Goal: Task Accomplishment & Management: Use online tool/utility

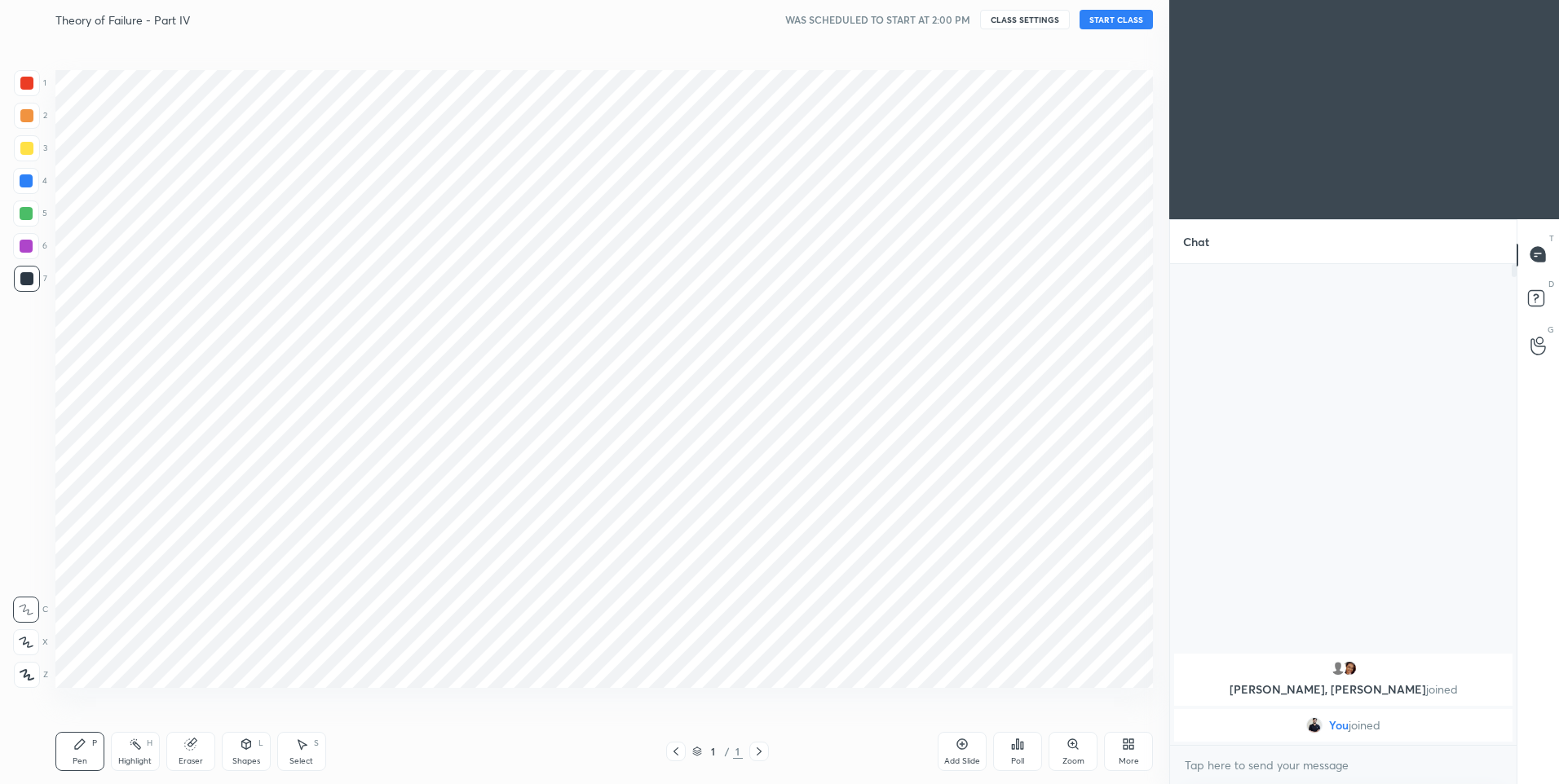
scroll to position [80854, 80433]
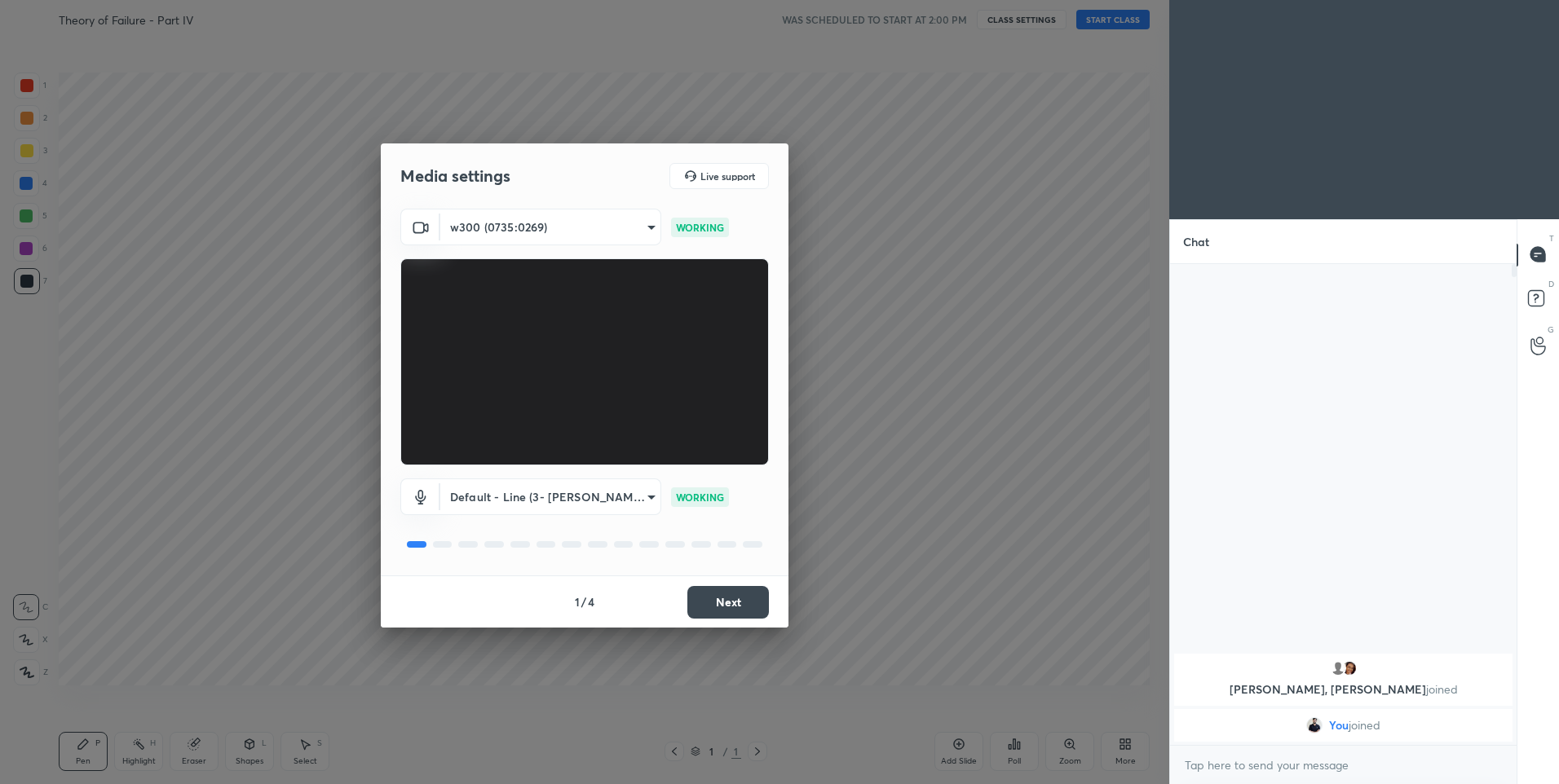
click at [733, 606] on button "Next" at bounding box center [728, 603] width 82 height 33
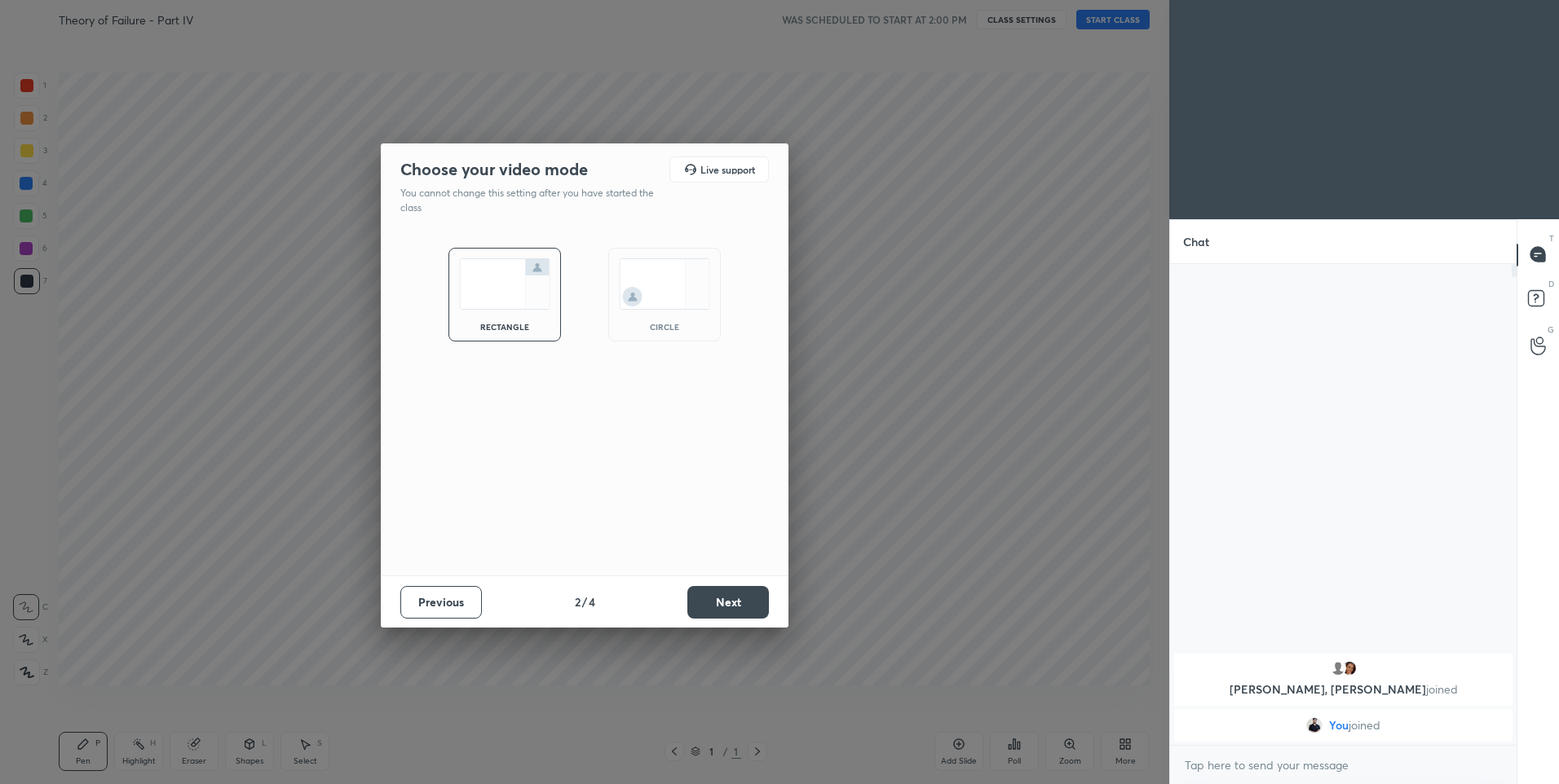
click at [733, 606] on button "Next" at bounding box center [728, 603] width 82 height 33
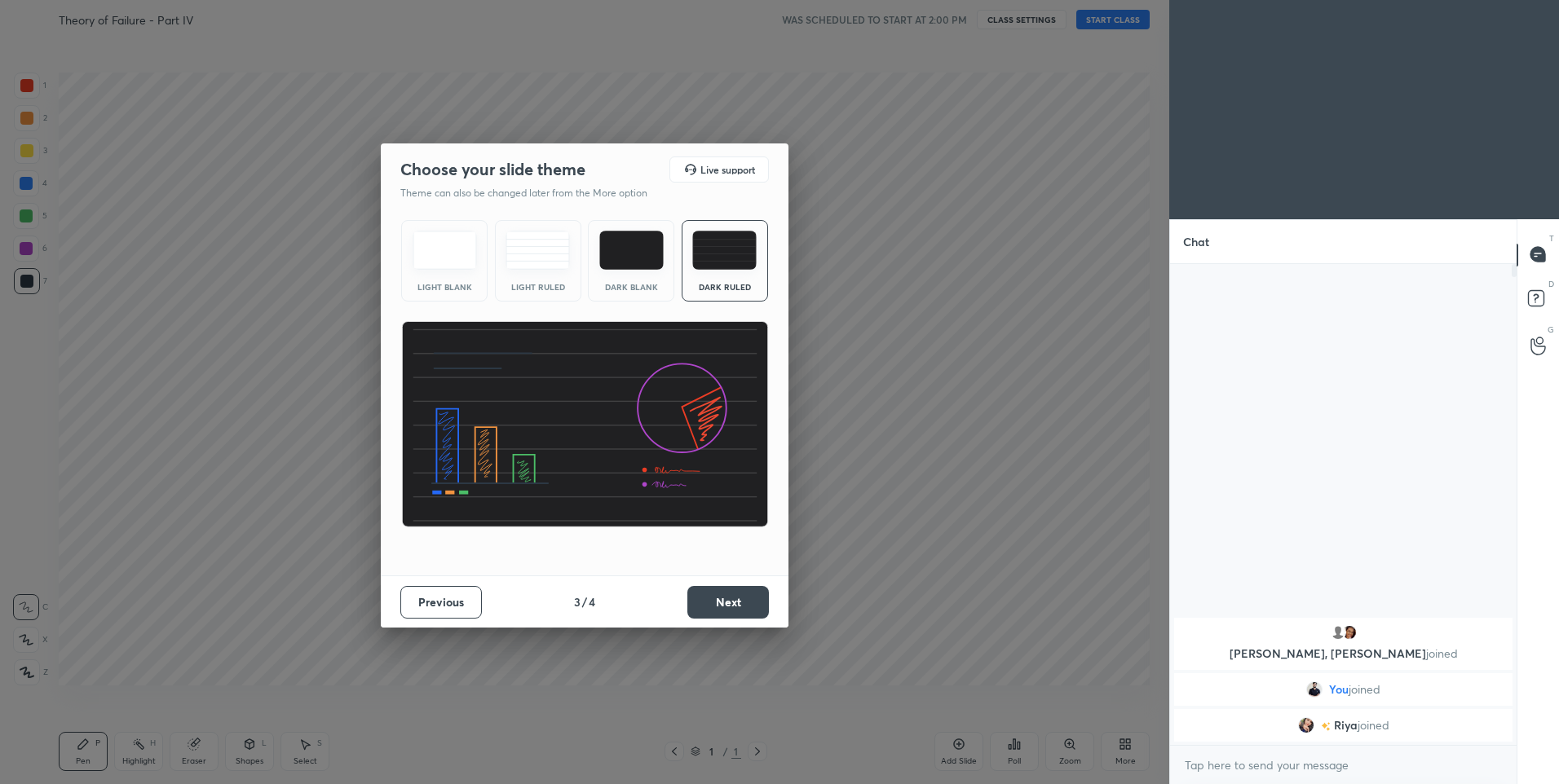
click at [733, 606] on button "Next" at bounding box center [728, 603] width 82 height 33
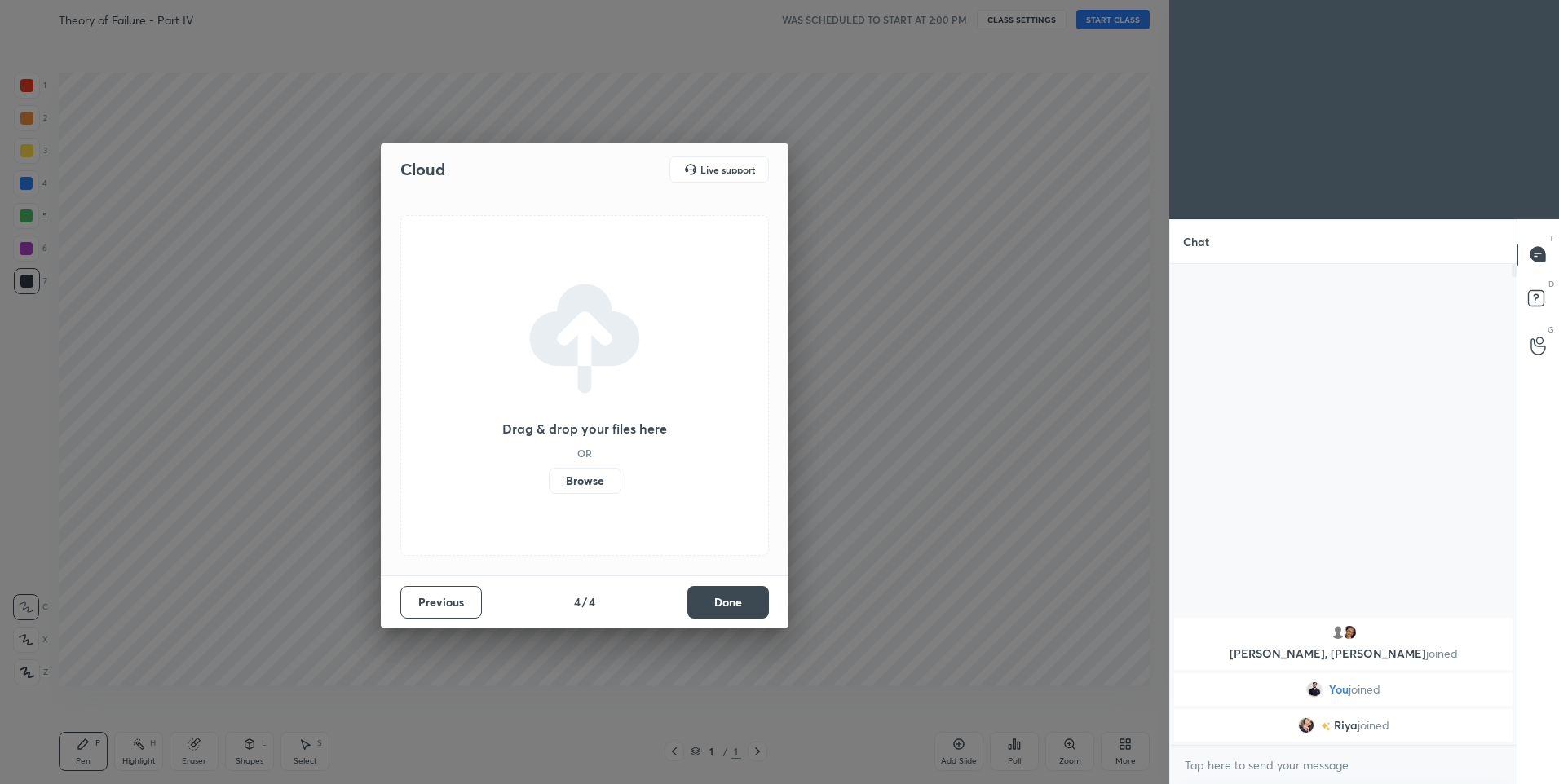
click at [735, 606] on button "Done" at bounding box center [728, 603] width 82 height 33
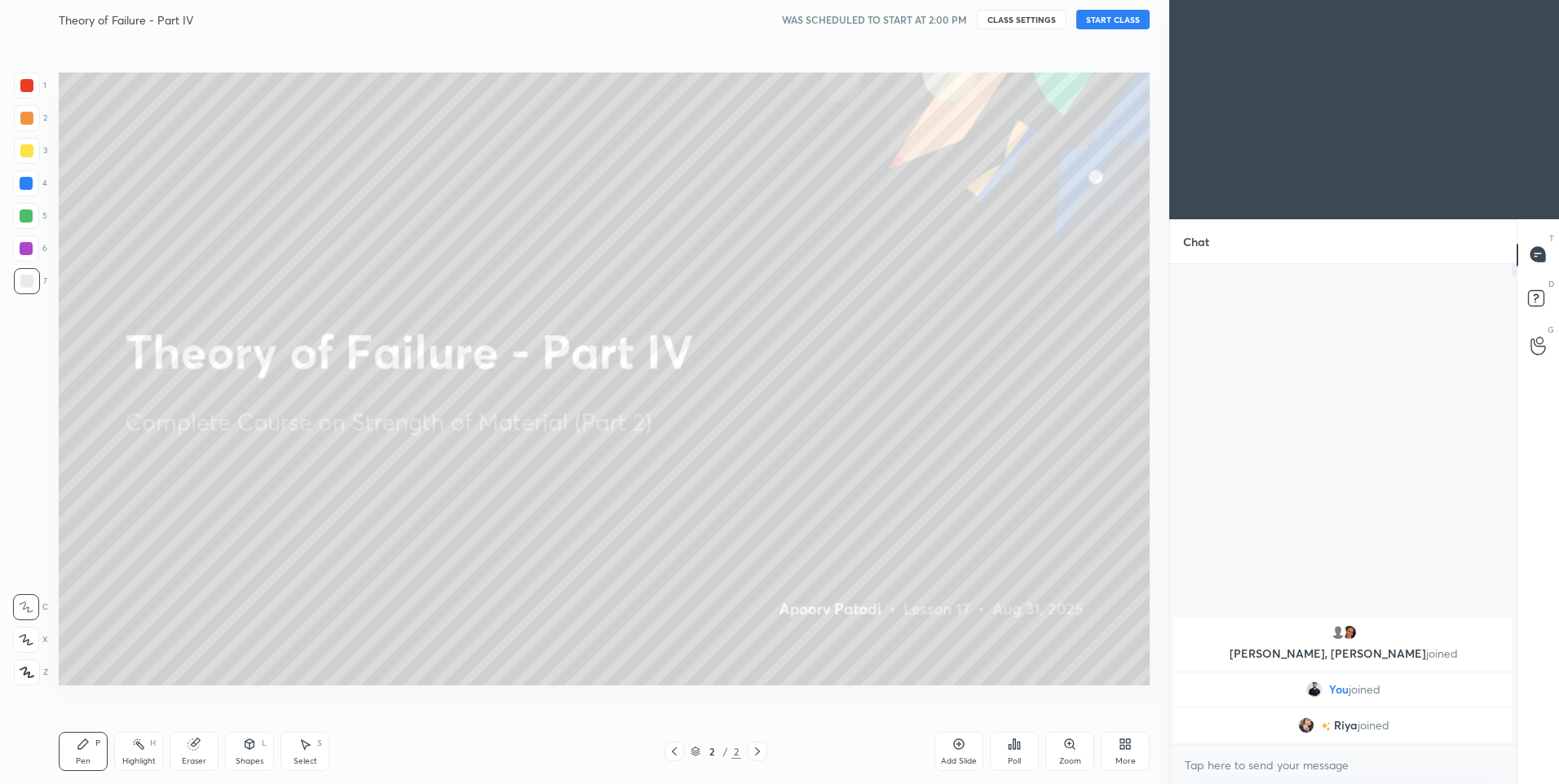
click at [1106, 18] on button "START CLASS" at bounding box center [1113, 20] width 73 height 20
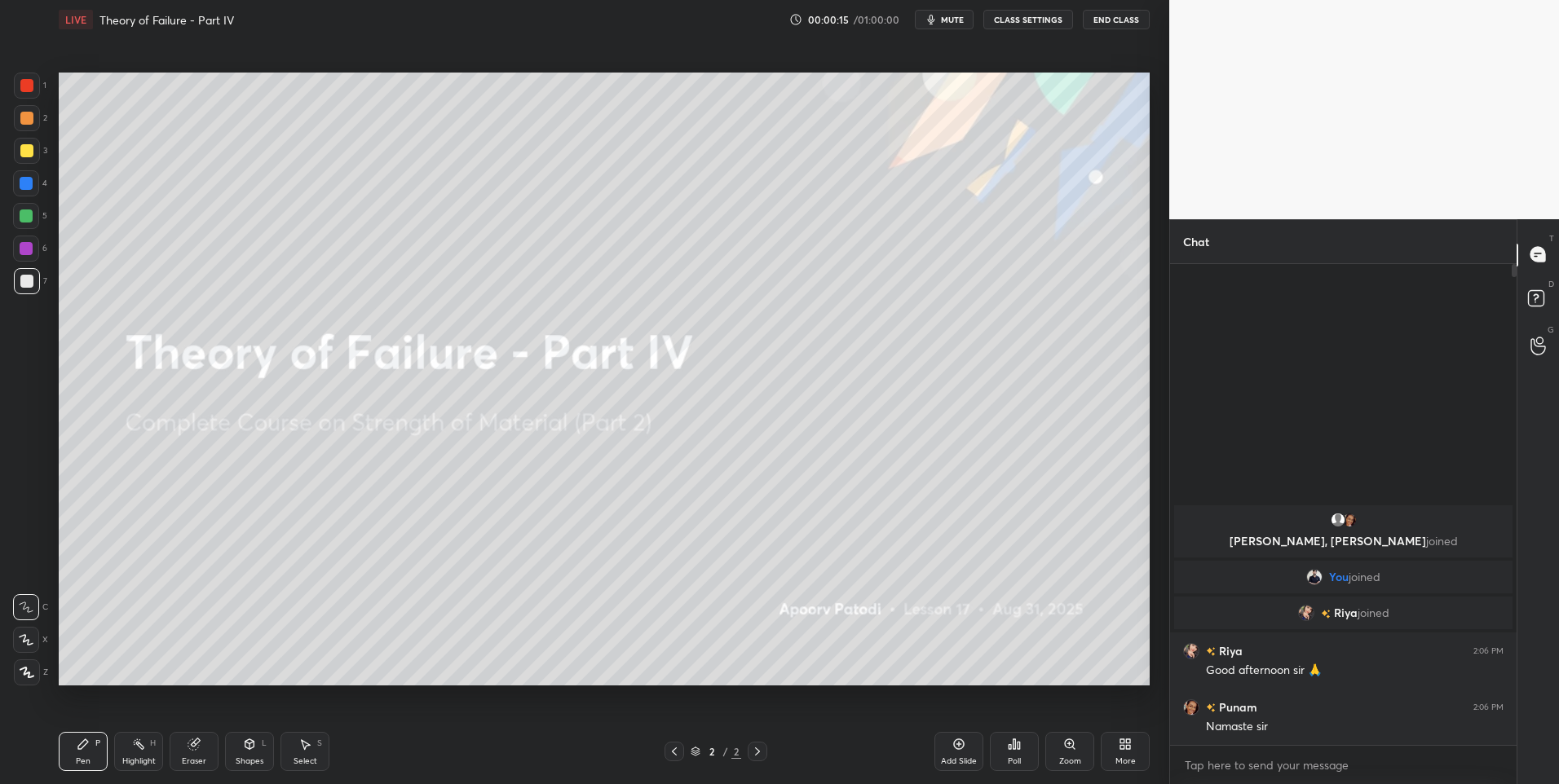
click at [21, 640] on icon at bounding box center [26, 640] width 15 height 12
click at [30, 116] on div at bounding box center [27, 119] width 13 height 13
click at [33, 120] on div at bounding box center [27, 119] width 13 height 13
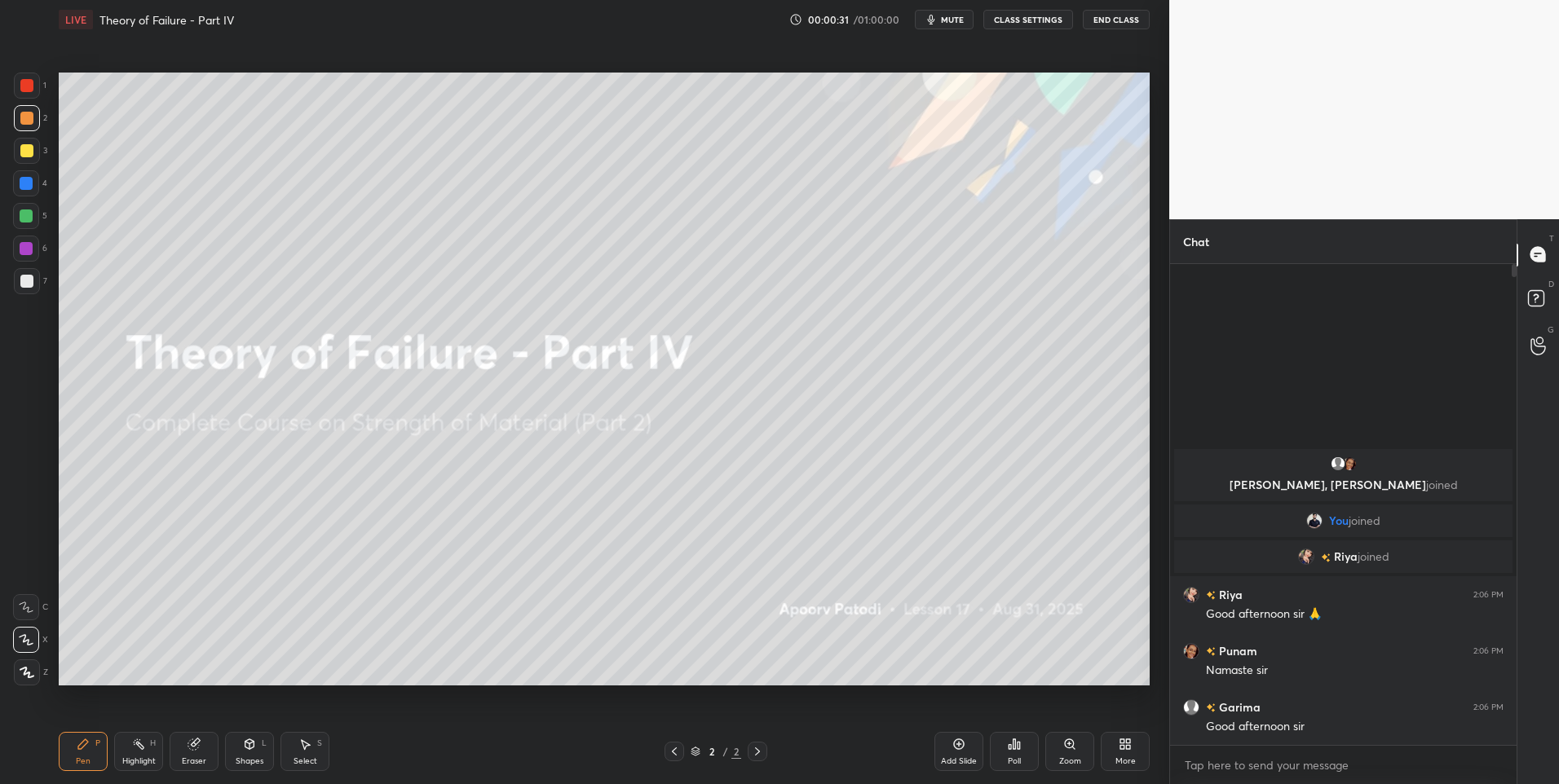
click at [1114, 756] on div "More" at bounding box center [1125, 752] width 49 height 40
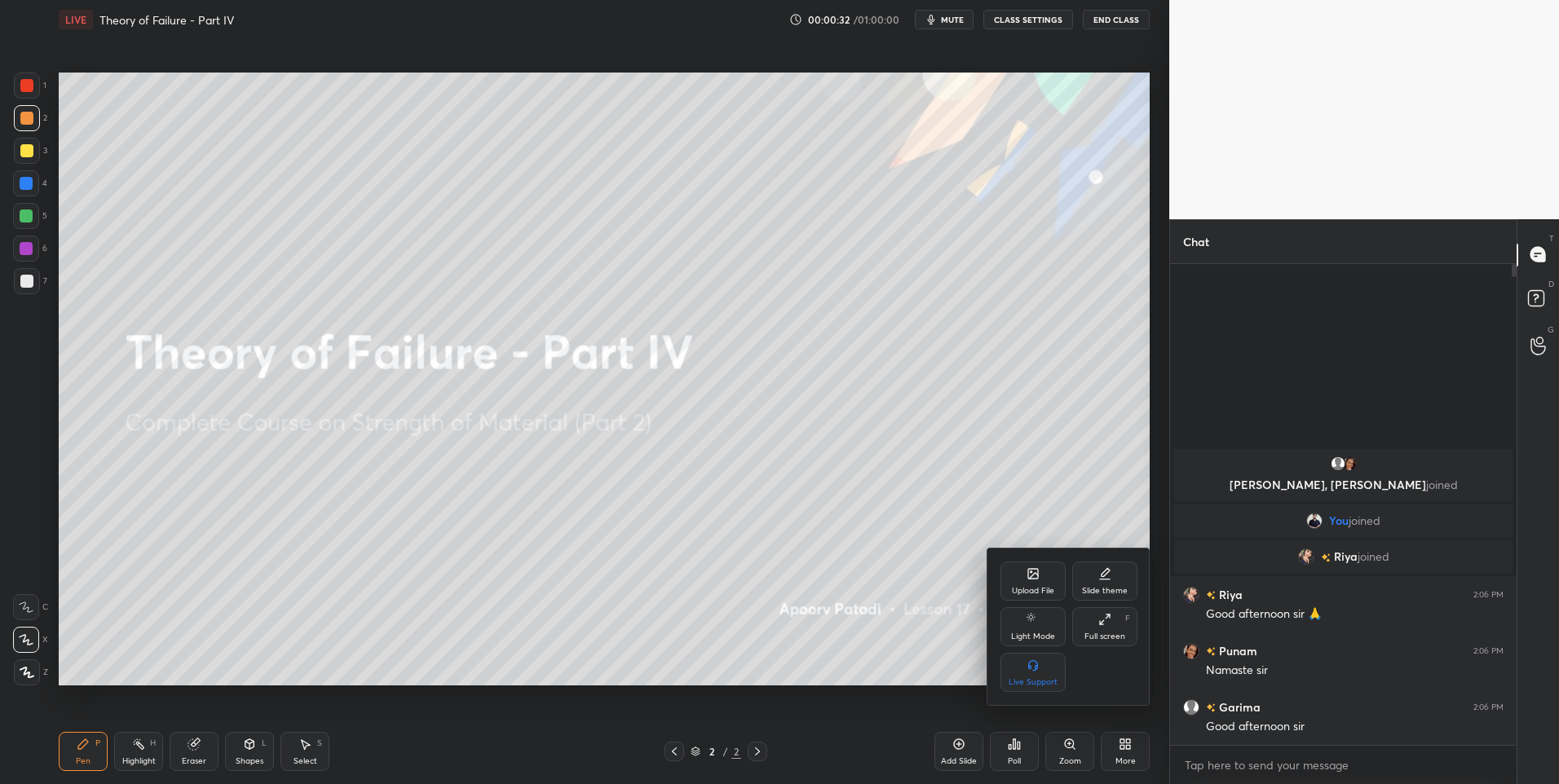
click at [1036, 587] on div "Upload File" at bounding box center [1033, 591] width 42 height 8
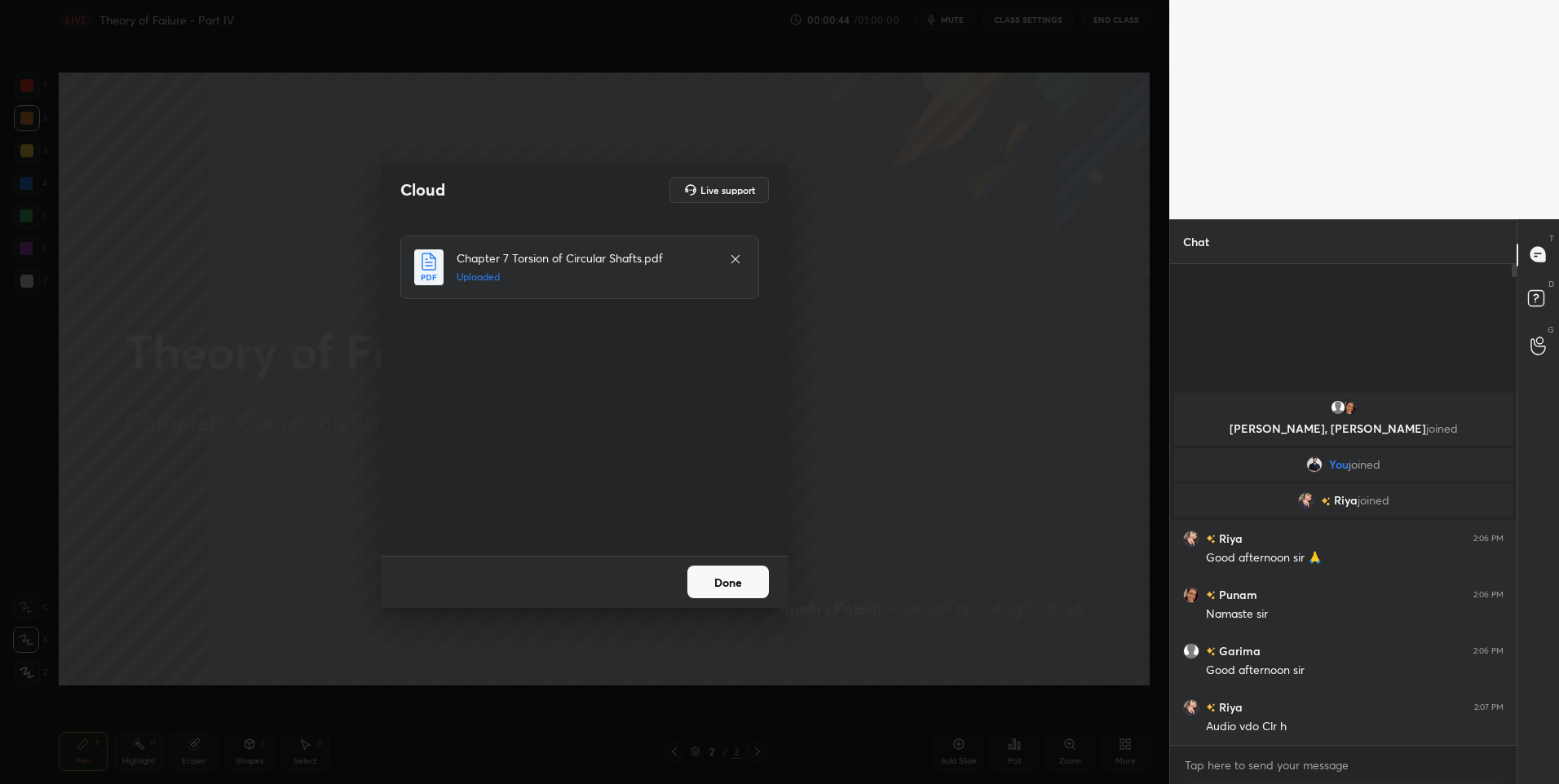
click at [721, 574] on button "Done" at bounding box center [728, 582] width 82 height 33
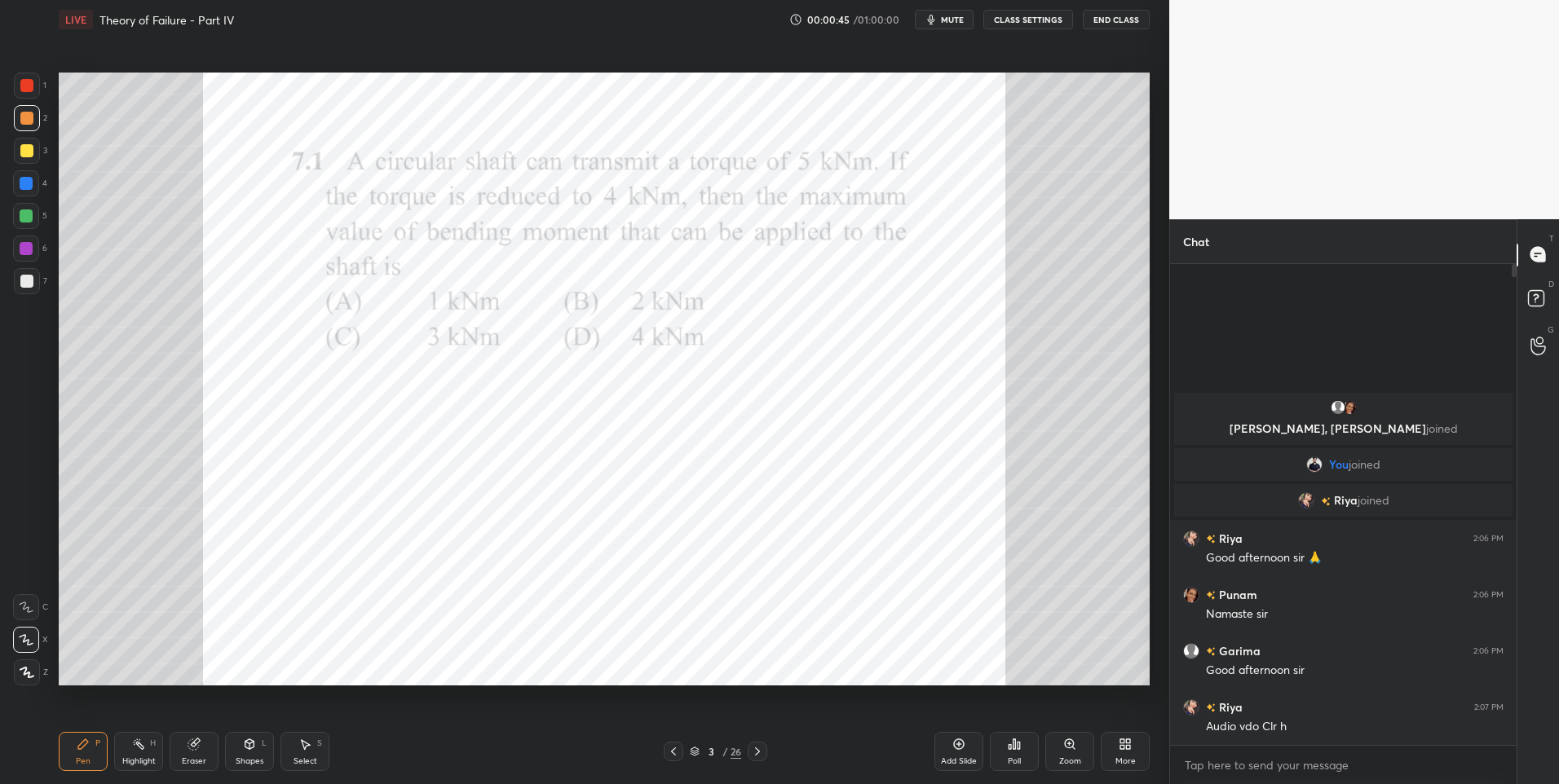
click at [34, 185] on div at bounding box center [26, 184] width 26 height 26
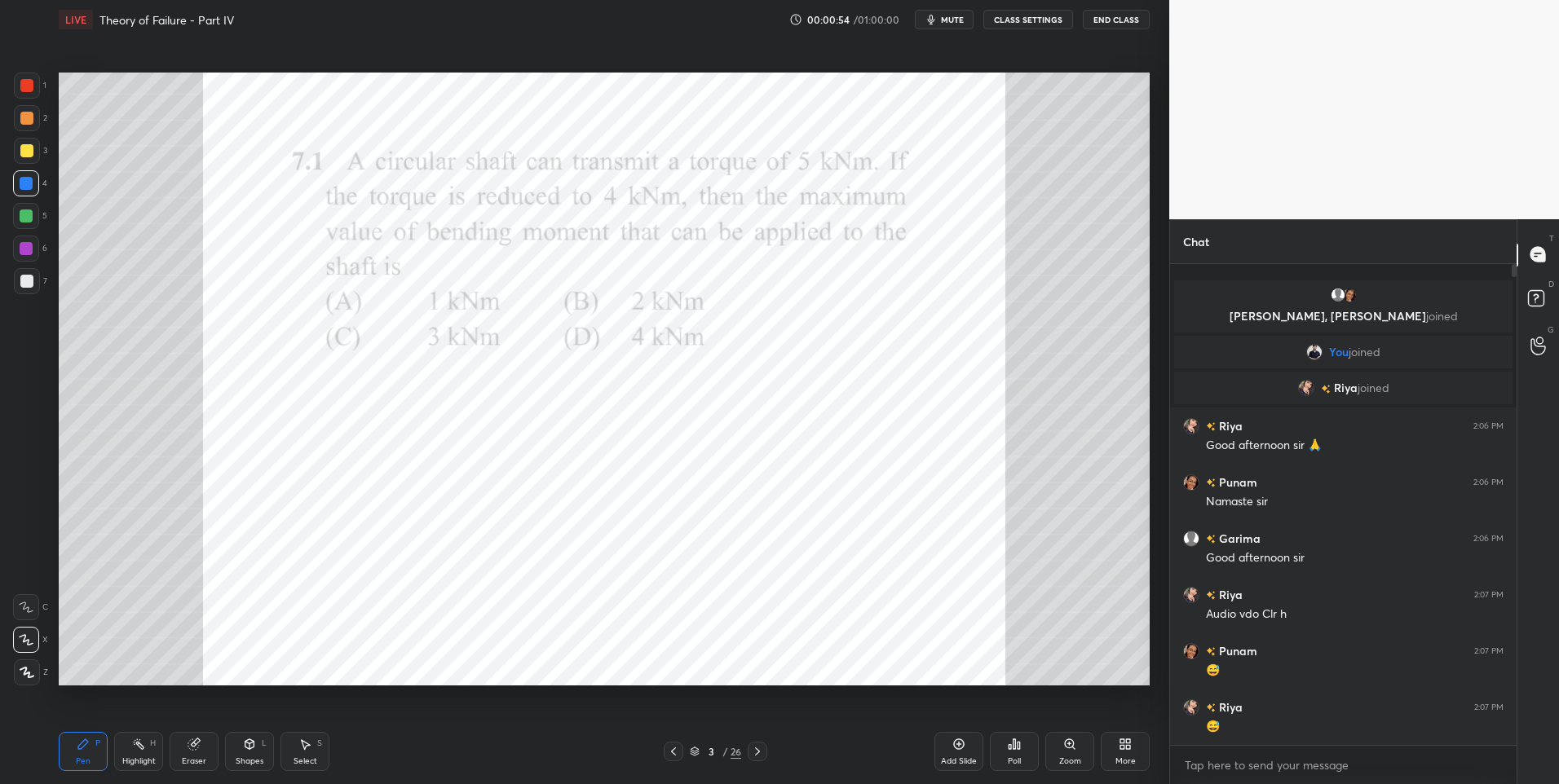
click at [27, 83] on div at bounding box center [27, 86] width 13 height 13
click at [30, 82] on div at bounding box center [27, 86] width 13 height 13
click at [76, 751] on div "Pen P" at bounding box center [82, 752] width 49 height 40
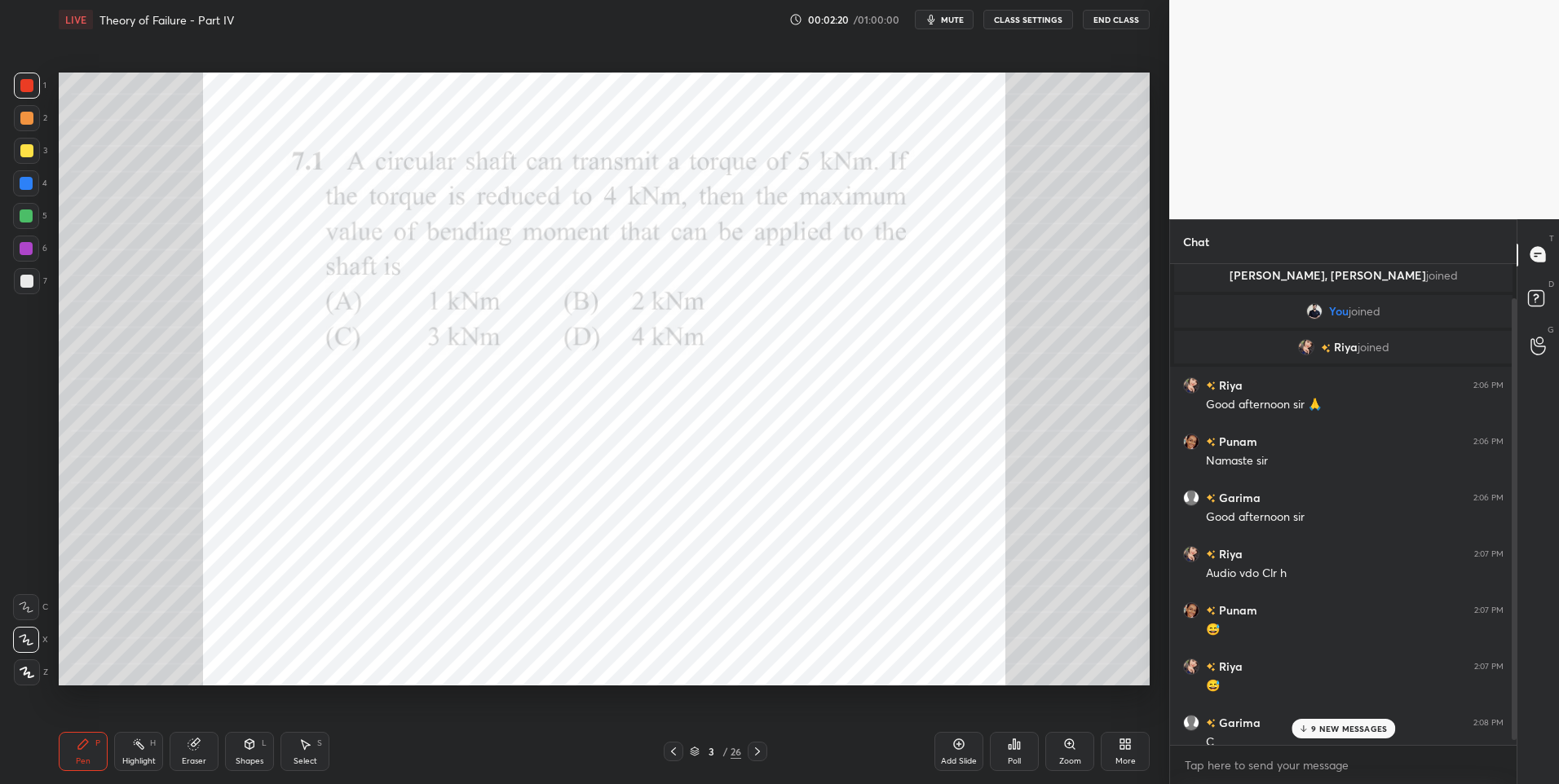
scroll to position [43, 0]
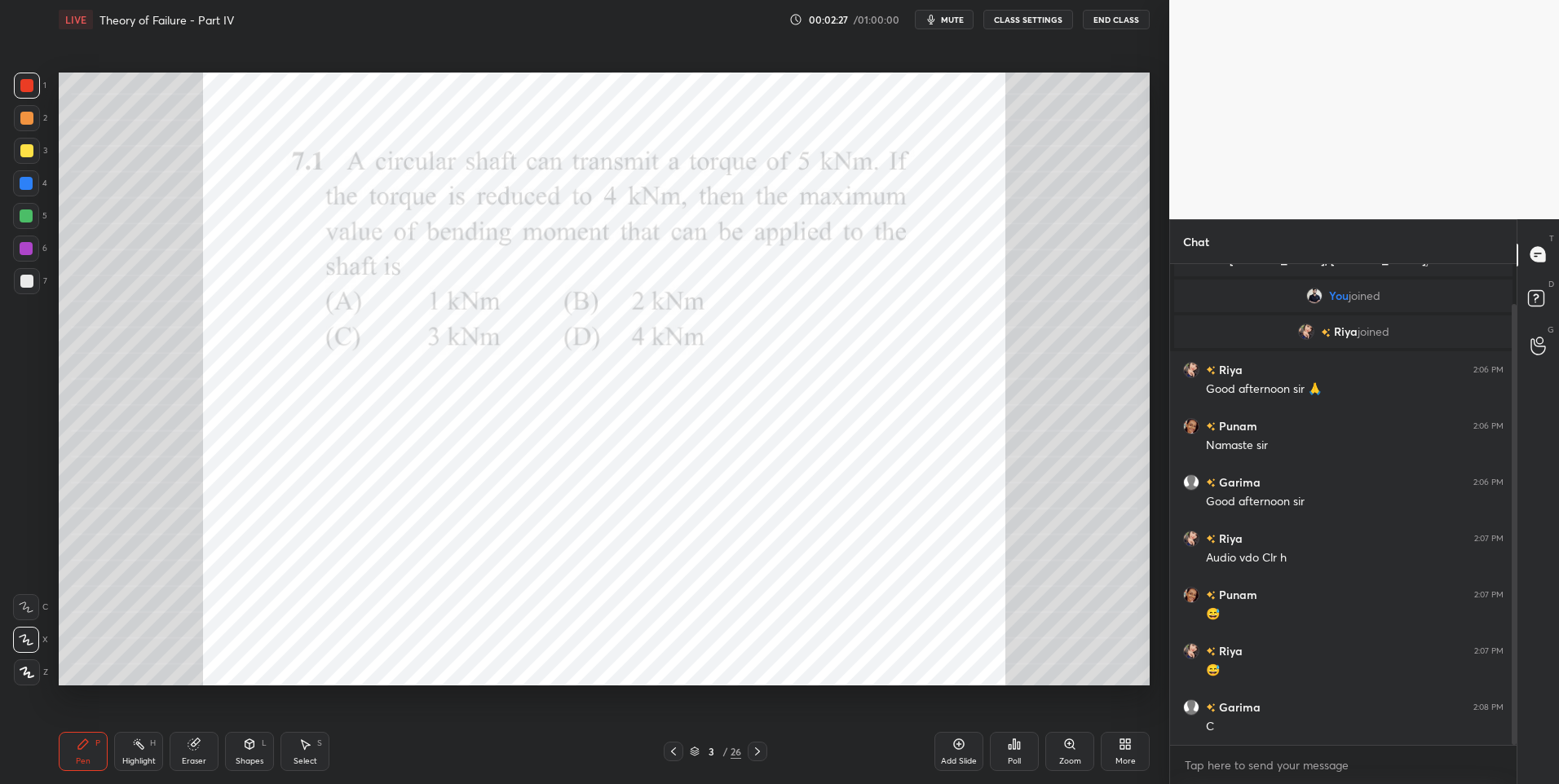
click at [26, 249] on div at bounding box center [26, 249] width 13 height 13
click at [133, 744] on icon at bounding box center [138, 744] width 13 height 13
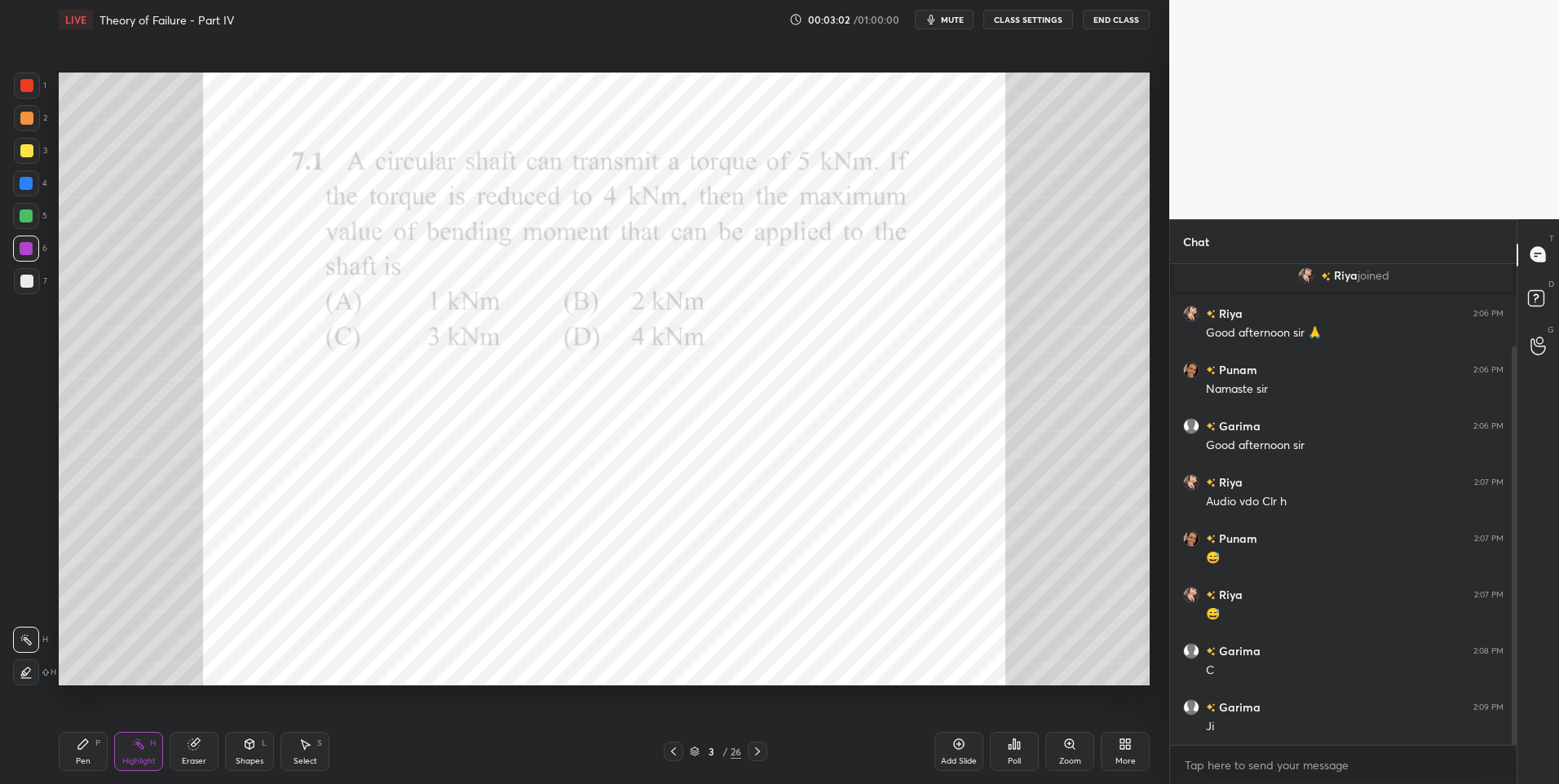
click at [78, 755] on div "Pen P" at bounding box center [82, 752] width 49 height 40
click at [82, 755] on div "Pen P" at bounding box center [82, 752] width 49 height 40
click at [22, 86] on div at bounding box center [27, 86] width 13 height 13
click at [21, 80] on div at bounding box center [27, 86] width 13 height 13
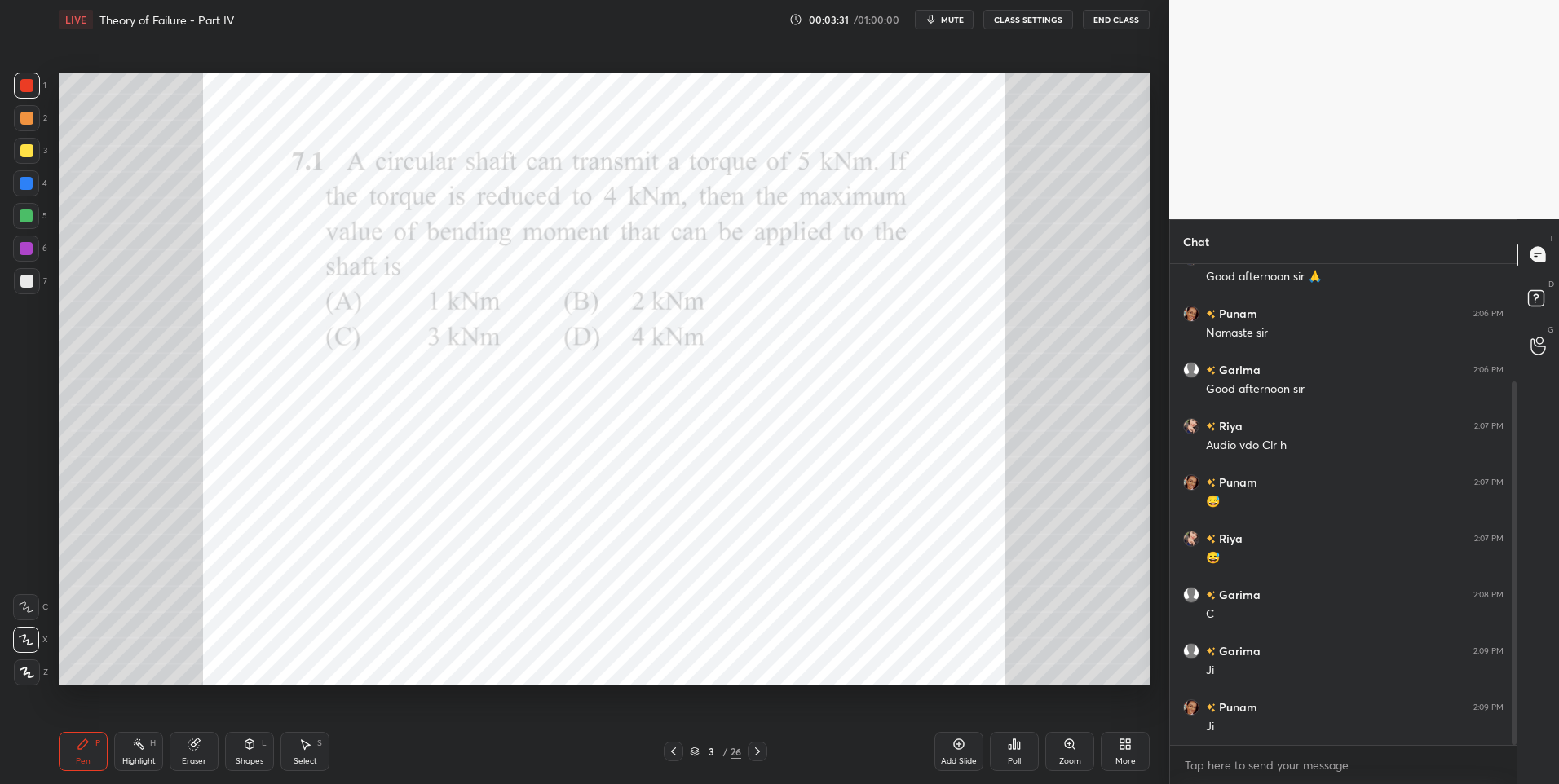
click at [758, 748] on icon at bounding box center [758, 752] width 13 height 13
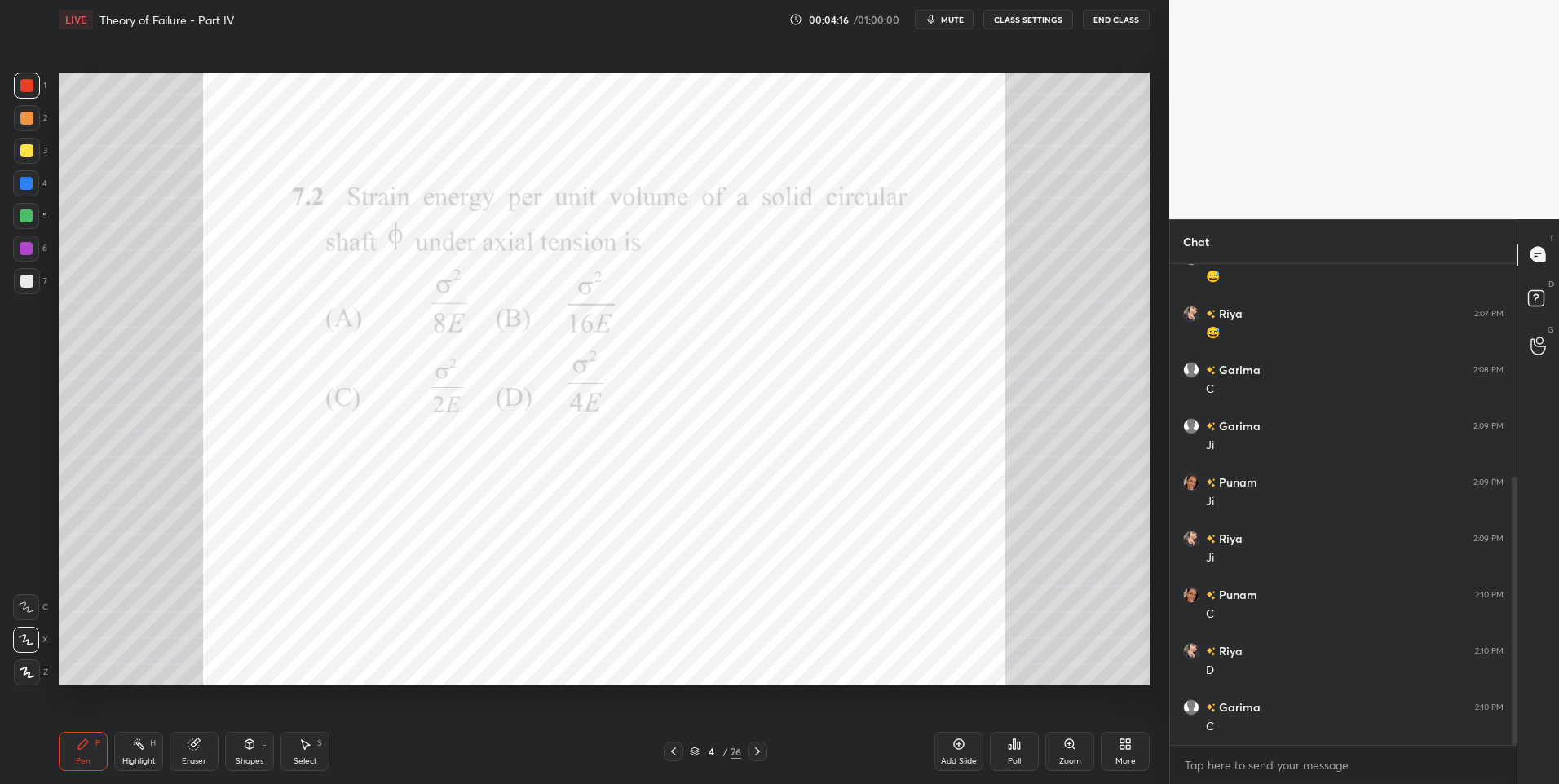
click at [324, 757] on div "Select S" at bounding box center [305, 752] width 49 height 40
click at [846, 529] on div "0 ° Undo Copy Duplicate Duplicate to new slide Delete" at bounding box center [604, 380] width 1091 height 614
click at [740, 496] on div "0 ° Undo Copy Duplicate Duplicate to new slide Delete" at bounding box center [604, 380] width 1091 height 614
click at [77, 763] on div "Pen" at bounding box center [83, 762] width 15 height 8
click at [198, 744] on icon at bounding box center [195, 743] width 9 height 8
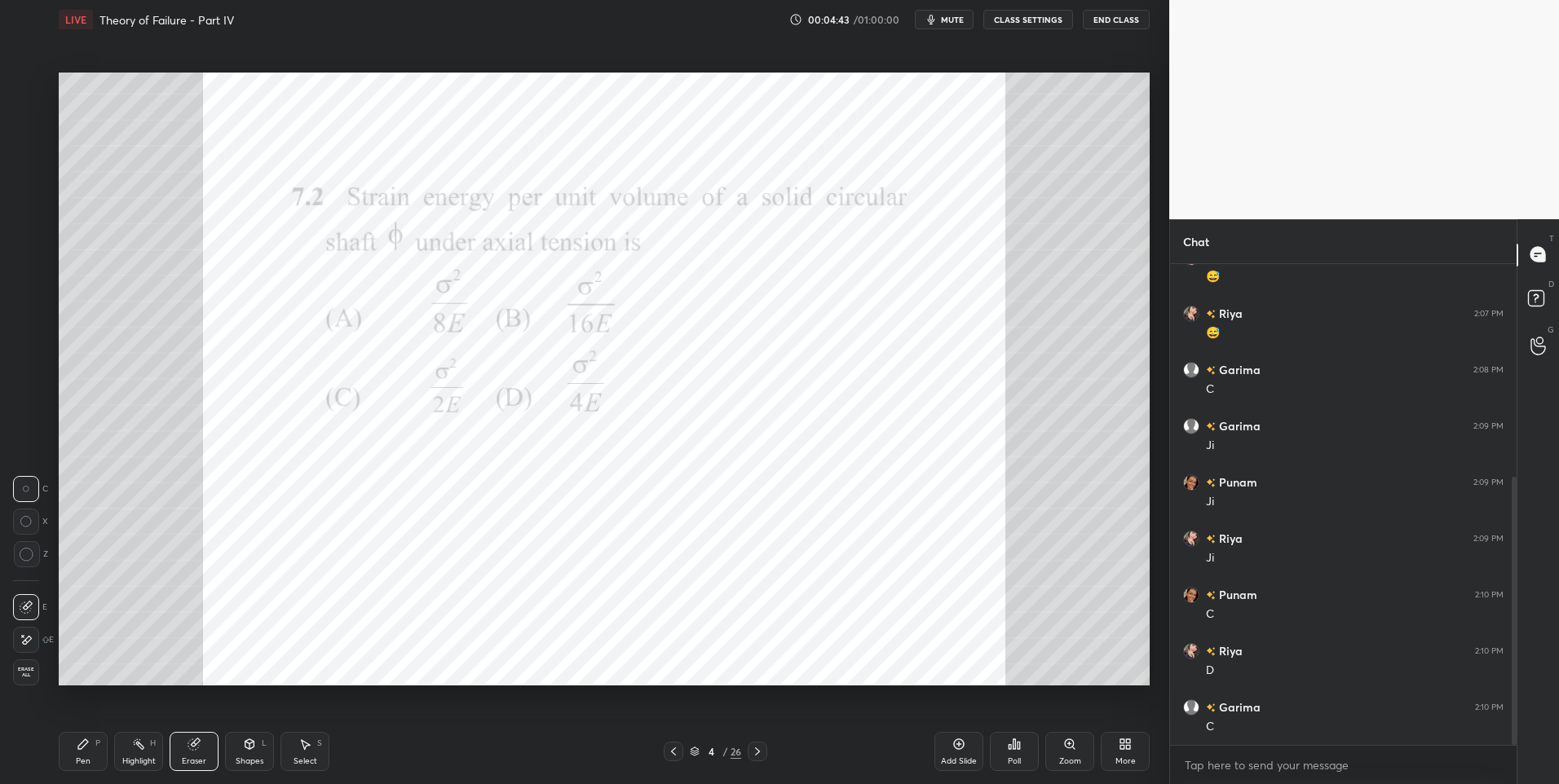
click at [21, 647] on div at bounding box center [26, 640] width 26 height 26
click at [82, 753] on div "Pen P" at bounding box center [82, 752] width 49 height 40
click at [89, 749] on icon at bounding box center [83, 744] width 13 height 13
click at [754, 754] on icon at bounding box center [758, 752] width 13 height 13
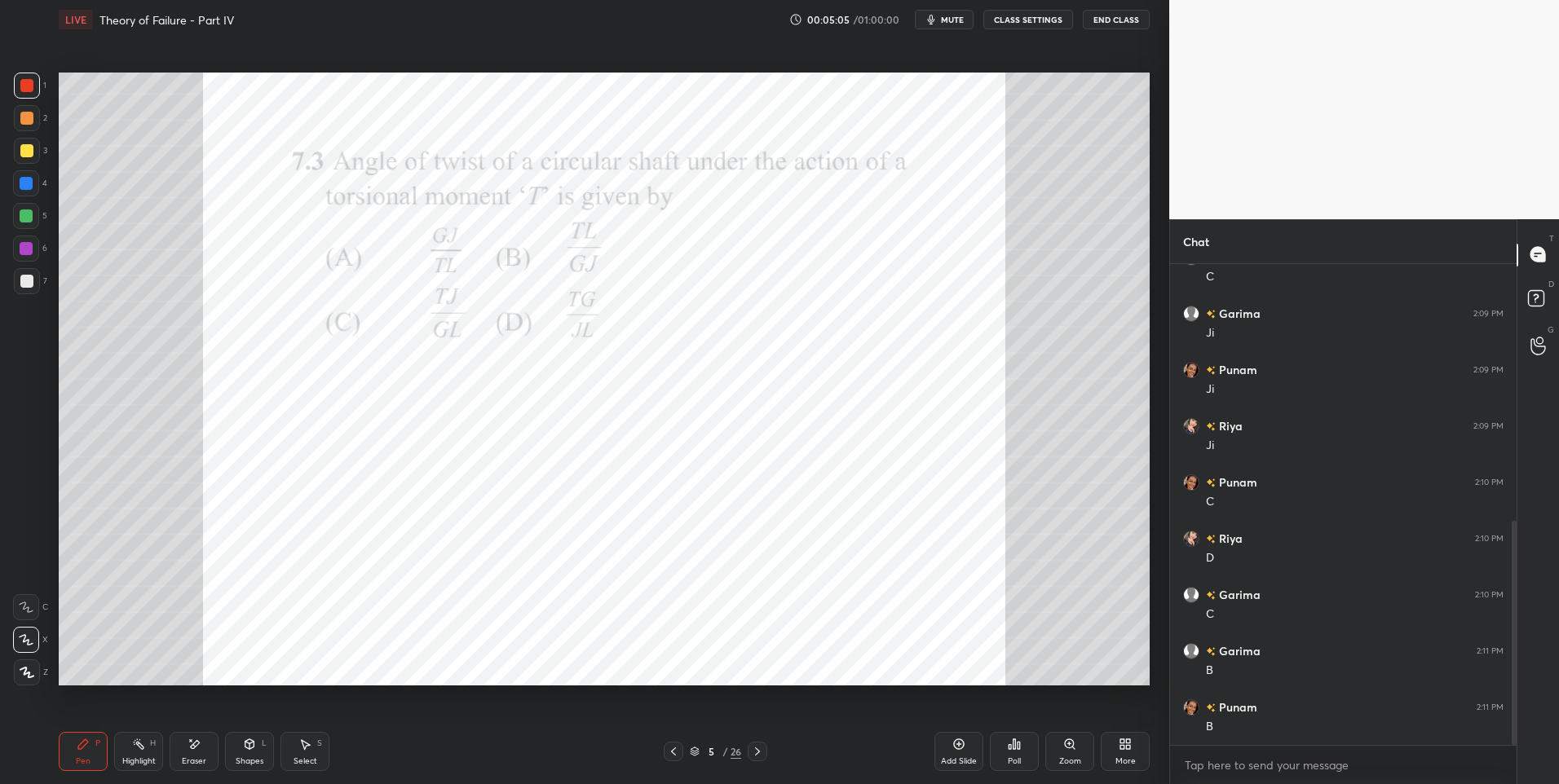
scroll to position [549, 0]
click at [759, 752] on icon at bounding box center [758, 752] width 5 height 8
click at [34, 188] on div at bounding box center [26, 184] width 26 height 26
click at [241, 754] on div "Shapes L" at bounding box center [249, 752] width 49 height 40
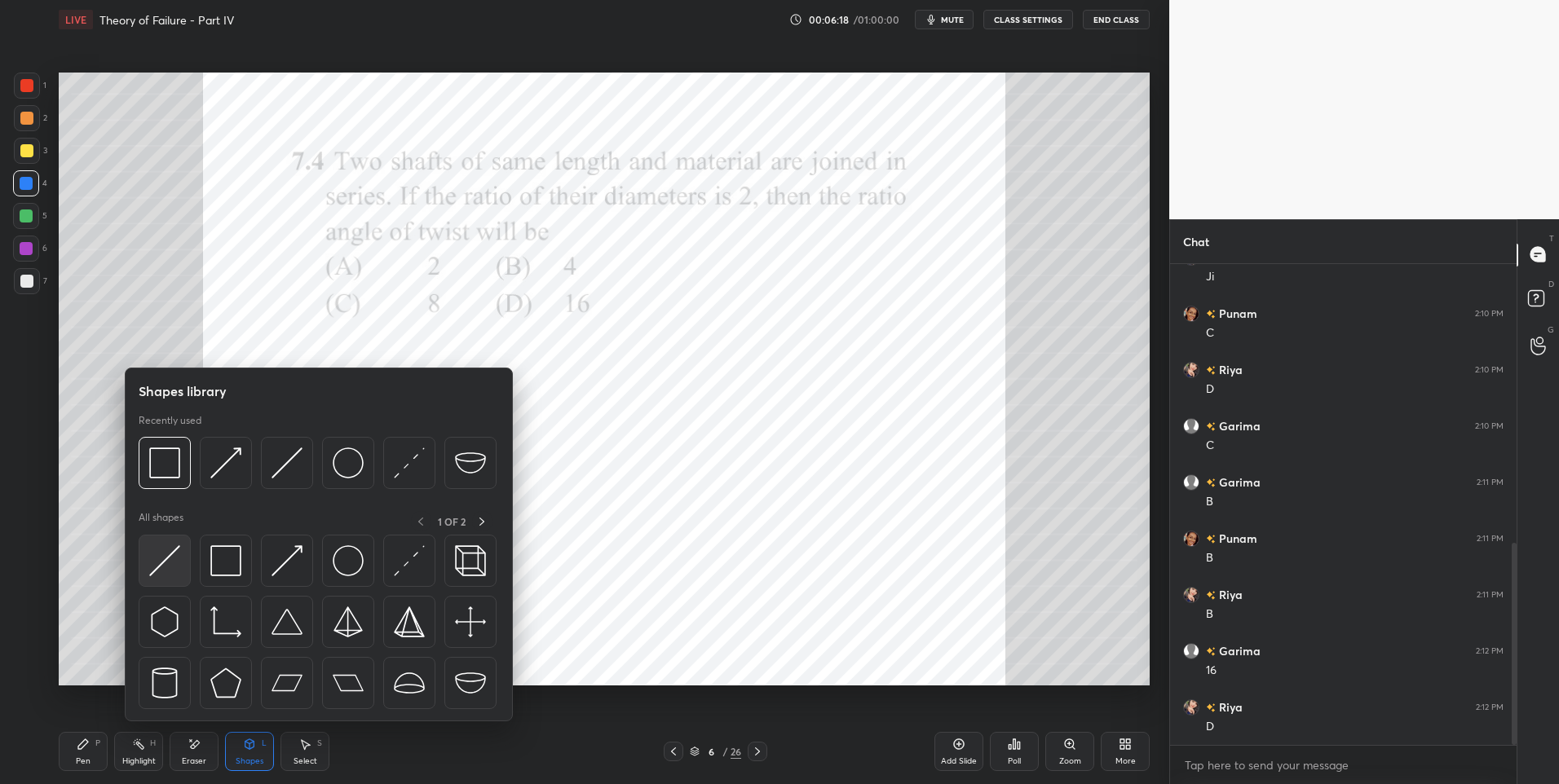
click at [173, 554] on img at bounding box center [165, 561] width 31 height 31
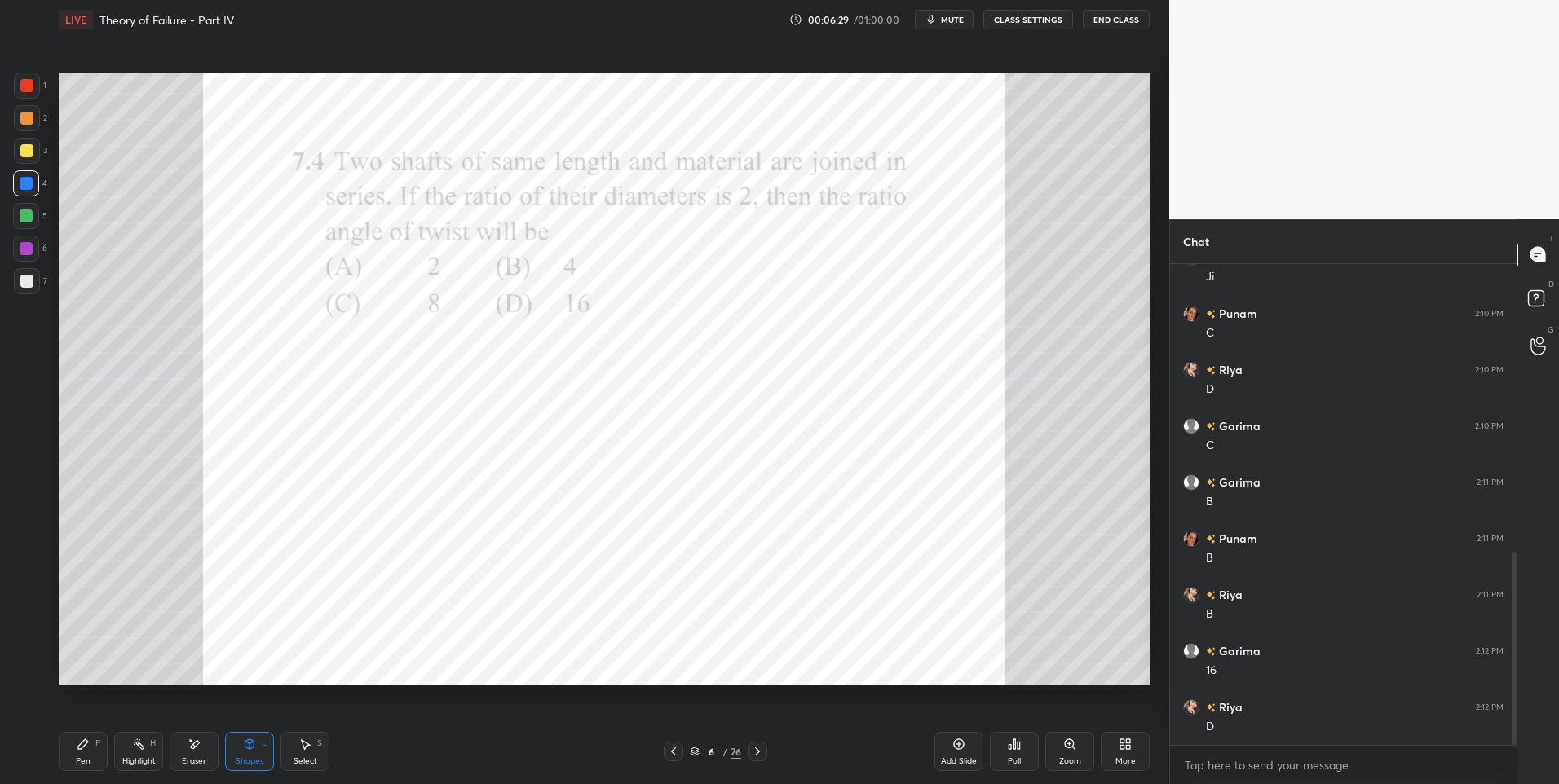
scroll to position [718, 0]
click at [77, 750] on icon at bounding box center [83, 744] width 13 height 13
click at [296, 752] on div "Select S" at bounding box center [305, 752] width 49 height 40
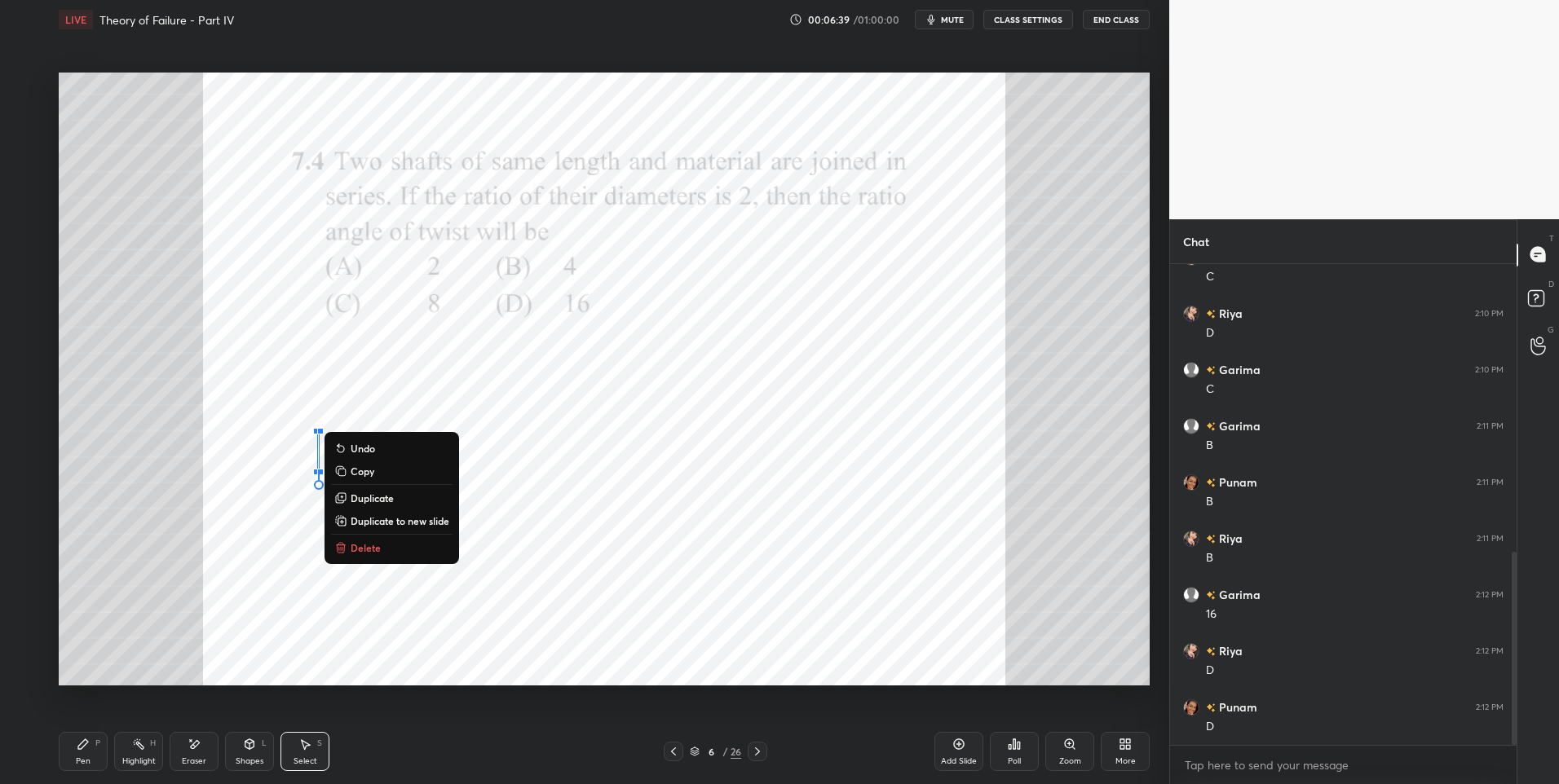
click at [280, 603] on div "0 ° Undo Copy Duplicate Duplicate to new slide Delete" at bounding box center [604, 380] width 1091 height 614
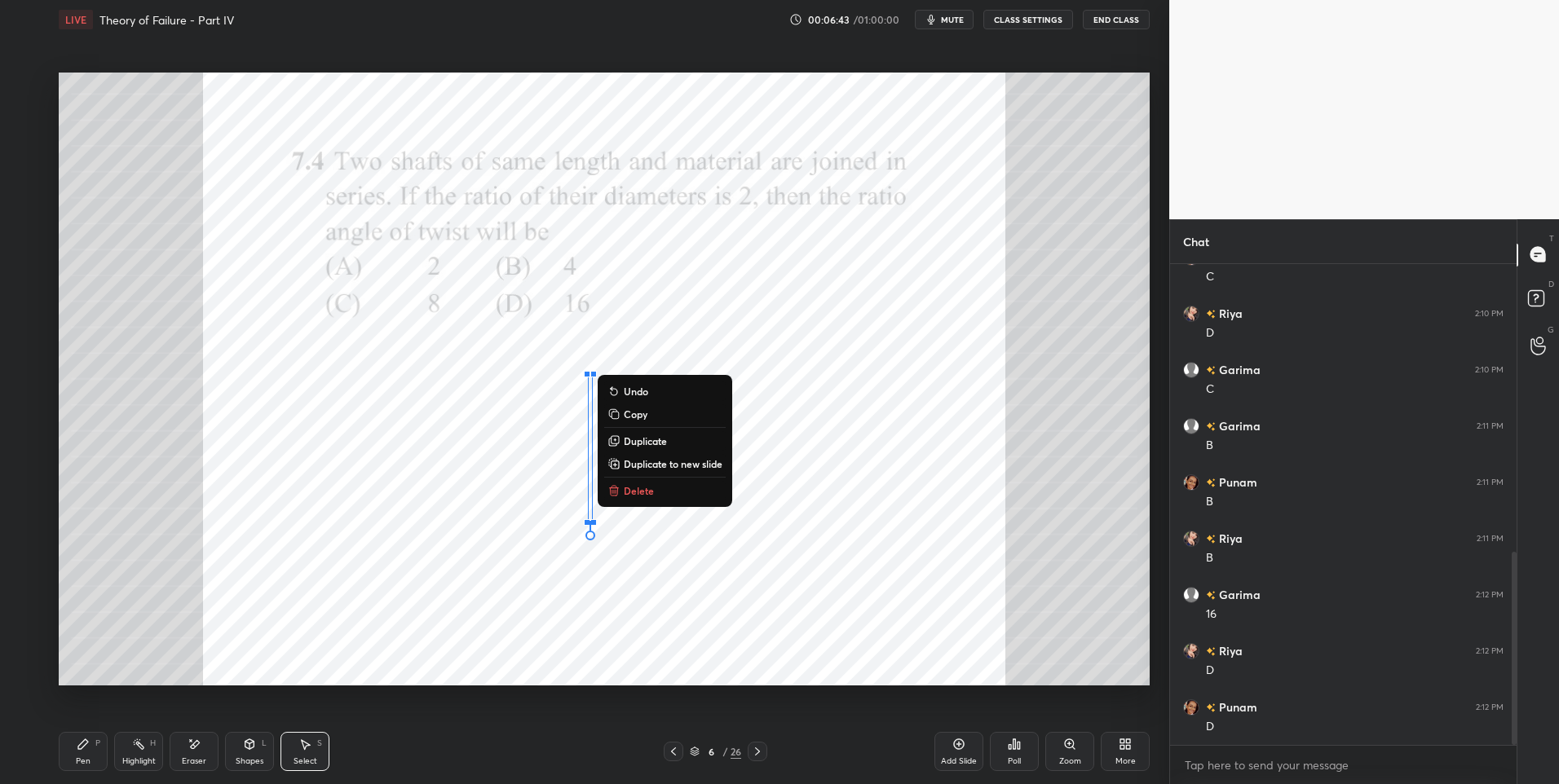
click at [622, 340] on div "0 ° Undo Copy Duplicate Duplicate to new slide Delete" at bounding box center [604, 380] width 1091 height 614
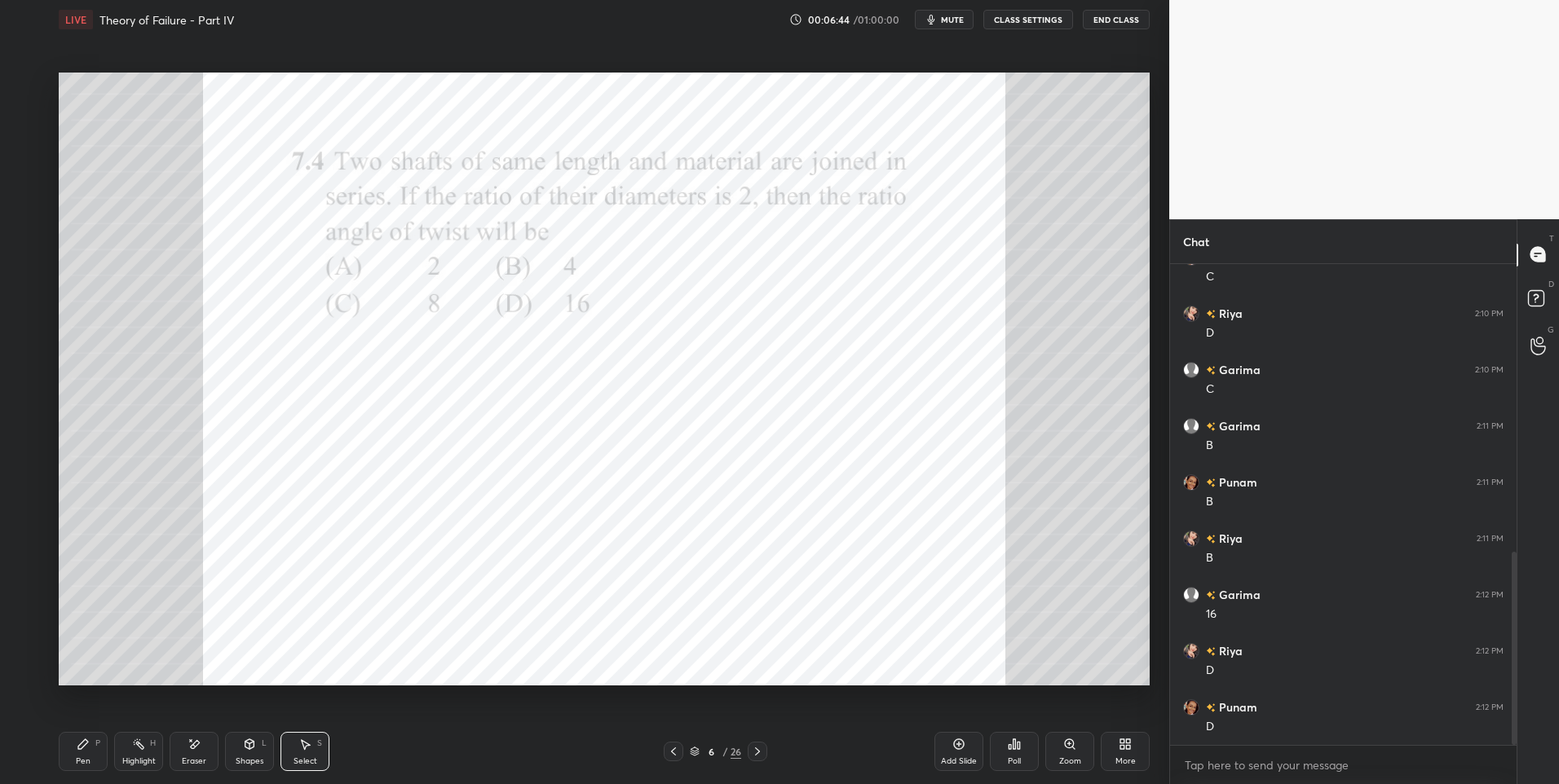
click at [67, 756] on div "Pen P" at bounding box center [82, 752] width 49 height 40
click at [194, 755] on div "Eraser" at bounding box center [194, 752] width 49 height 40
click at [77, 754] on div "Pen P" at bounding box center [82, 752] width 49 height 40
click at [765, 744] on div at bounding box center [758, 752] width 20 height 20
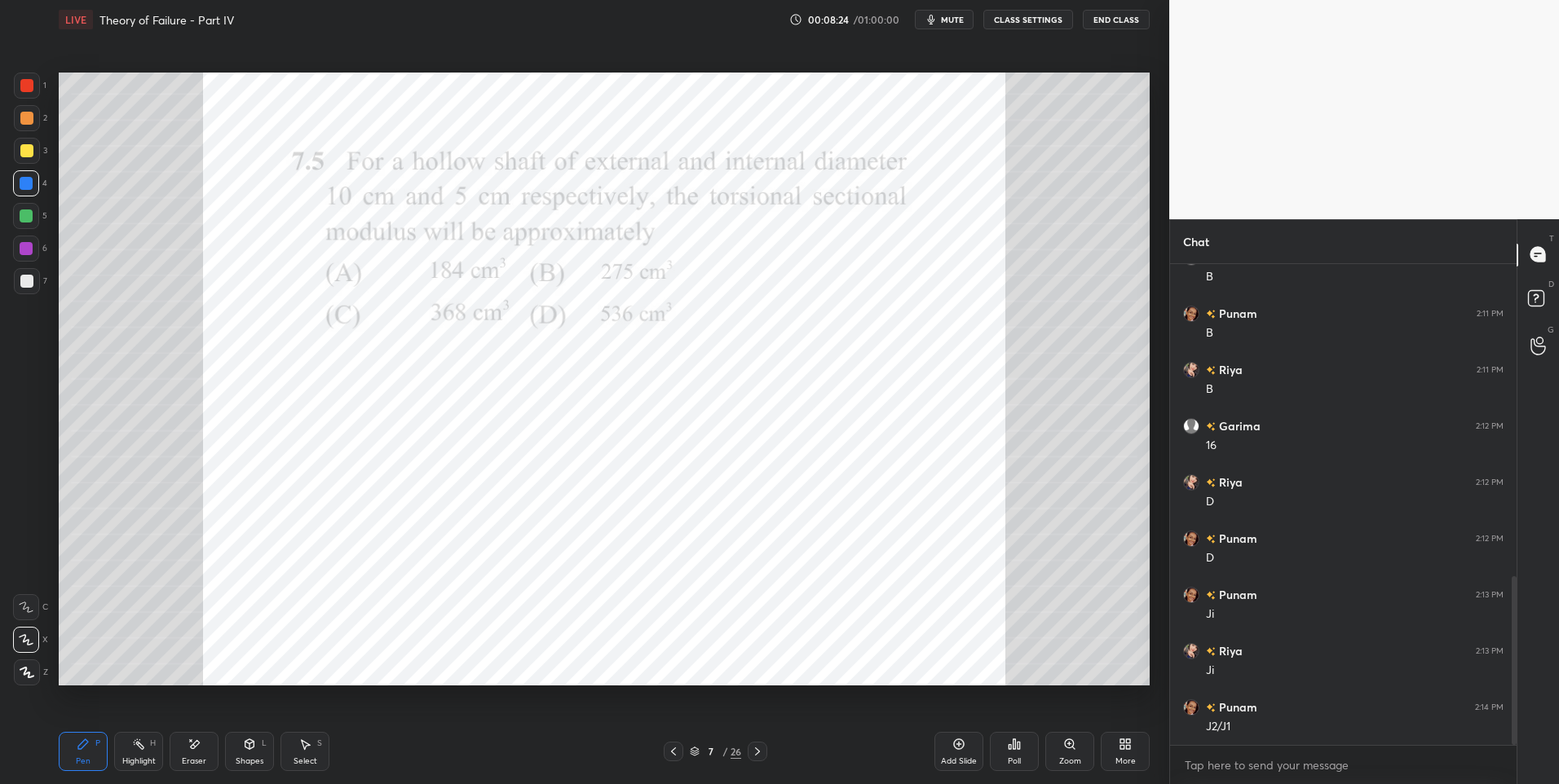
click at [37, 86] on div at bounding box center [27, 86] width 26 height 26
click at [31, 245] on div at bounding box center [26, 249] width 13 height 13
click at [755, 750] on icon at bounding box center [758, 752] width 13 height 13
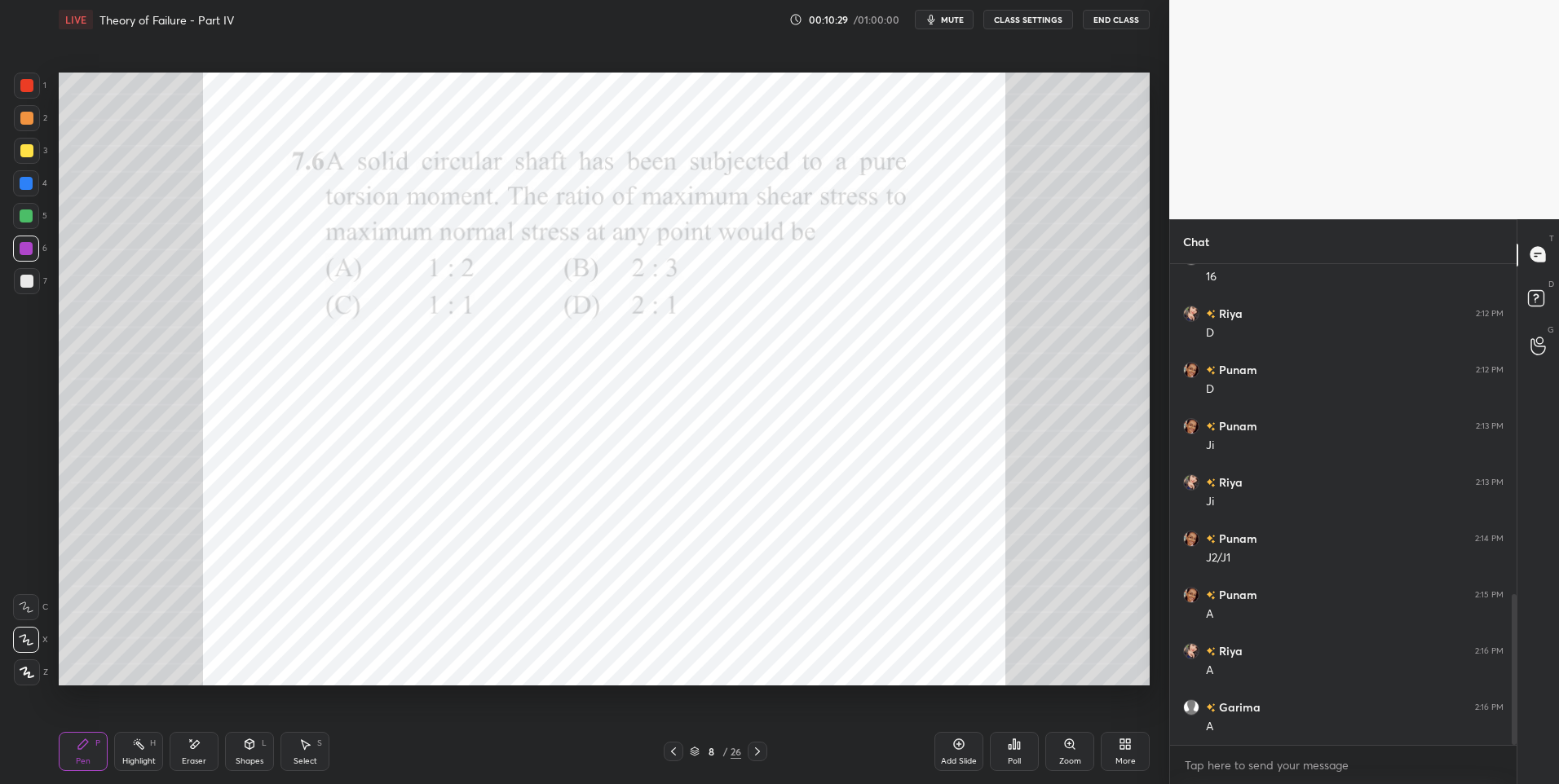
click at [33, 87] on div at bounding box center [27, 86] width 13 height 13
click at [26, 194] on div at bounding box center [26, 184] width 26 height 26
click at [180, 755] on div "Eraser" at bounding box center [194, 752] width 49 height 40
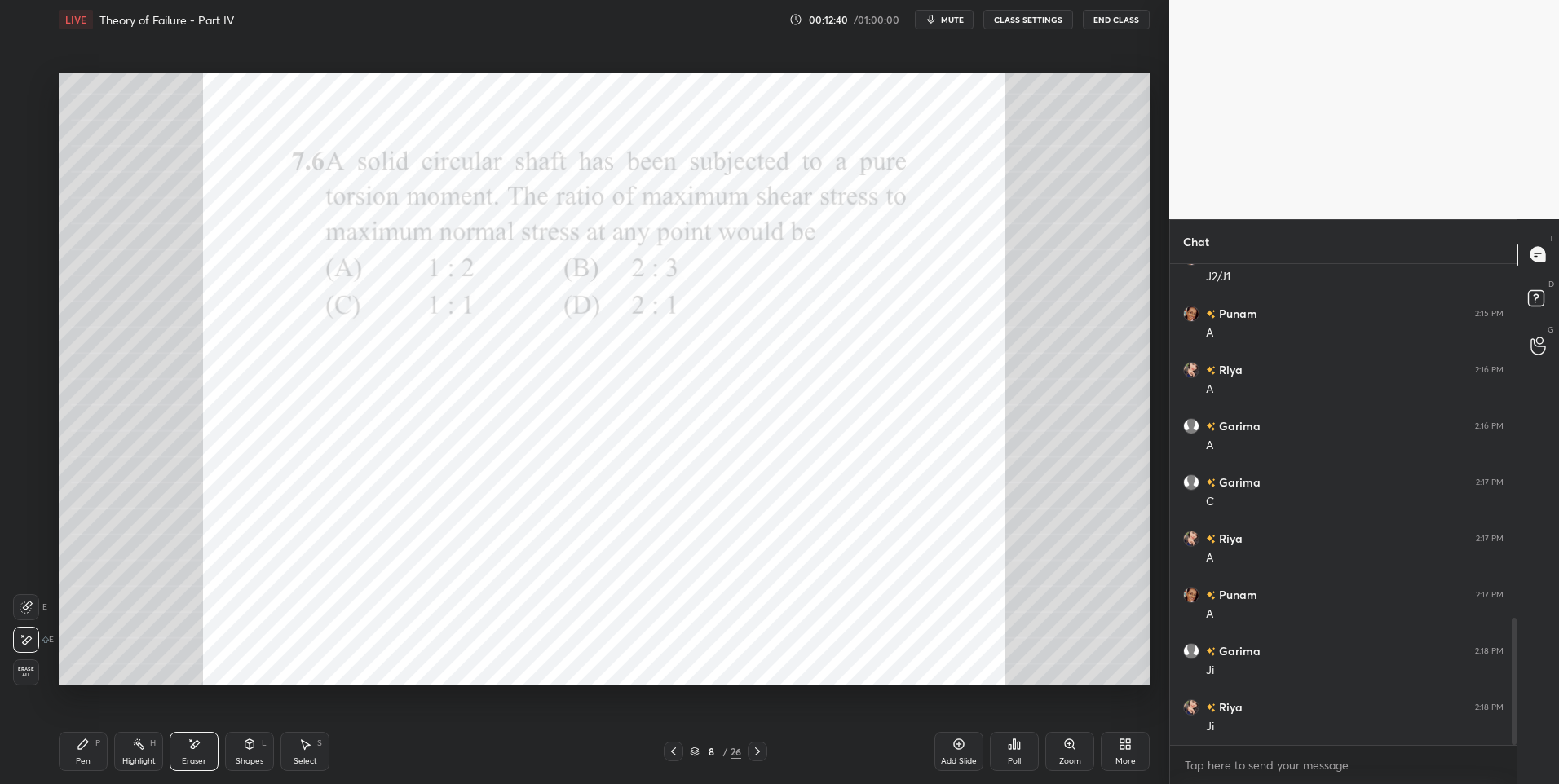
click at [95, 754] on div "Pen P" at bounding box center [82, 752] width 49 height 40
click at [93, 751] on div "Pen P" at bounding box center [82, 752] width 49 height 40
click at [26, 86] on div at bounding box center [27, 86] width 13 height 13
click at [26, 84] on div at bounding box center [27, 86] width 13 height 13
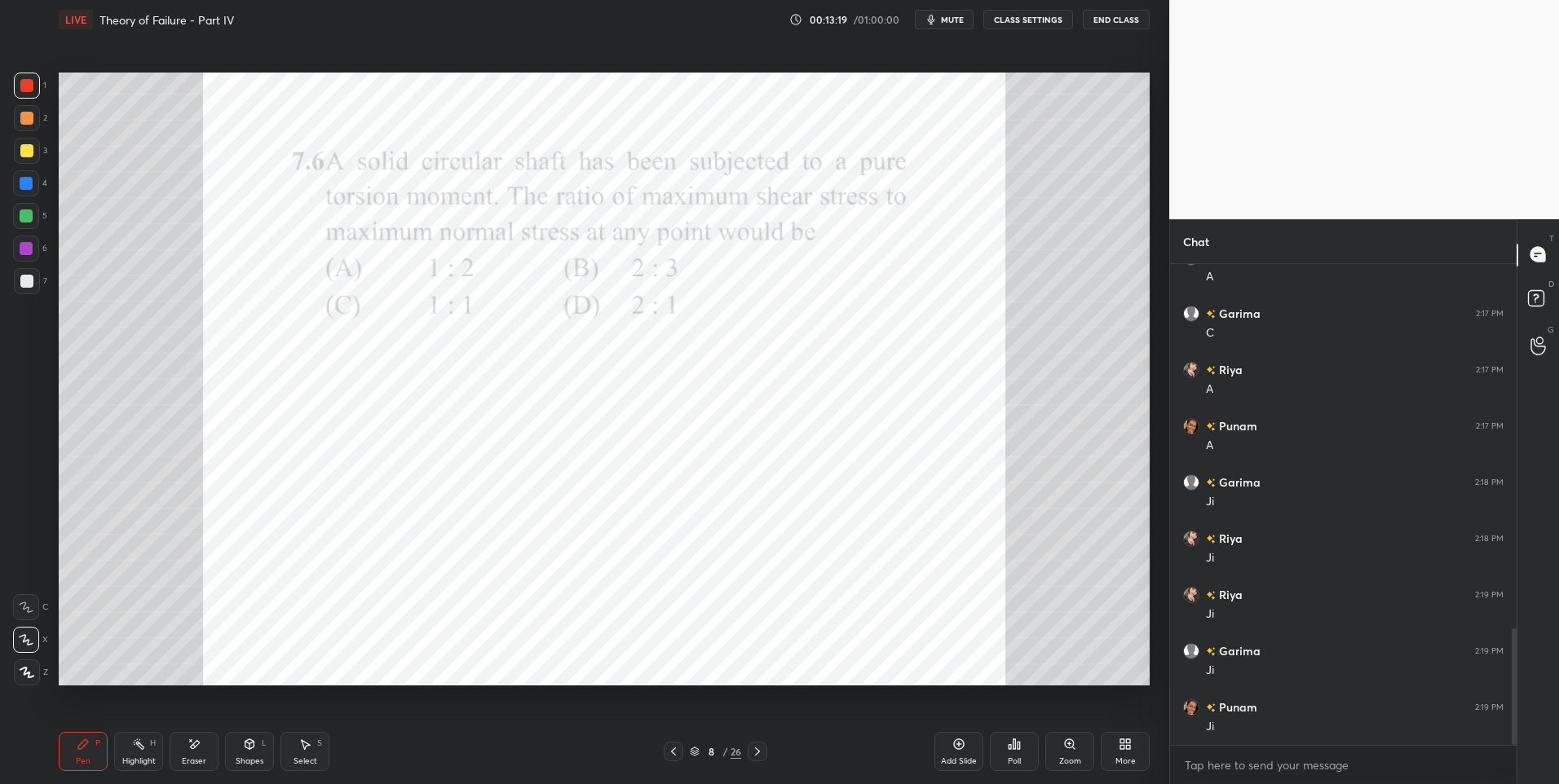
click at [756, 750] on icon at bounding box center [758, 752] width 13 height 13
click at [959, 18] on span "mute" at bounding box center [953, 20] width 23 height 12
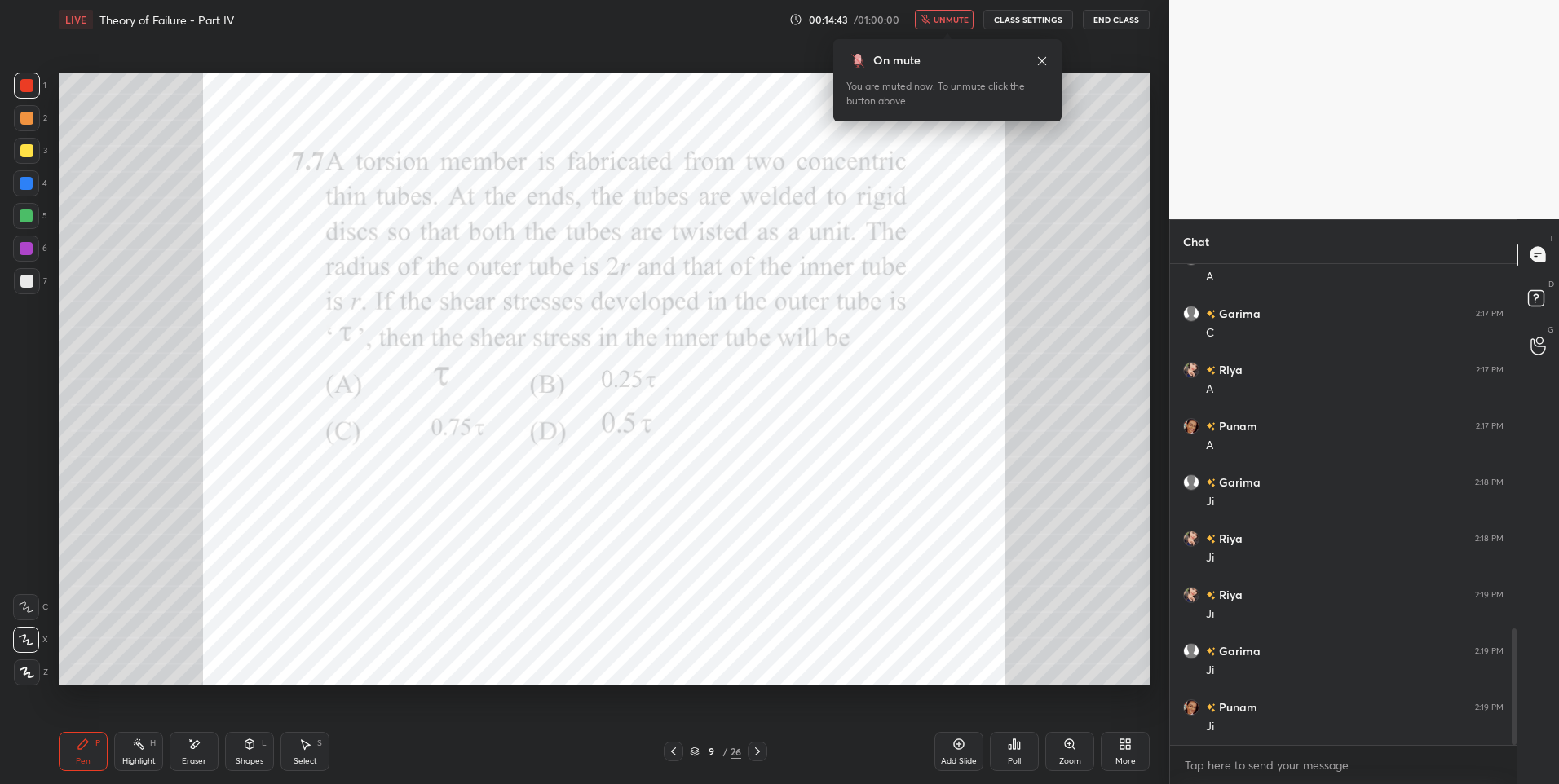
click at [965, 17] on span "unmute" at bounding box center [951, 20] width 35 height 12
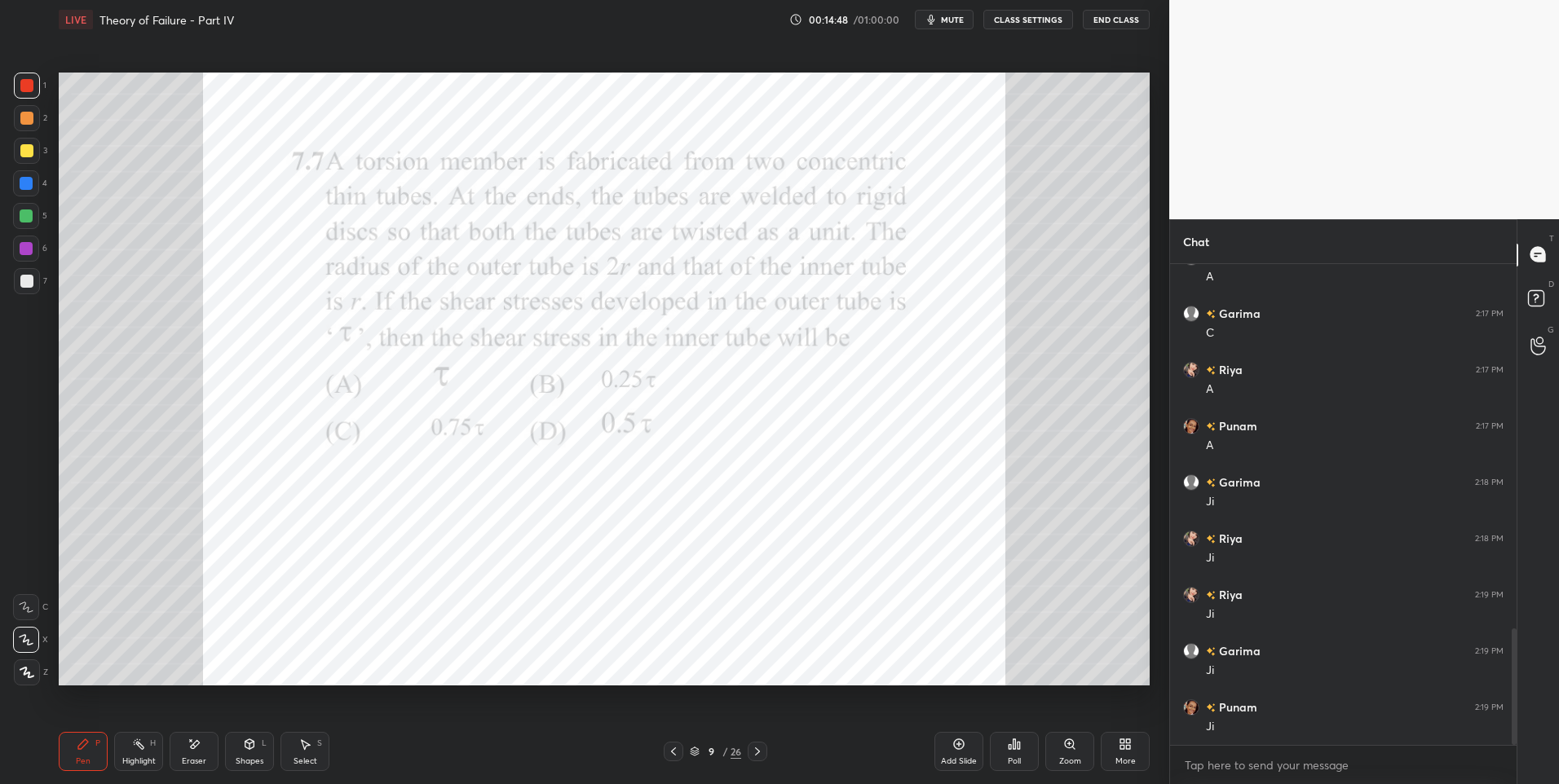
click at [137, 740] on circle at bounding box center [137, 740] width 2 height 2
click at [240, 761] on div "Shapes" at bounding box center [250, 762] width 28 height 8
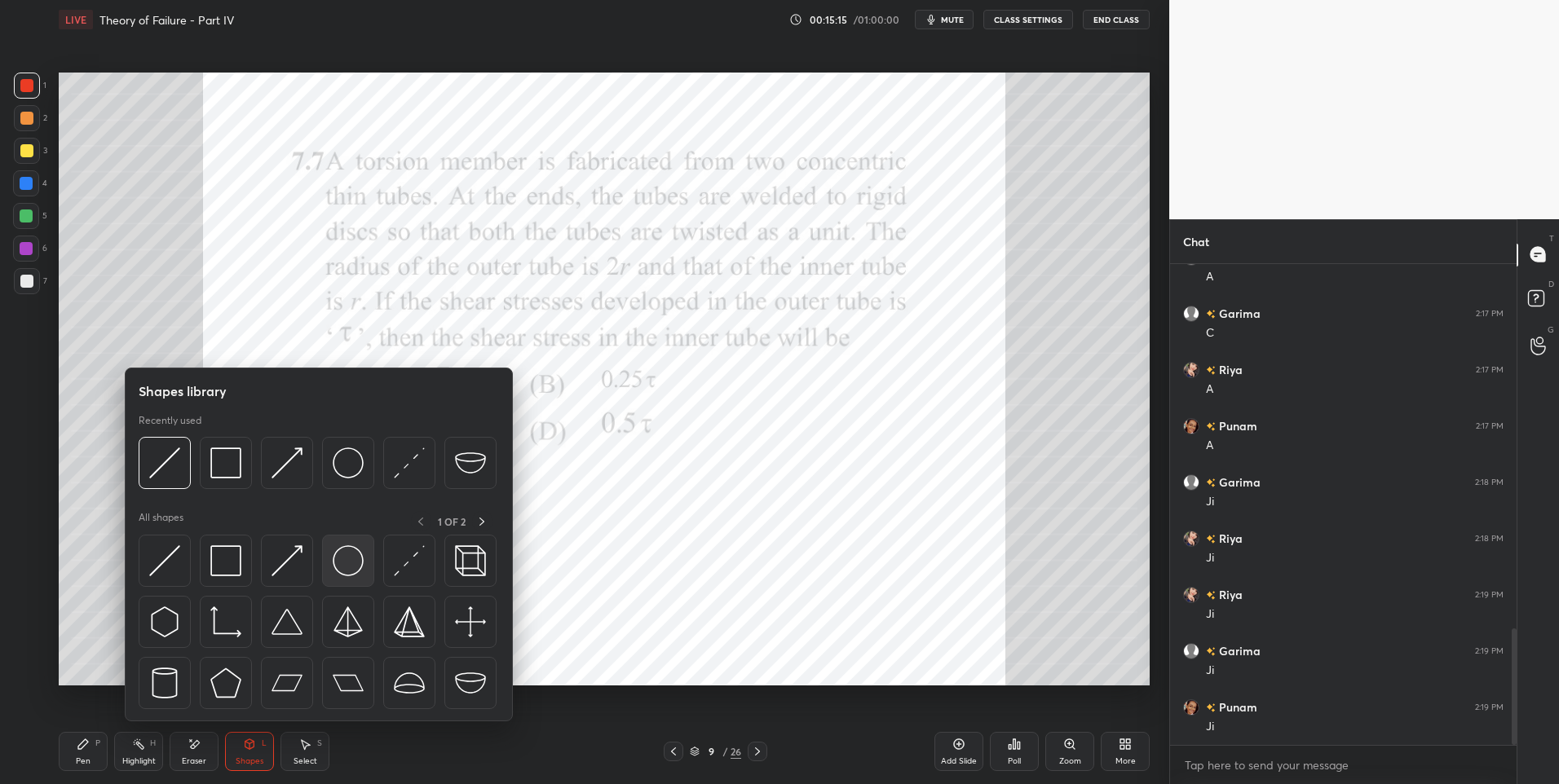
click at [354, 558] on img at bounding box center [348, 561] width 31 height 31
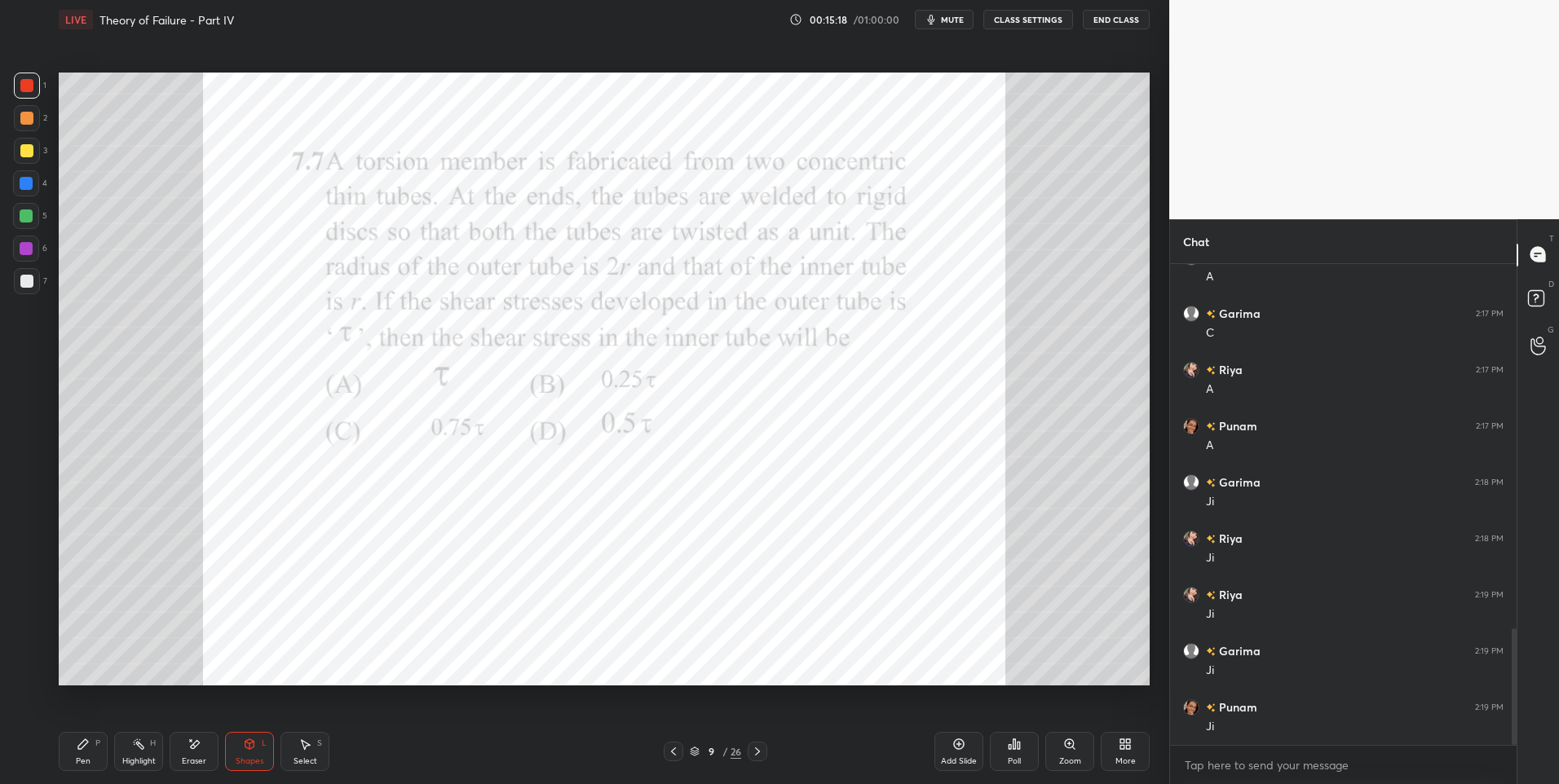
click at [302, 754] on div "Select S" at bounding box center [305, 752] width 49 height 40
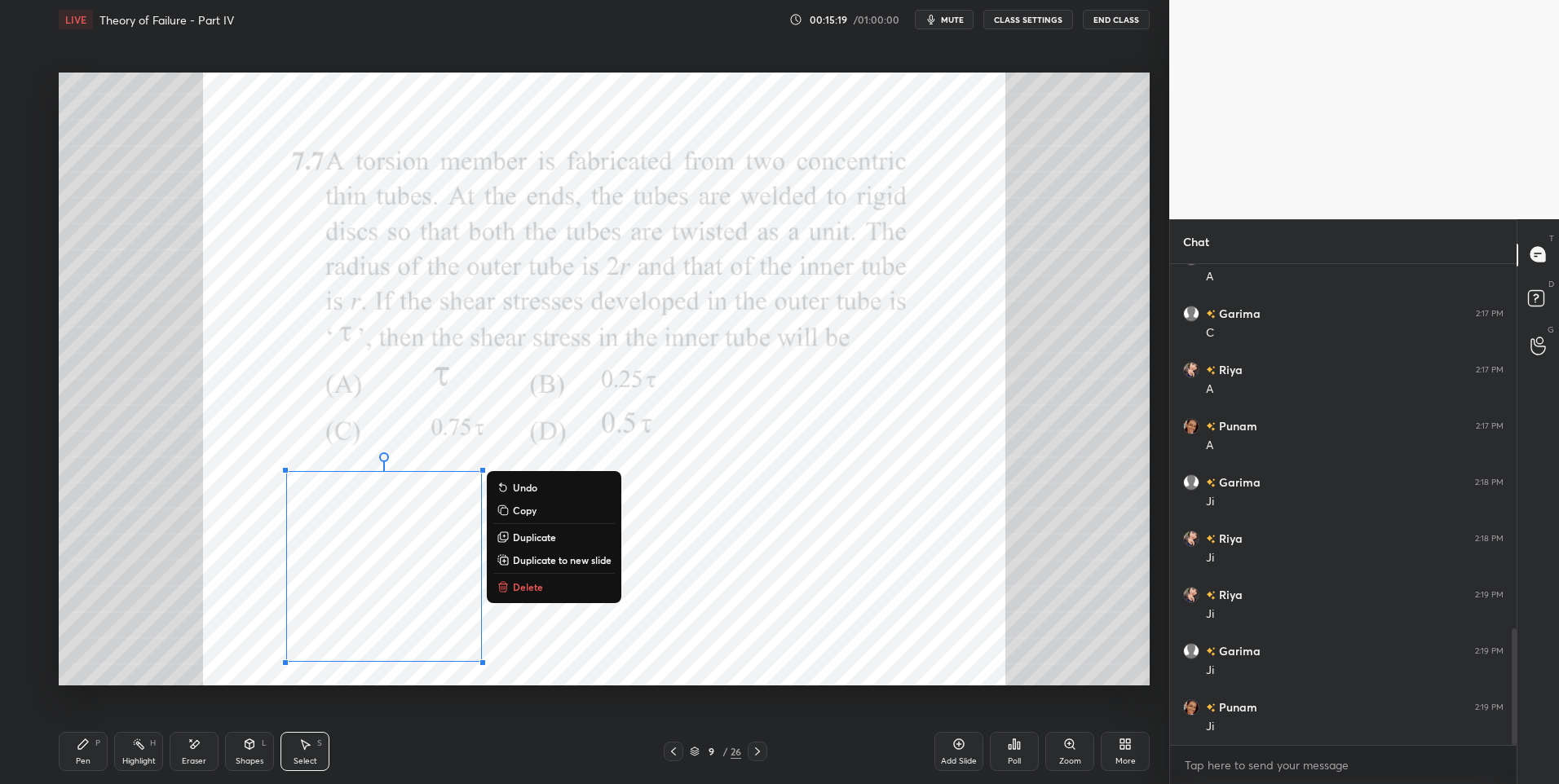
click at [542, 533] on p "Duplicate" at bounding box center [534, 538] width 43 height 13
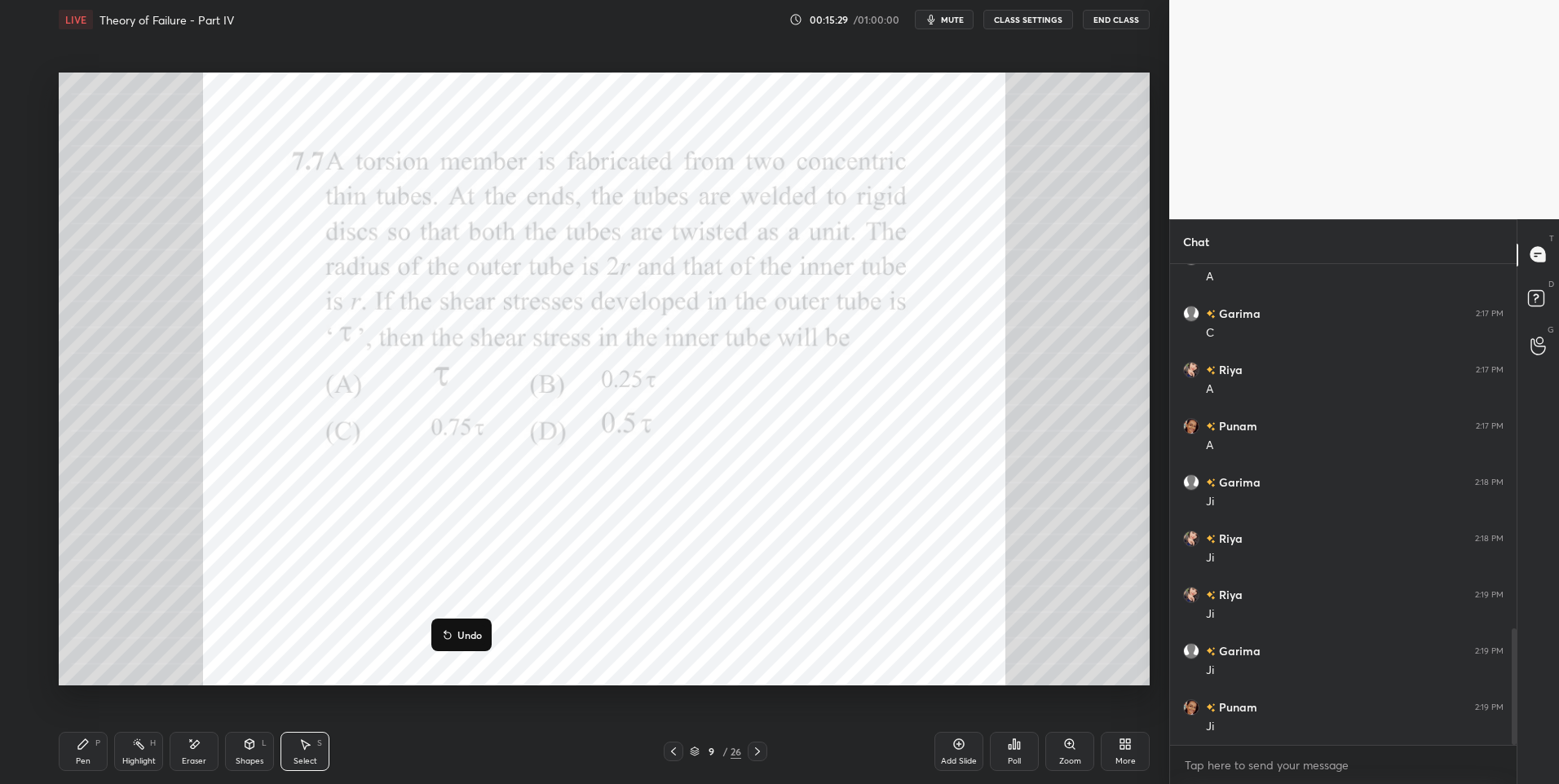
click at [398, 581] on div "0 ° Undo Copy Duplicate Duplicate to new slide Delete" at bounding box center [604, 380] width 1091 height 614
click at [651, 552] on div "0 ° Undo Copy Duplicate Duplicate to new slide Delete" at bounding box center [604, 380] width 1091 height 614
click at [306, 760] on div "Select" at bounding box center [305, 762] width 24 height 8
click at [469, 644] on div at bounding box center [470, 646] width 7 height 7
click at [419, 584] on div "0 ° Undo Copy Duplicate Duplicate to new slide Delete" at bounding box center [604, 380] width 1091 height 614
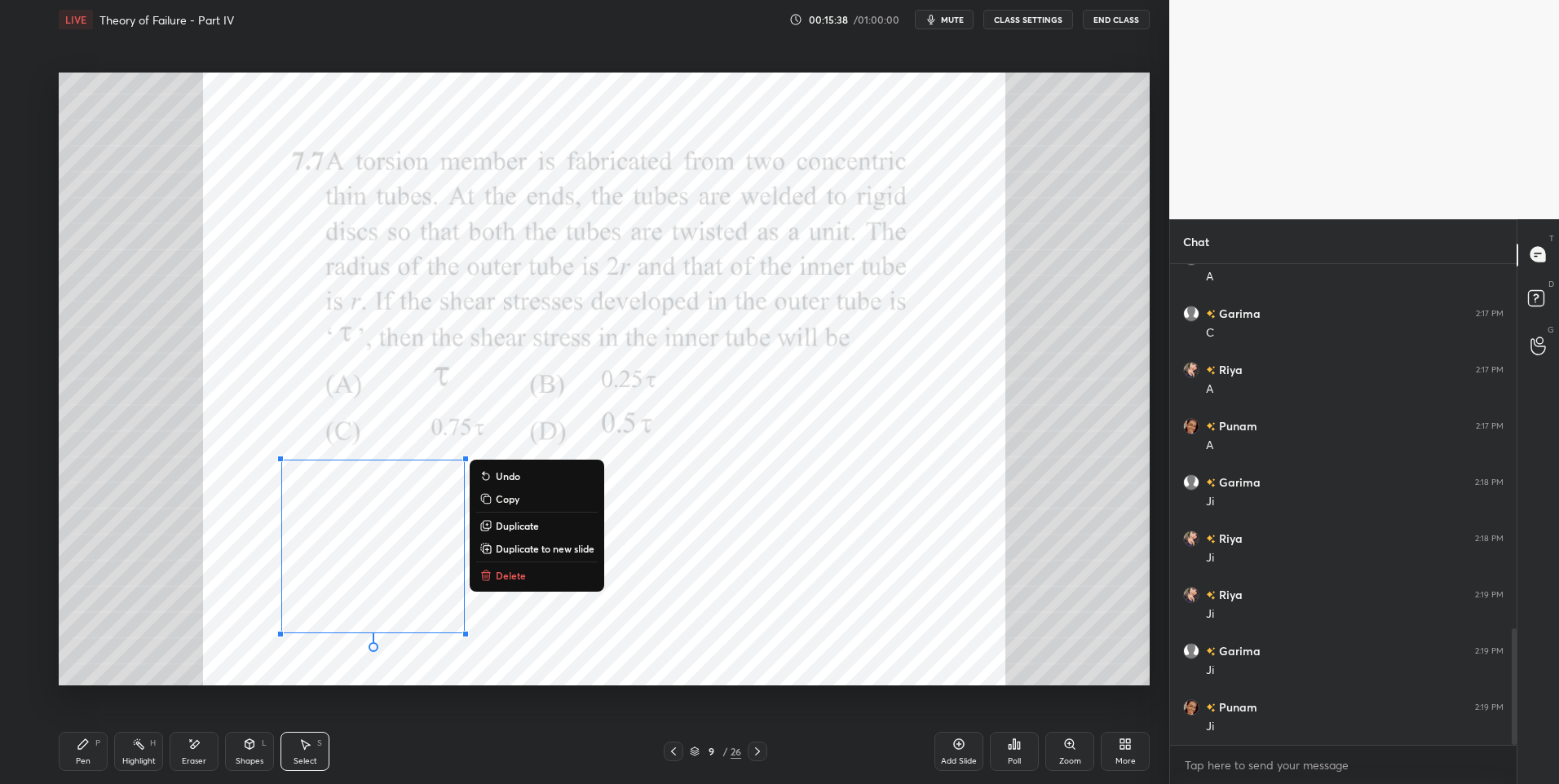
click at [236, 749] on div "Shapes L" at bounding box center [249, 752] width 49 height 40
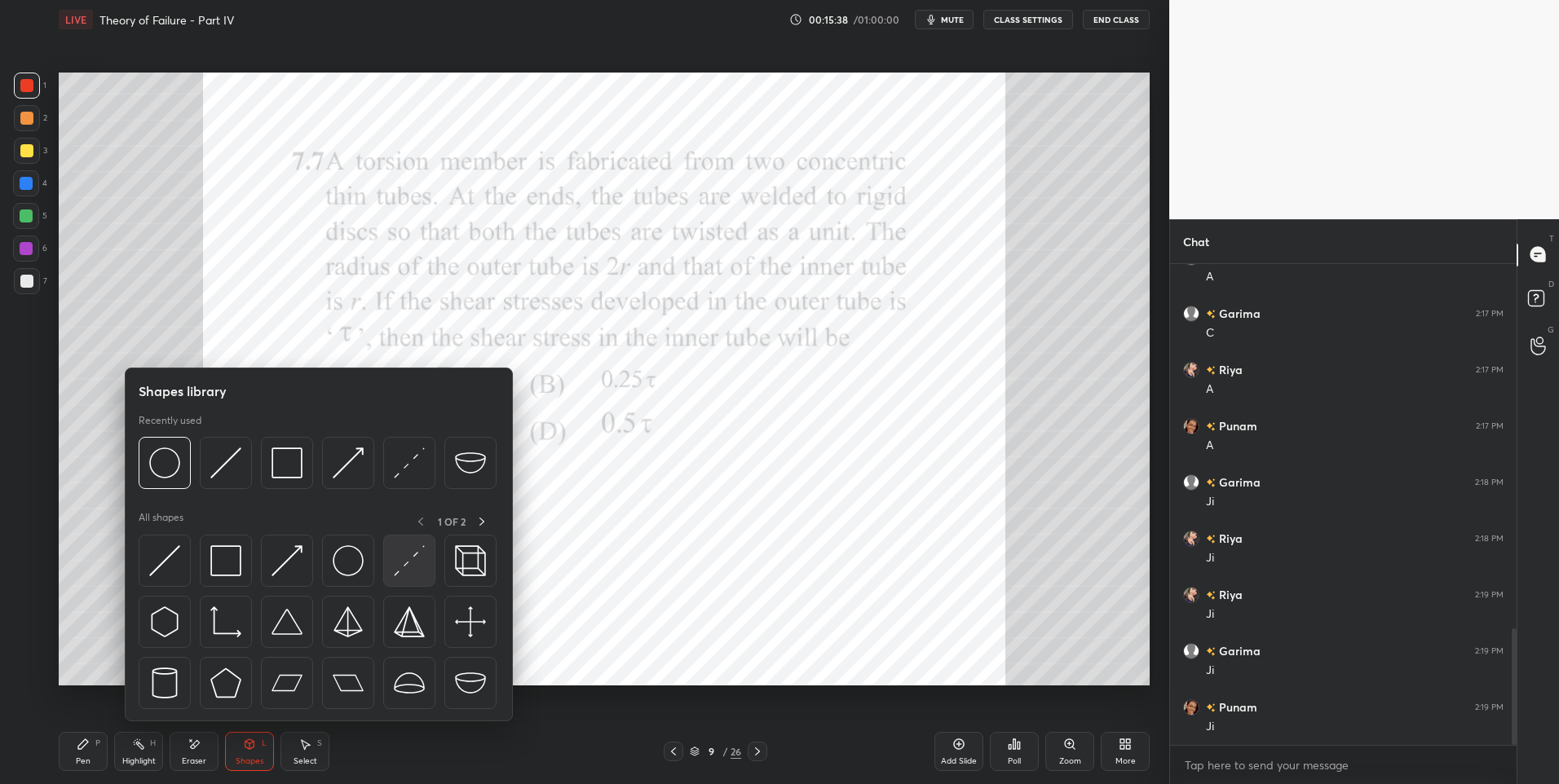
click at [392, 562] on div at bounding box center [408, 560] width 52 height 52
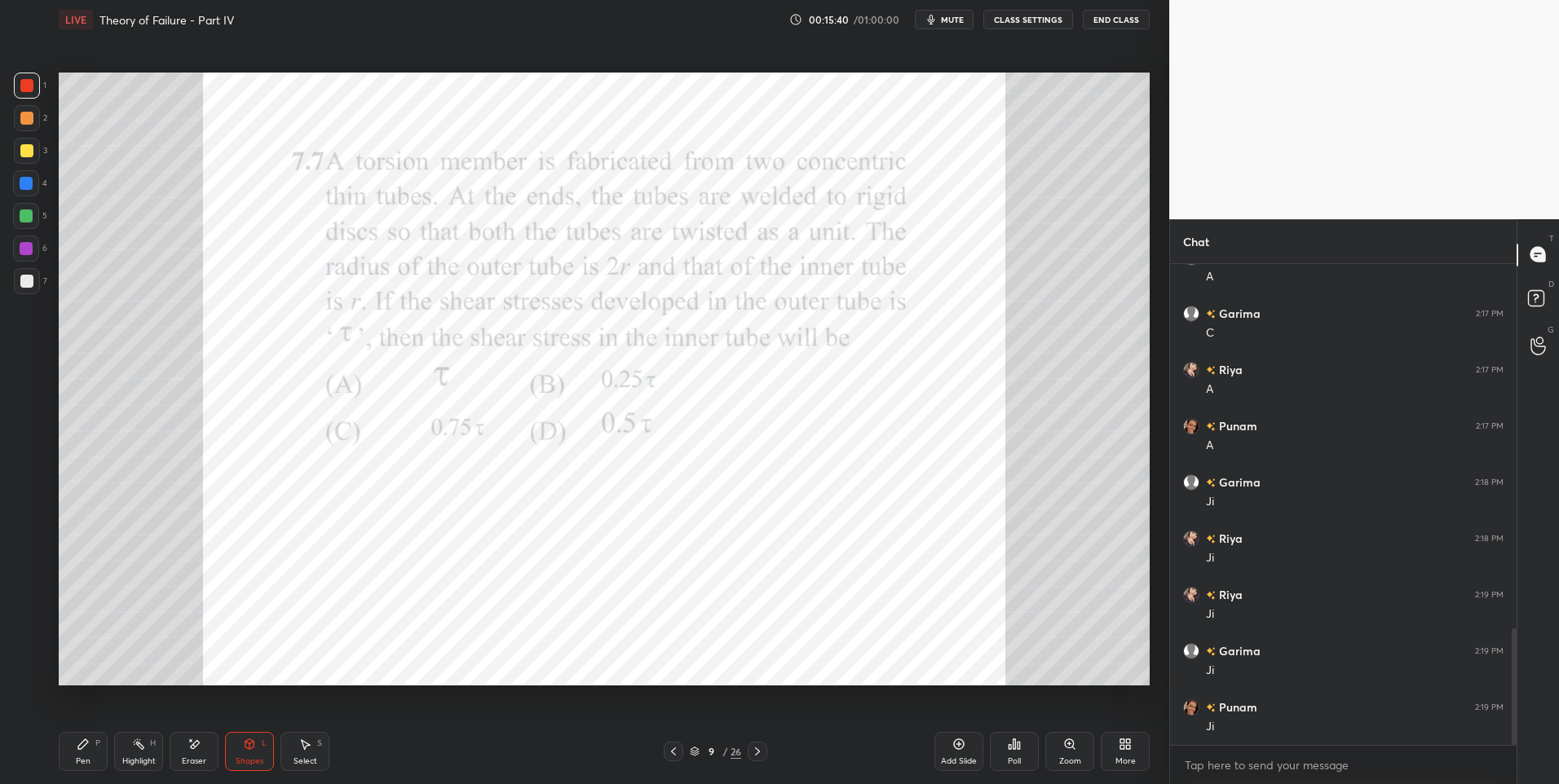
click at [29, 194] on div at bounding box center [26, 184] width 26 height 26
click at [241, 748] on div "Shapes L" at bounding box center [249, 752] width 49 height 40
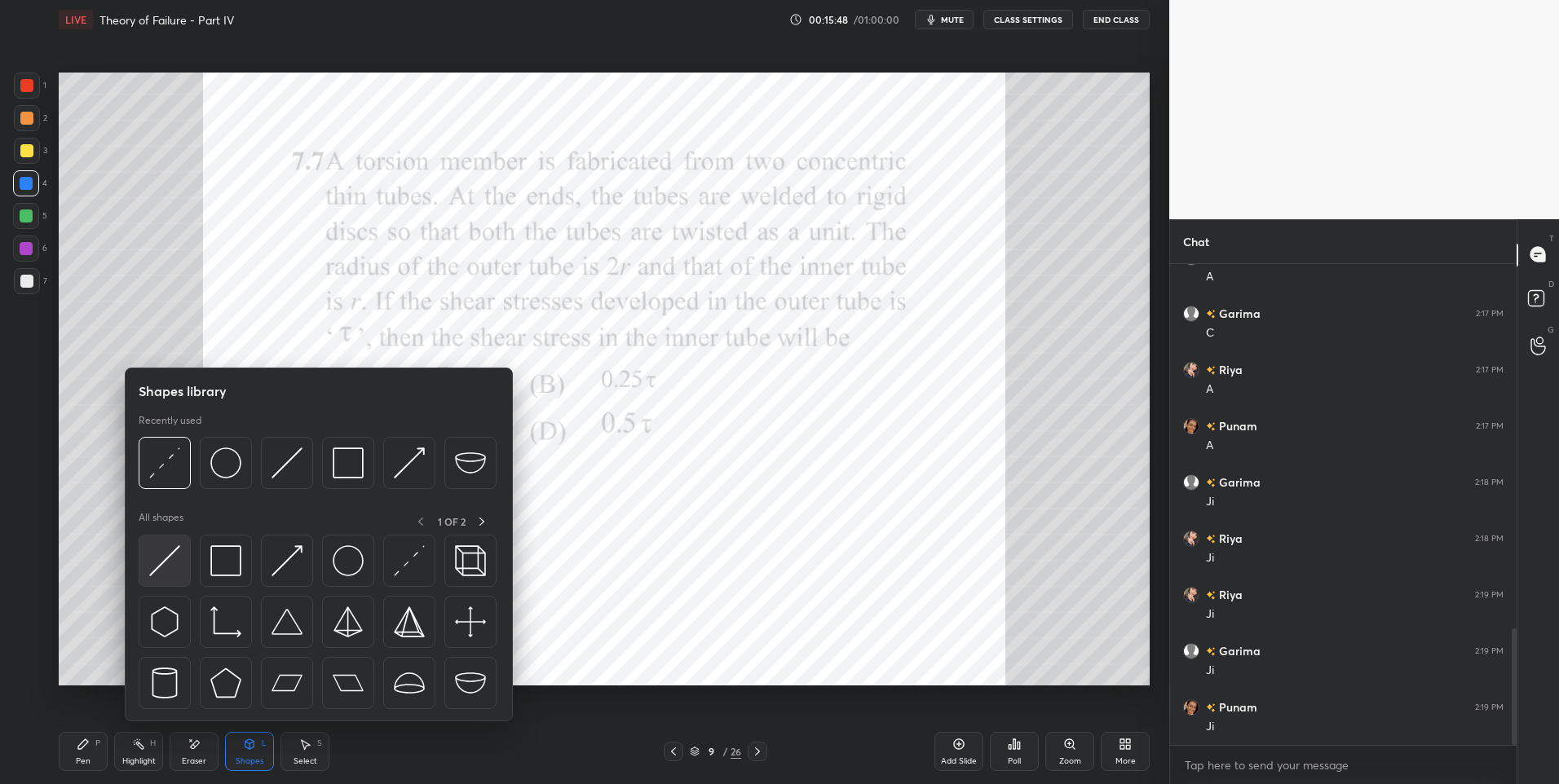
click at [179, 558] on img at bounding box center [165, 561] width 31 height 31
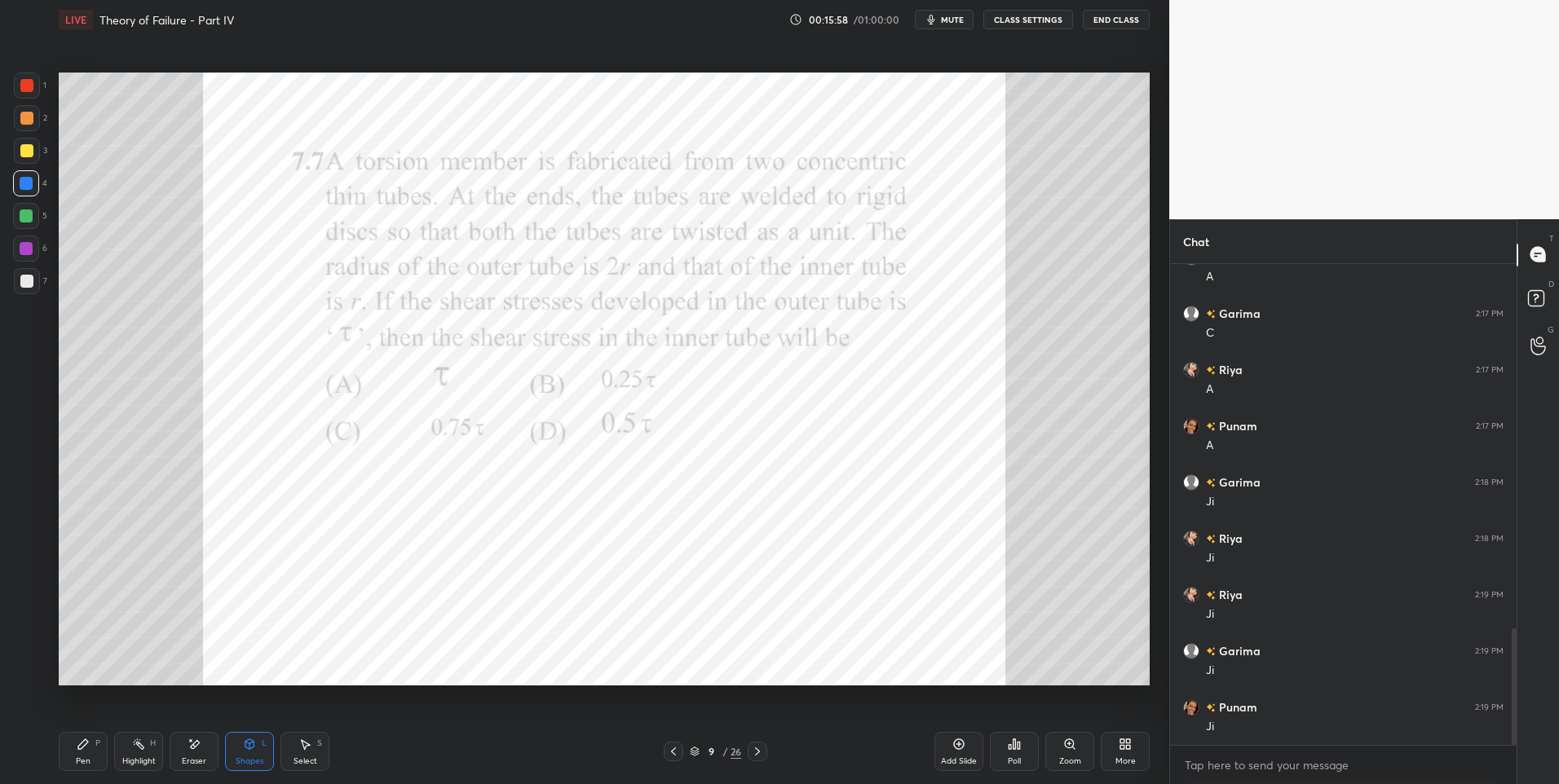
click at [251, 745] on icon at bounding box center [250, 744] width 9 height 10
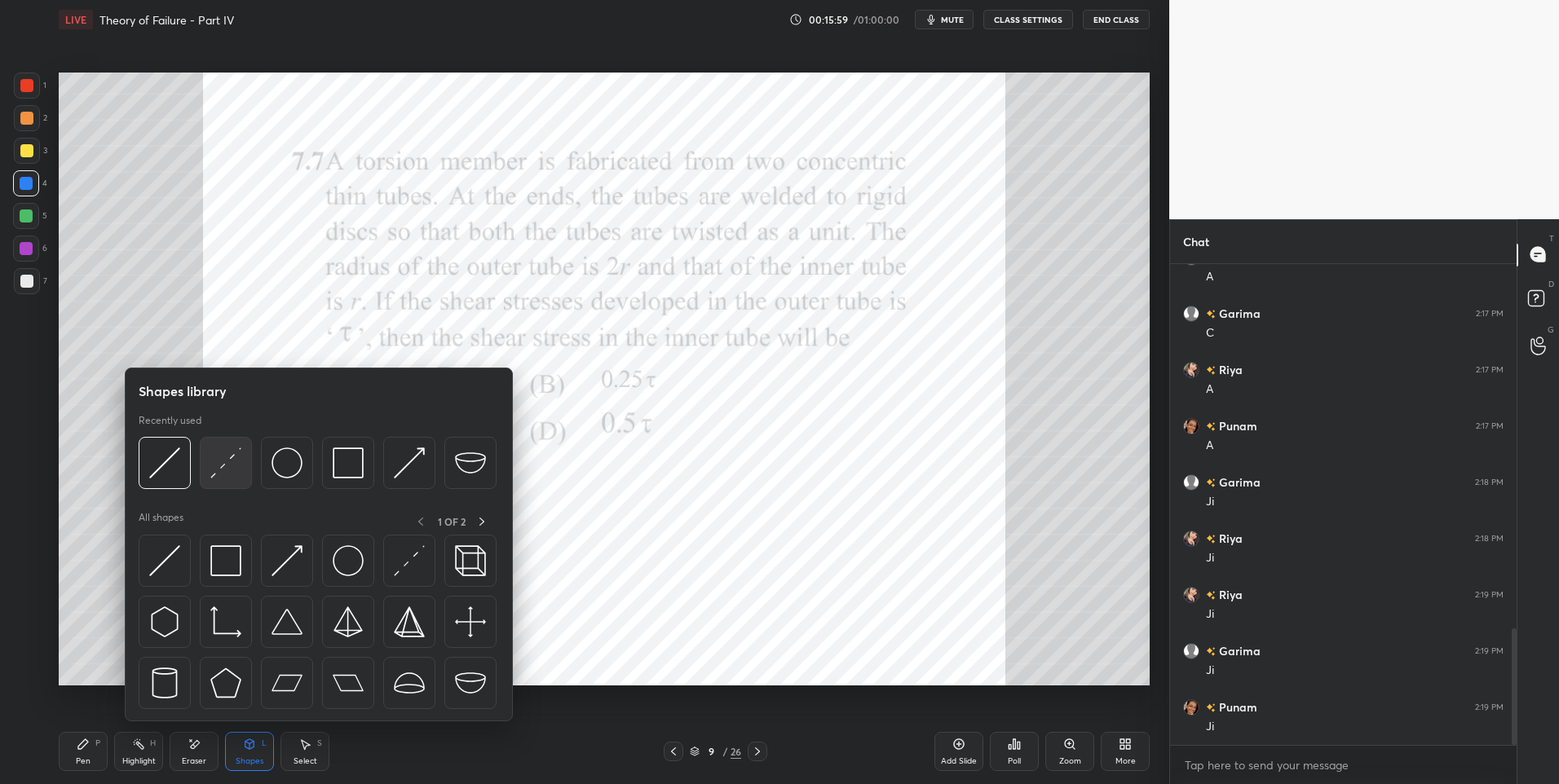
click at [222, 457] on img at bounding box center [226, 464] width 31 height 31
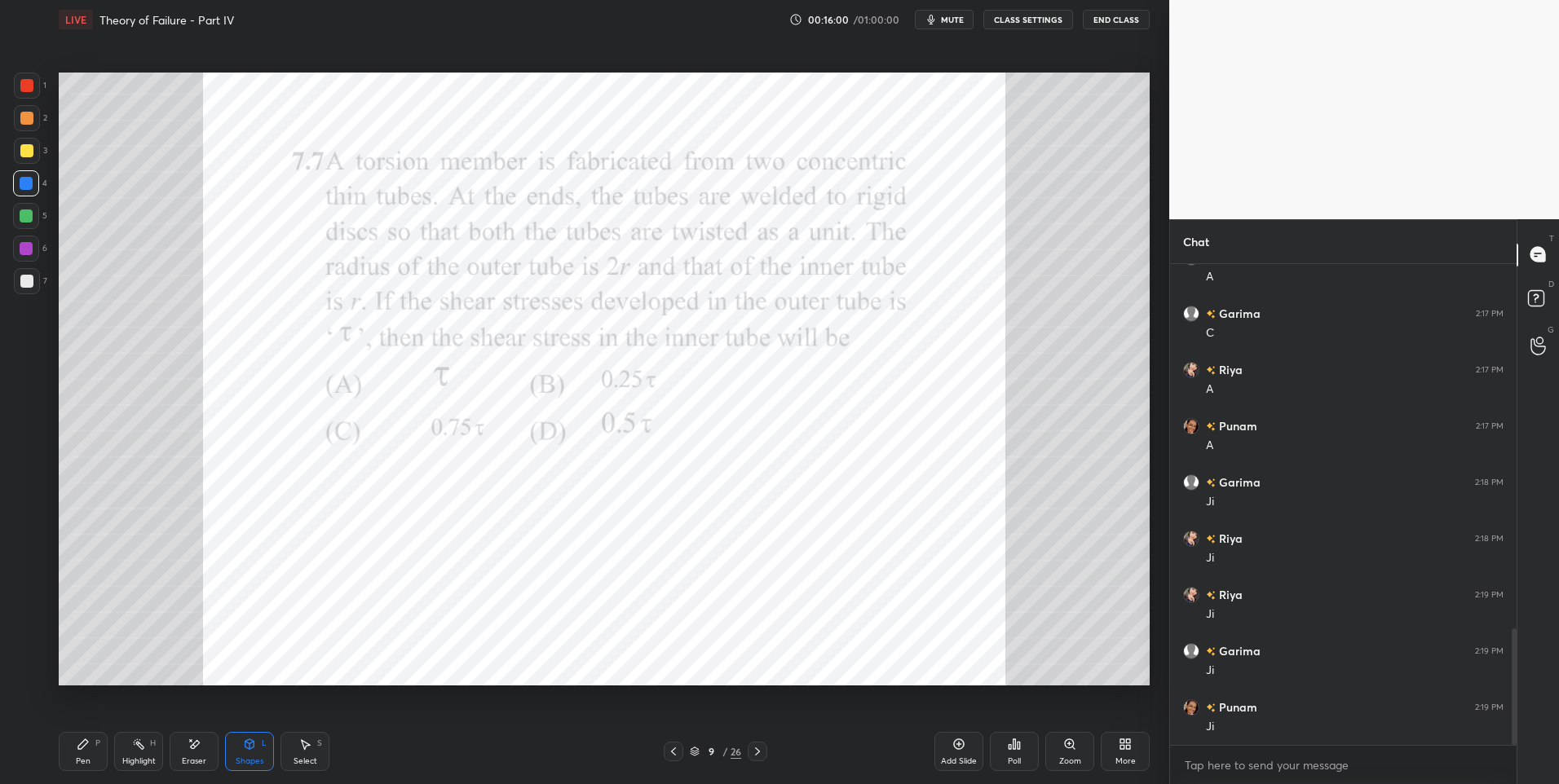
click at [27, 220] on div at bounding box center [26, 216] width 13 height 13
click at [94, 754] on div "Pen P" at bounding box center [82, 752] width 49 height 40
click at [20, 90] on div at bounding box center [27, 86] width 26 height 26
click at [30, 243] on div at bounding box center [26, 249] width 13 height 13
click at [30, 86] on div at bounding box center [27, 86] width 13 height 13
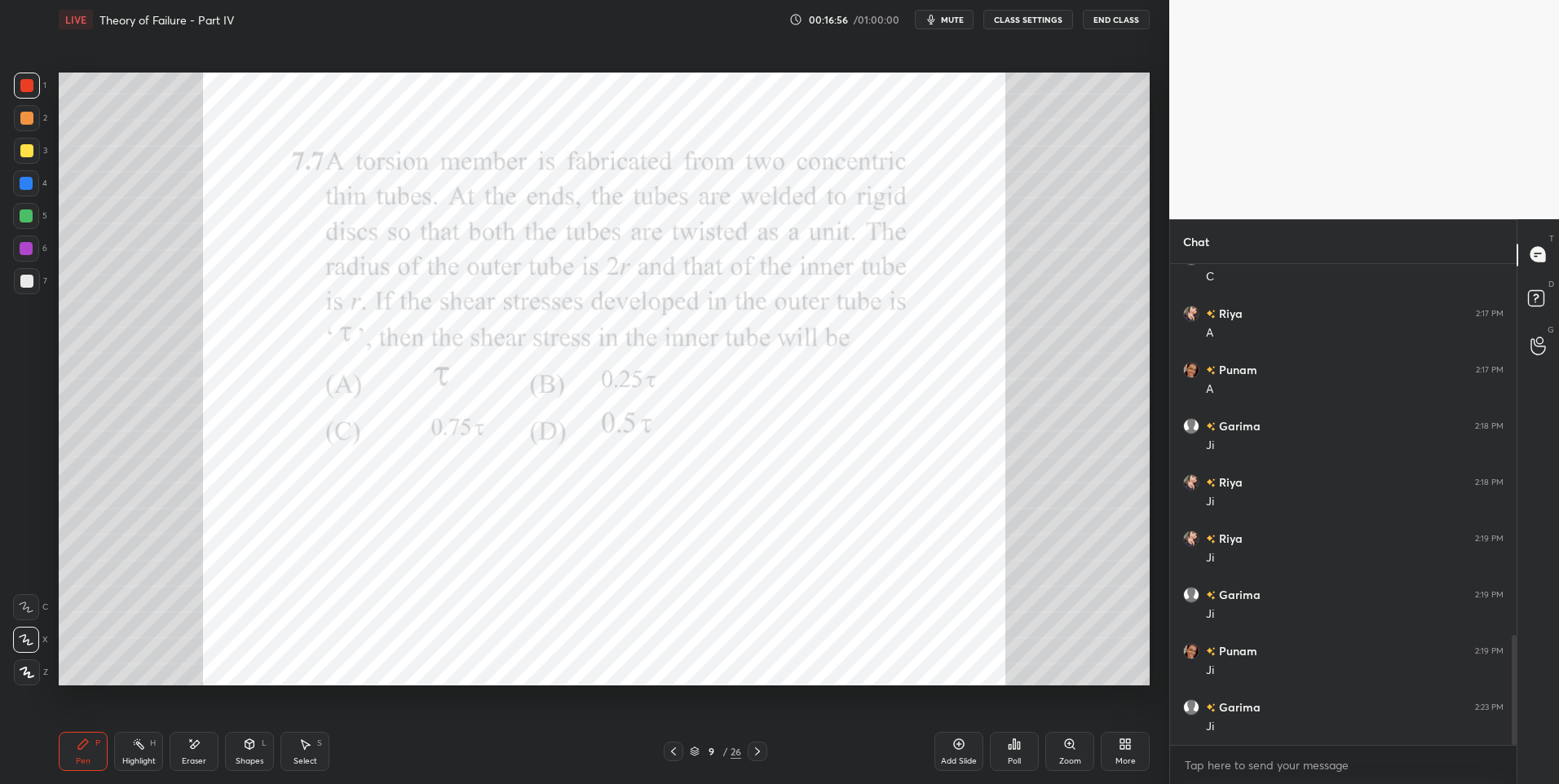
scroll to position [1618, 0]
click at [143, 758] on div "Highlight" at bounding box center [139, 762] width 34 height 8
click at [90, 747] on div "Pen P" at bounding box center [82, 752] width 49 height 40
click at [30, 183] on div at bounding box center [26, 184] width 13 height 13
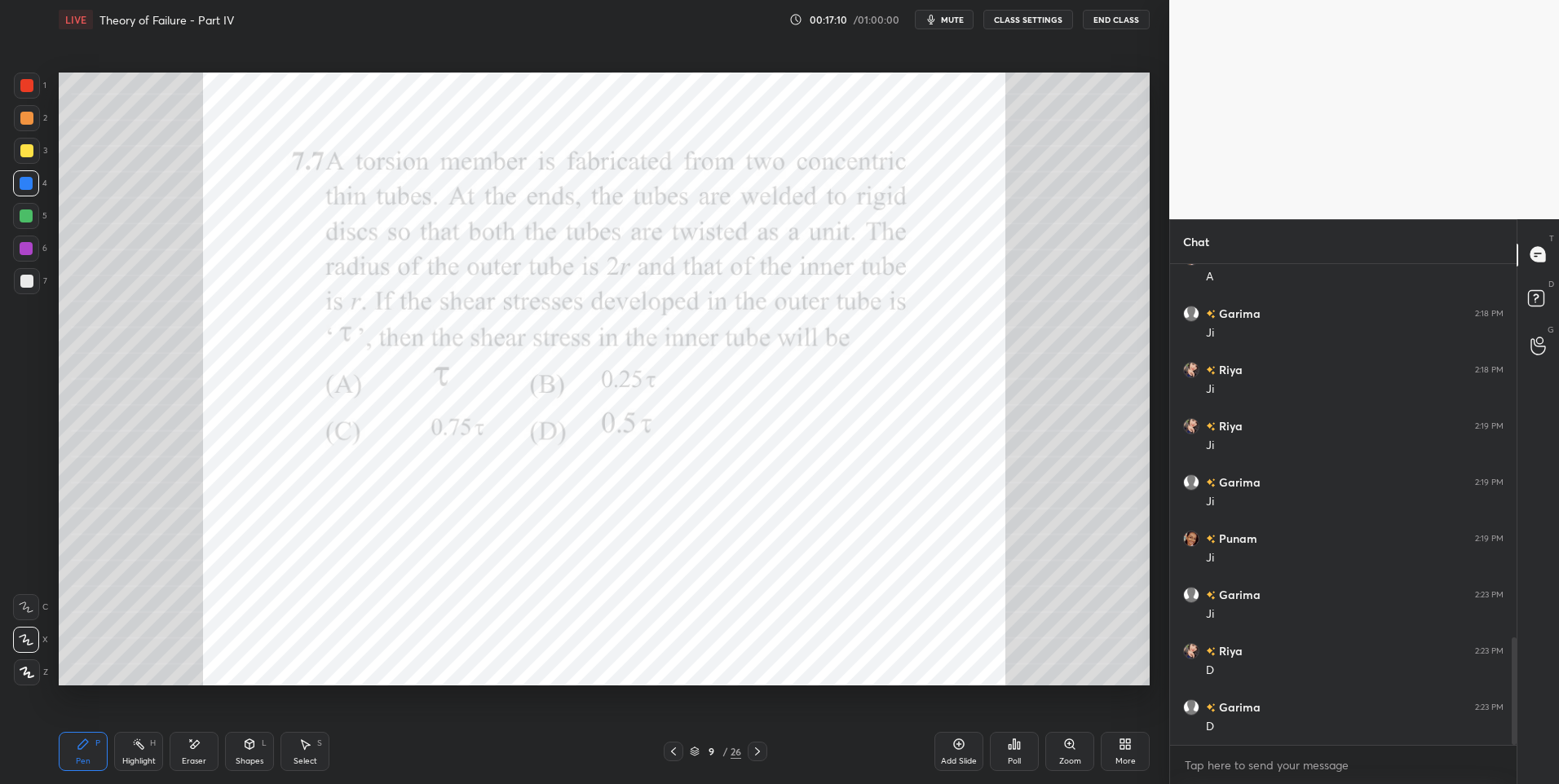
click at [35, 100] on div "1" at bounding box center [30, 89] width 33 height 33
click at [759, 749] on icon at bounding box center [758, 752] width 13 height 13
click at [245, 771] on div "Shapes L" at bounding box center [249, 752] width 49 height 40
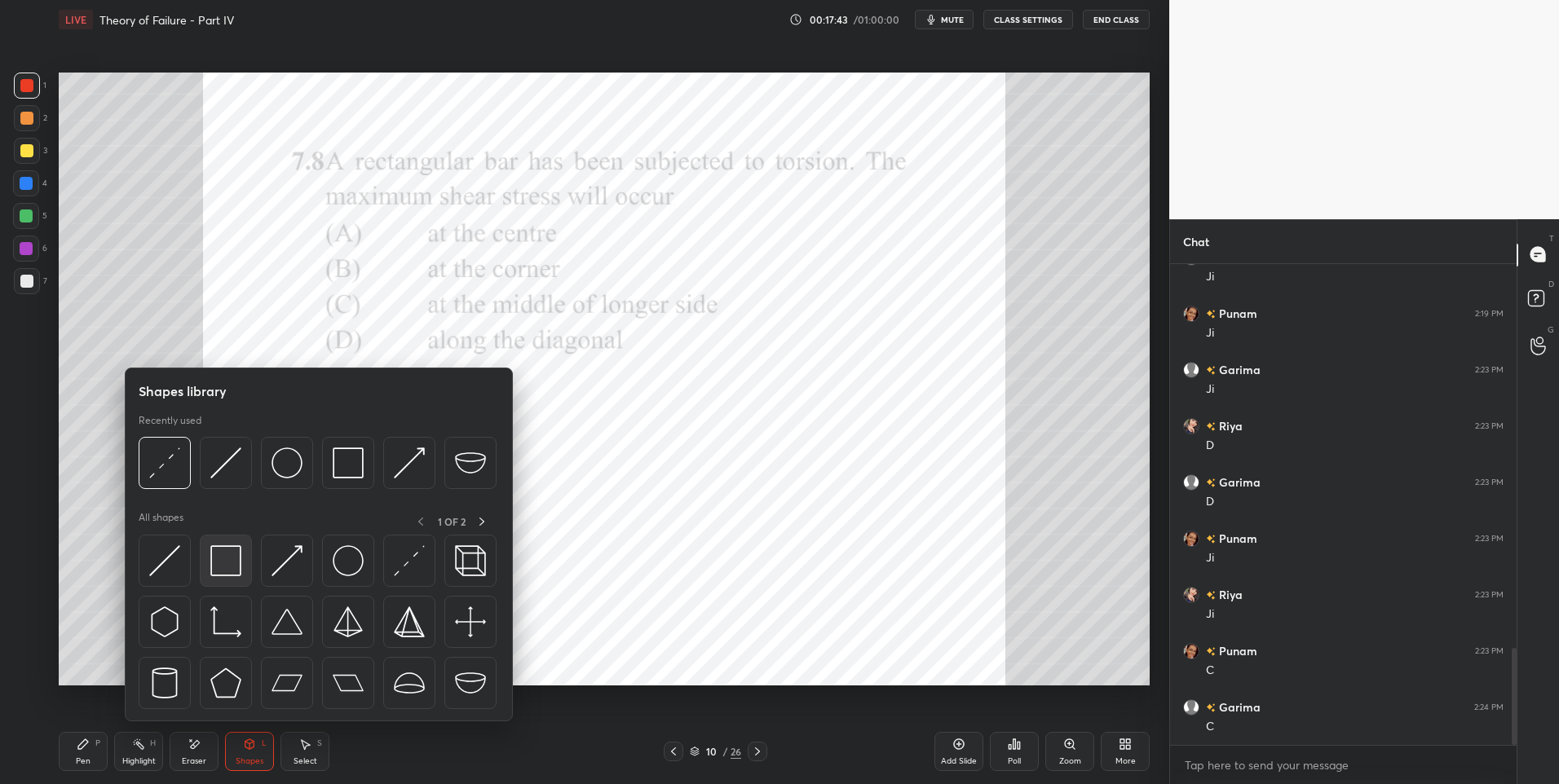
click at [213, 586] on div at bounding box center [226, 560] width 52 height 52
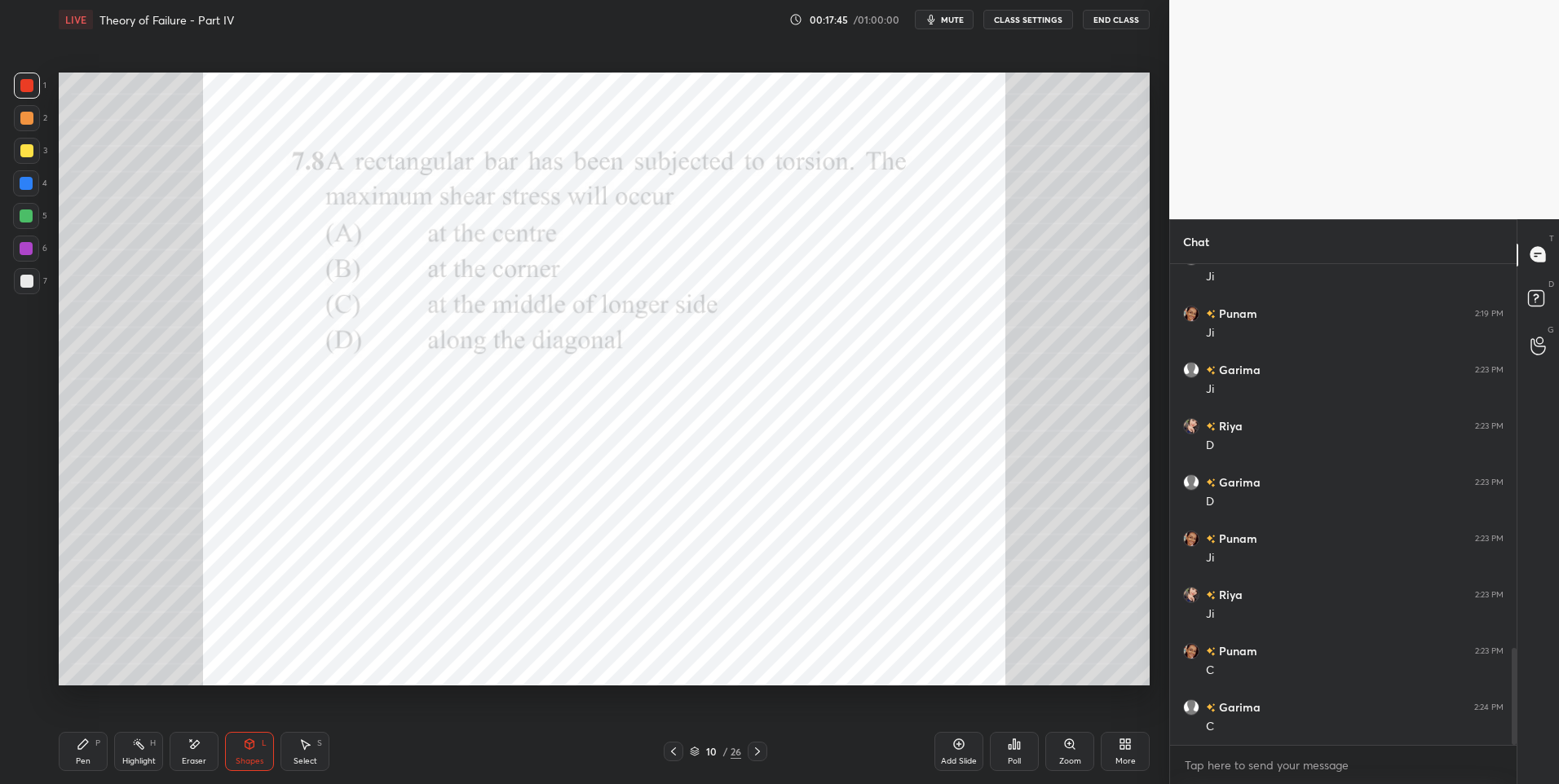
click at [244, 736] on div "Shapes L" at bounding box center [249, 752] width 49 height 40
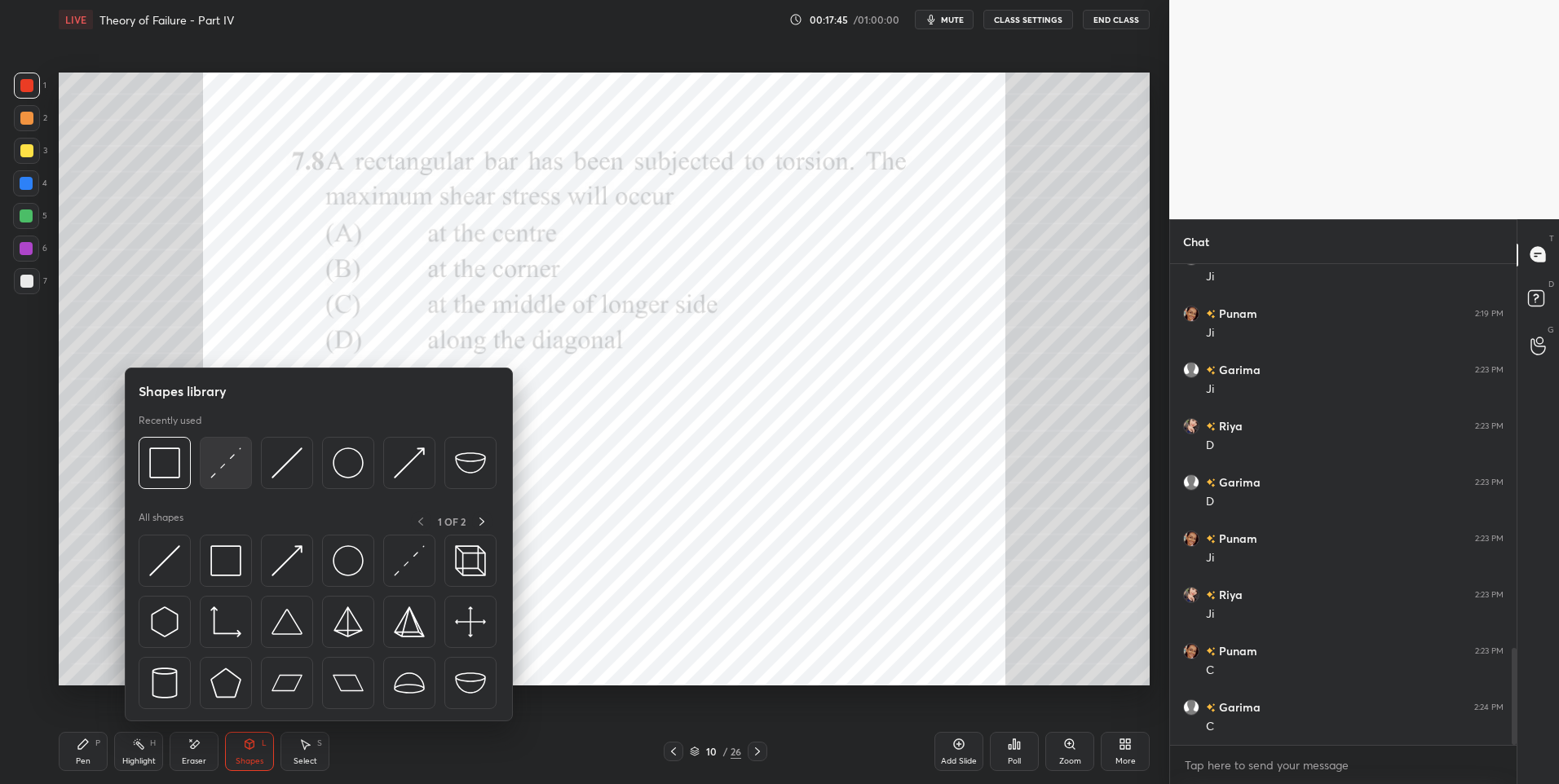
click at [245, 455] on div at bounding box center [226, 463] width 52 height 52
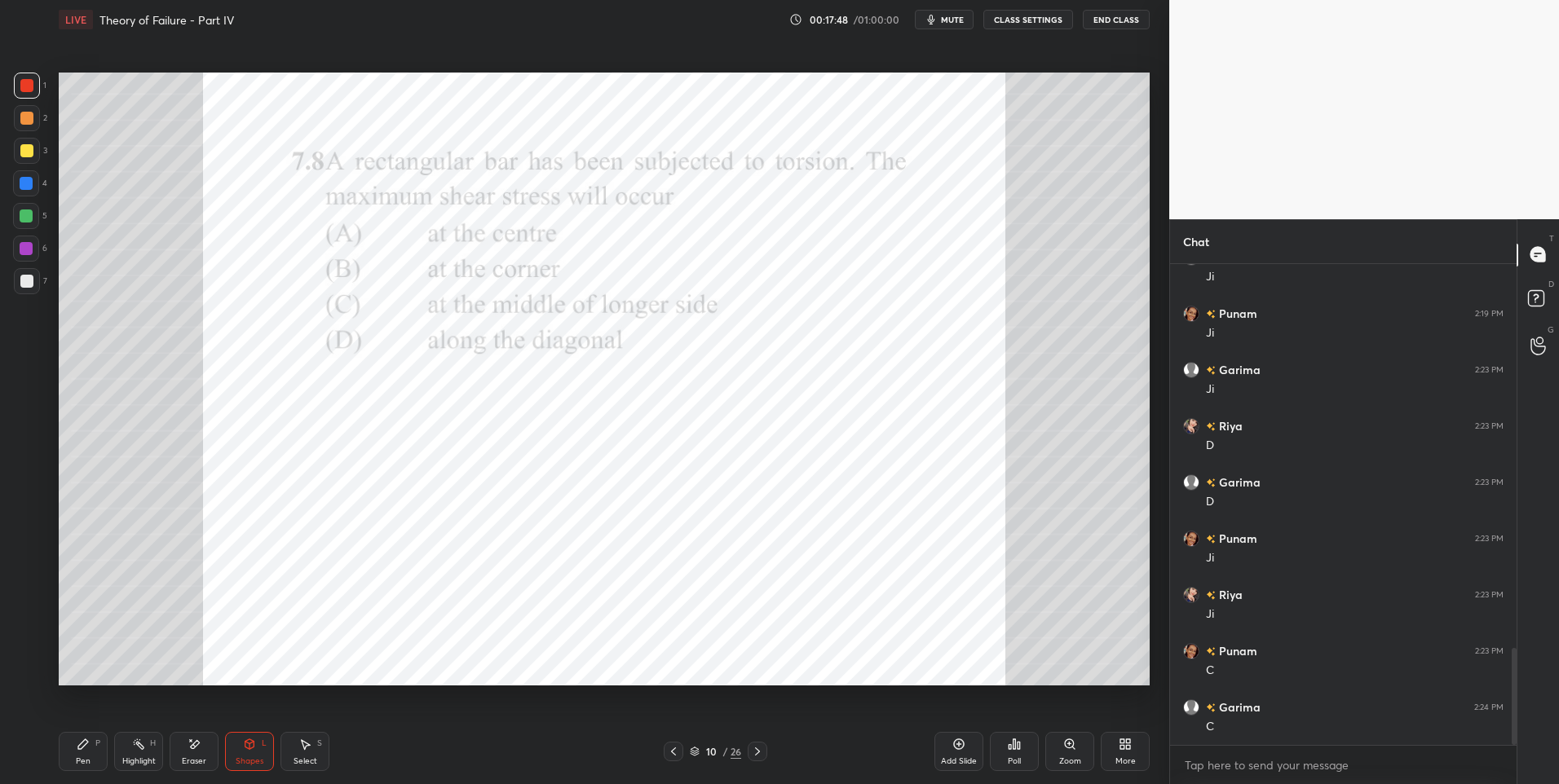
scroll to position [1956, 0]
click at [305, 751] on div "Select S" at bounding box center [305, 752] width 49 height 40
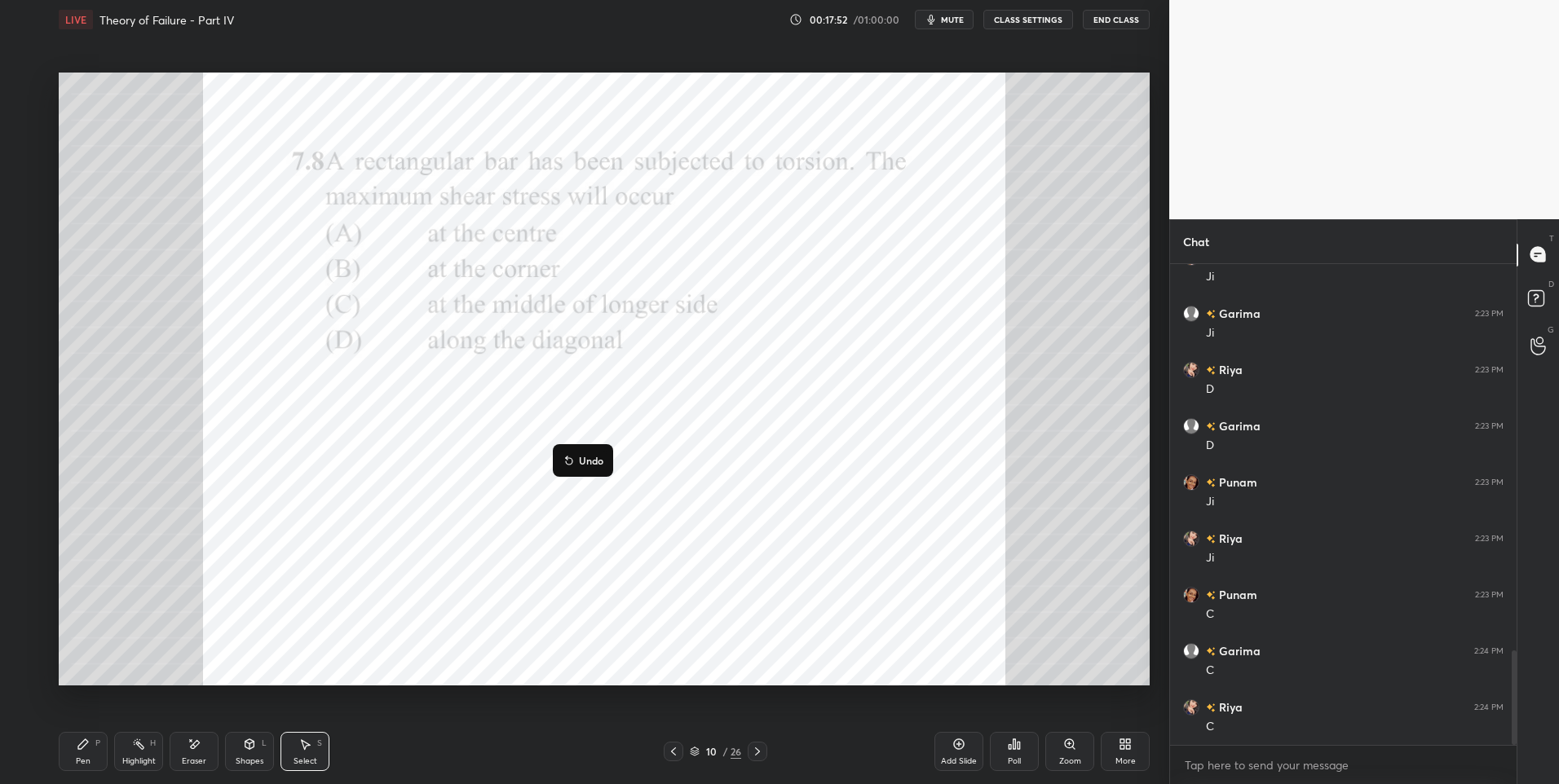
click at [302, 629] on div "0 ° Undo Copy Duplicate Duplicate to new slide Delete" at bounding box center [604, 380] width 1091 height 614
click at [80, 740] on icon at bounding box center [83, 744] width 13 height 13
click at [30, 236] on div at bounding box center [26, 249] width 26 height 26
click at [758, 748] on icon at bounding box center [758, 752] width 13 height 13
click at [21, 90] on div at bounding box center [27, 86] width 13 height 13
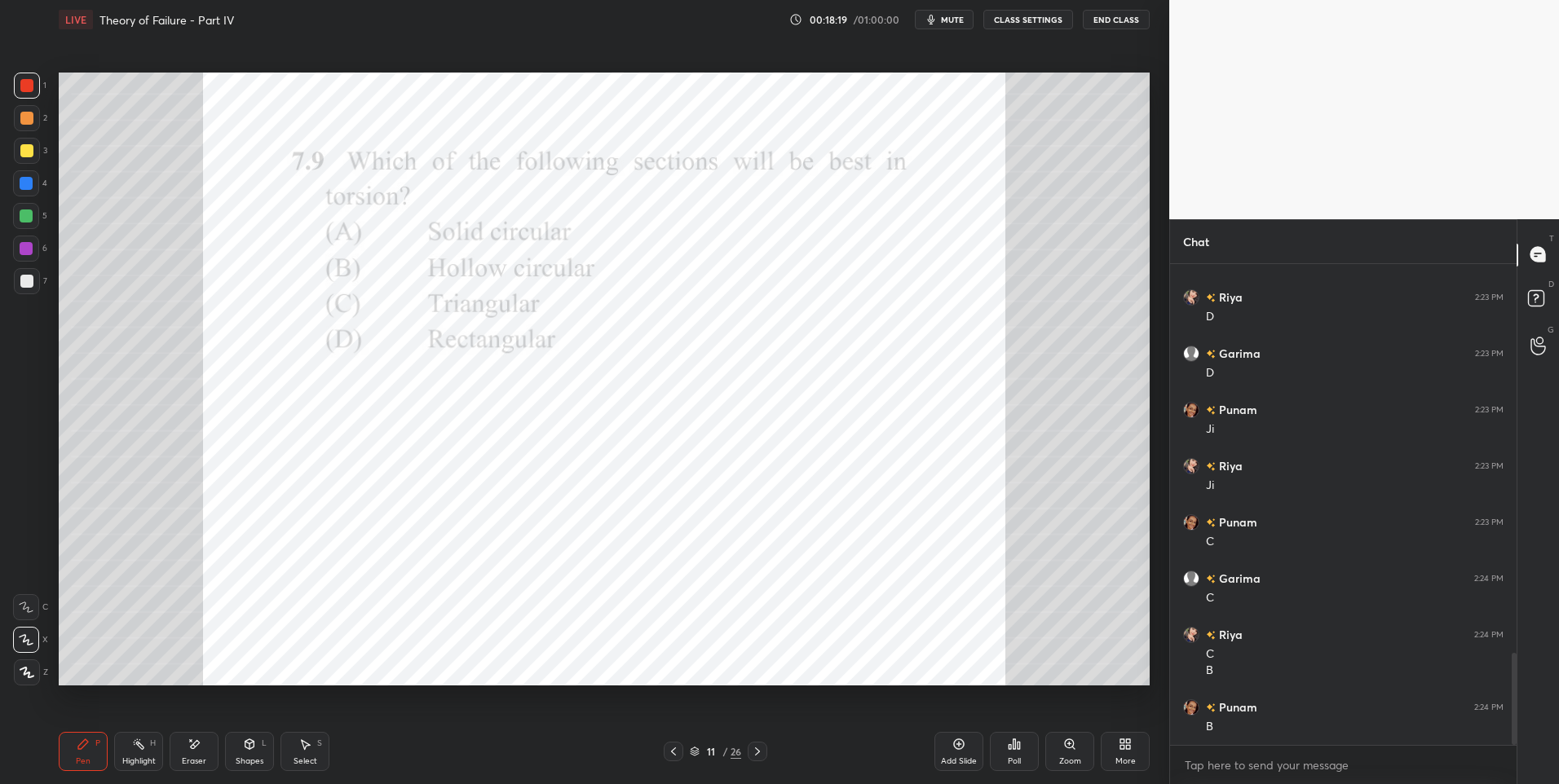
scroll to position [2085, 0]
click at [761, 754] on icon at bounding box center [758, 752] width 13 height 13
click at [21, 197] on div "4" at bounding box center [30, 187] width 35 height 33
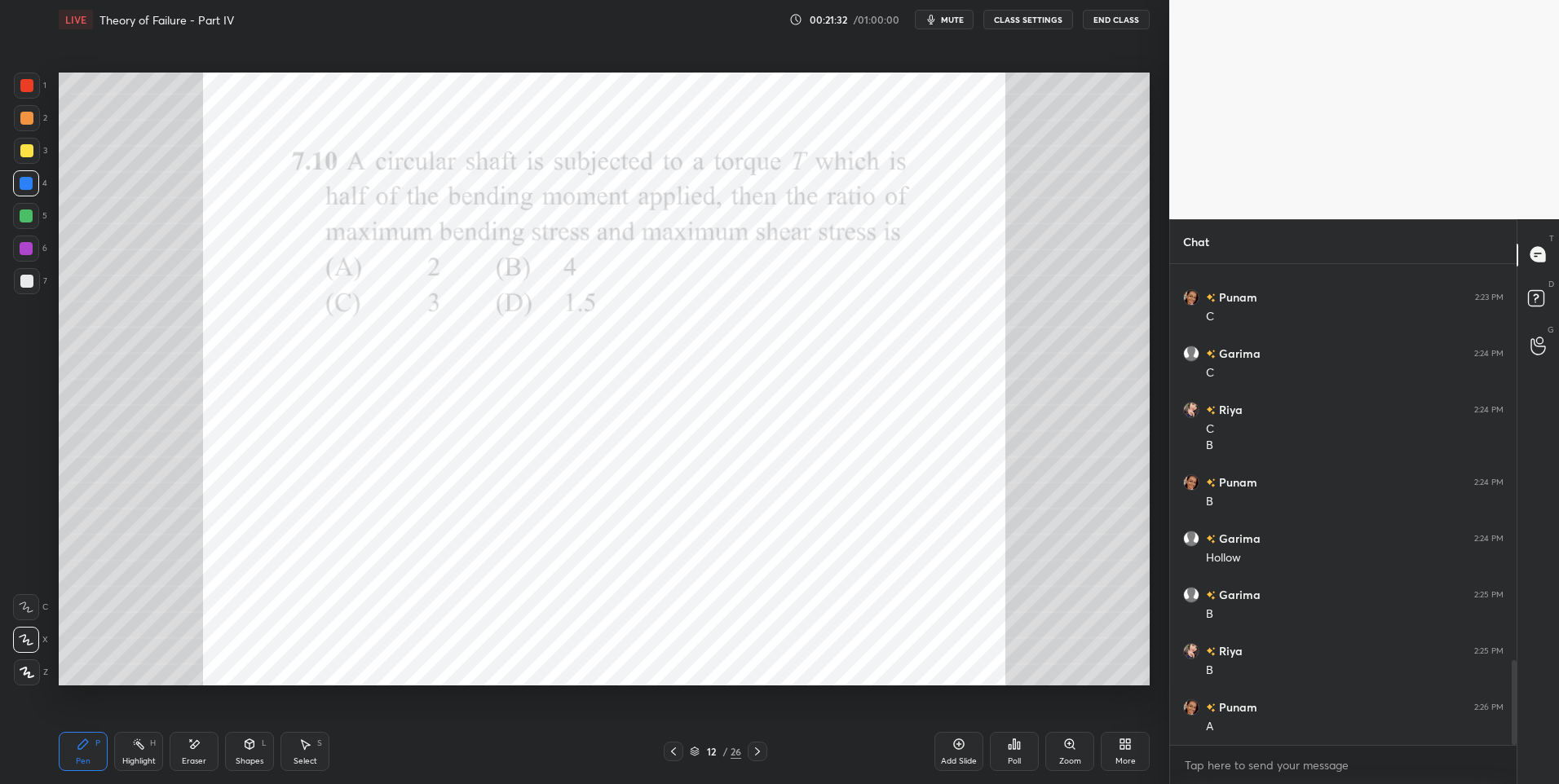
click at [28, 118] on div at bounding box center [27, 119] width 13 height 13
click at [186, 744] on div "Eraser" at bounding box center [194, 752] width 49 height 40
click at [68, 744] on div "Pen P" at bounding box center [82, 752] width 49 height 40
click at [82, 740] on icon at bounding box center [83, 744] width 13 height 13
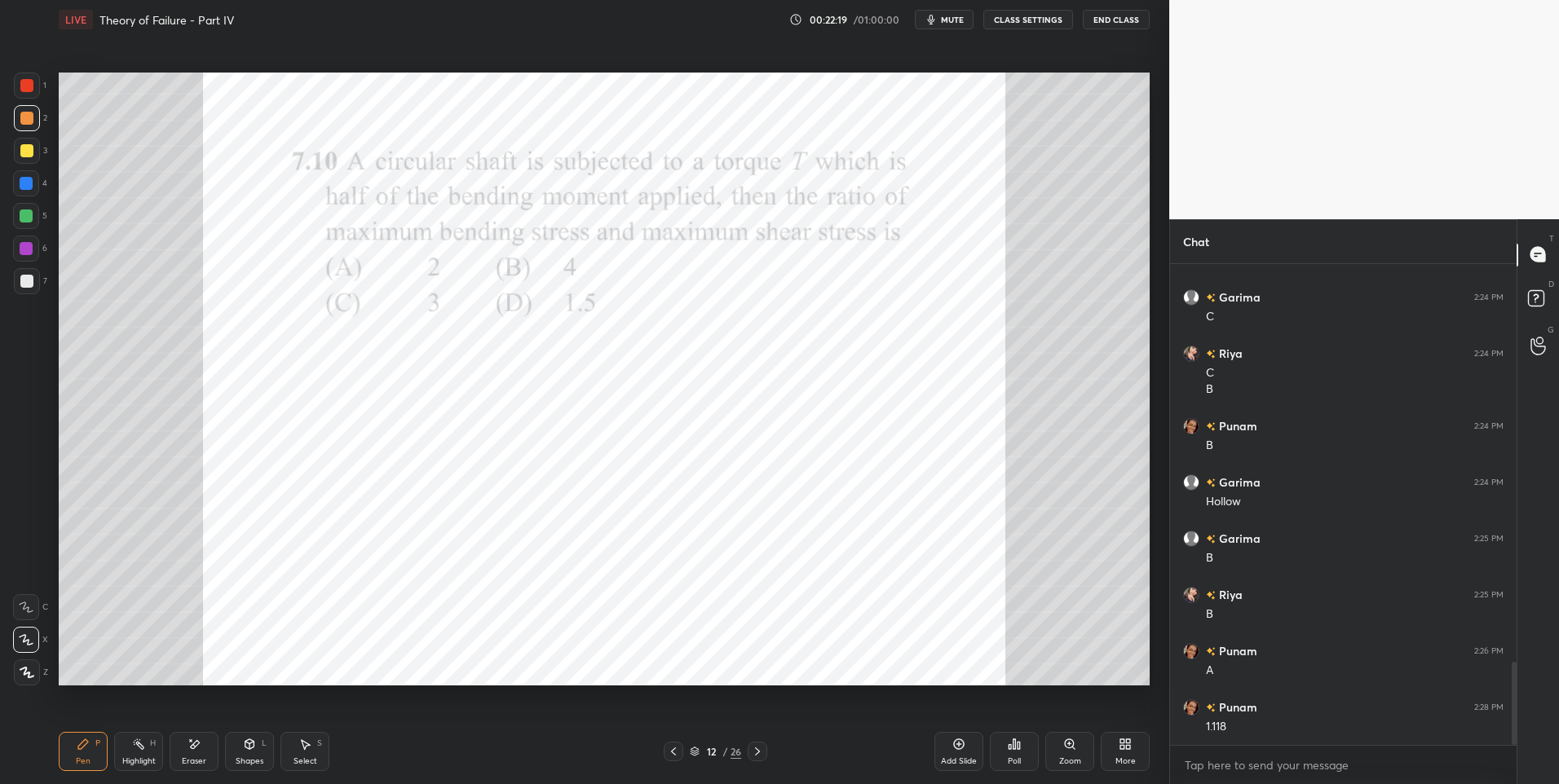
click at [26, 248] on div at bounding box center [26, 249] width 13 height 13
click at [33, 86] on div at bounding box center [27, 86] width 13 height 13
click at [35, 95] on div at bounding box center [27, 86] width 26 height 26
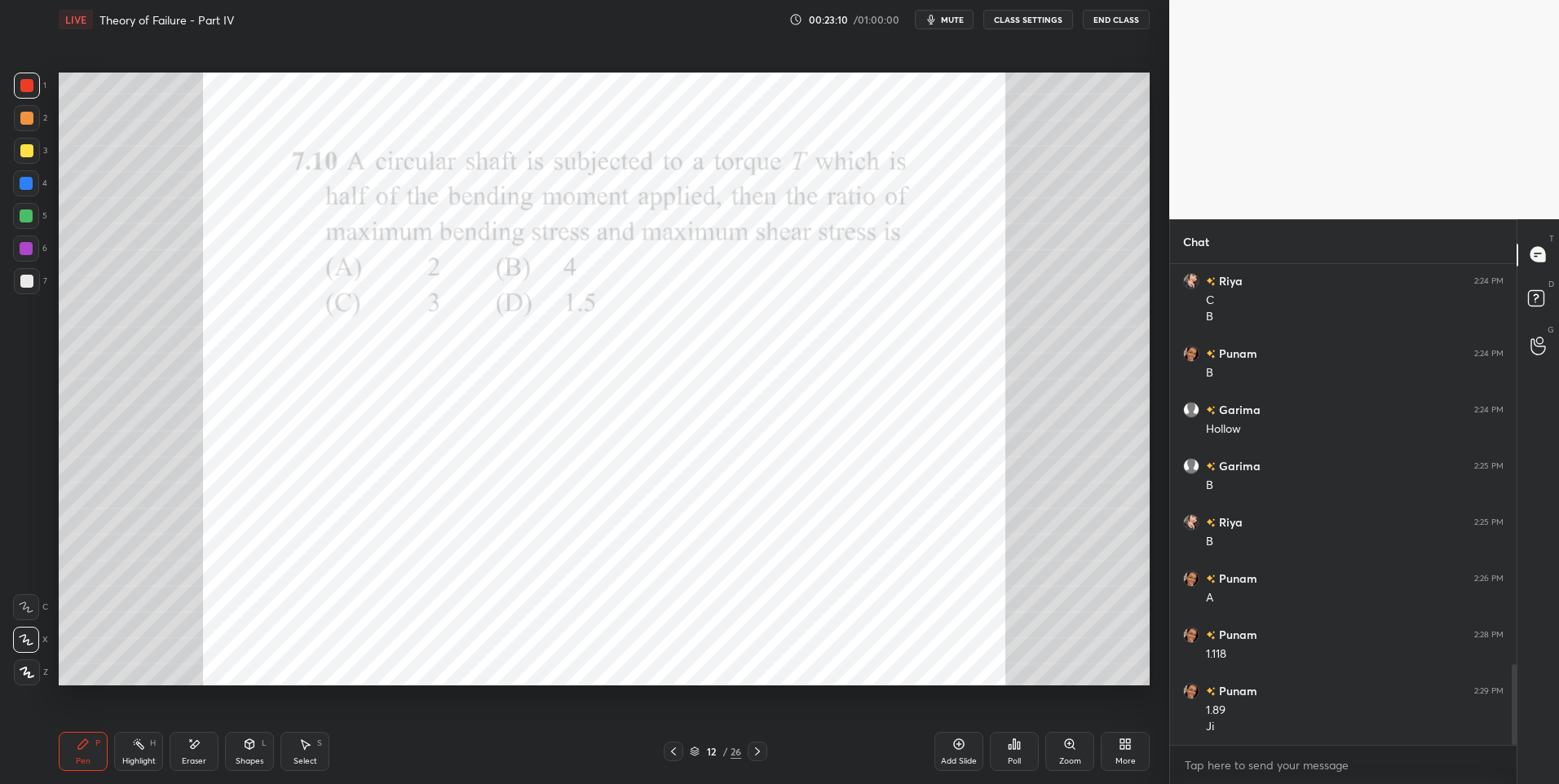
click at [762, 749] on icon at bounding box center [758, 752] width 13 height 13
click at [133, 758] on div "Highlight" at bounding box center [139, 762] width 34 height 8
click at [27, 184] on div at bounding box center [26, 184] width 13 height 13
click at [26, 186] on div at bounding box center [26, 184] width 13 height 13
click at [30, 82] on div at bounding box center [27, 86] width 13 height 13
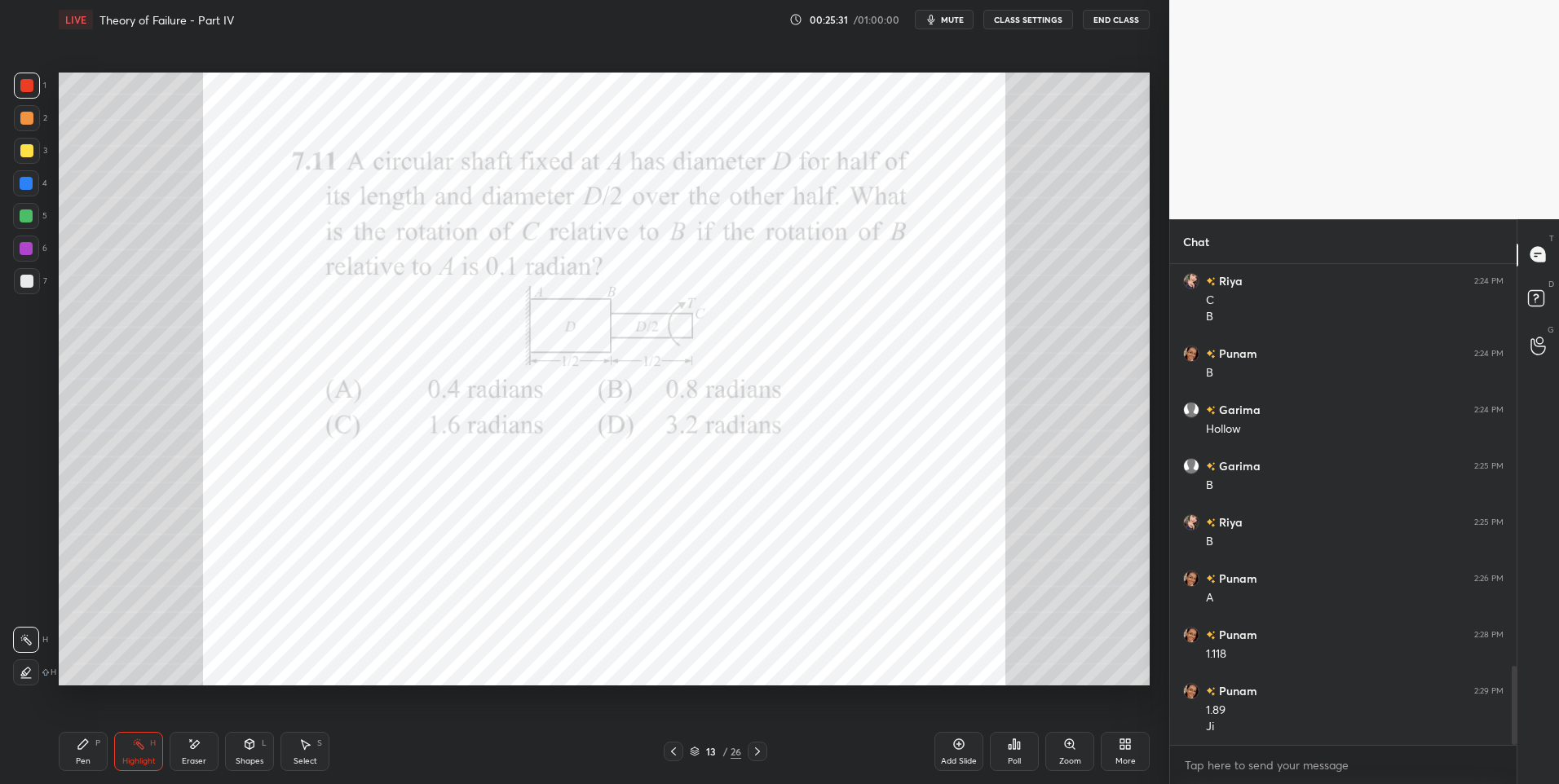
scroll to position [2438, 0]
click at [29, 75] on div at bounding box center [27, 86] width 26 height 26
click at [77, 749] on icon at bounding box center [83, 744] width 13 height 13
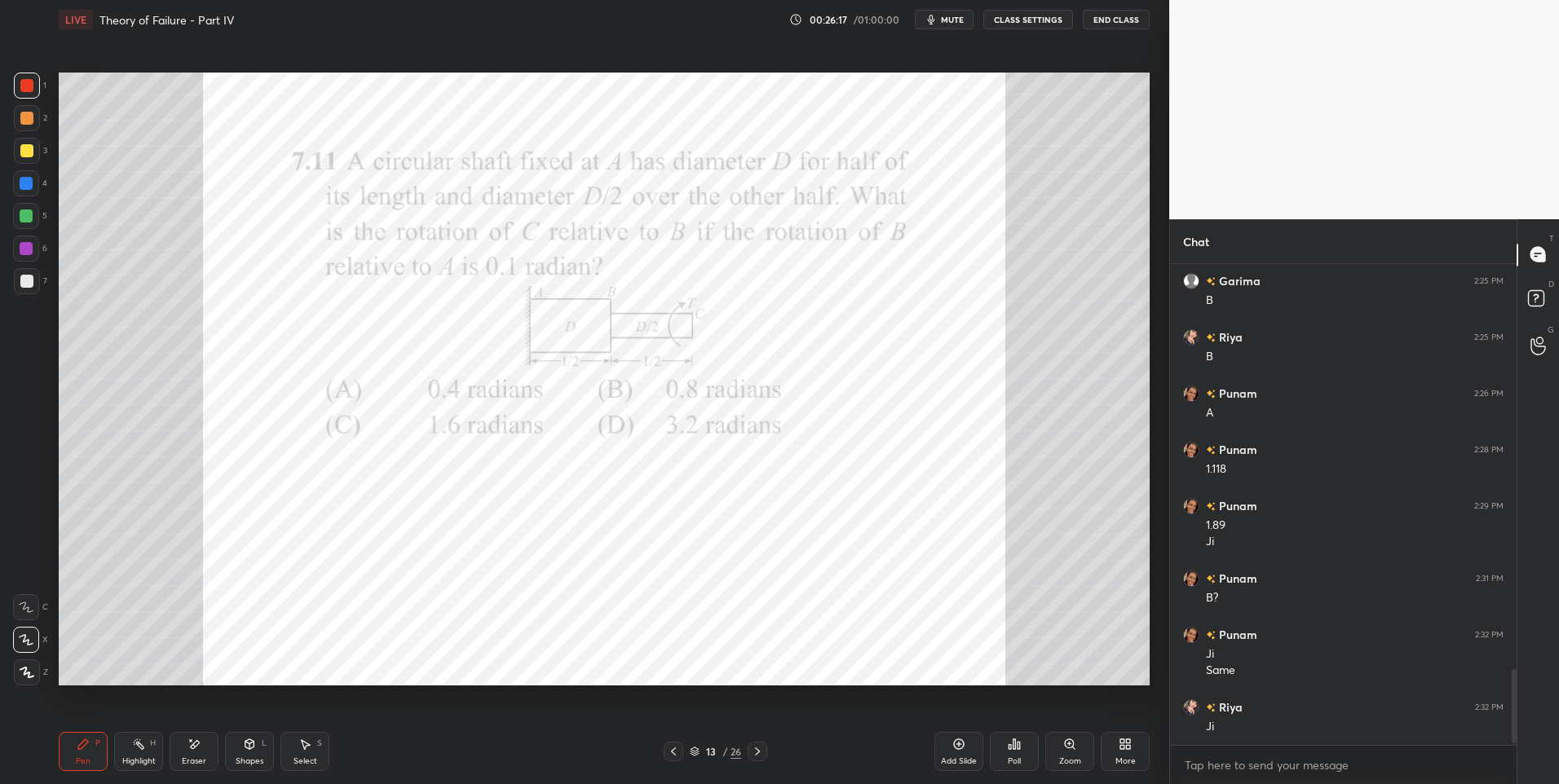
scroll to position [2624, 0]
click at [25, 174] on div at bounding box center [26, 184] width 26 height 26
click at [135, 739] on icon at bounding box center [138, 744] width 13 height 13
click at [76, 762] on div "Pen" at bounding box center [83, 762] width 15 height 8
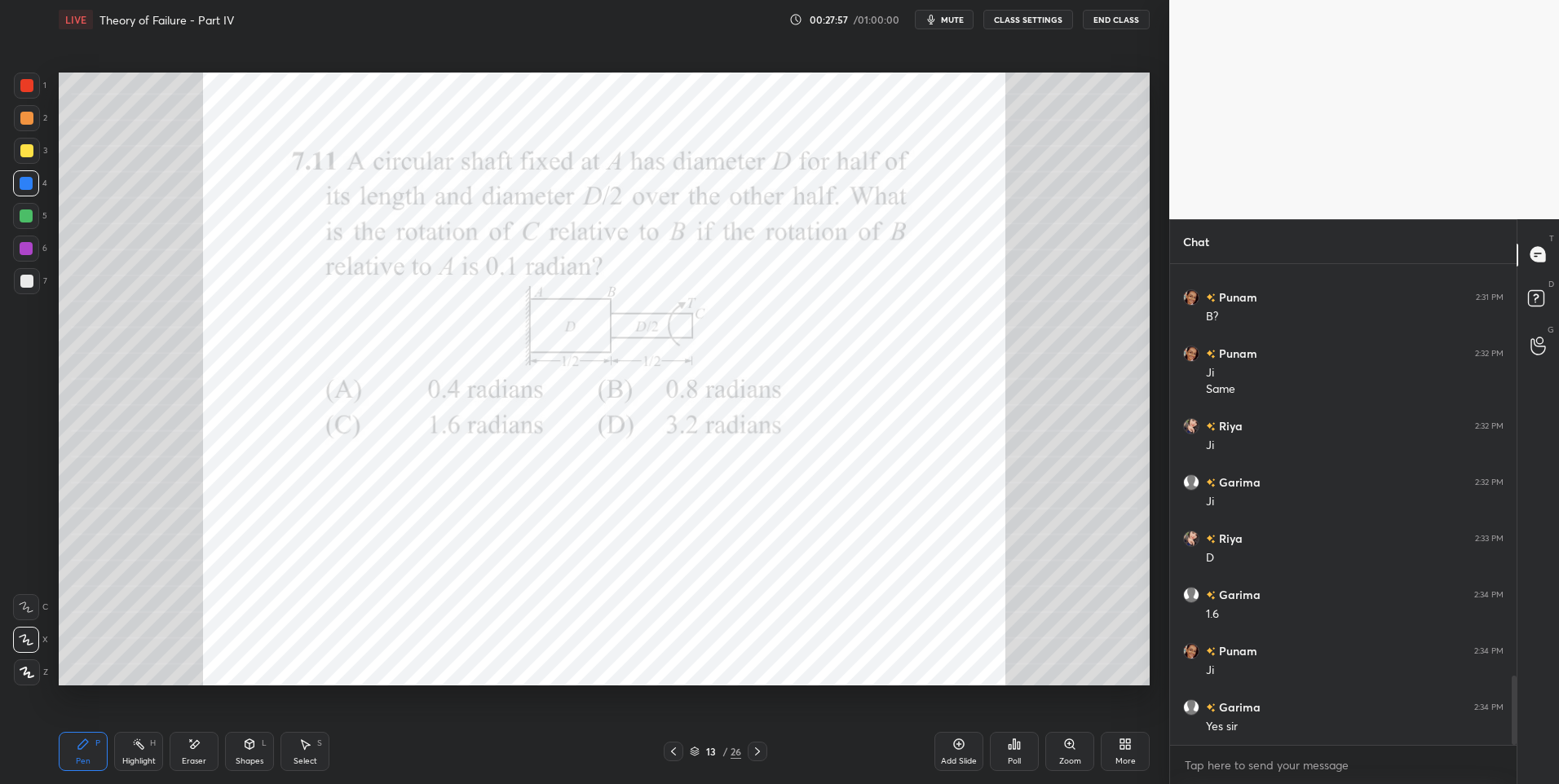
scroll to position [2905, 0]
click at [30, 85] on div at bounding box center [27, 86] width 13 height 13
click at [31, 83] on div at bounding box center [27, 86] width 13 height 13
click at [758, 751] on icon at bounding box center [758, 752] width 5 height 8
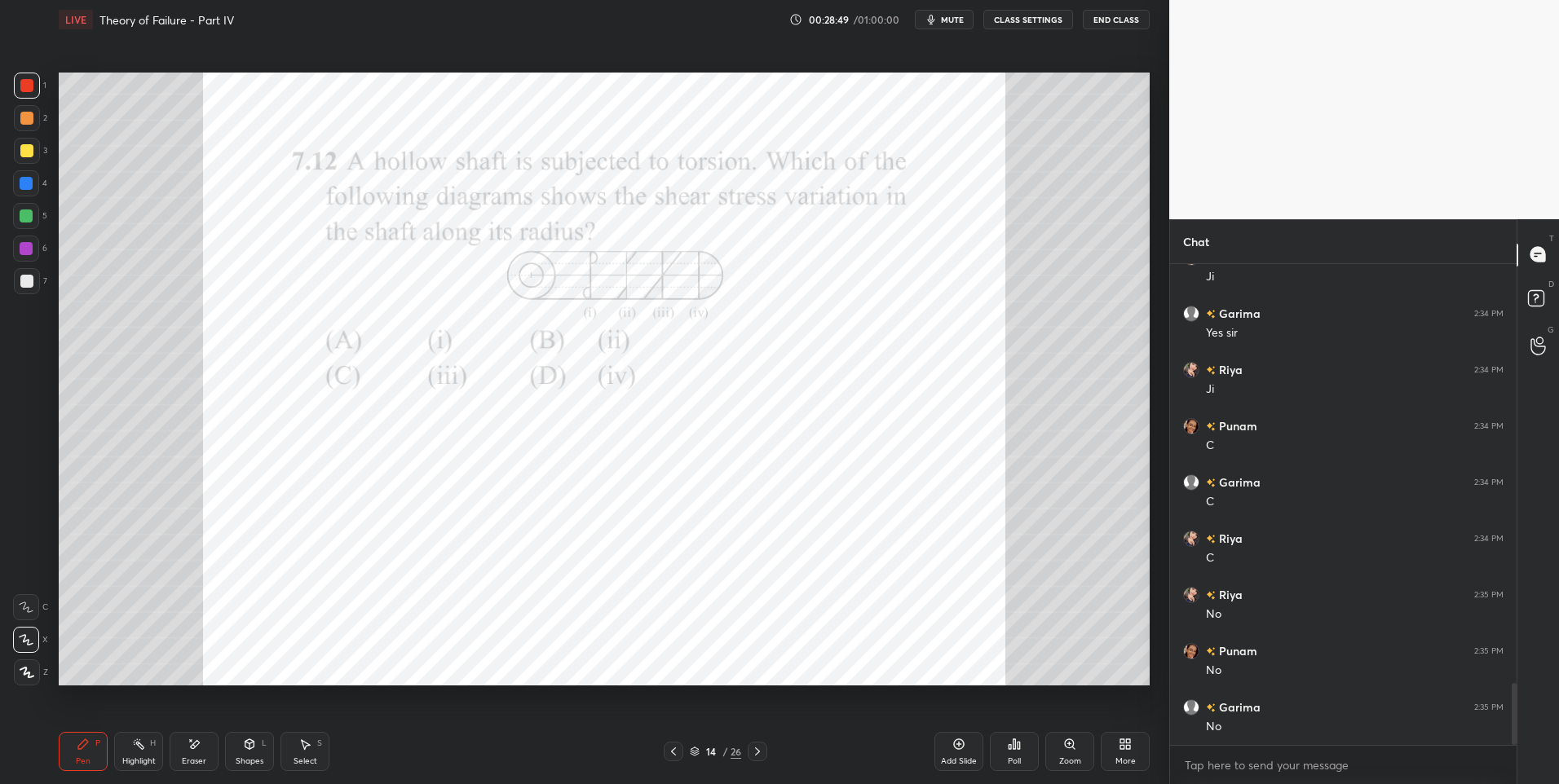
click at [317, 761] on div "Select S" at bounding box center [305, 752] width 49 height 40
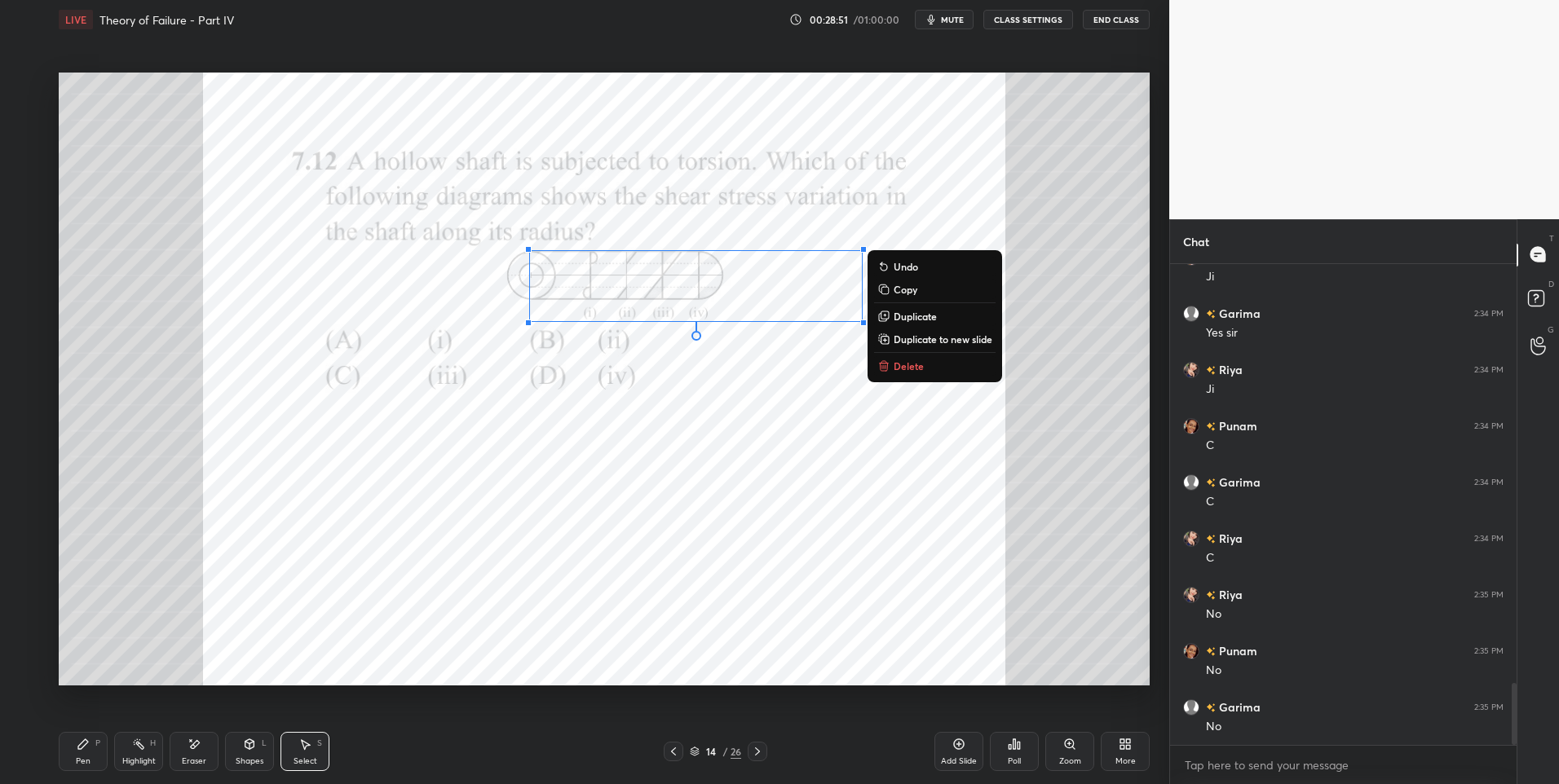
click at [915, 364] on p "Delete" at bounding box center [908, 366] width 30 height 13
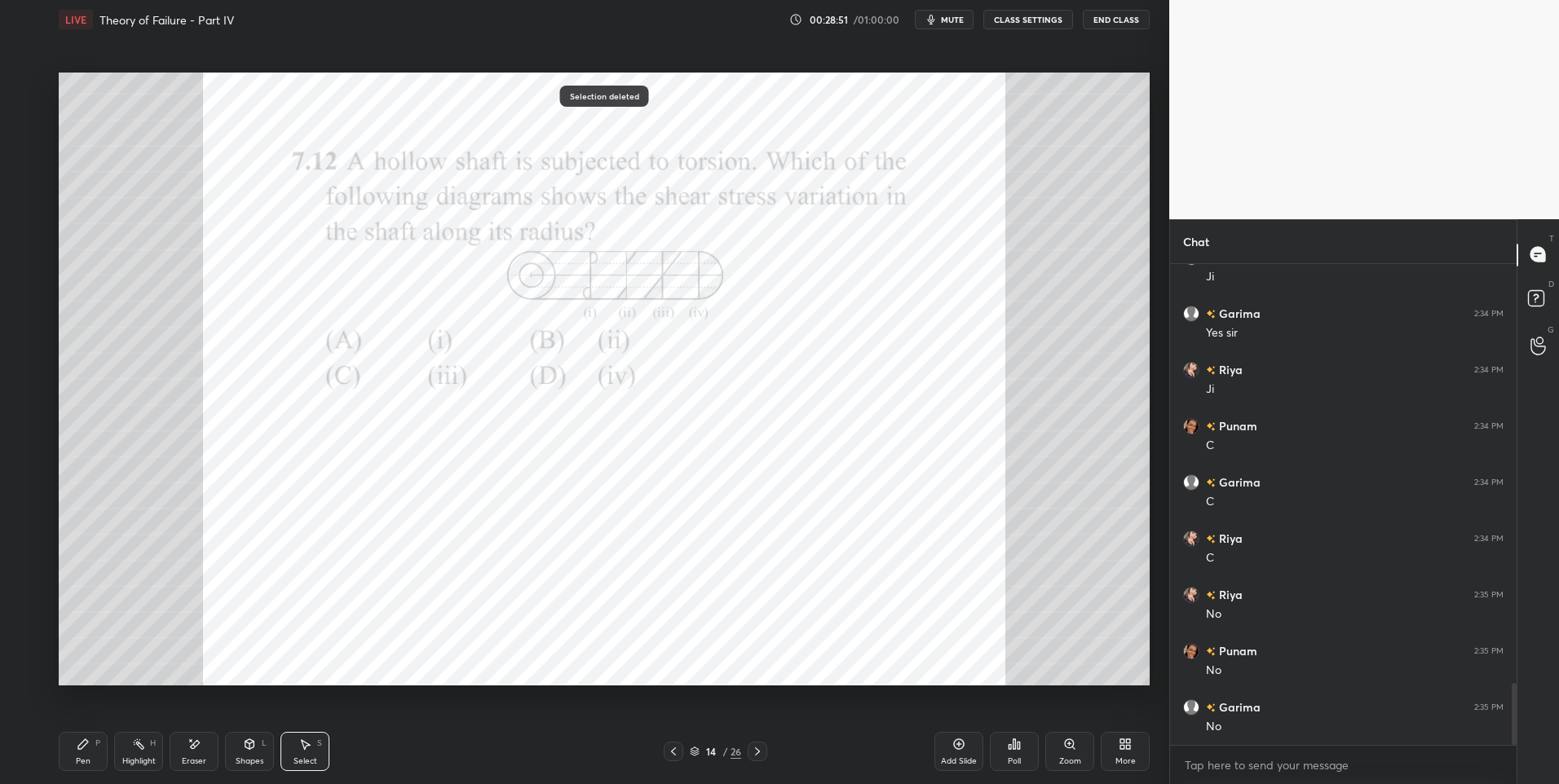
click at [758, 398] on div "0 ° Undo Copy Duplicate Duplicate to new slide Delete" at bounding box center [604, 380] width 1091 height 614
click at [90, 758] on div "Pen" at bounding box center [83, 762] width 15 height 8
click at [35, 96] on div at bounding box center [27, 86] width 26 height 26
click at [760, 747] on icon at bounding box center [758, 752] width 13 height 13
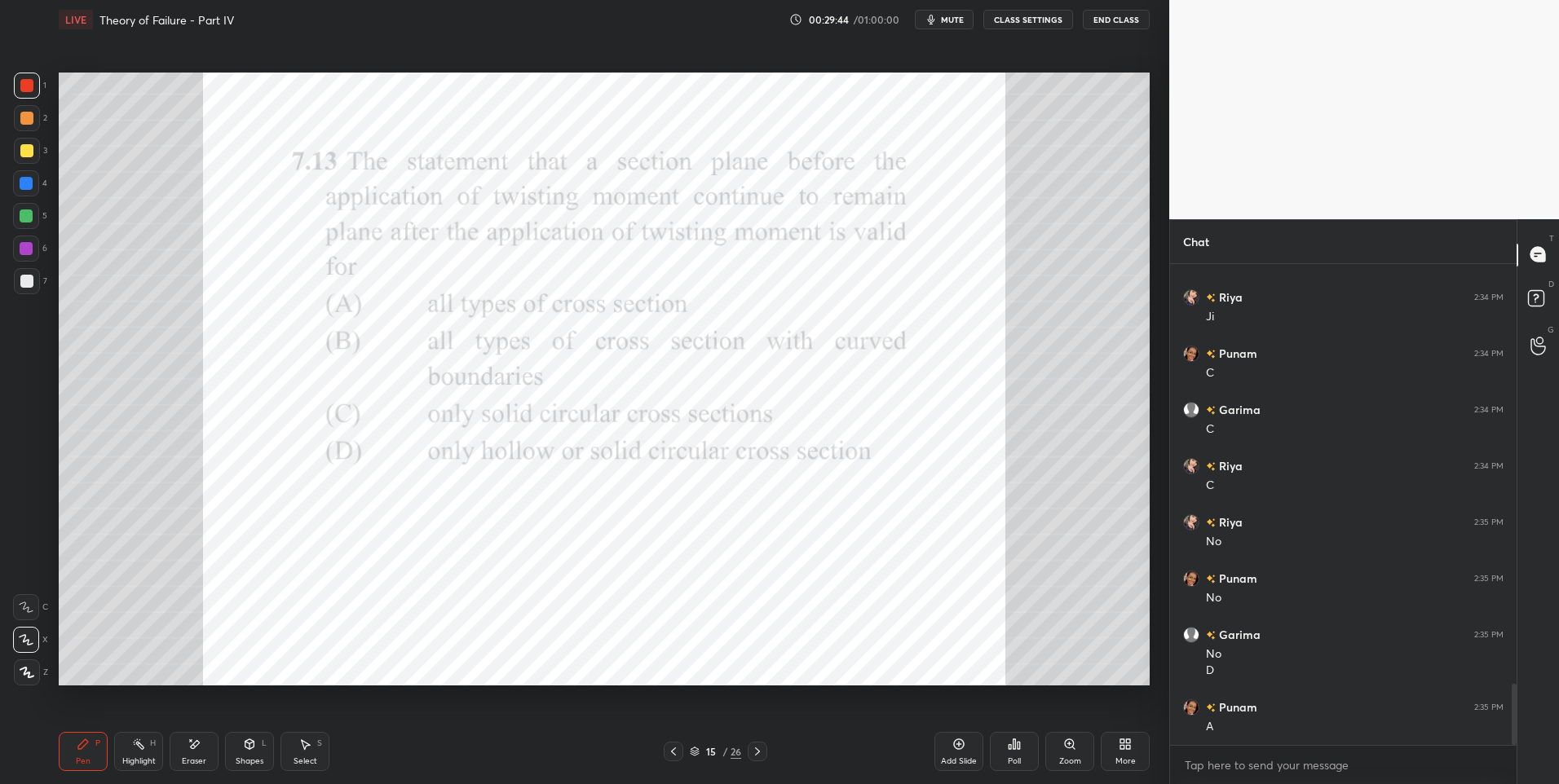
scroll to position [3372, 0]
click at [294, 744] on div "Select S" at bounding box center [305, 752] width 49 height 40
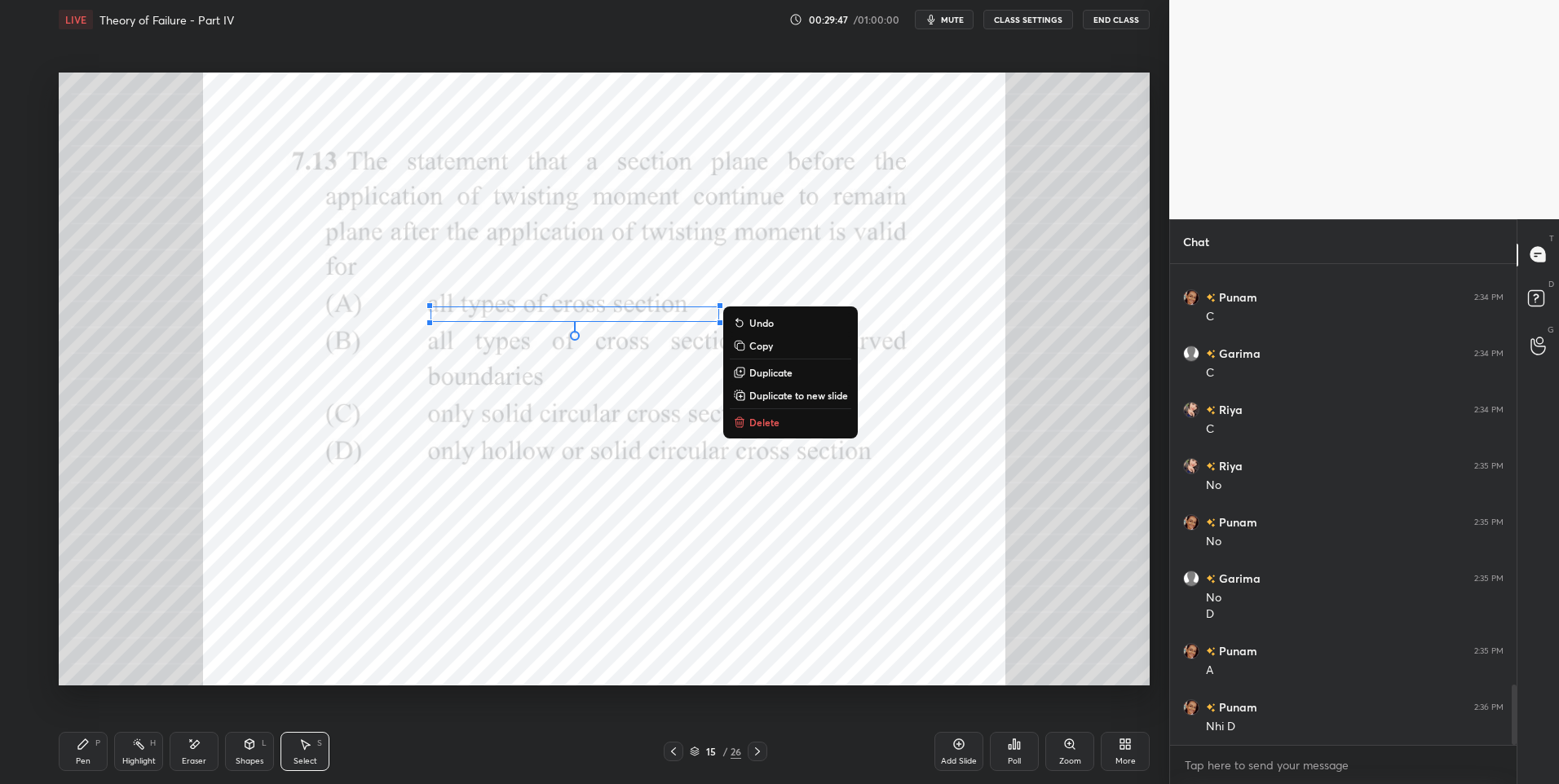
click at [786, 422] on button "Delete" at bounding box center [791, 422] width 122 height 20
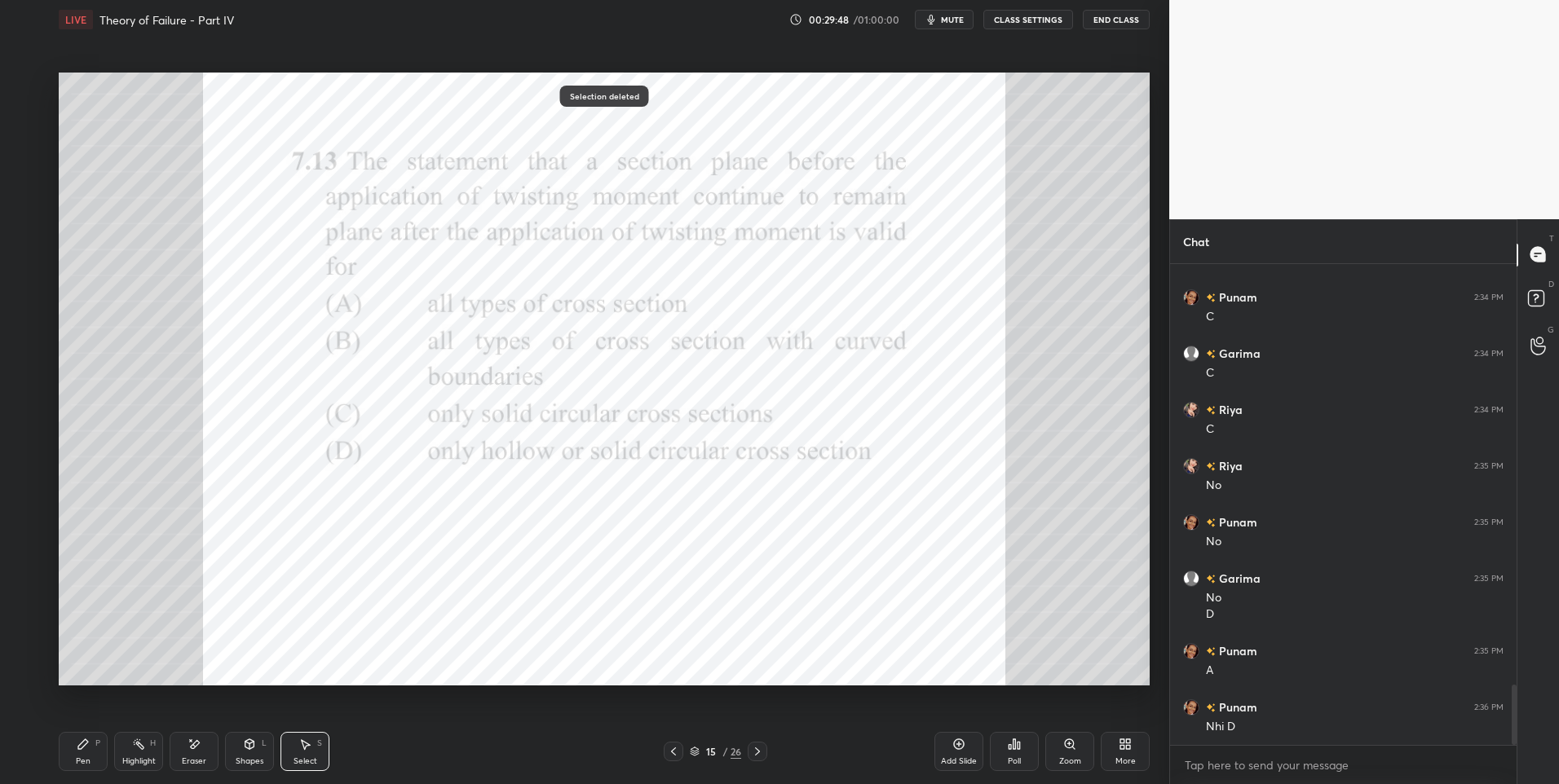
click at [70, 758] on div "Pen P" at bounding box center [82, 752] width 49 height 40
click at [303, 749] on icon at bounding box center [305, 744] width 13 height 13
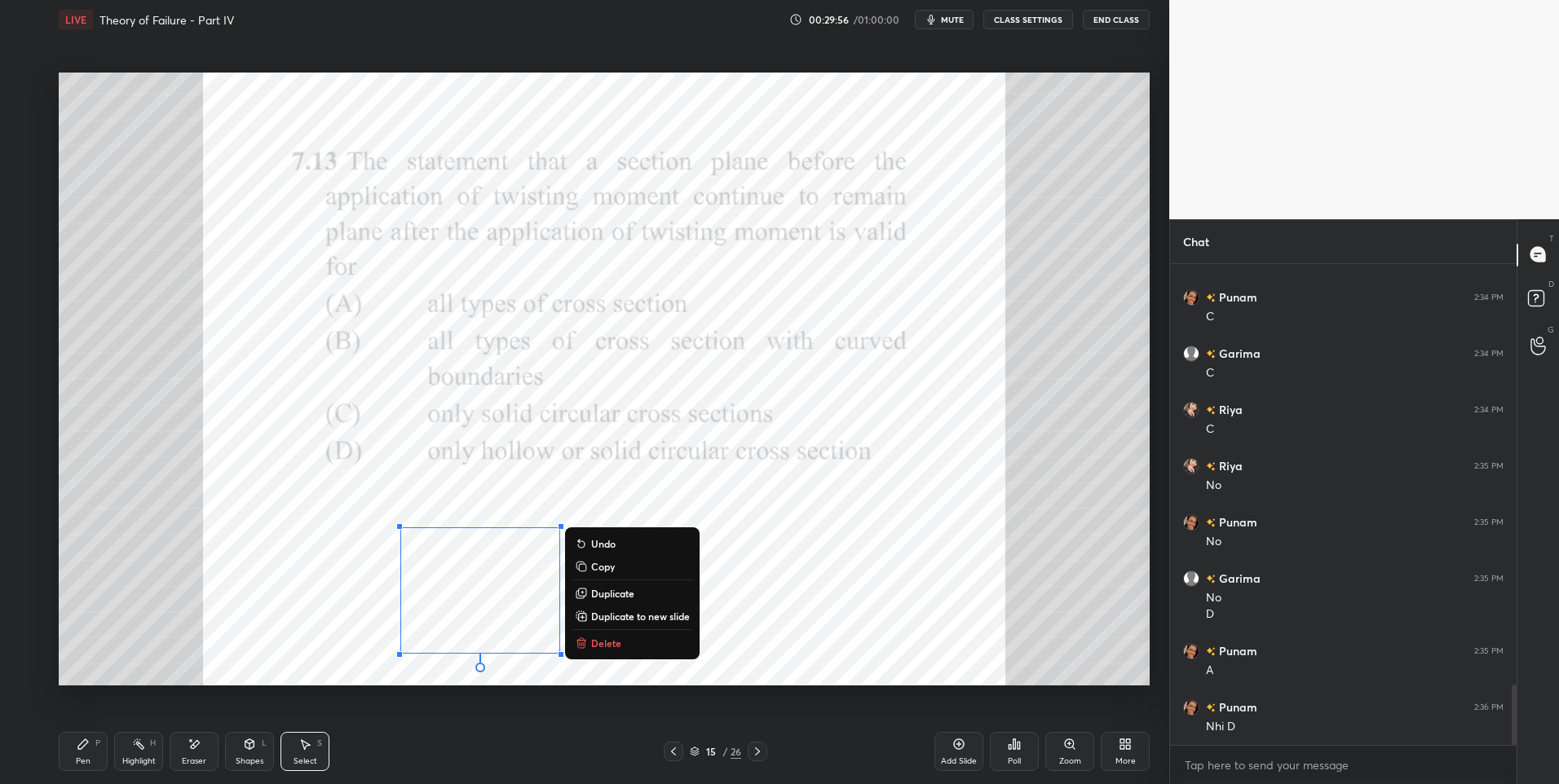
click at [590, 645] on button "Delete" at bounding box center [632, 643] width 122 height 20
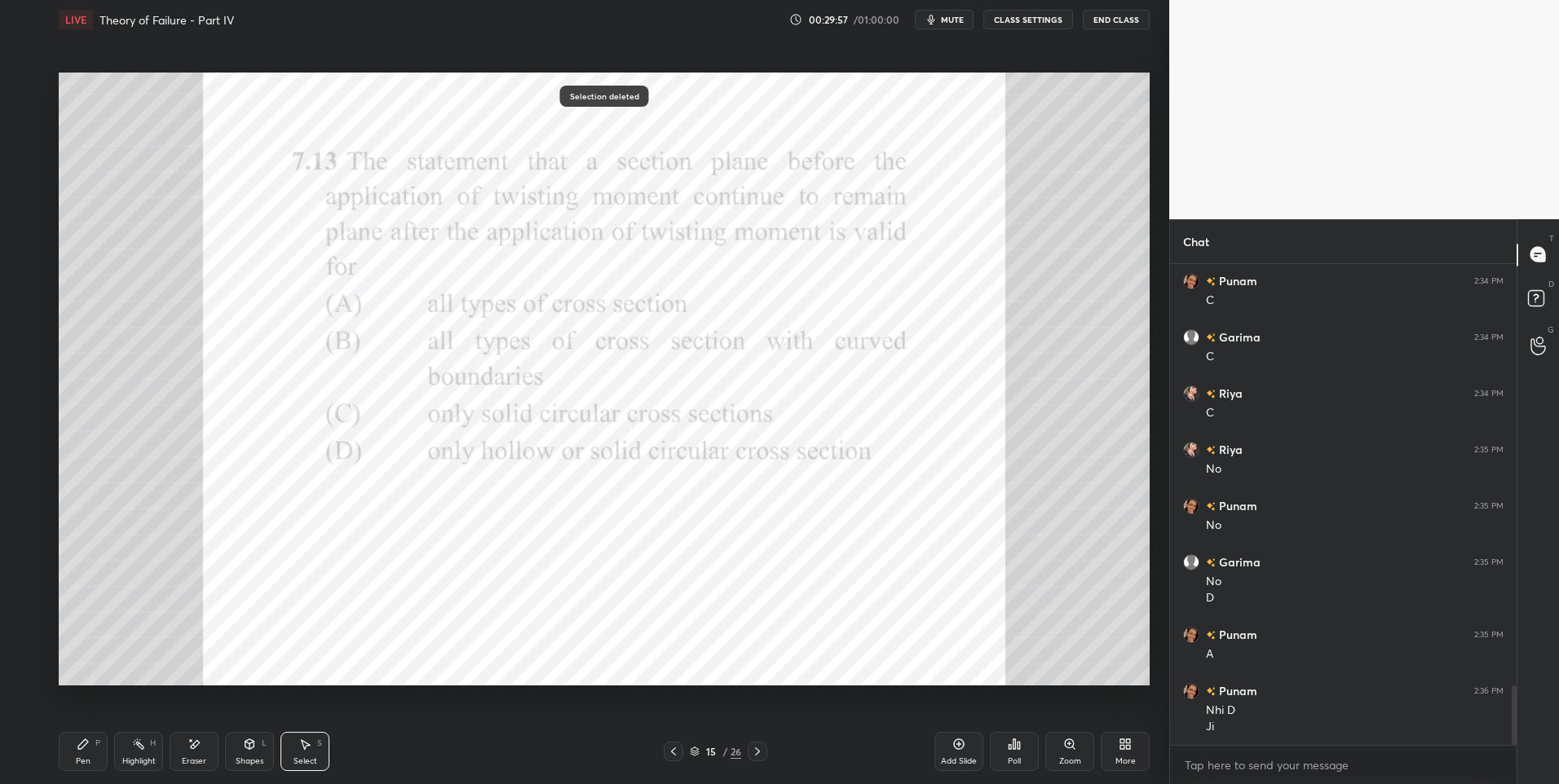
click at [96, 757] on div "Pen P" at bounding box center [82, 752] width 49 height 40
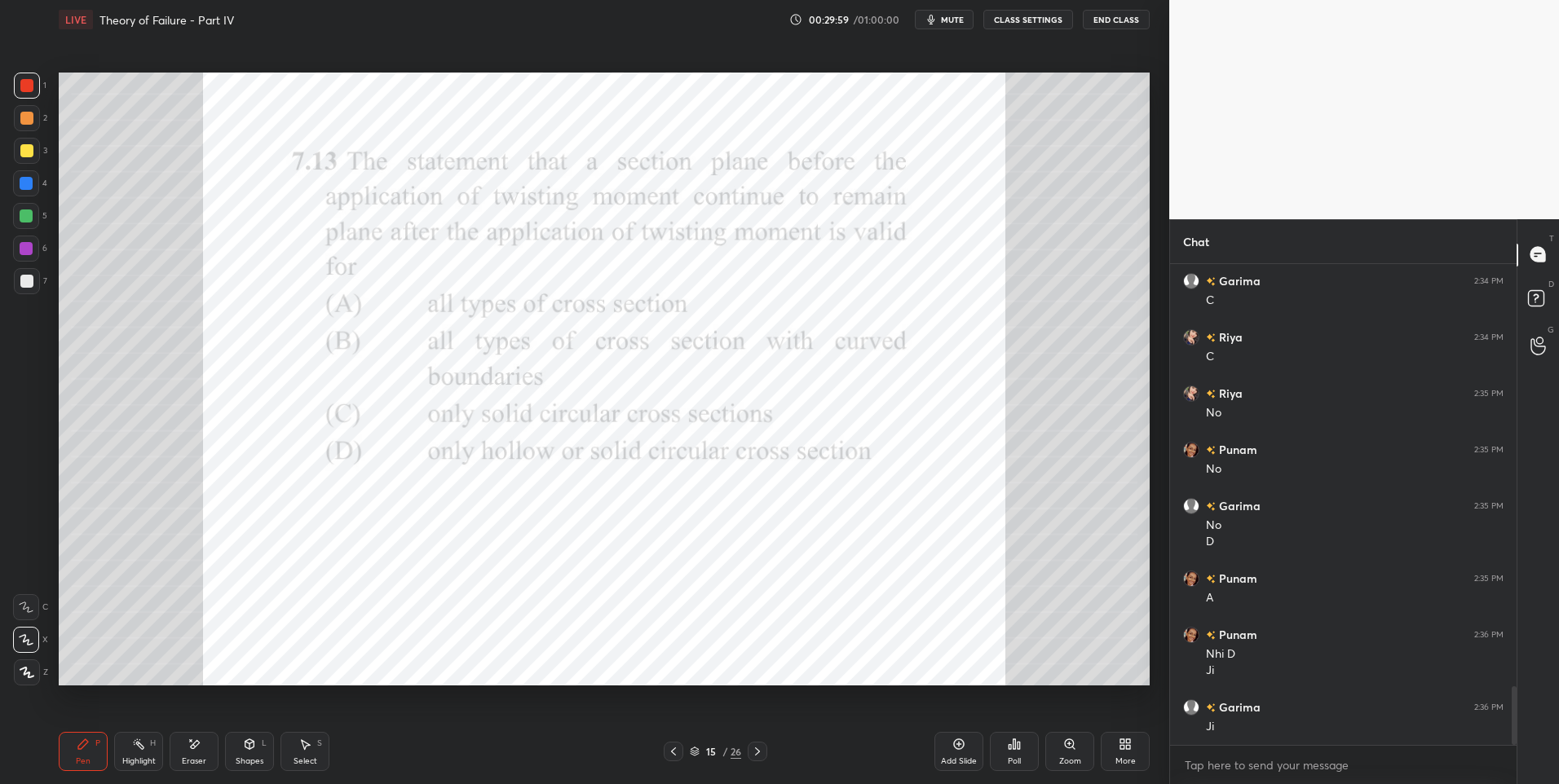
click at [30, 82] on div at bounding box center [27, 86] width 13 height 13
click at [133, 751] on div "Highlight H" at bounding box center [138, 752] width 49 height 40
click at [83, 749] on icon at bounding box center [83, 744] width 13 height 13
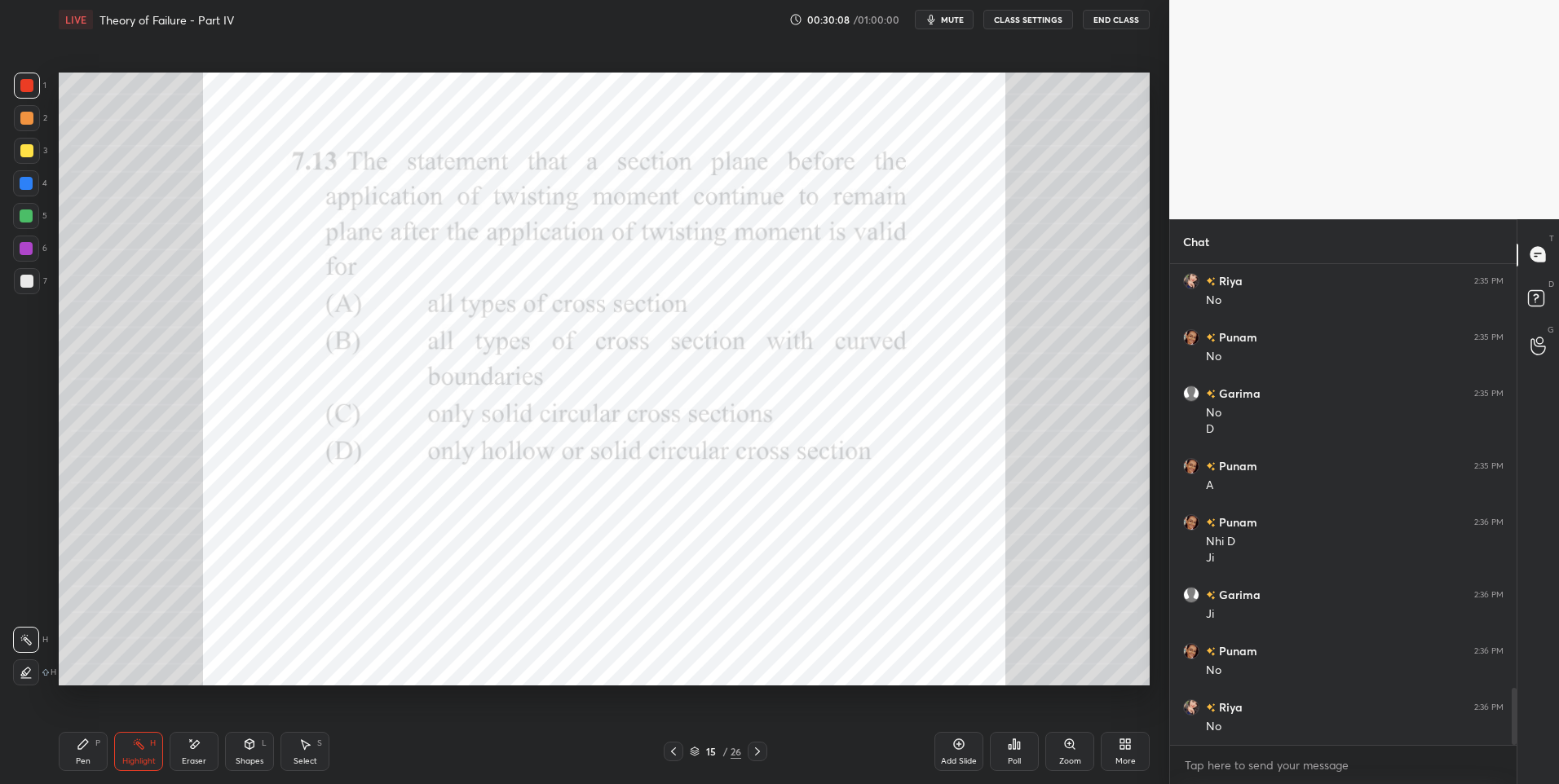
scroll to position [3613, 0]
click at [751, 752] on icon at bounding box center [758, 752] width 13 height 13
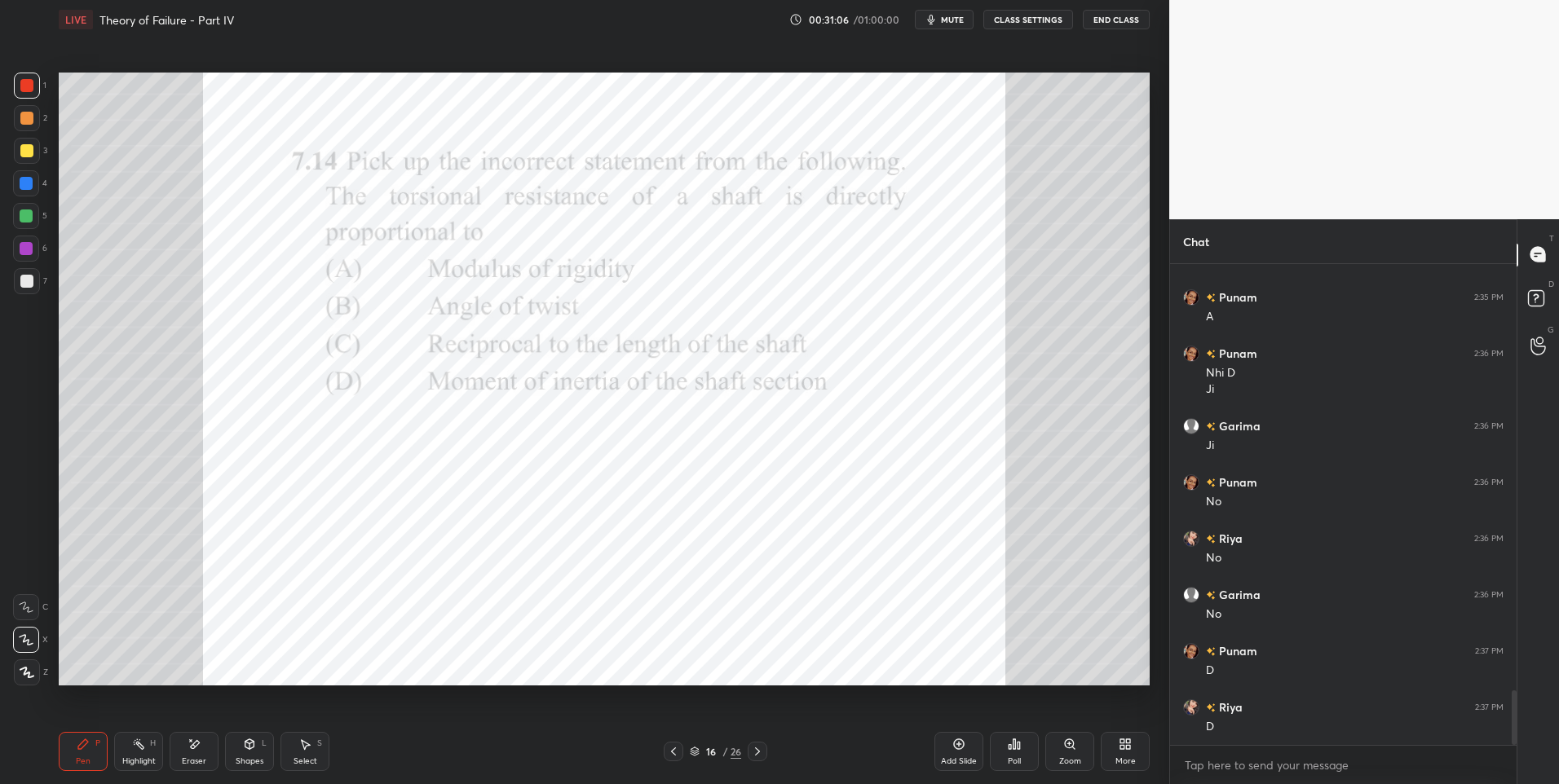
scroll to position [3782, 0]
click at [197, 746] on icon at bounding box center [195, 744] width 9 height 8
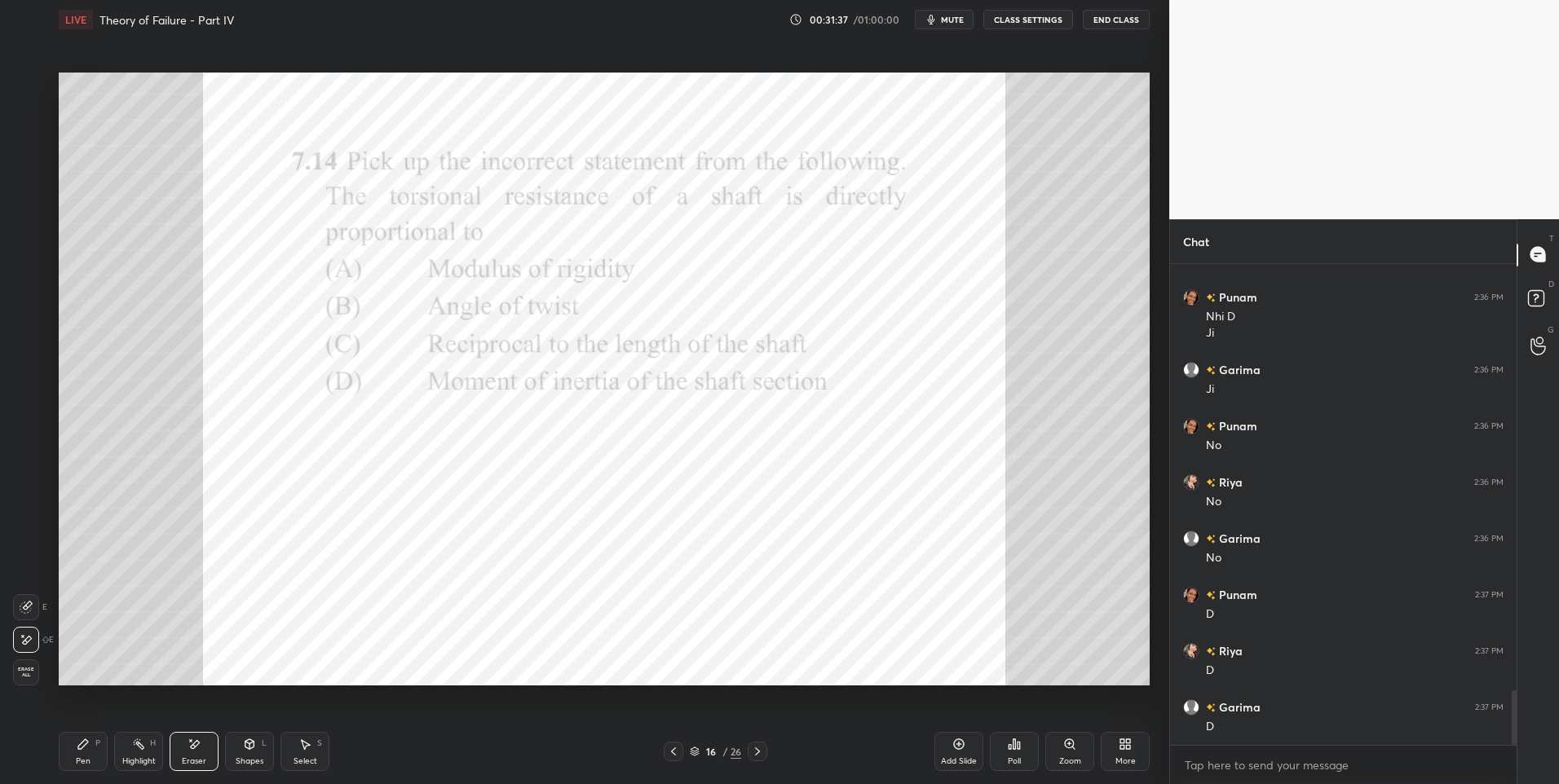
click at [77, 758] on div "Pen" at bounding box center [83, 762] width 15 height 8
click at [80, 752] on div "Pen P" at bounding box center [82, 752] width 49 height 40
click at [137, 758] on div "Highlight" at bounding box center [139, 762] width 34 height 8
click at [82, 754] on div "Pen P" at bounding box center [82, 752] width 49 height 40
click at [77, 753] on div "Pen P" at bounding box center [82, 752] width 49 height 40
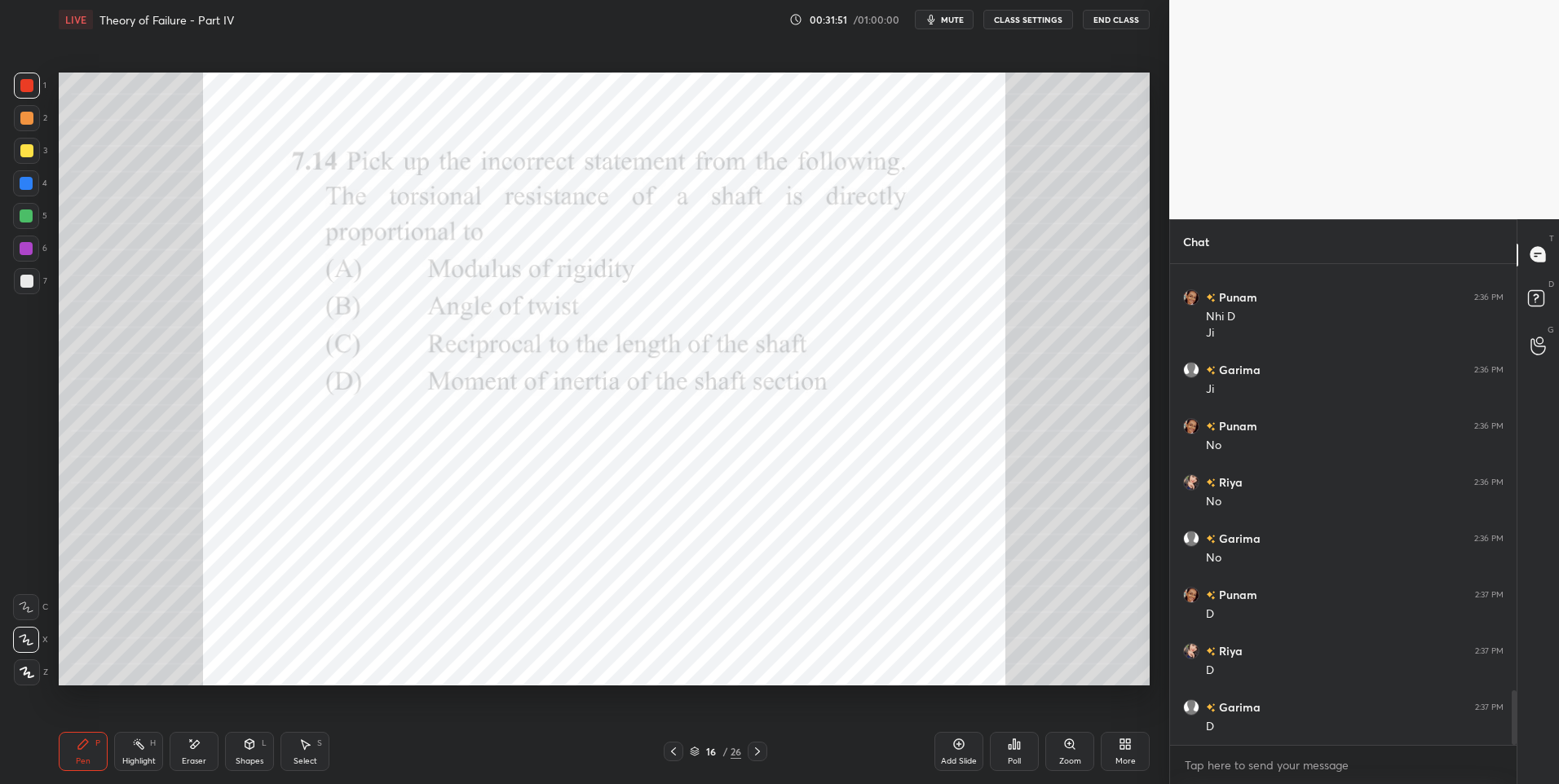
scroll to position [3838, 0]
click at [29, 256] on div at bounding box center [26, 249] width 26 height 26
click at [751, 749] on icon at bounding box center [758, 752] width 13 height 13
click at [25, 184] on div at bounding box center [26, 184] width 13 height 13
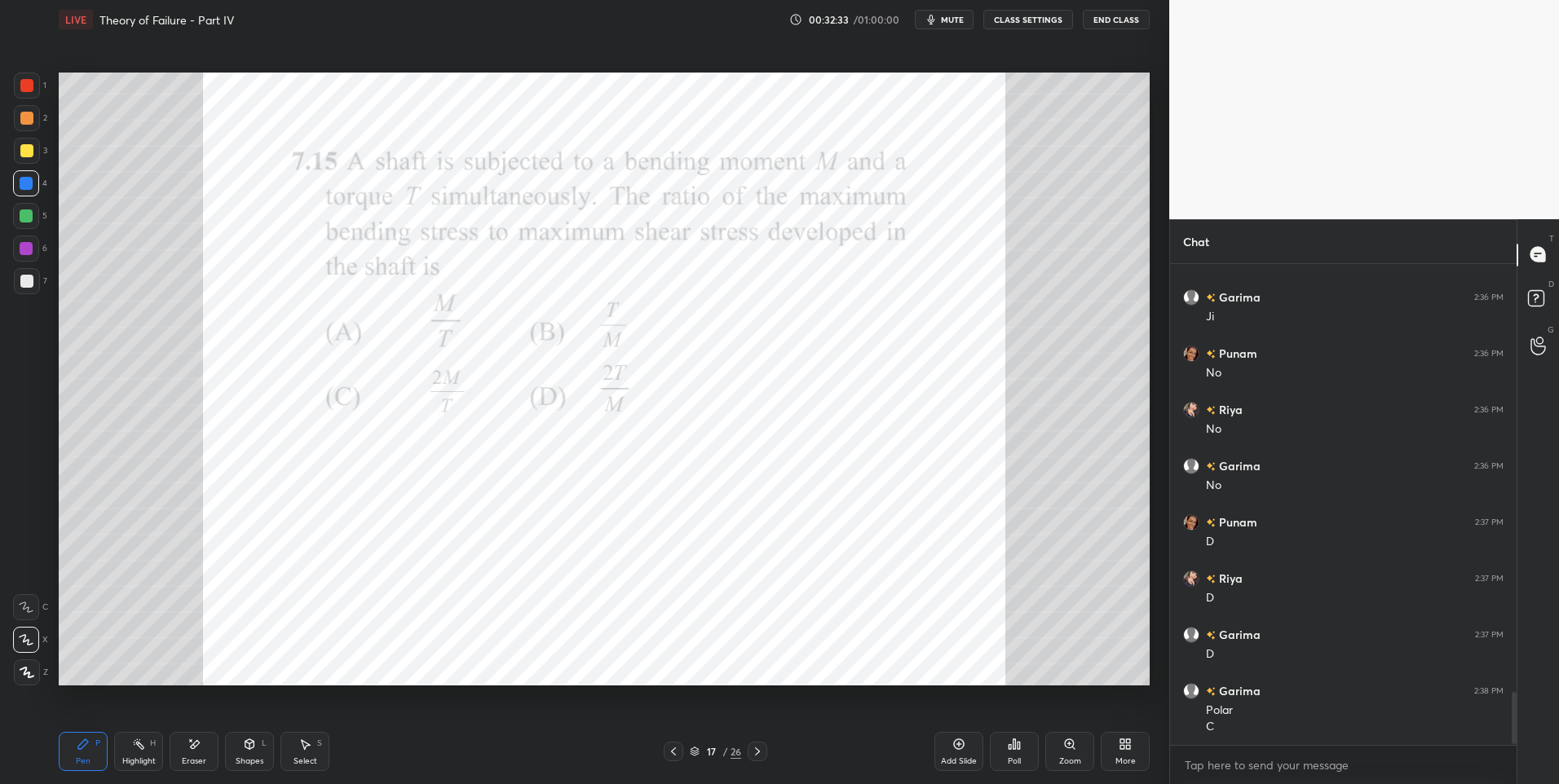
scroll to position [3910, 0]
click at [195, 749] on icon at bounding box center [194, 744] width 13 height 14
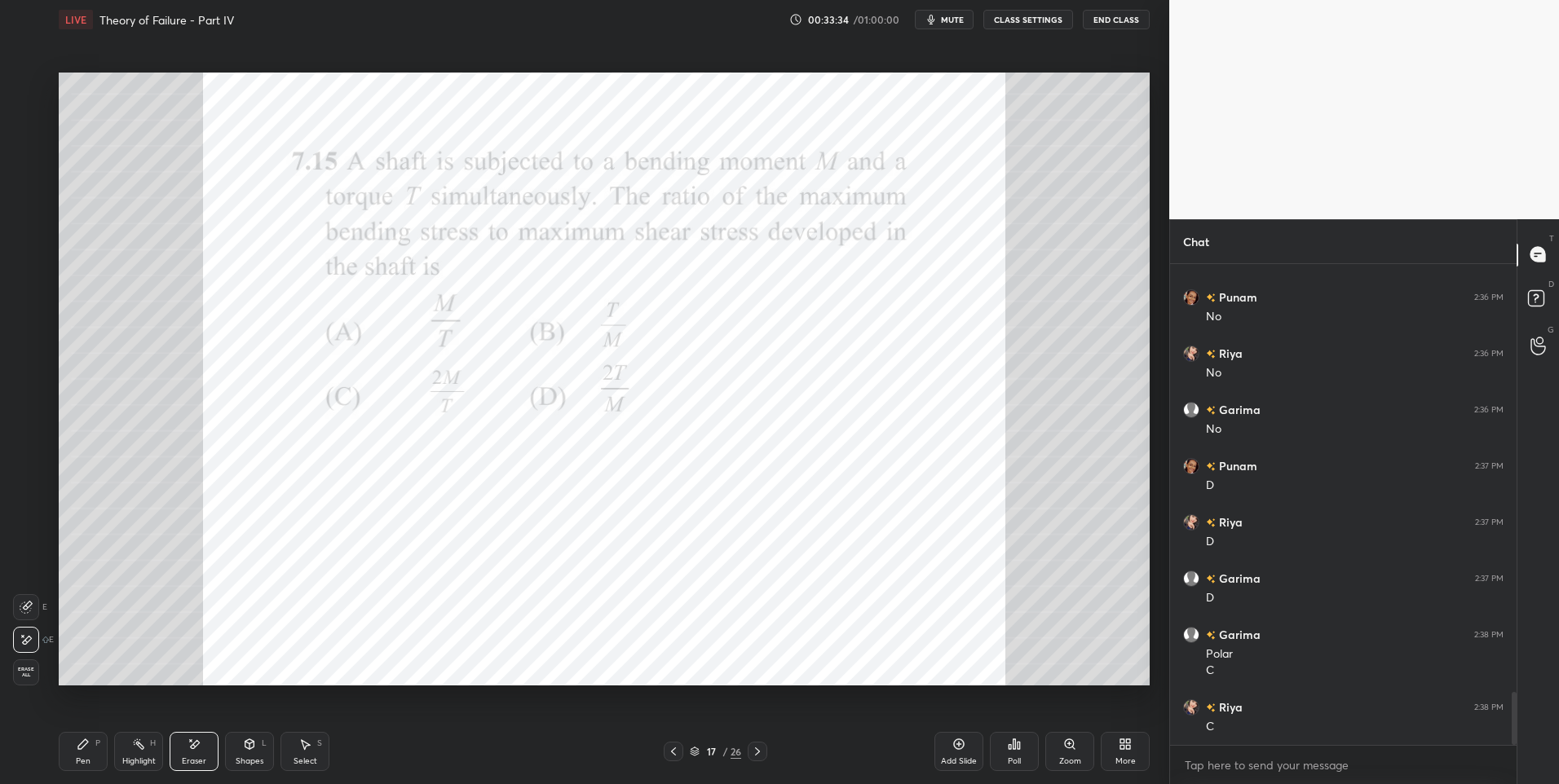
click at [65, 747] on div "Pen P" at bounding box center [82, 752] width 49 height 40
click at [74, 746] on div "Pen P" at bounding box center [82, 752] width 49 height 40
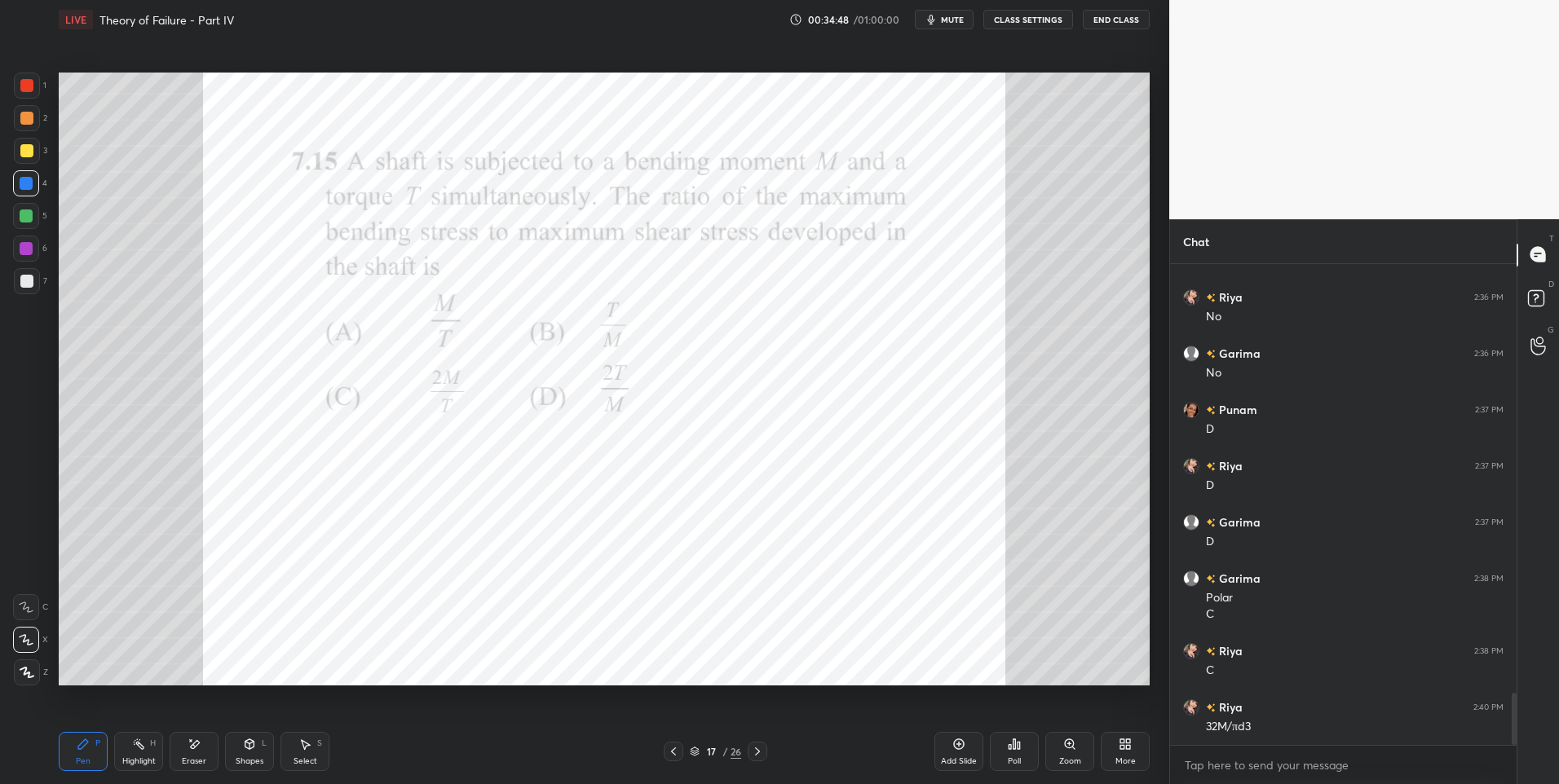
click at [30, 89] on div at bounding box center [27, 86] width 13 height 13
click at [82, 754] on div "Pen P" at bounding box center [82, 752] width 49 height 40
click at [674, 750] on icon at bounding box center [674, 752] width 13 height 13
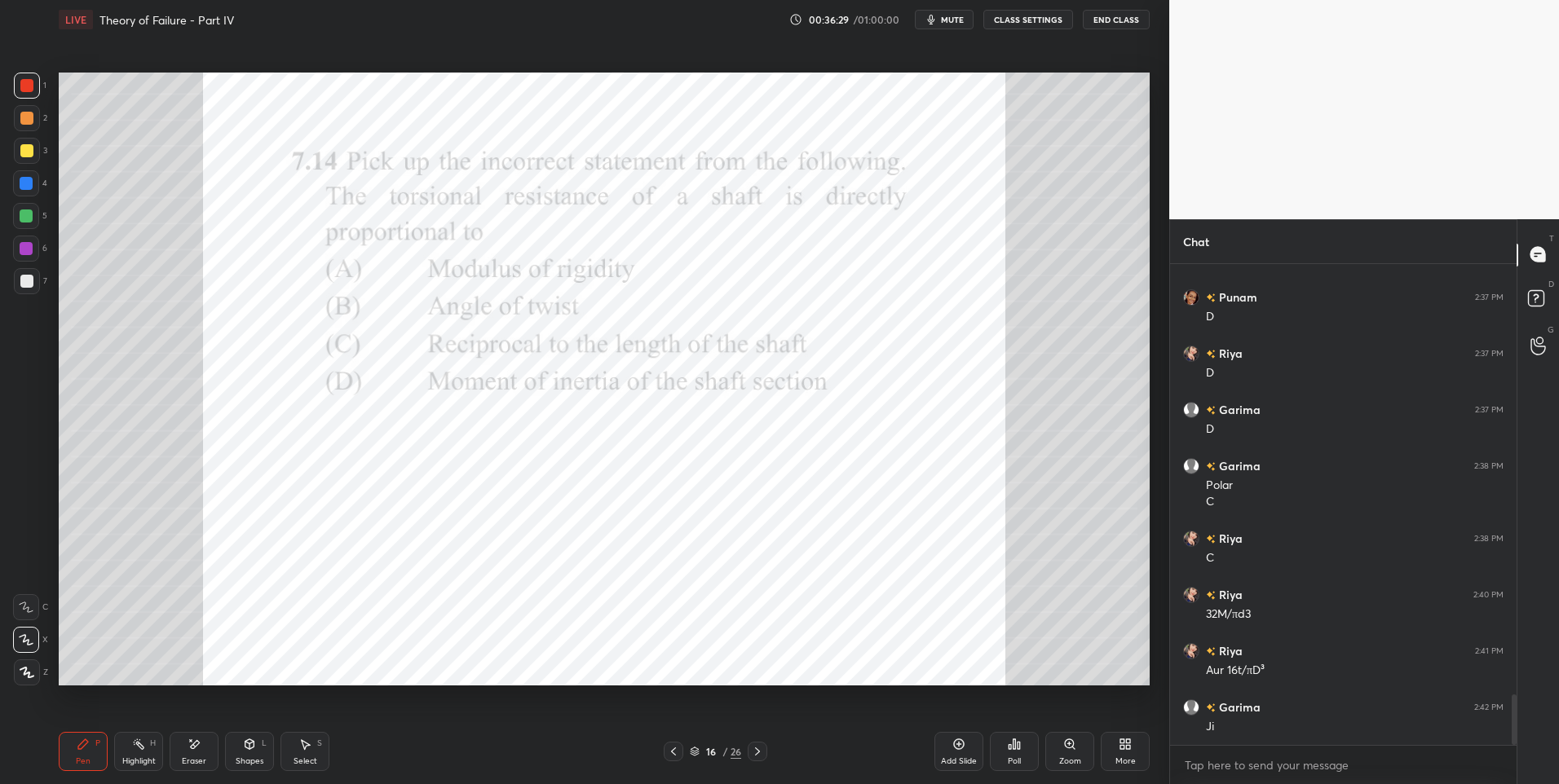
click at [670, 752] on icon at bounding box center [674, 752] width 13 height 13
click at [665, 754] on div at bounding box center [674, 752] width 20 height 20
click at [664, 756] on div at bounding box center [674, 752] width 20 height 20
click at [665, 757] on div at bounding box center [674, 752] width 20 height 20
click at [754, 749] on icon at bounding box center [758, 752] width 13 height 13
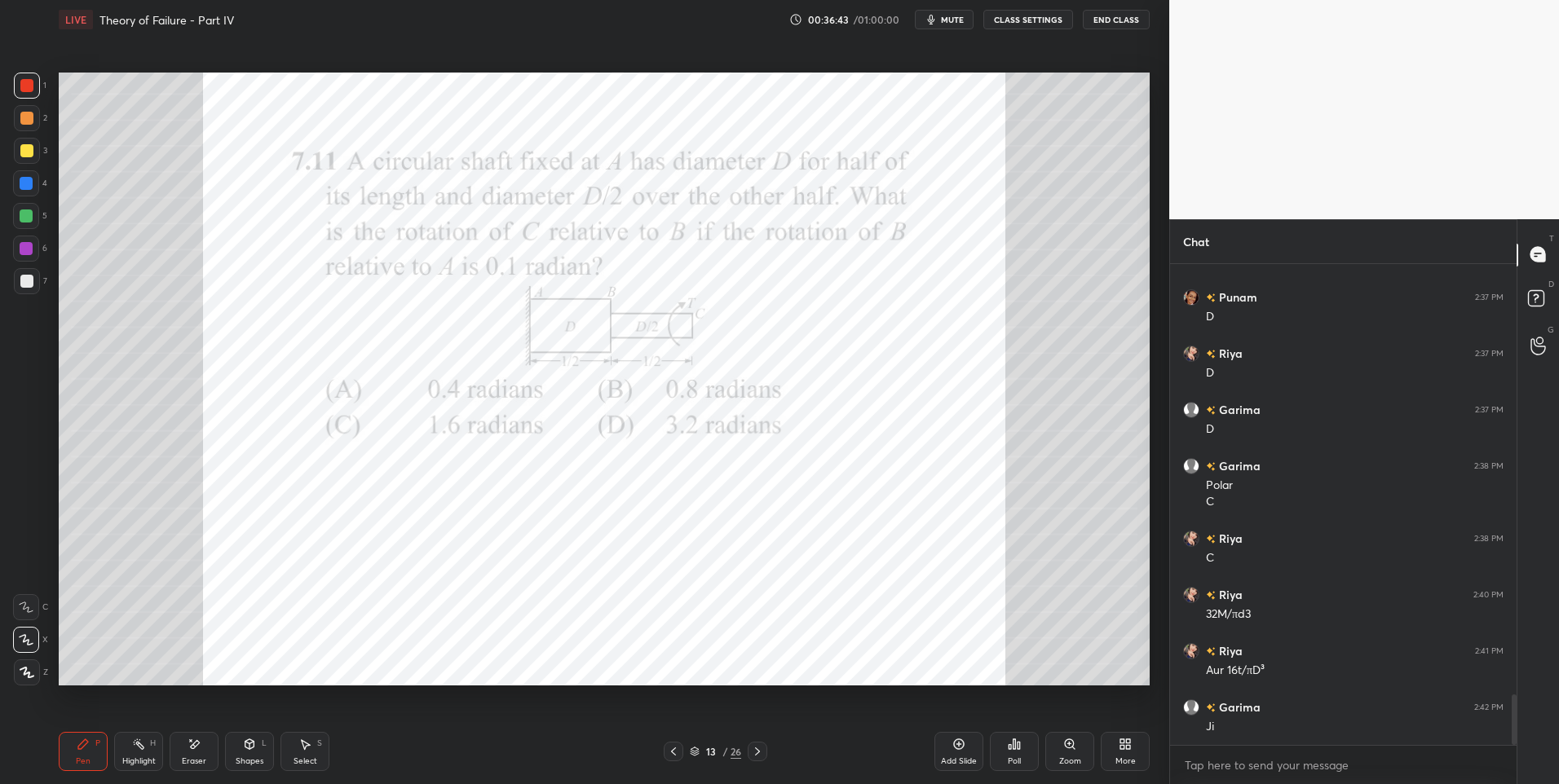
click at [753, 750] on icon at bounding box center [758, 752] width 13 height 13
click at [752, 753] on icon at bounding box center [758, 752] width 13 height 13
click at [751, 752] on icon at bounding box center [758, 752] width 13 height 13
click at [750, 754] on div at bounding box center [758, 752] width 20 height 20
click at [667, 753] on icon at bounding box center [674, 752] width 13 height 13
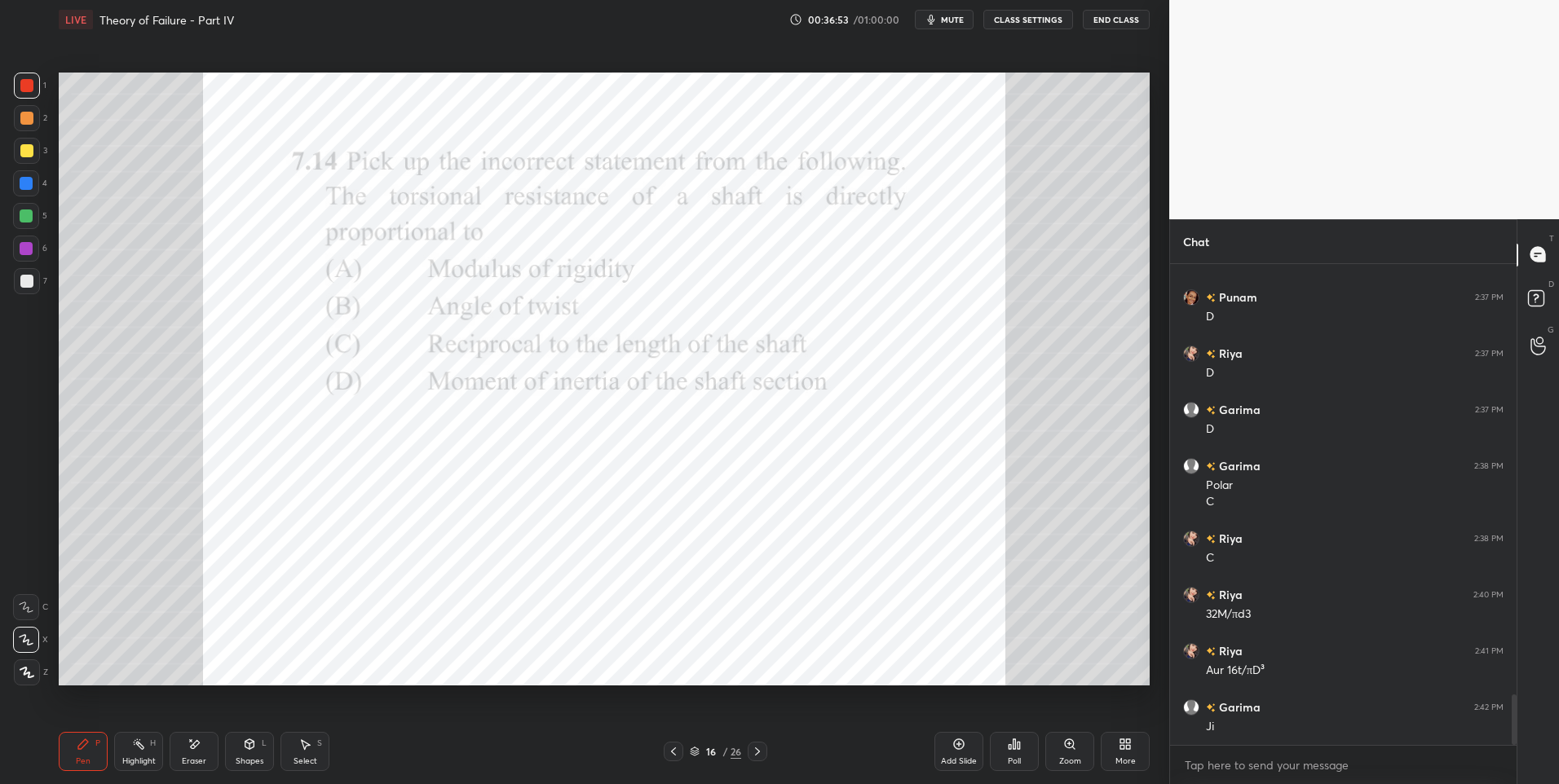
click at [665, 755] on div at bounding box center [674, 752] width 20 height 20
click at [665, 755] on div at bounding box center [674, 752] width 20 height 20
click at [668, 754] on icon at bounding box center [674, 752] width 13 height 13
click at [666, 755] on div at bounding box center [674, 752] width 20 height 20
click at [667, 756] on icon at bounding box center [674, 752] width 13 height 13
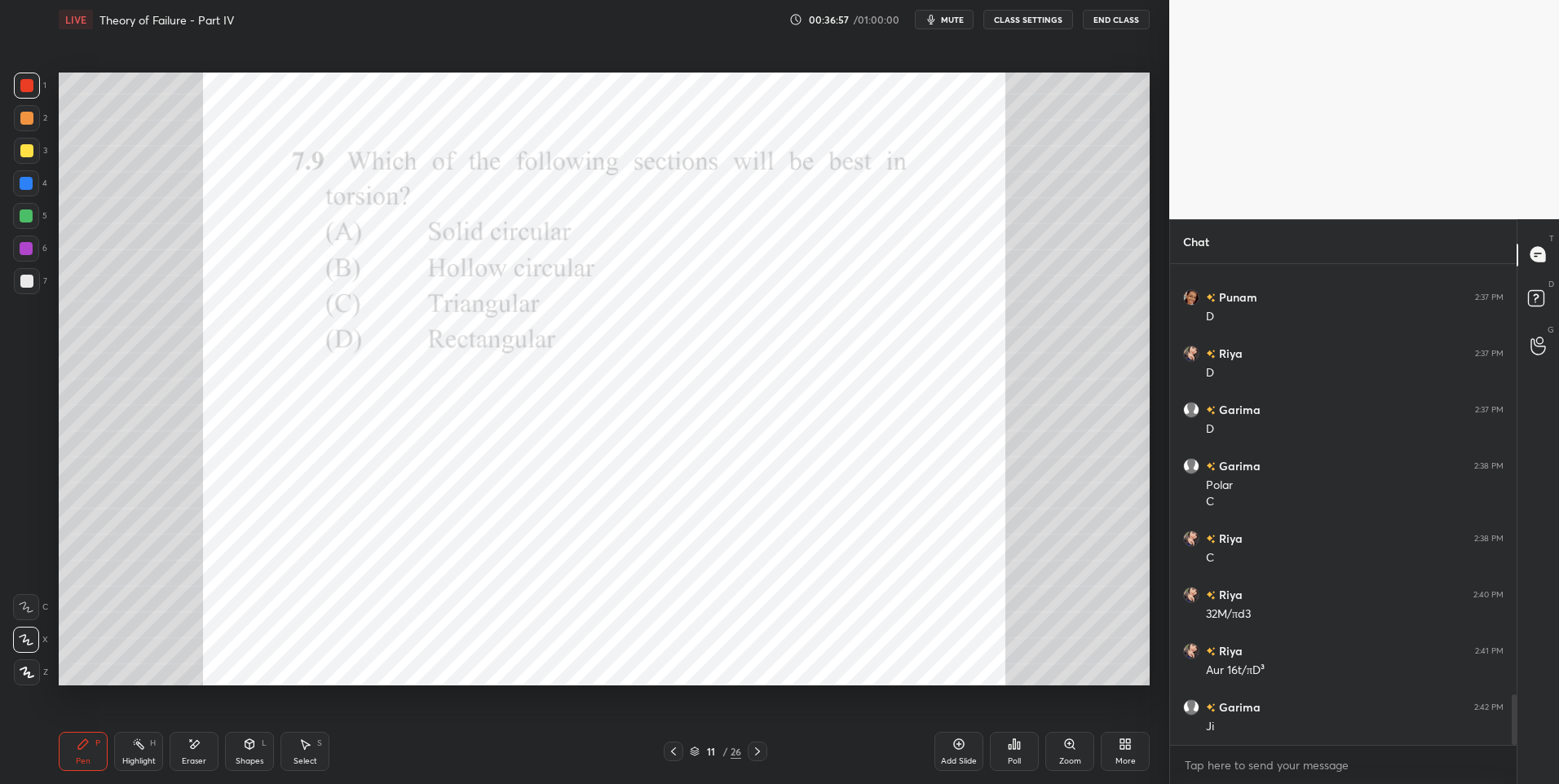
click at [667, 756] on icon at bounding box center [674, 752] width 13 height 13
click at [666, 758] on div at bounding box center [674, 752] width 20 height 20
click at [664, 759] on div at bounding box center [674, 752] width 20 height 20
click at [747, 747] on div "8 / 26" at bounding box center [716, 752] width 104 height 20
click at [744, 749] on div "8 / 26" at bounding box center [716, 752] width 104 height 20
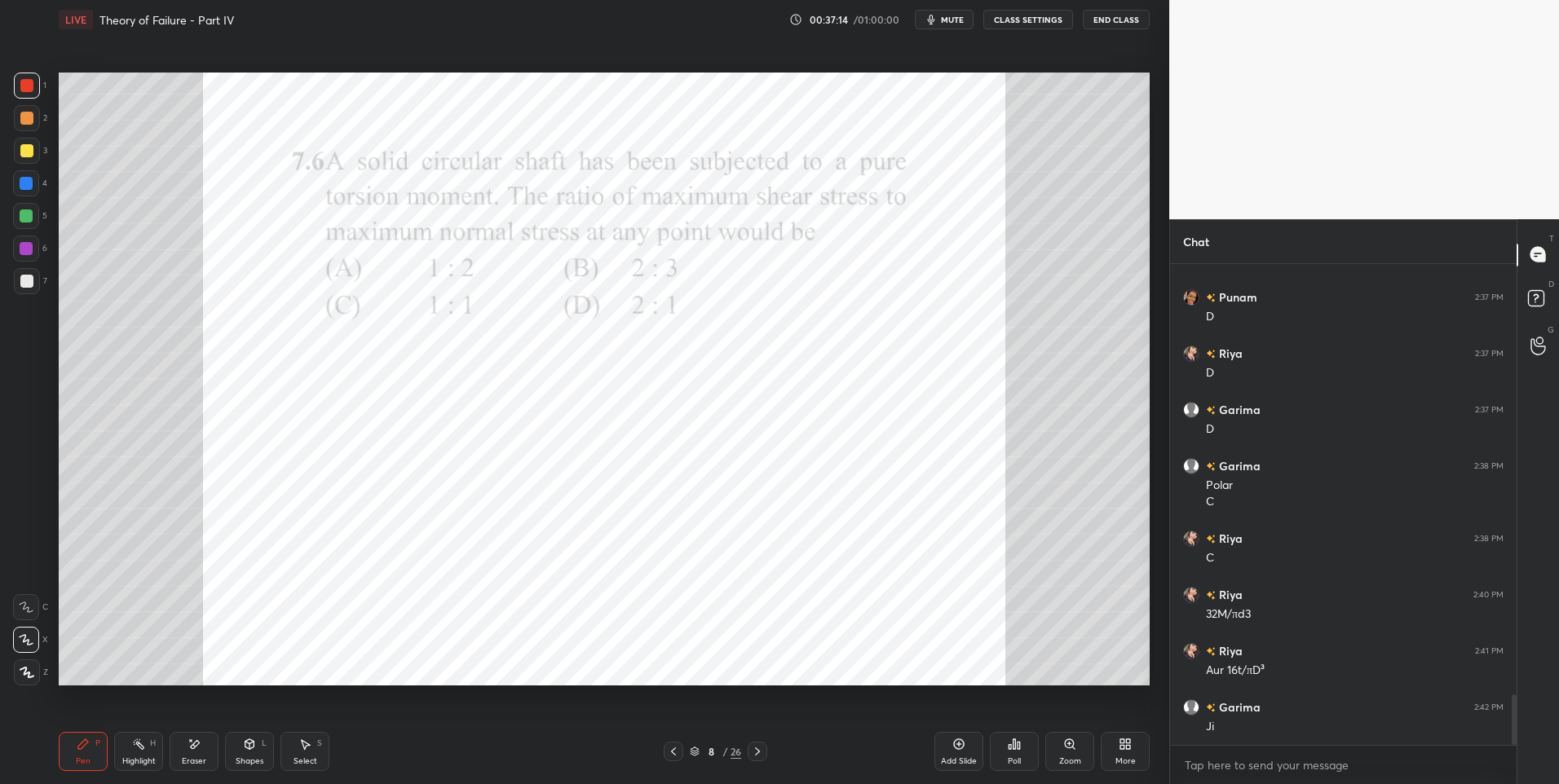
click at [746, 754] on div "8 / 26" at bounding box center [716, 752] width 104 height 20
click at [749, 753] on div at bounding box center [758, 752] width 20 height 20
click at [759, 753] on icon at bounding box center [758, 752] width 5 height 8
click at [758, 757] on icon at bounding box center [758, 752] width 13 height 13
click at [755, 758] on icon at bounding box center [758, 752] width 13 height 13
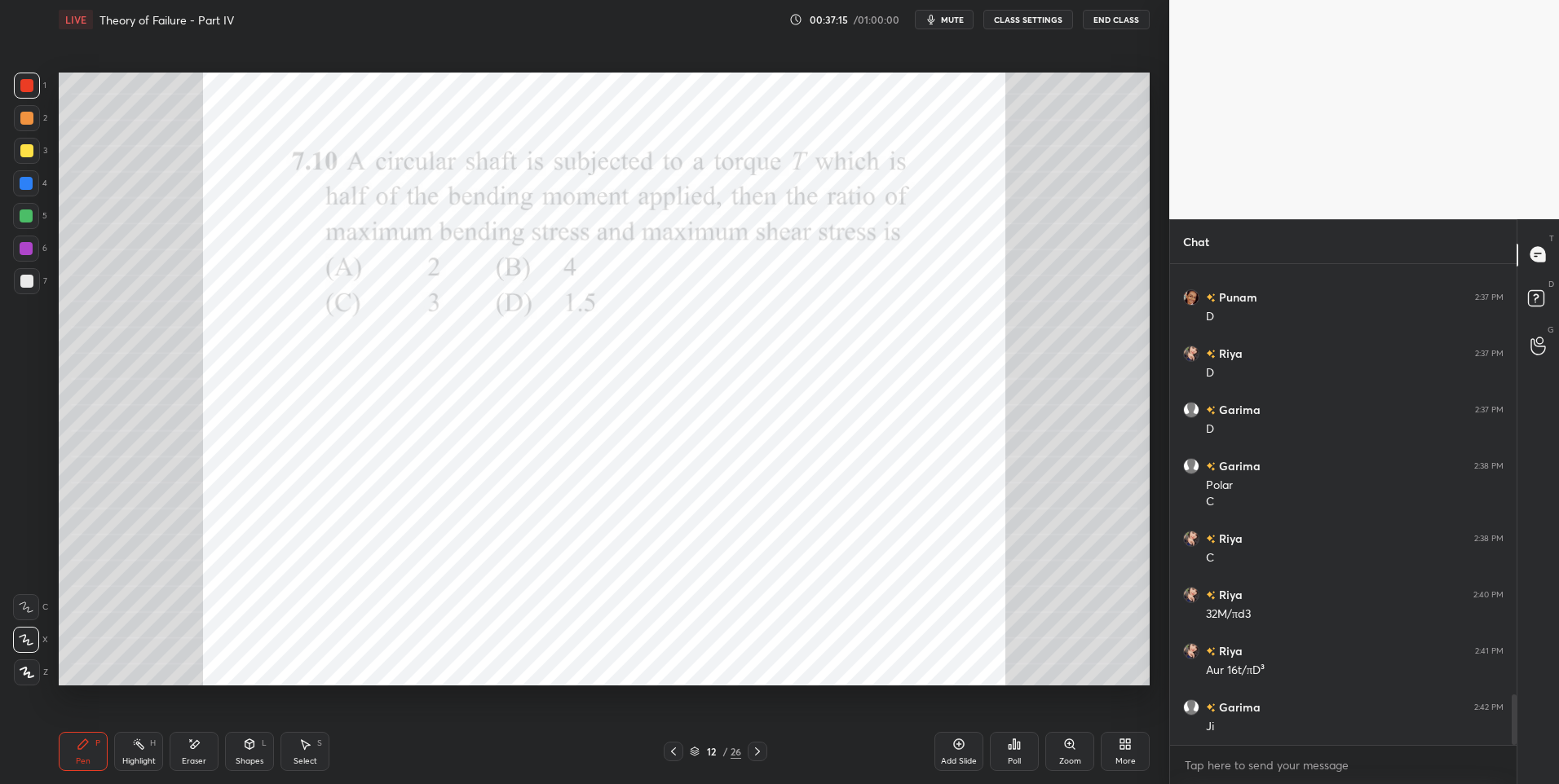
click at [756, 757] on icon at bounding box center [758, 752] width 13 height 13
click at [757, 757] on icon at bounding box center [758, 752] width 13 height 13
click at [758, 760] on div at bounding box center [758, 752] width 20 height 20
click at [758, 759] on div at bounding box center [758, 752] width 20 height 20
click at [756, 760] on div at bounding box center [758, 752] width 20 height 20
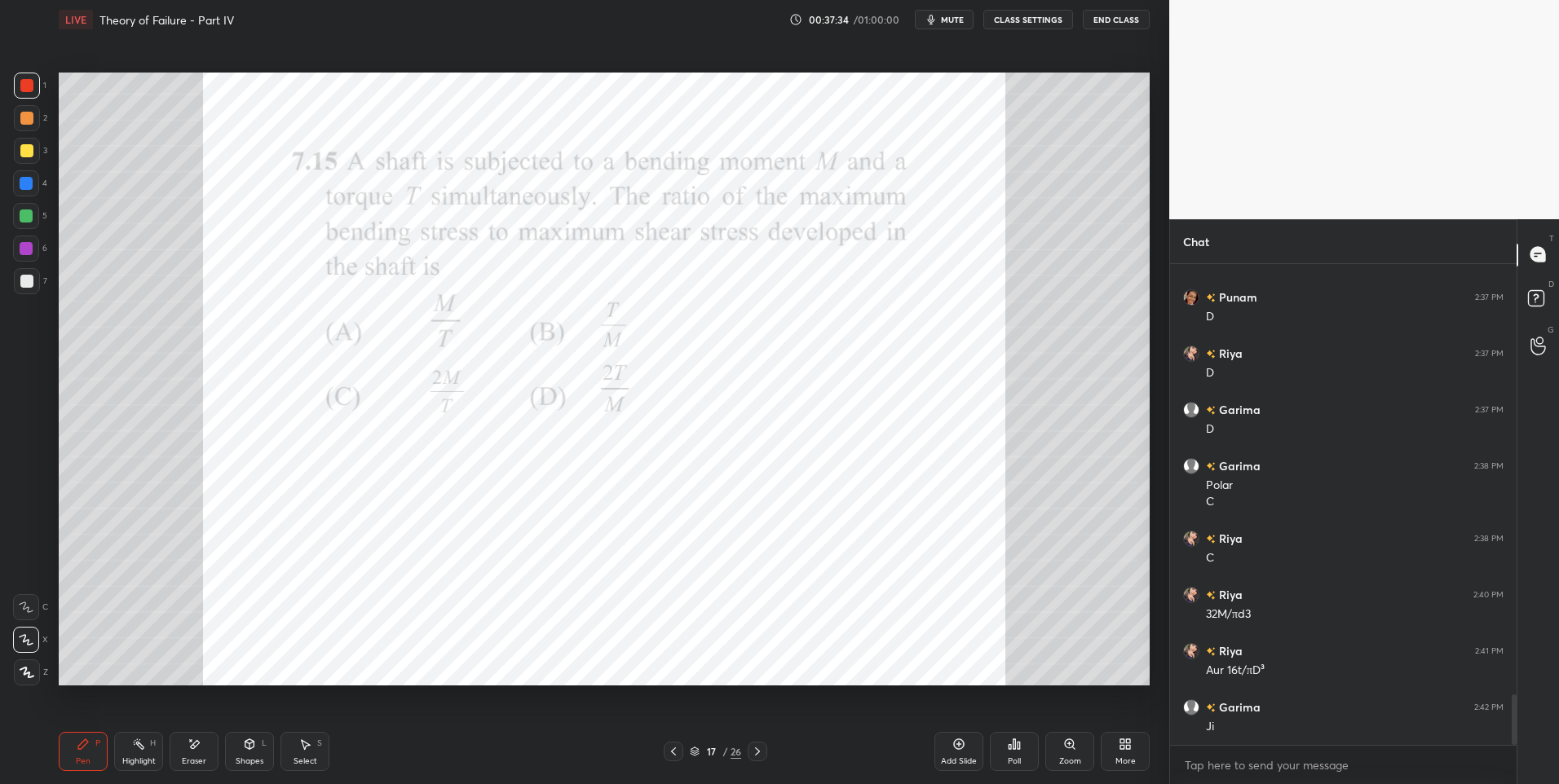
click at [131, 755] on div "Highlight H" at bounding box center [138, 752] width 49 height 40
click at [198, 762] on div "Eraser" at bounding box center [194, 762] width 25 height 8
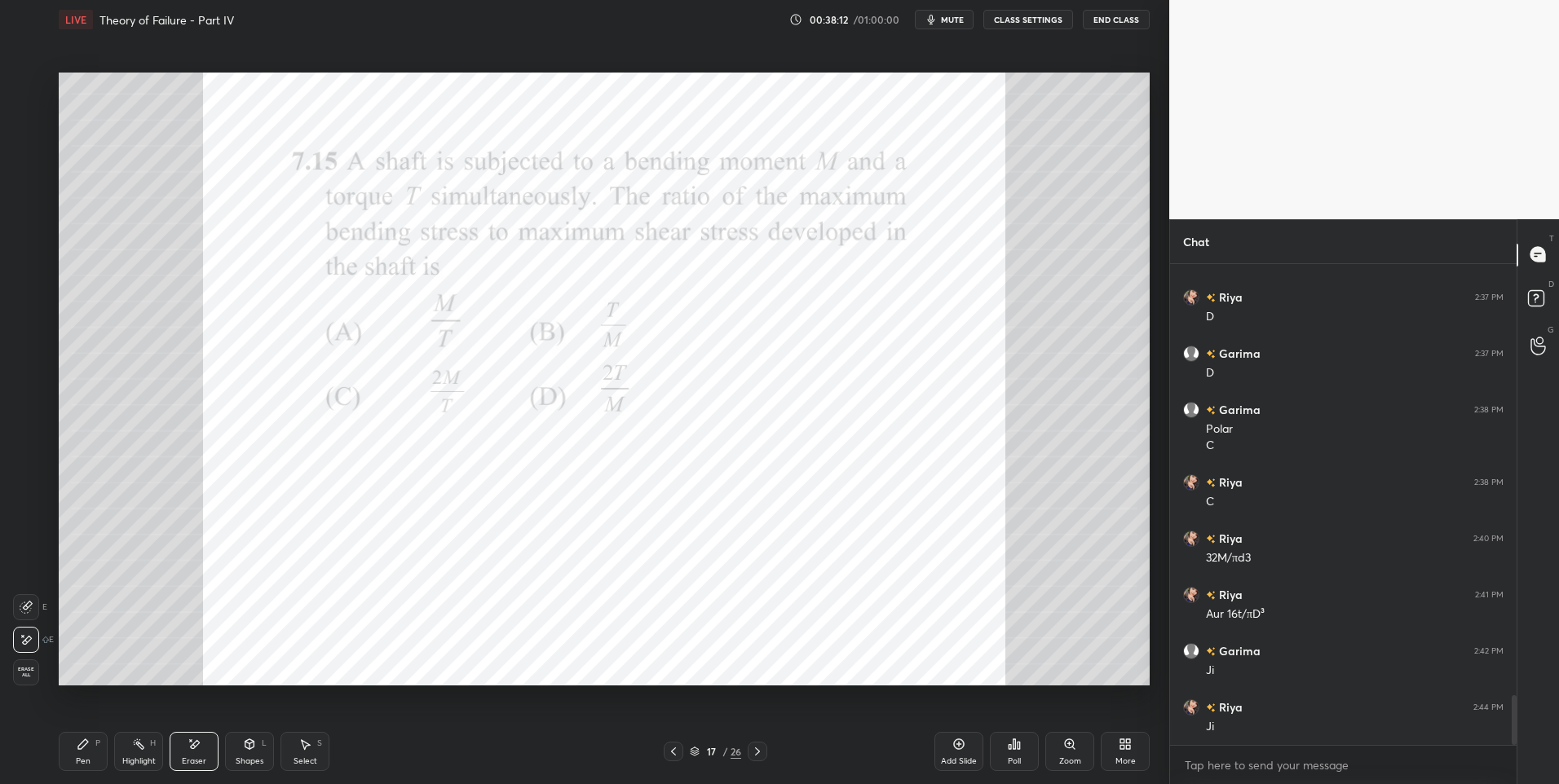
click at [82, 758] on div "Pen" at bounding box center [83, 762] width 15 height 8
click at [86, 754] on div "Pen P" at bounding box center [82, 752] width 49 height 40
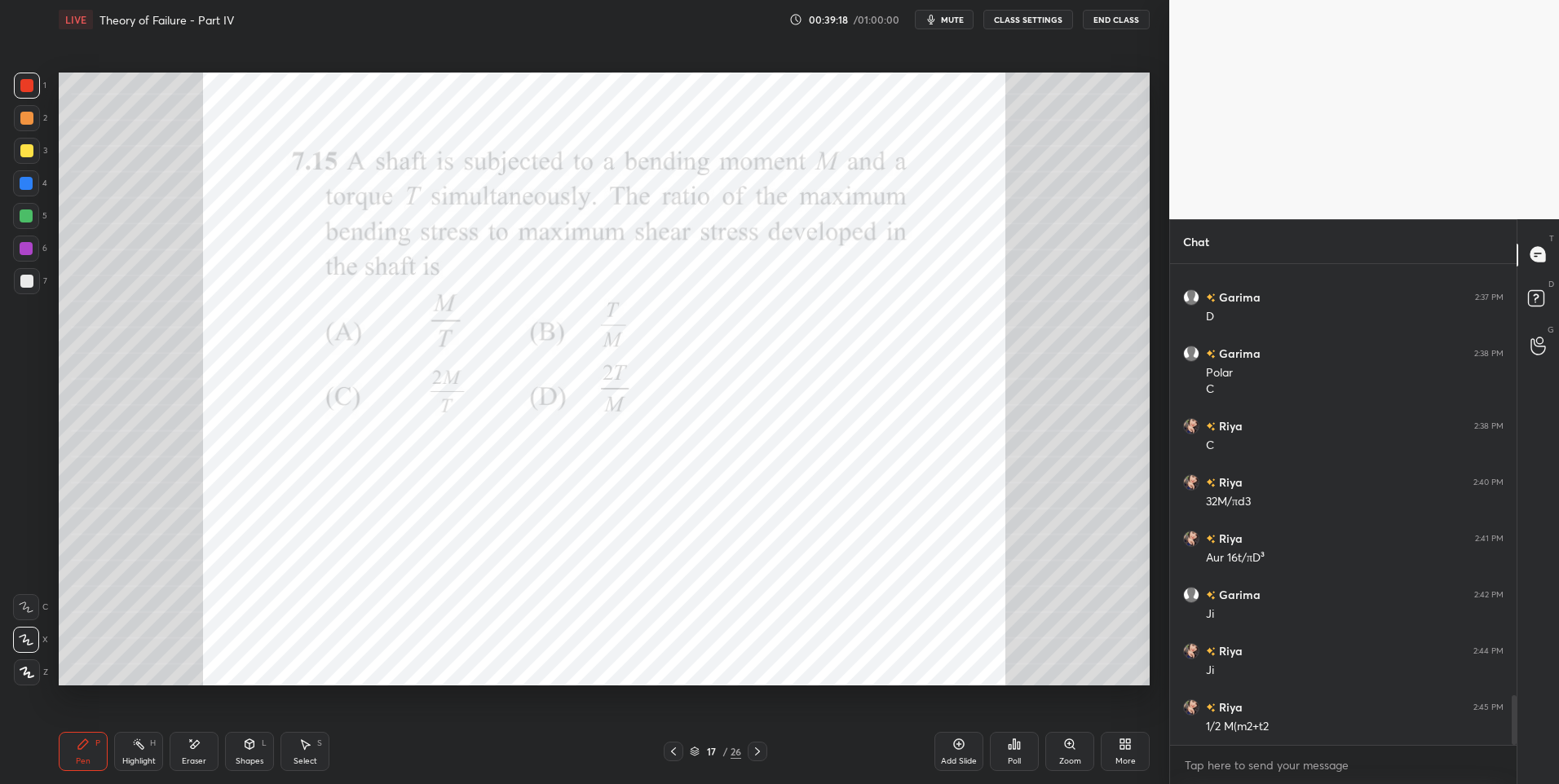
click at [85, 751] on div "Pen P" at bounding box center [82, 752] width 49 height 40
click at [192, 758] on div "Eraser" at bounding box center [194, 762] width 25 height 8
click at [77, 766] on div "Pen" at bounding box center [83, 762] width 15 height 8
click at [86, 761] on div "Pen" at bounding box center [83, 762] width 15 height 8
click at [301, 751] on div "Select S" at bounding box center [305, 752] width 49 height 40
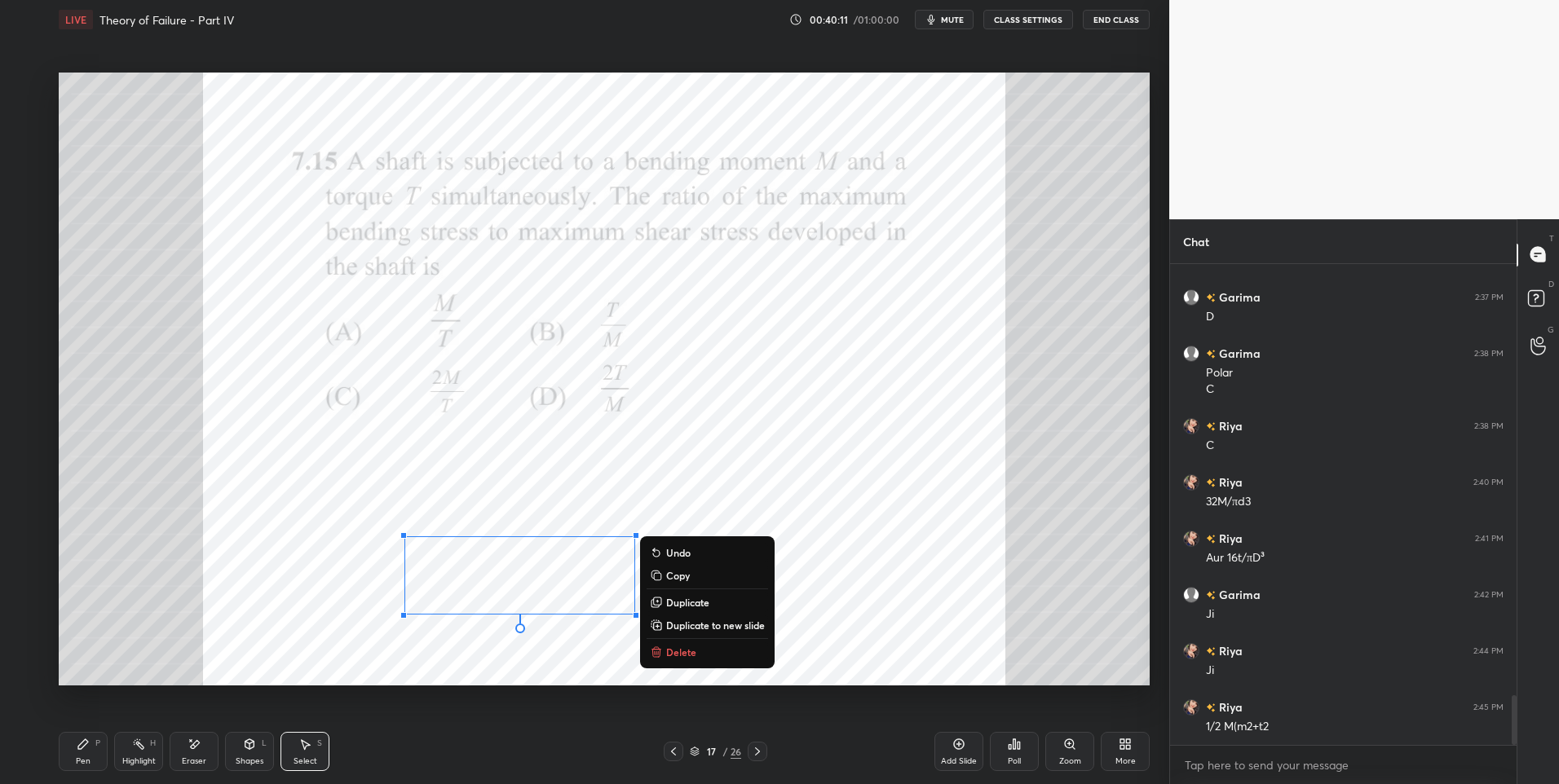
click at [348, 646] on div "0 ° Undo Copy Duplicate Duplicate to new slide Delete" at bounding box center [604, 380] width 1091 height 614
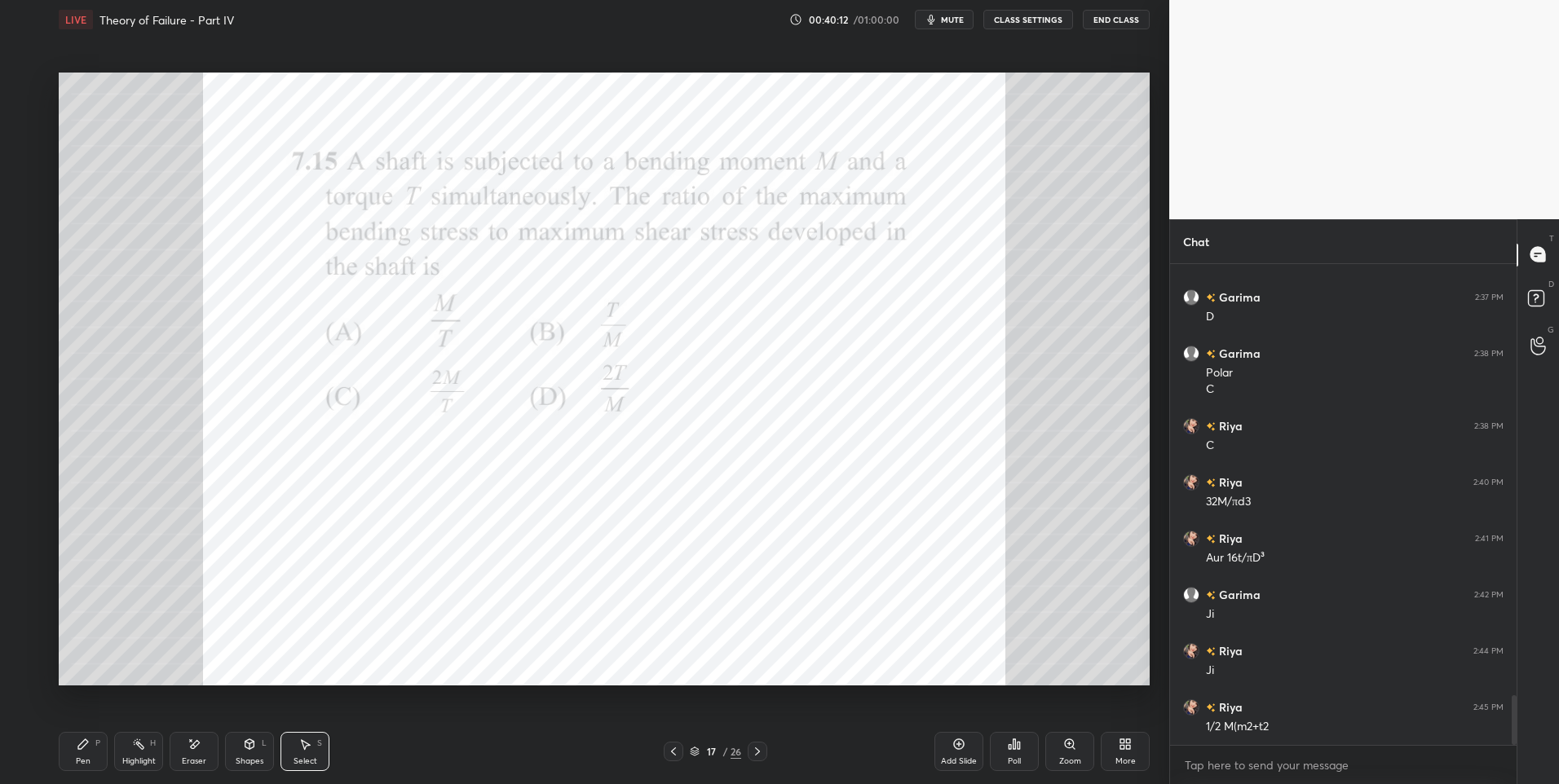
click at [67, 753] on div "Pen P" at bounding box center [82, 752] width 49 height 40
click at [139, 750] on icon at bounding box center [138, 744] width 13 height 13
click at [82, 758] on div "Pen" at bounding box center [83, 762] width 15 height 8
click at [26, 189] on div at bounding box center [26, 184] width 13 height 13
click at [763, 747] on icon at bounding box center [758, 752] width 13 height 13
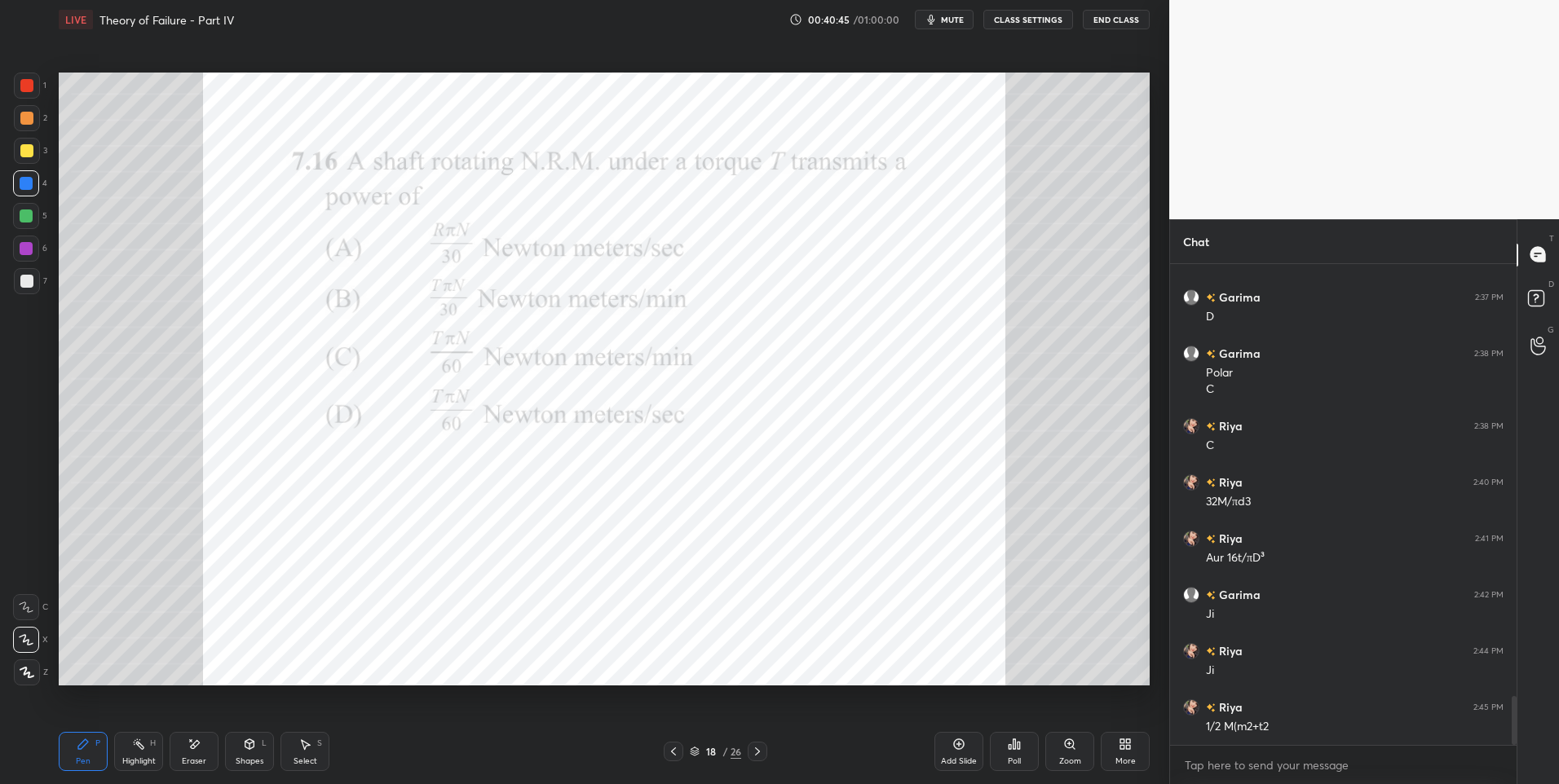
scroll to position [4248, 0]
click at [30, 92] on div at bounding box center [27, 86] width 26 height 26
click at [136, 753] on div "Highlight H" at bounding box center [138, 752] width 49 height 40
click at [128, 745] on div "Highlight H" at bounding box center [138, 752] width 49 height 40
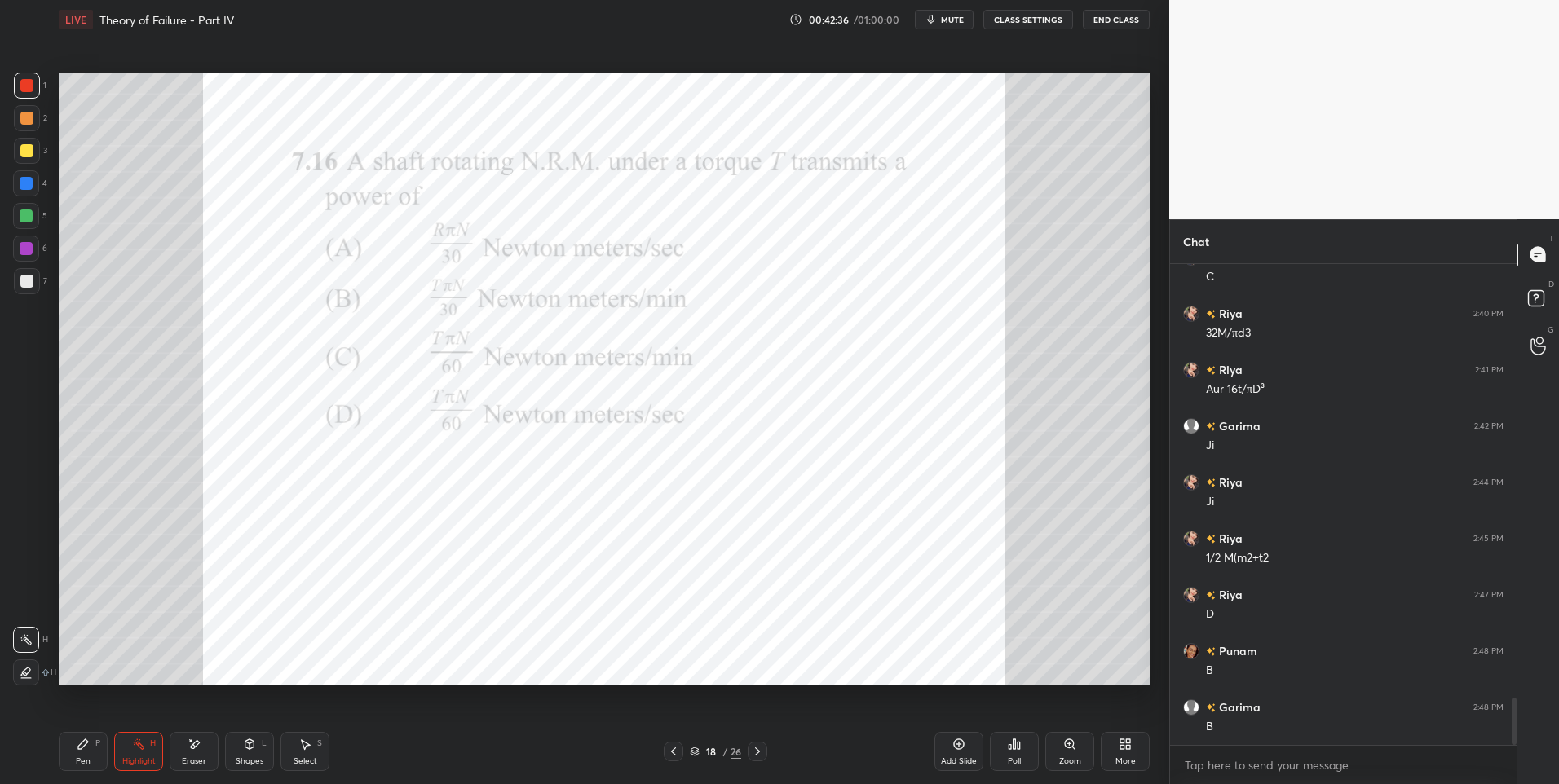
scroll to position [4417, 0]
click at [74, 758] on div "Pen P" at bounding box center [82, 752] width 49 height 40
click at [139, 749] on icon at bounding box center [138, 744] width 13 height 13
click at [135, 753] on div "Highlight H" at bounding box center [138, 752] width 49 height 40
click at [73, 746] on div "Pen P" at bounding box center [82, 752] width 49 height 40
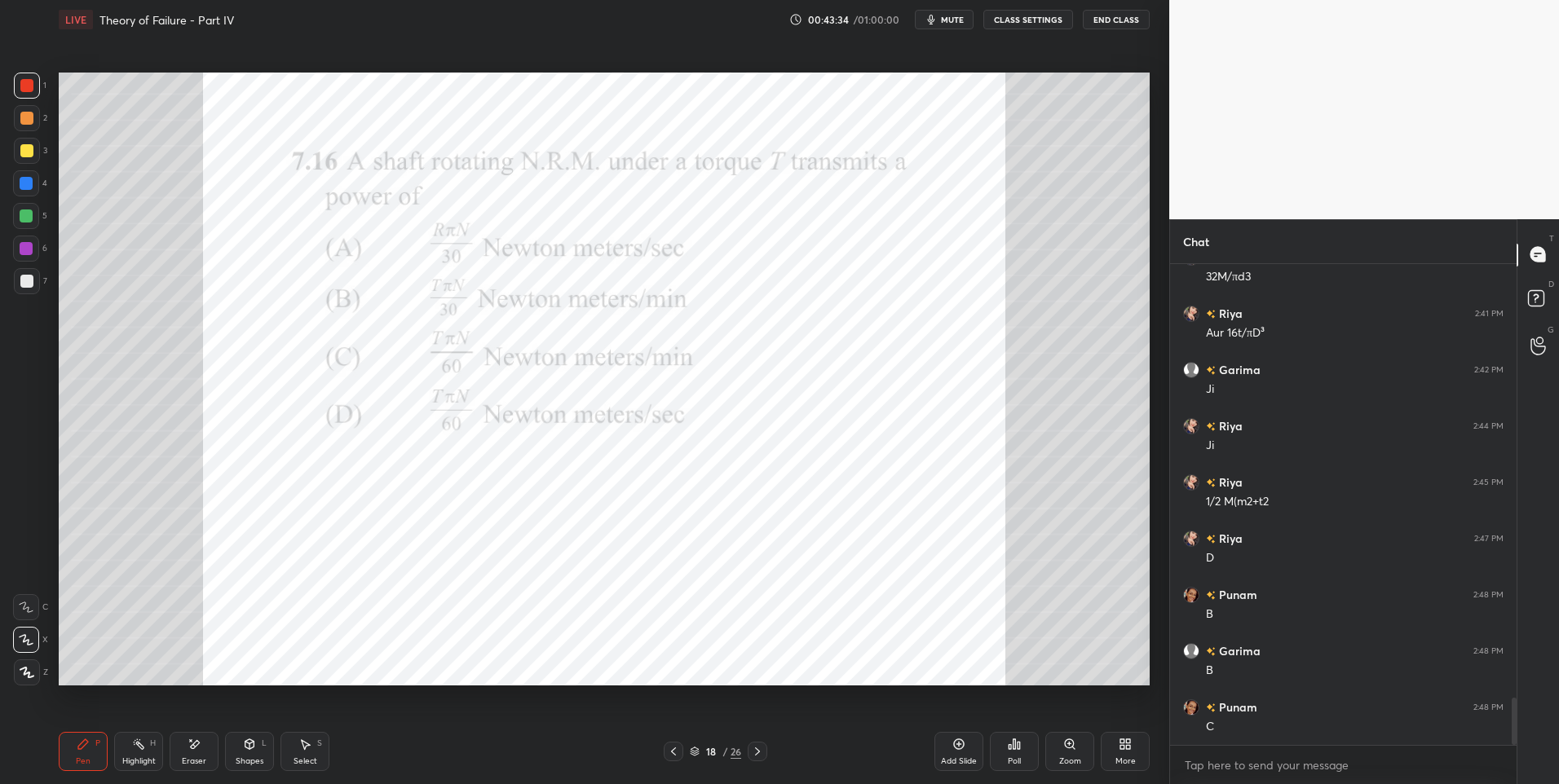
click at [31, 184] on div at bounding box center [26, 184] width 13 height 13
click at [131, 758] on div "Highlight" at bounding box center [139, 762] width 34 height 8
click at [67, 752] on div "Pen P" at bounding box center [82, 752] width 49 height 40
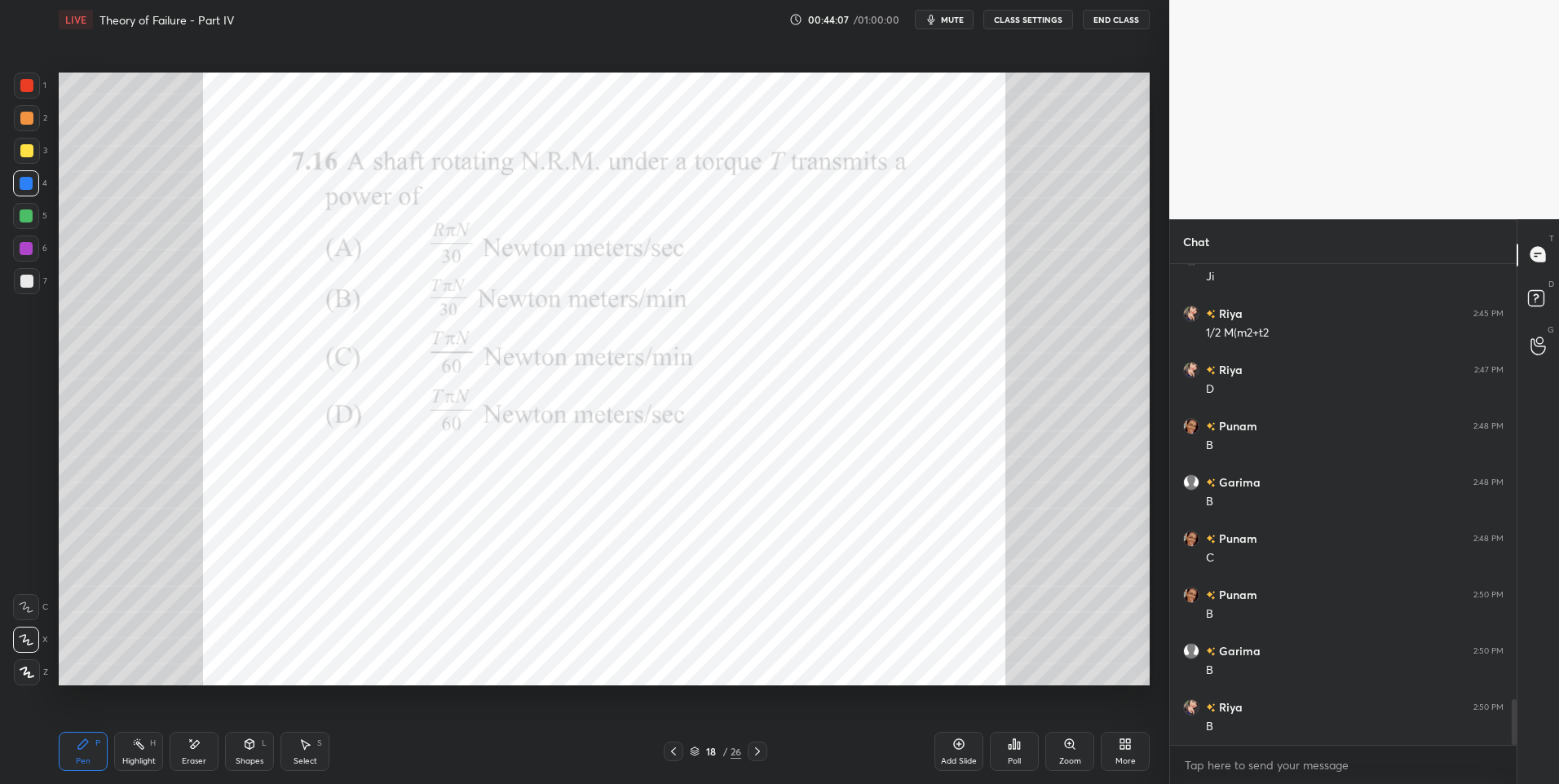
click at [85, 748] on icon at bounding box center [83, 744] width 13 height 13
click at [749, 750] on div at bounding box center [758, 752] width 20 height 20
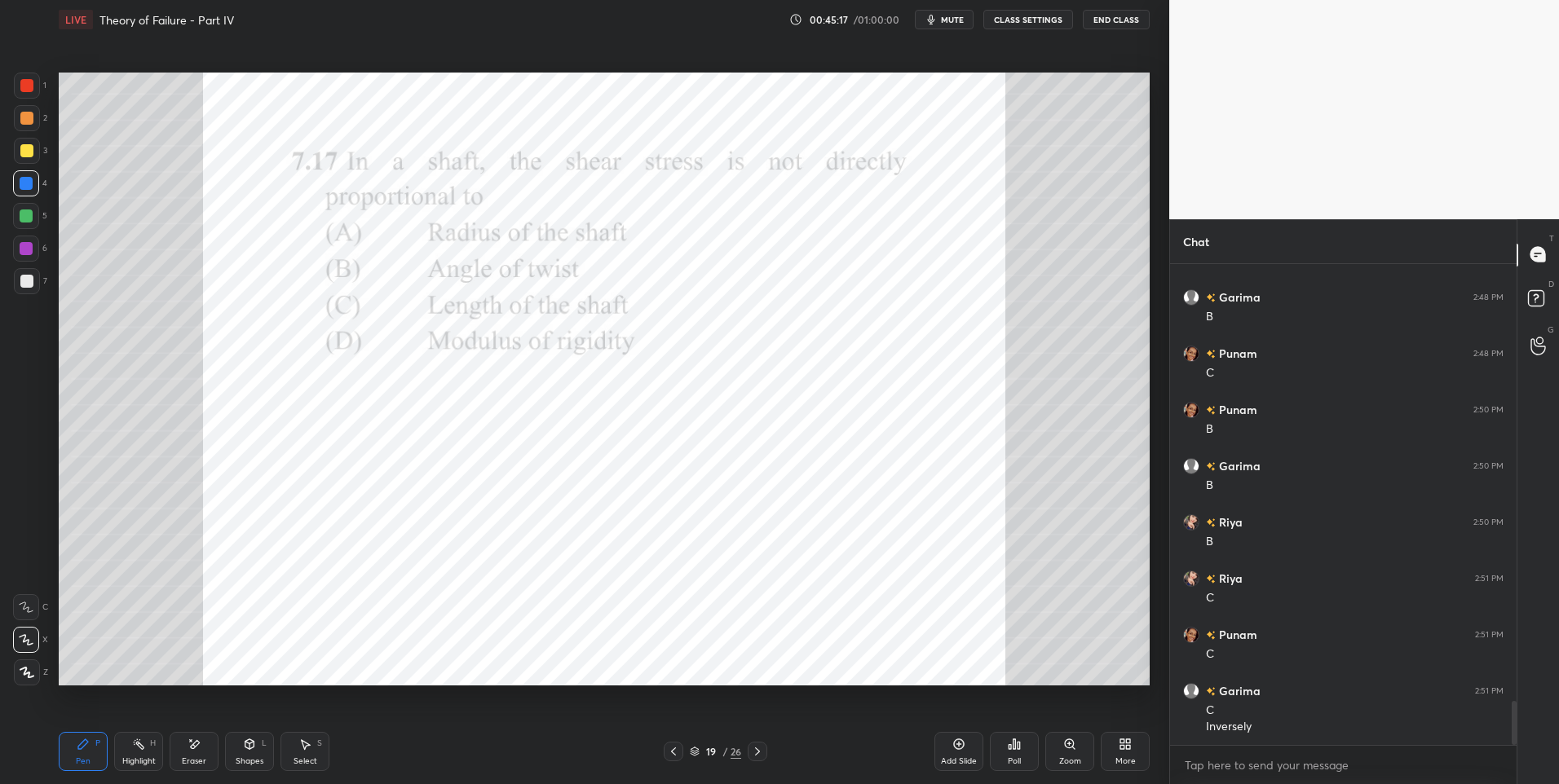
click at [756, 752] on icon at bounding box center [758, 752] width 13 height 13
click at [30, 89] on div at bounding box center [27, 86] width 13 height 13
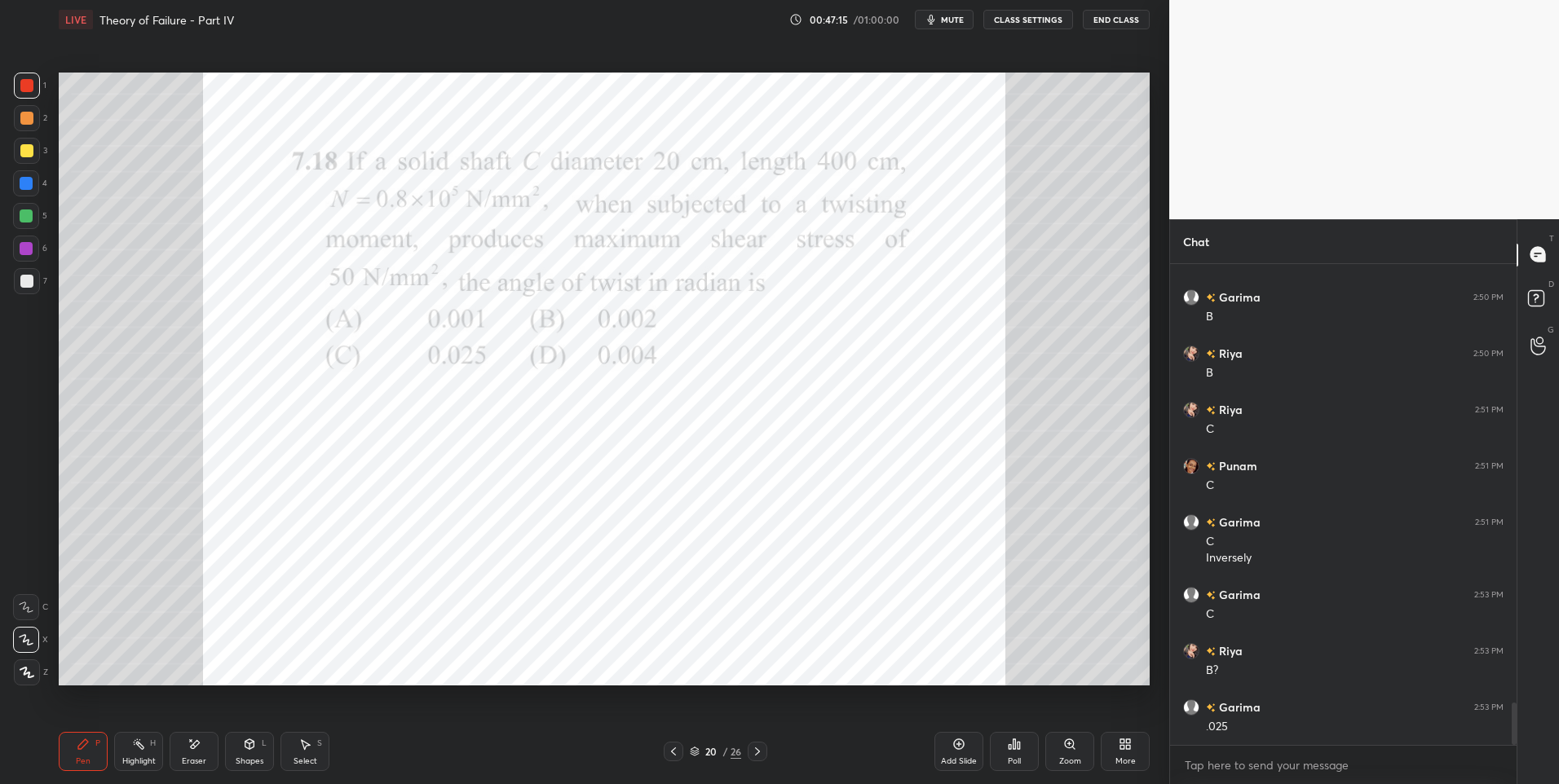
click at [31, 183] on div at bounding box center [26, 184] width 13 height 13
click at [30, 185] on div at bounding box center [26, 184] width 13 height 13
click at [758, 748] on icon at bounding box center [758, 752] width 13 height 13
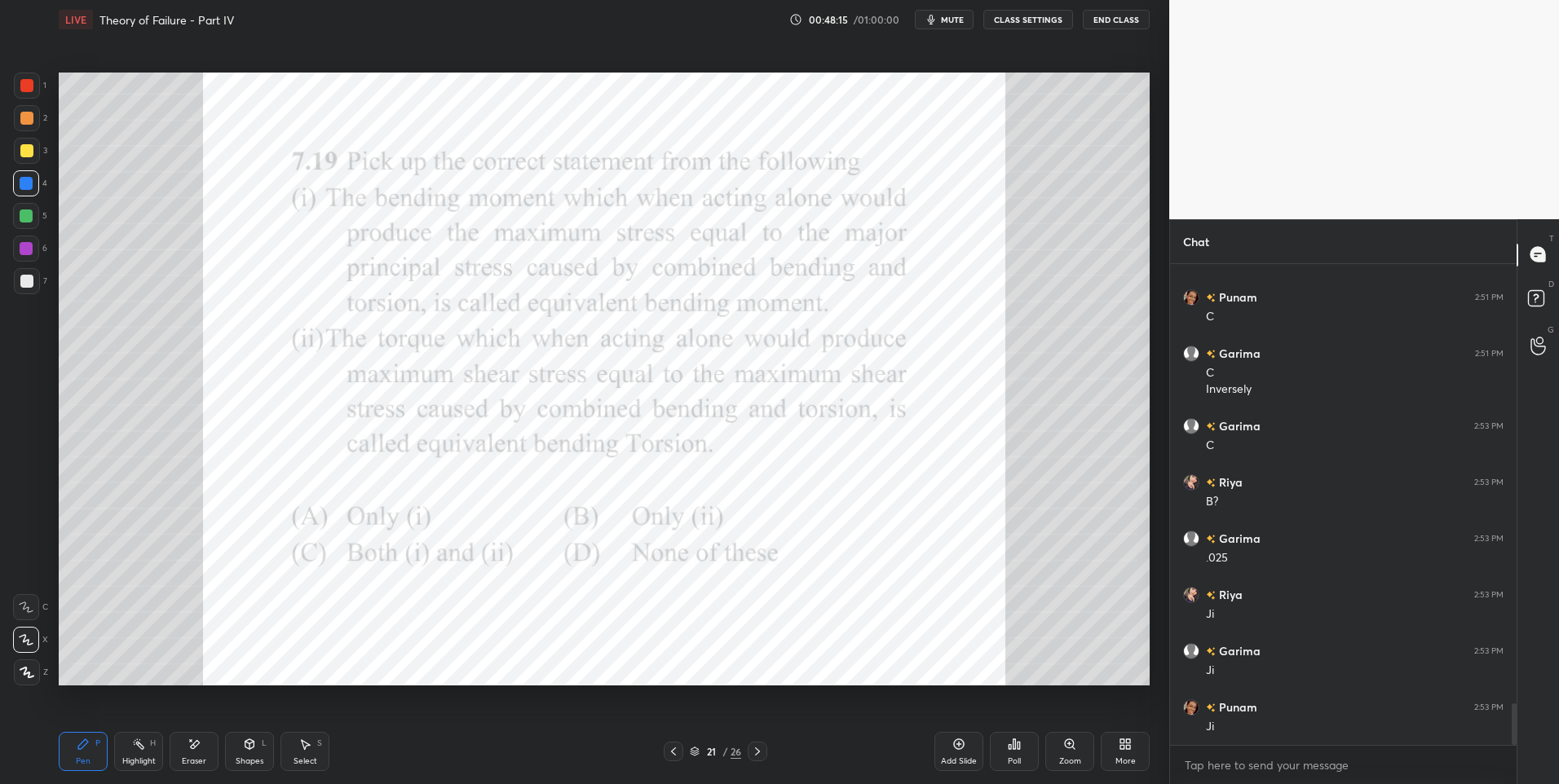
scroll to position [5164, 0]
click at [141, 765] on div "Highlight" at bounding box center [139, 762] width 34 height 8
click at [60, 758] on div "Pen P" at bounding box center [82, 752] width 49 height 40
click at [754, 749] on icon at bounding box center [758, 752] width 13 height 13
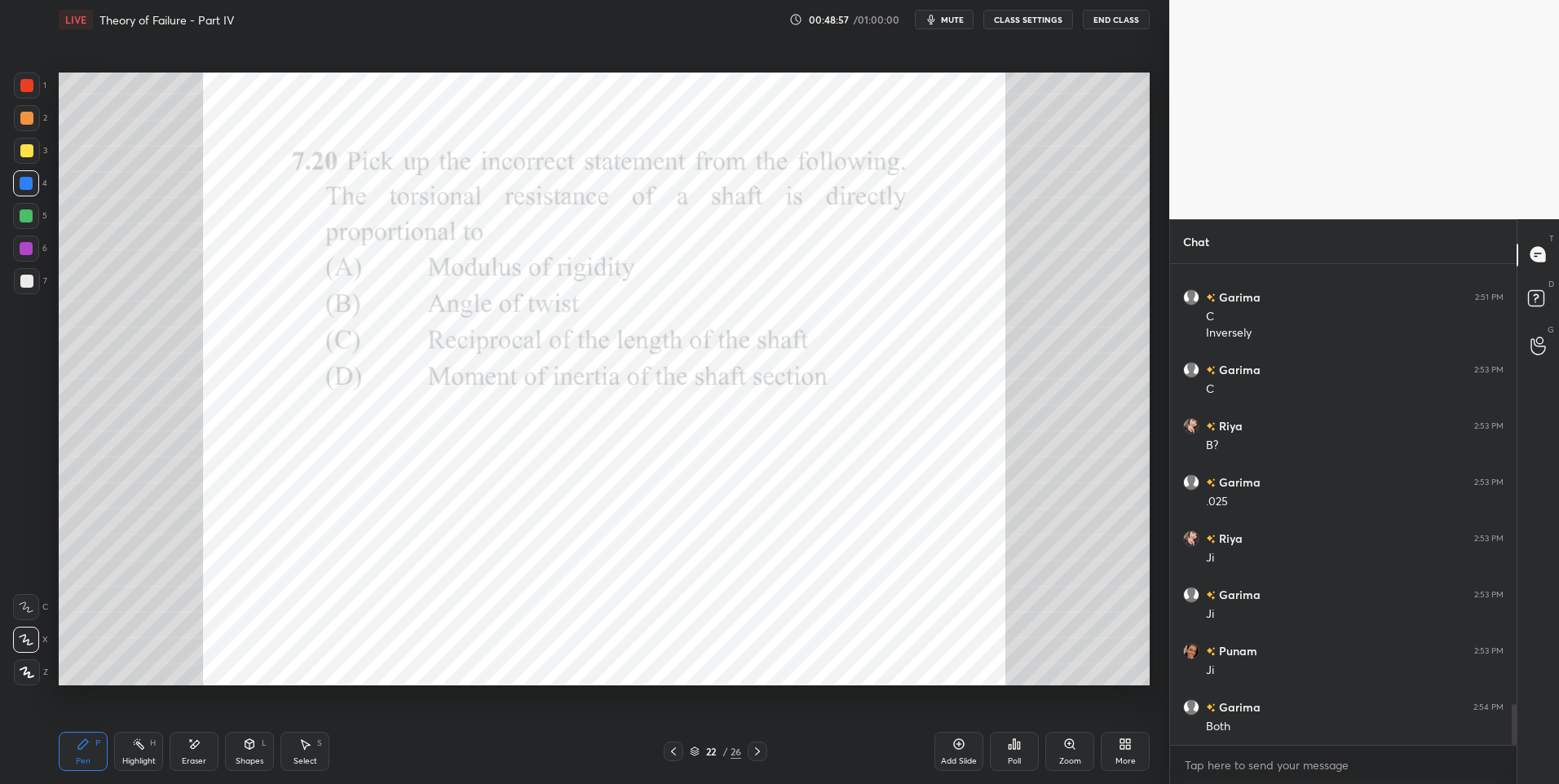
scroll to position [5220, 0]
click at [755, 751] on icon at bounding box center [758, 752] width 13 height 13
click at [26, 285] on div at bounding box center [27, 282] width 13 height 13
click at [38, 180] on div at bounding box center [26, 184] width 26 height 26
click at [28, 246] on div at bounding box center [26, 249] width 13 height 13
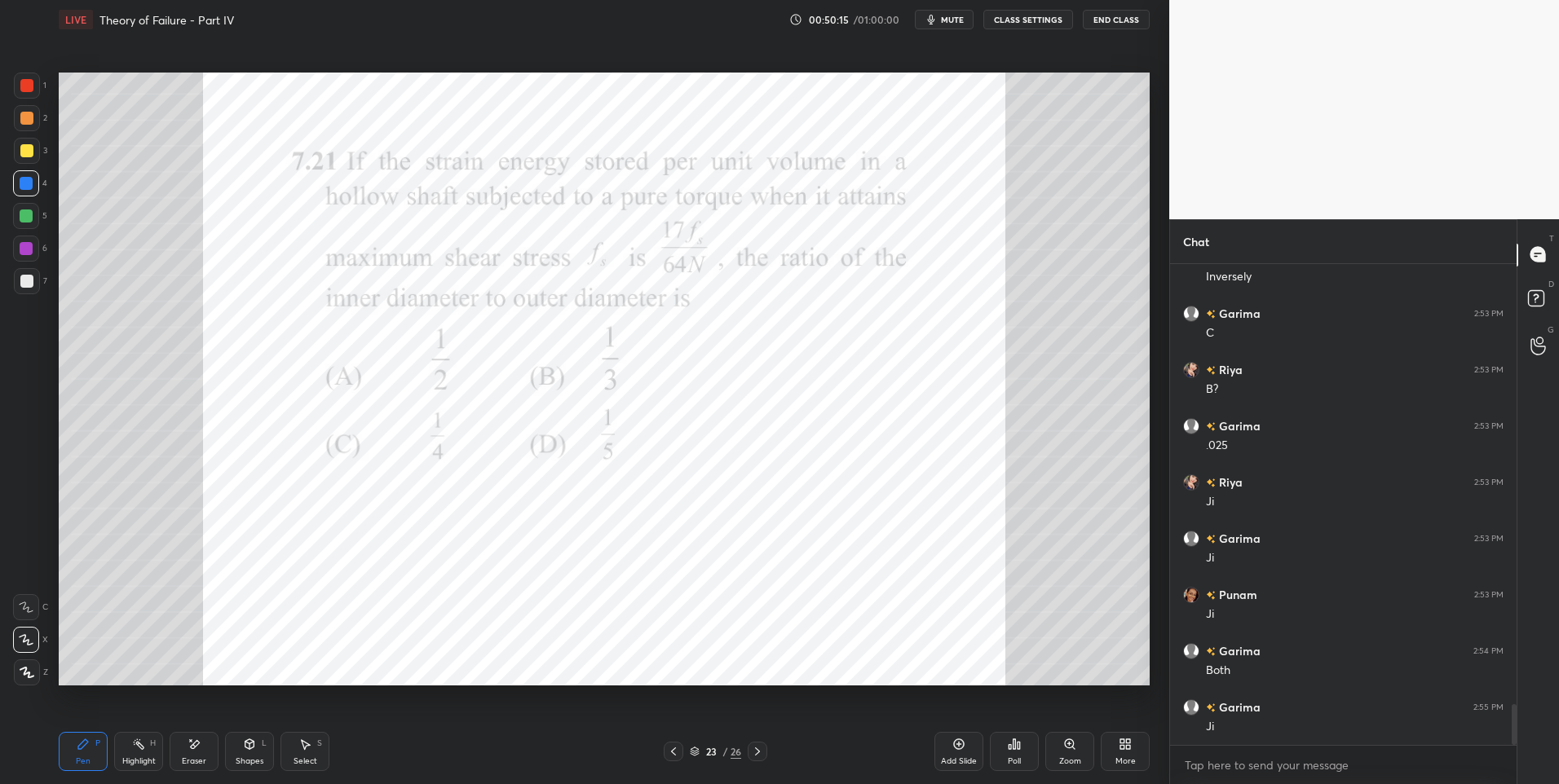
click at [29, 249] on div at bounding box center [26, 249] width 13 height 13
click at [665, 753] on div at bounding box center [674, 752] width 20 height 20
click at [753, 756] on icon at bounding box center [758, 752] width 13 height 13
click at [299, 749] on icon at bounding box center [305, 744] width 13 height 13
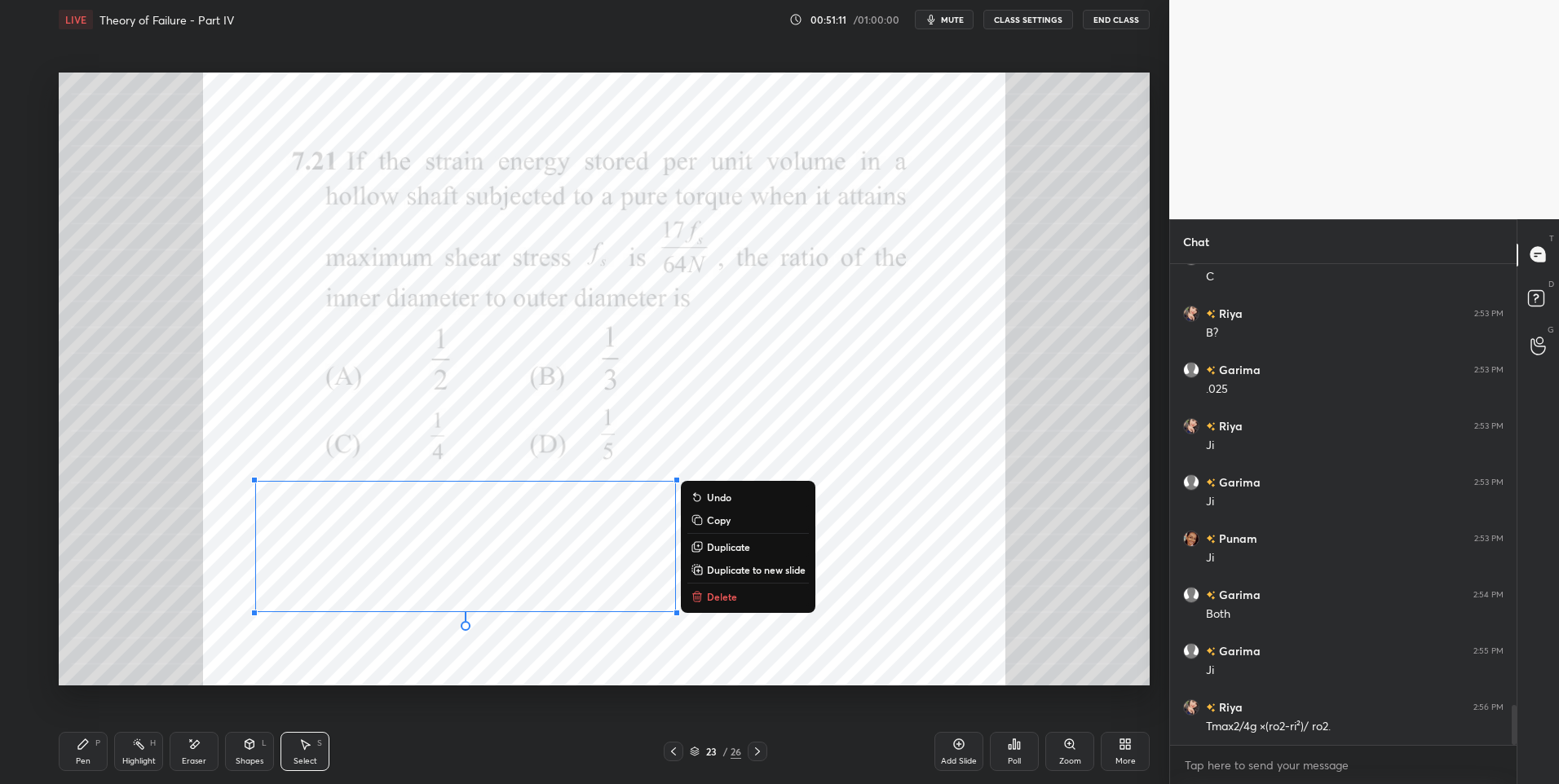
click at [63, 746] on div "Pen P" at bounding box center [82, 752] width 49 height 40
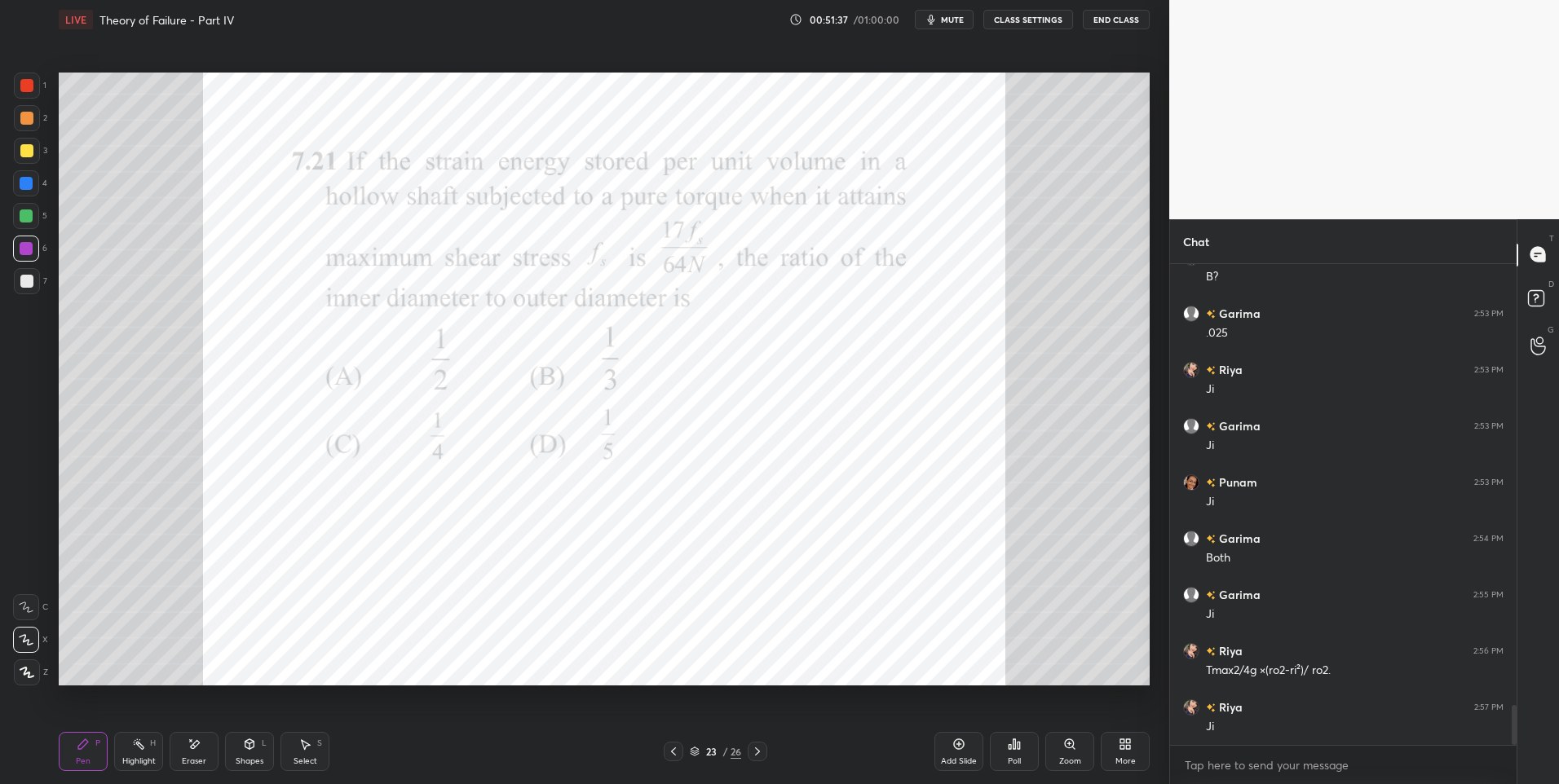
scroll to position [5389, 0]
click at [140, 748] on rect at bounding box center [140, 746] width 8 height 8
click at [78, 745] on icon at bounding box center [83, 744] width 13 height 13
click at [138, 758] on div "Highlight" at bounding box center [139, 762] width 34 height 8
click at [93, 751] on div "Pen P" at bounding box center [82, 752] width 49 height 40
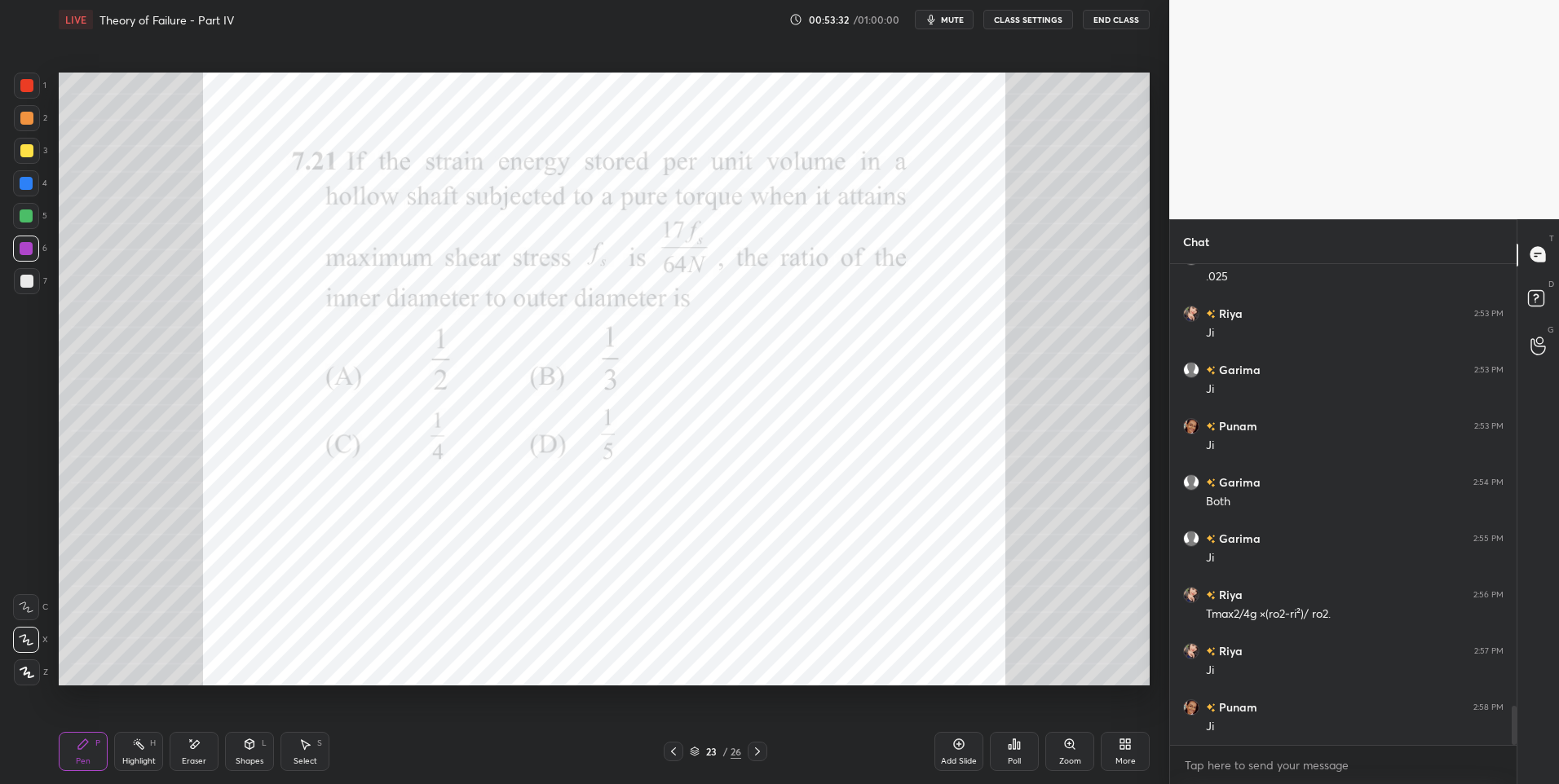
click at [82, 758] on div "Pen" at bounding box center [83, 762] width 15 height 8
click at [33, 93] on div at bounding box center [27, 86] width 26 height 26
click at [761, 752] on icon at bounding box center [758, 752] width 13 height 13
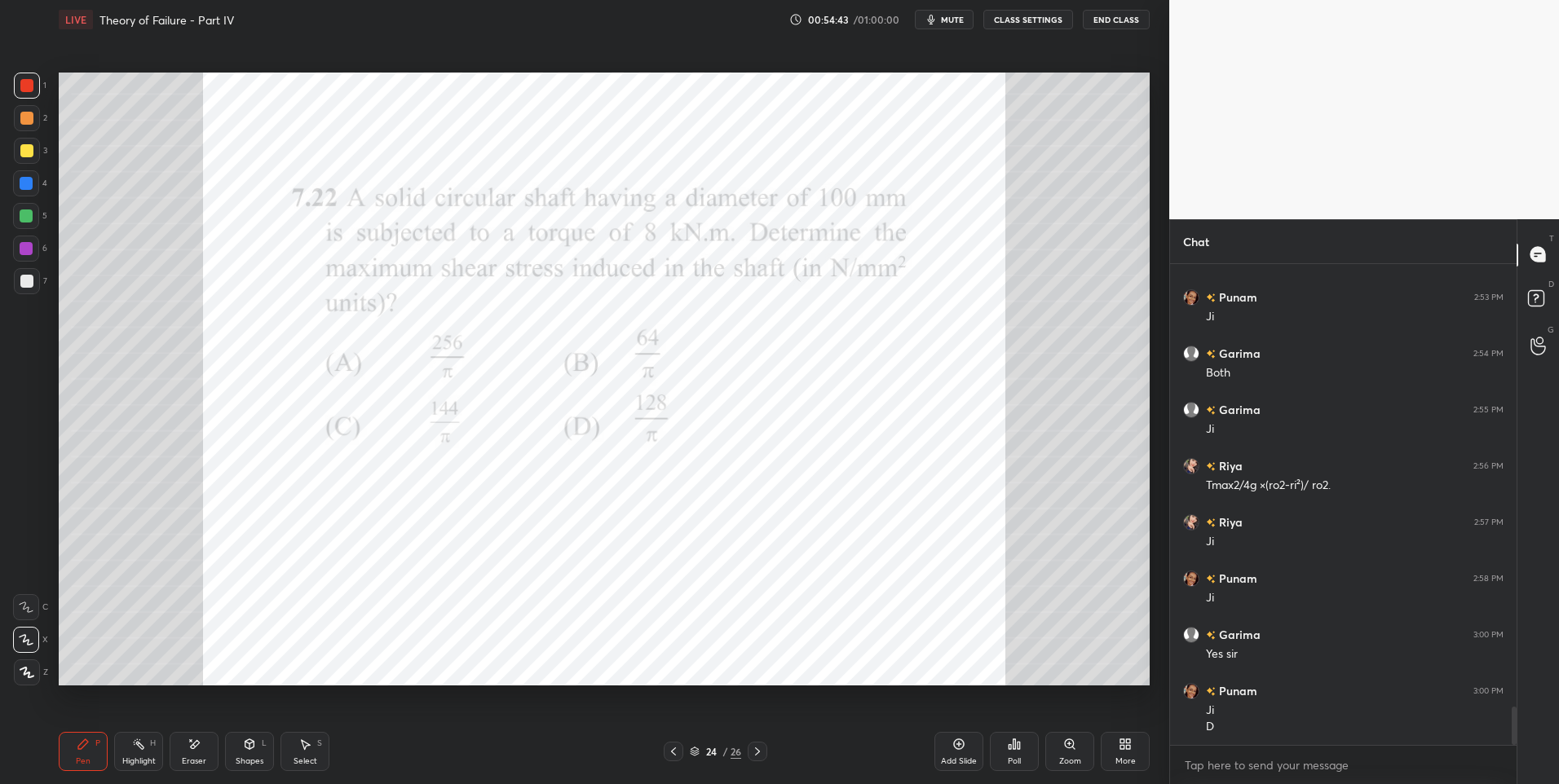
scroll to position [5574, 0]
click at [754, 751] on icon at bounding box center [758, 752] width 13 height 13
click at [30, 182] on div at bounding box center [26, 184] width 13 height 13
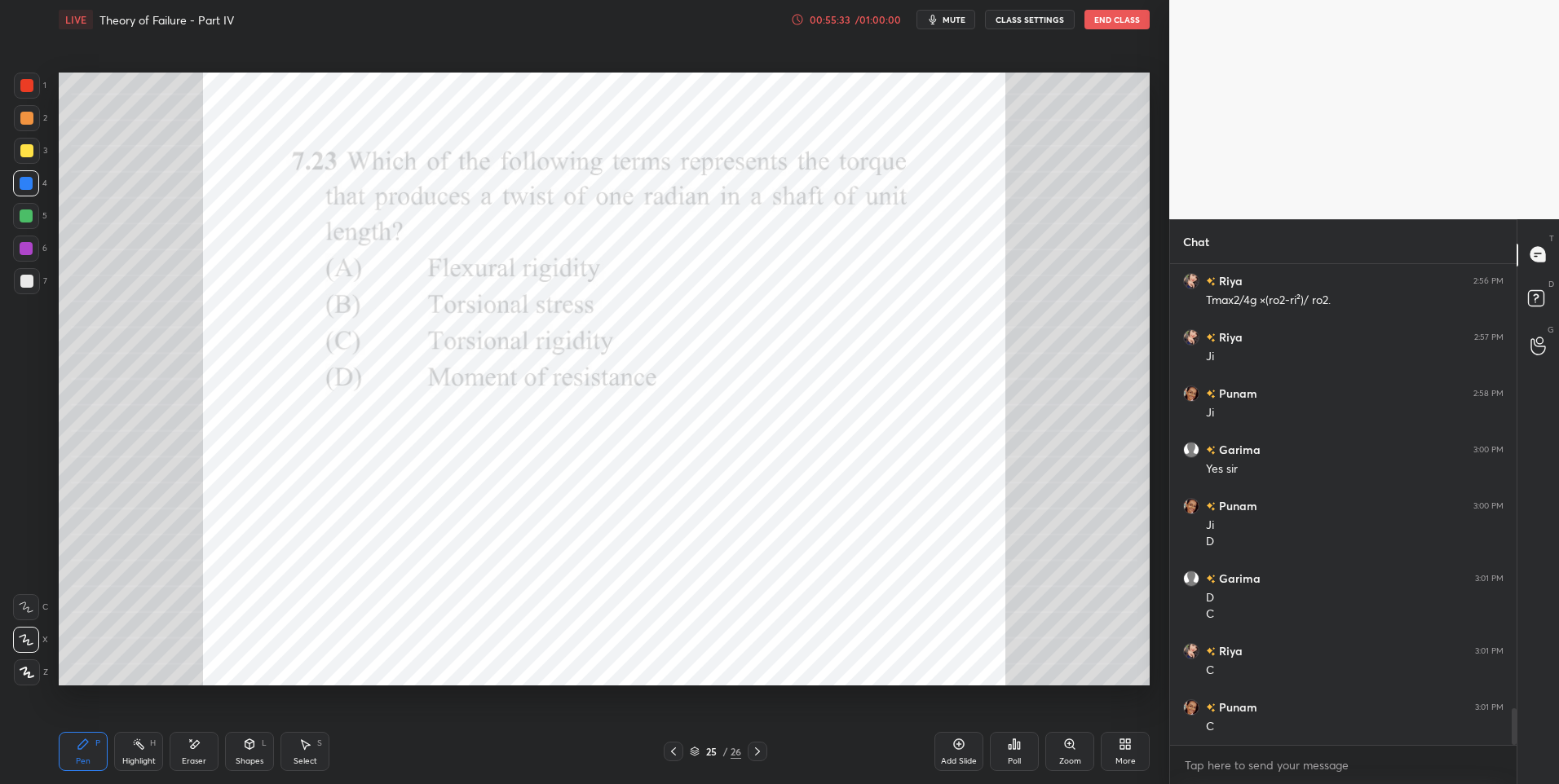
scroll to position [5760, 0]
click at [750, 752] on div at bounding box center [758, 752] width 20 height 20
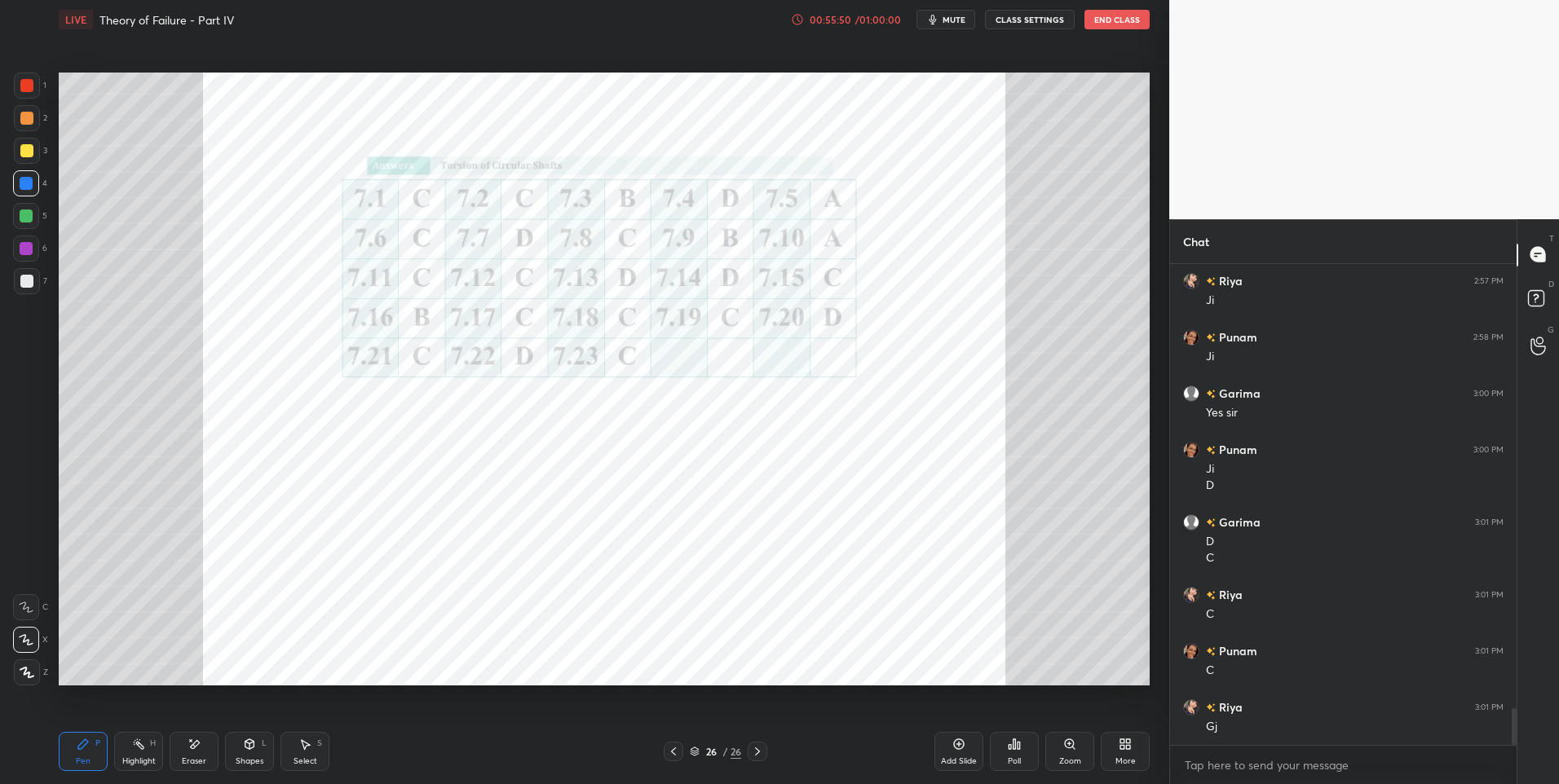
click at [681, 748] on div at bounding box center [674, 752] width 20 height 20
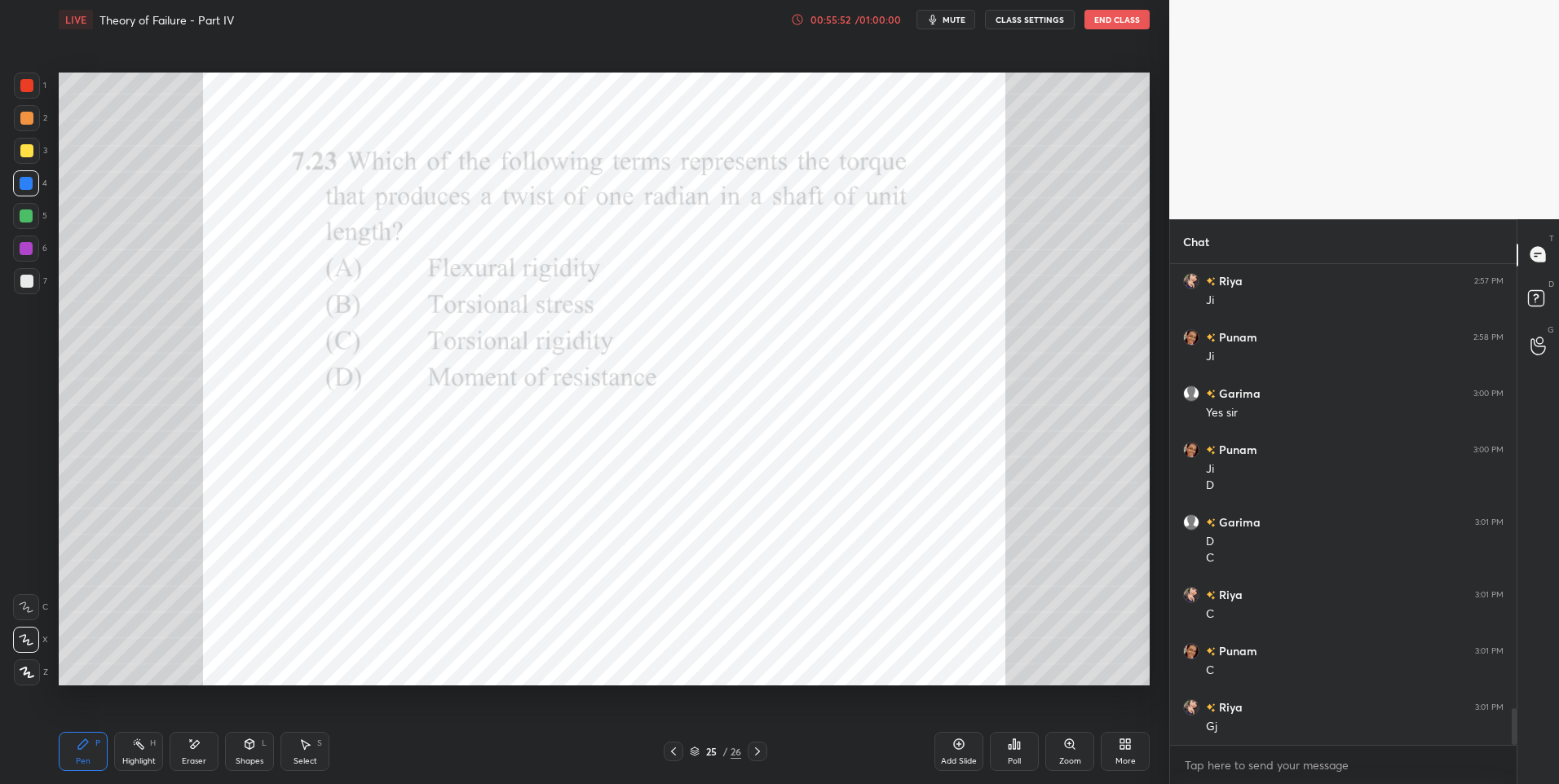
scroll to position [5816, 0]
click at [153, 753] on div "Highlight H" at bounding box center [138, 752] width 49 height 40
click at [30, 88] on div at bounding box center [27, 86] width 13 height 13
click at [27, 91] on div at bounding box center [27, 86] width 13 height 13
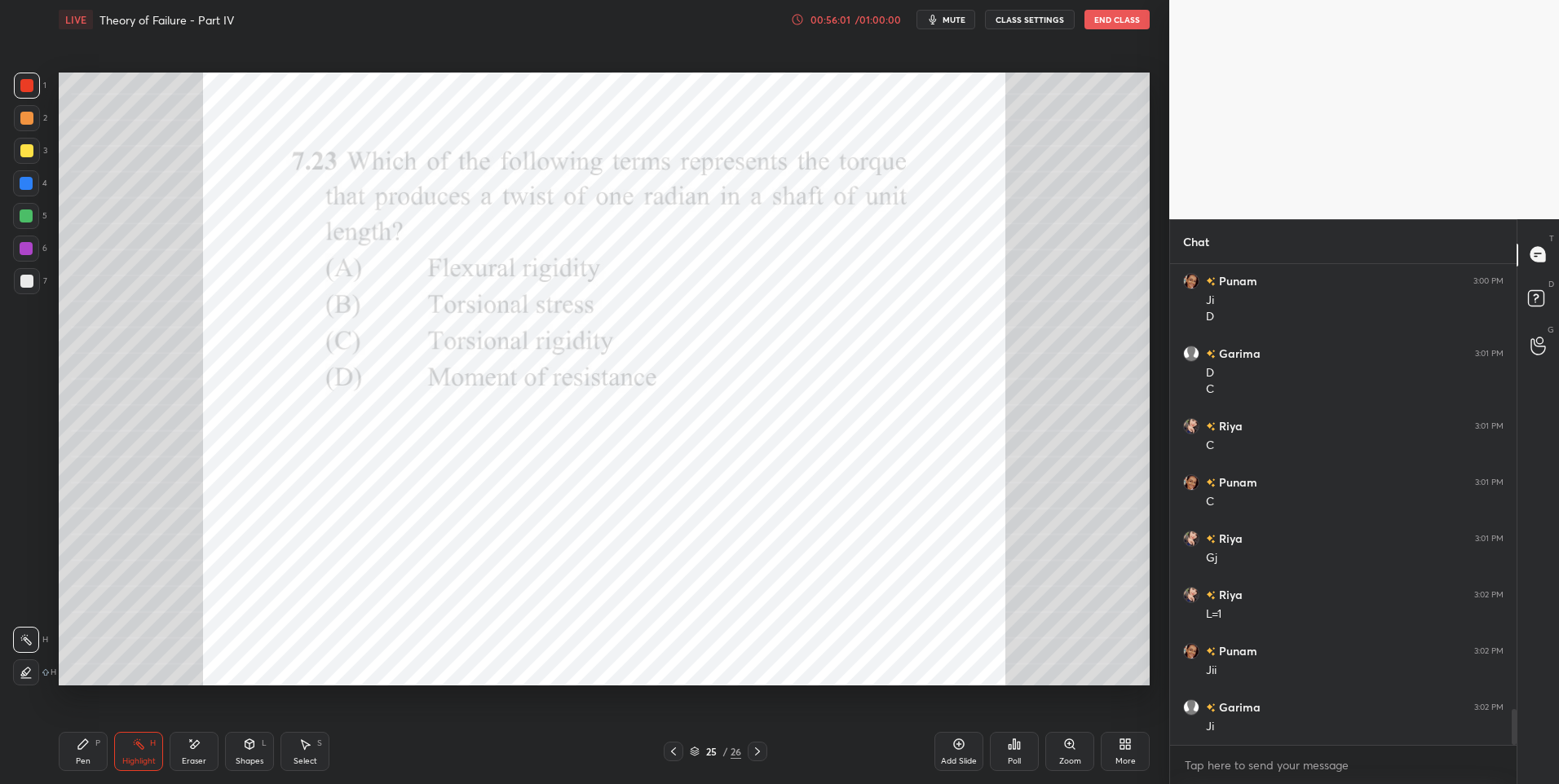
click at [309, 758] on div "Select" at bounding box center [305, 762] width 24 height 8
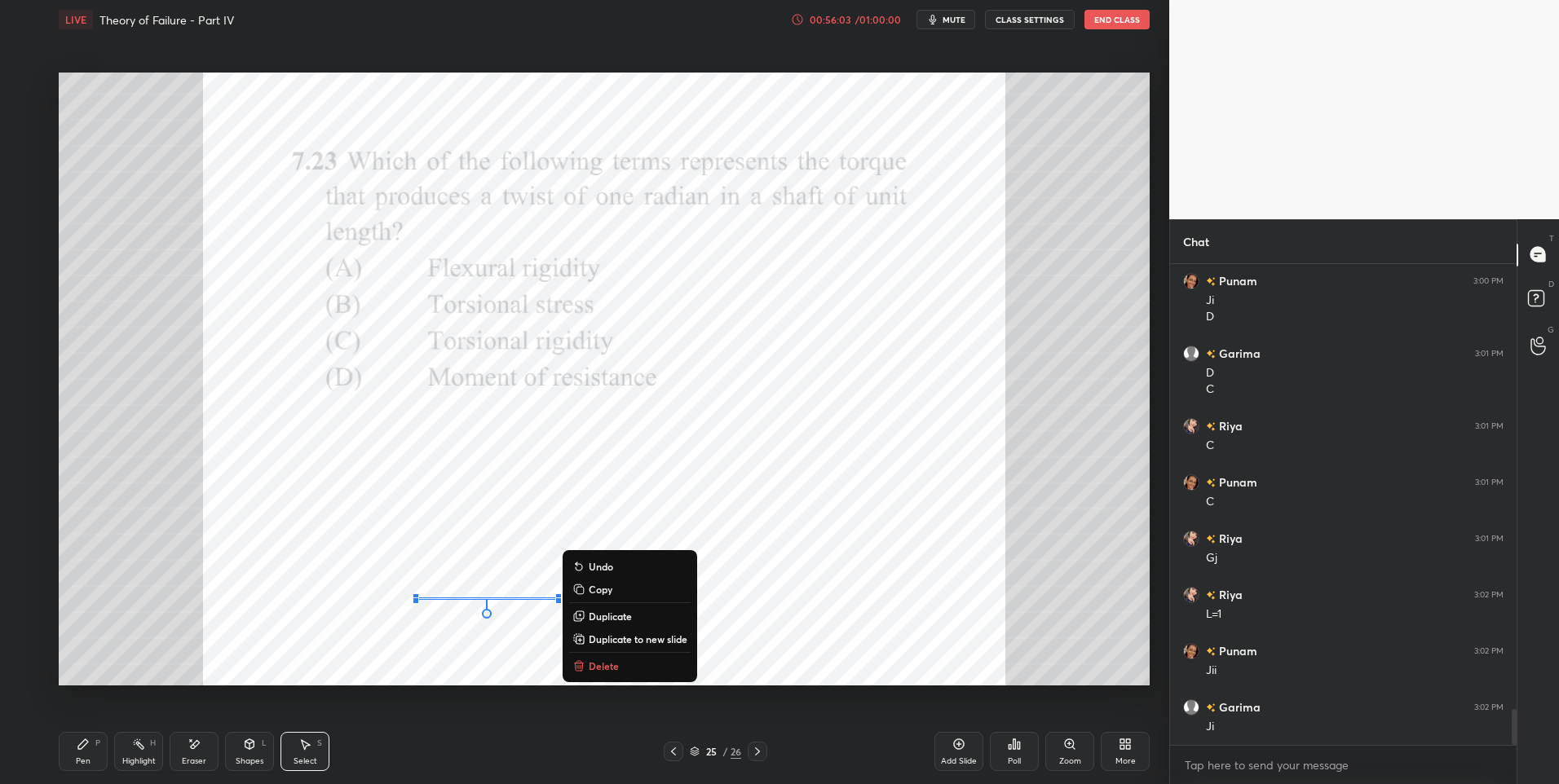
click at [344, 645] on div "0 ° Undo Copy Duplicate Duplicate to new slide Delete" at bounding box center [604, 380] width 1091 height 614
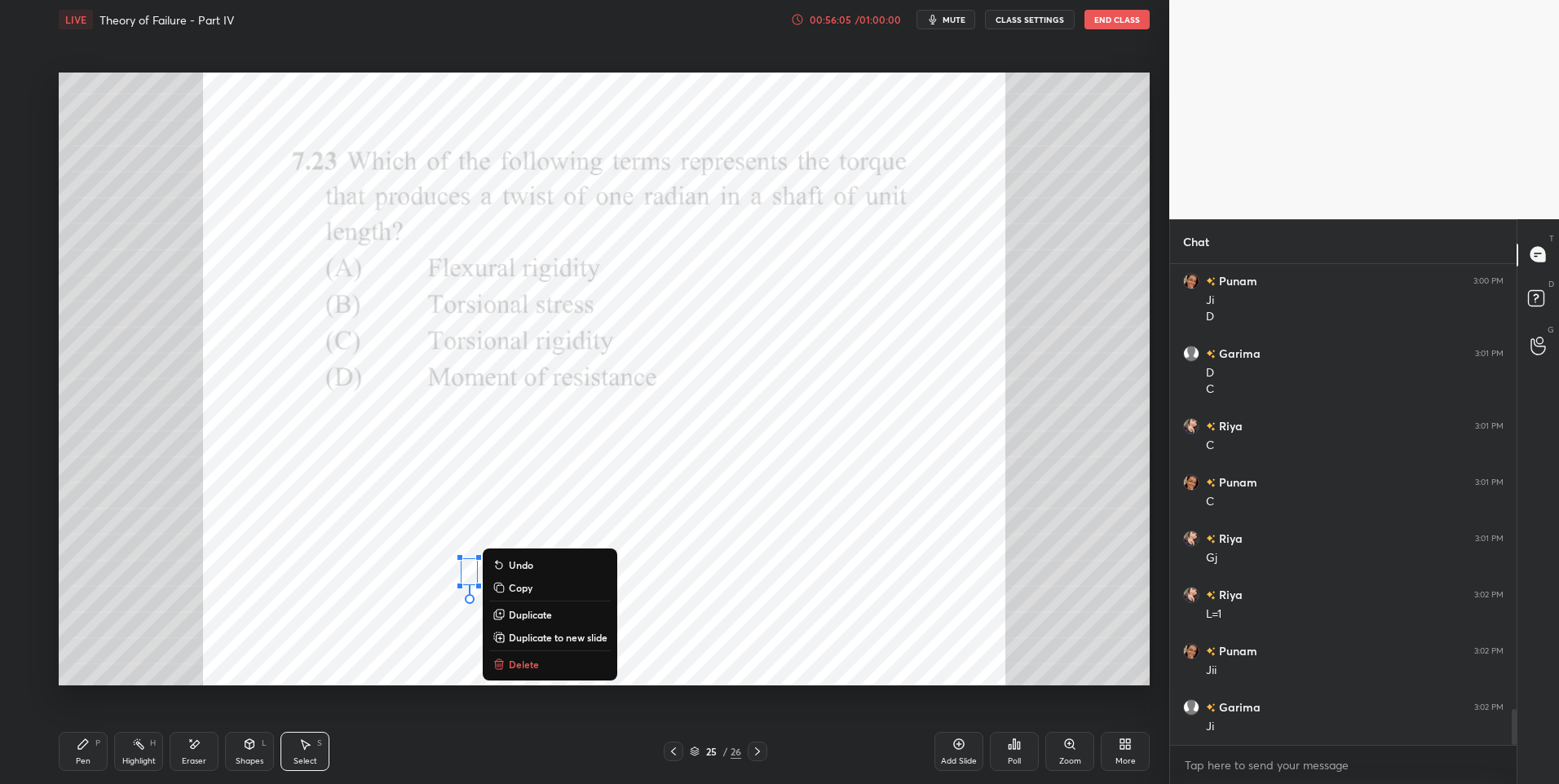
click at [547, 672] on button "Delete" at bounding box center [550, 665] width 122 height 20
click at [152, 758] on div "Highlight" at bounding box center [139, 762] width 34 height 8
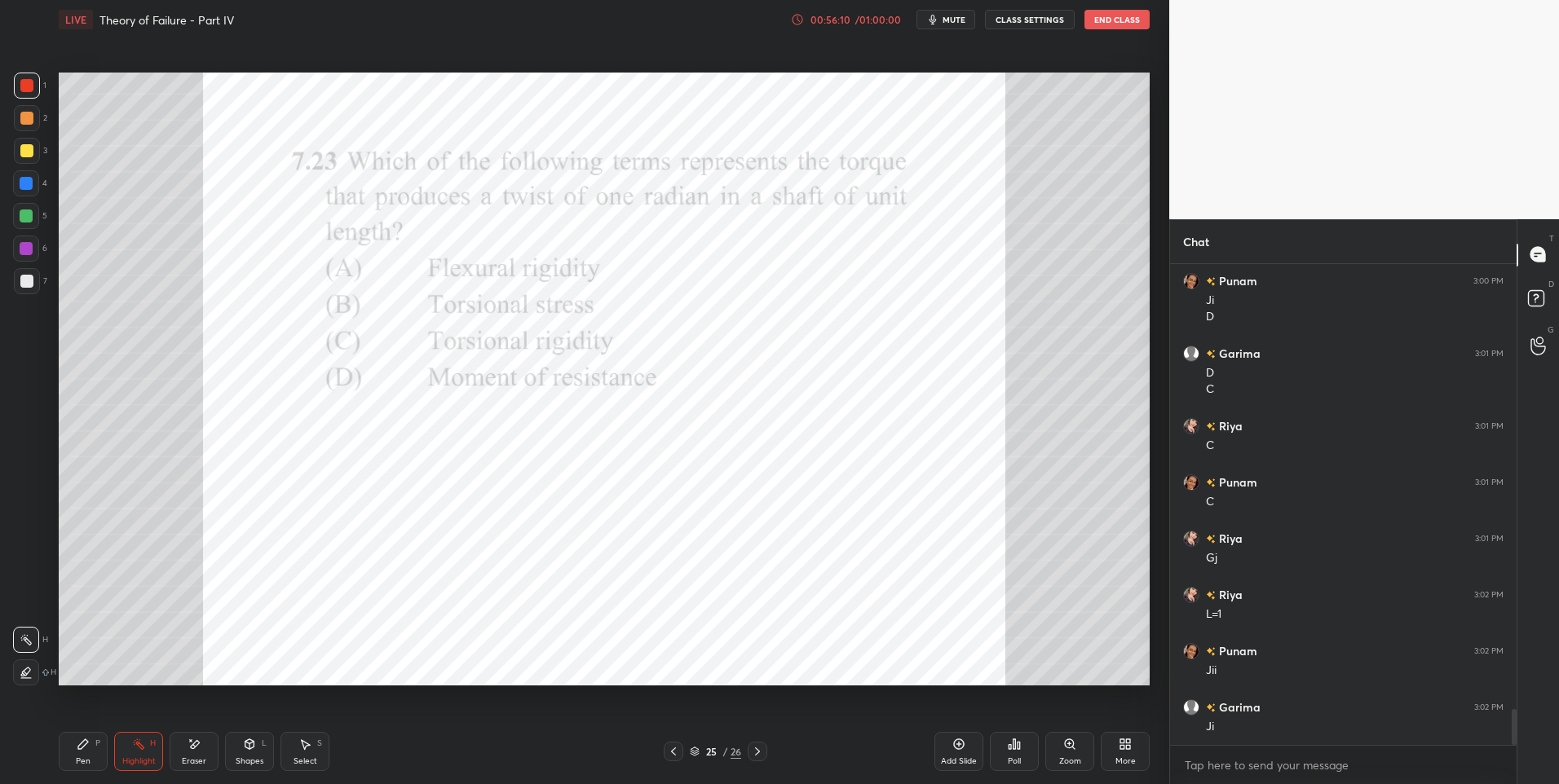
click at [92, 754] on div "Pen P" at bounding box center [82, 752] width 49 height 40
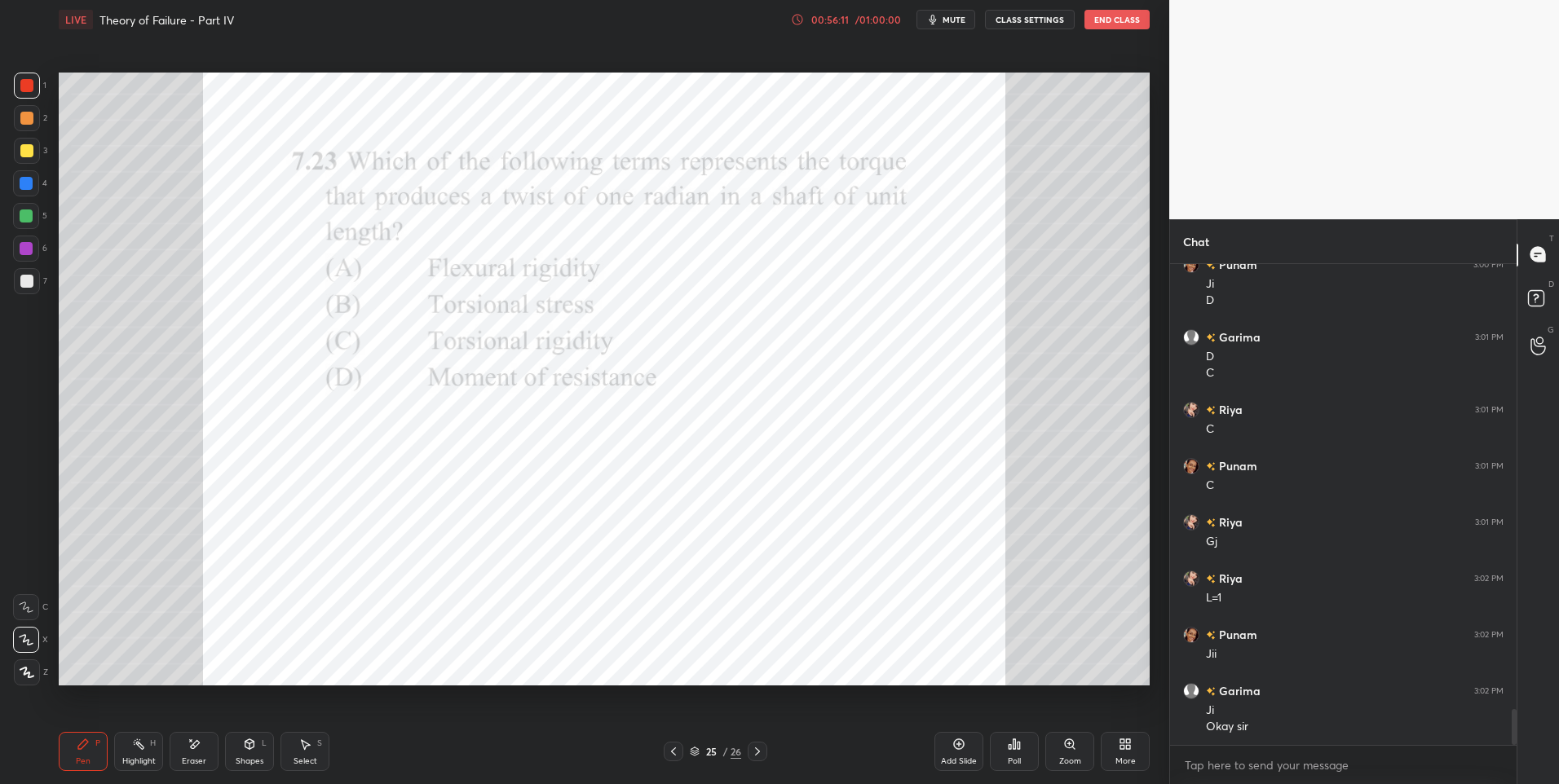
click at [30, 160] on div at bounding box center [27, 151] width 26 height 26
click at [28, 161] on div at bounding box center [27, 151] width 26 height 26
click at [32, 257] on div at bounding box center [26, 249] width 26 height 26
click at [85, 758] on div "Pen" at bounding box center [83, 762] width 15 height 8
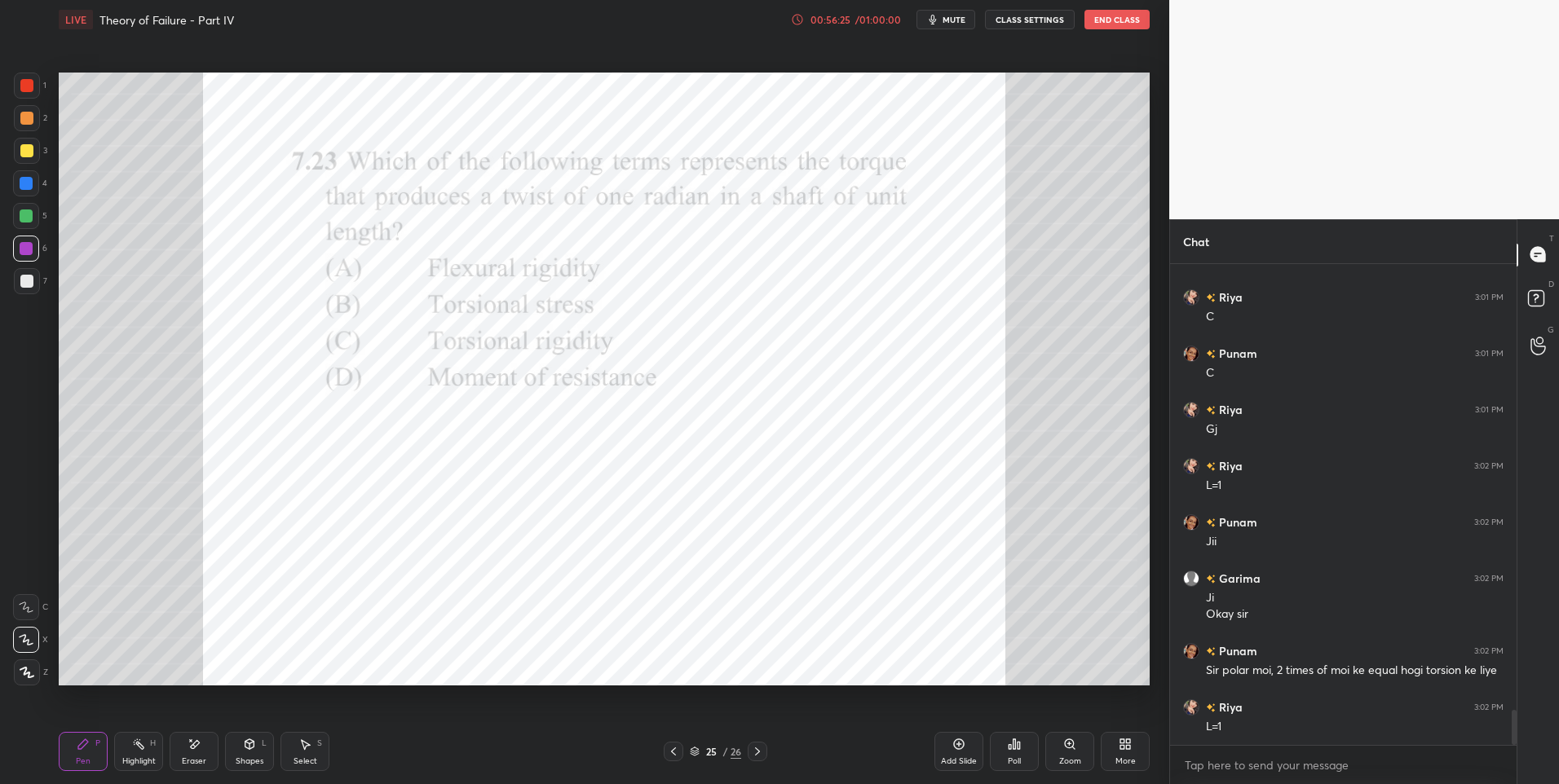
click at [296, 761] on div "Select" at bounding box center [305, 762] width 24 height 8
click at [86, 758] on div "Pen" at bounding box center [83, 762] width 15 height 8
click at [35, 83] on div at bounding box center [27, 86] width 26 height 26
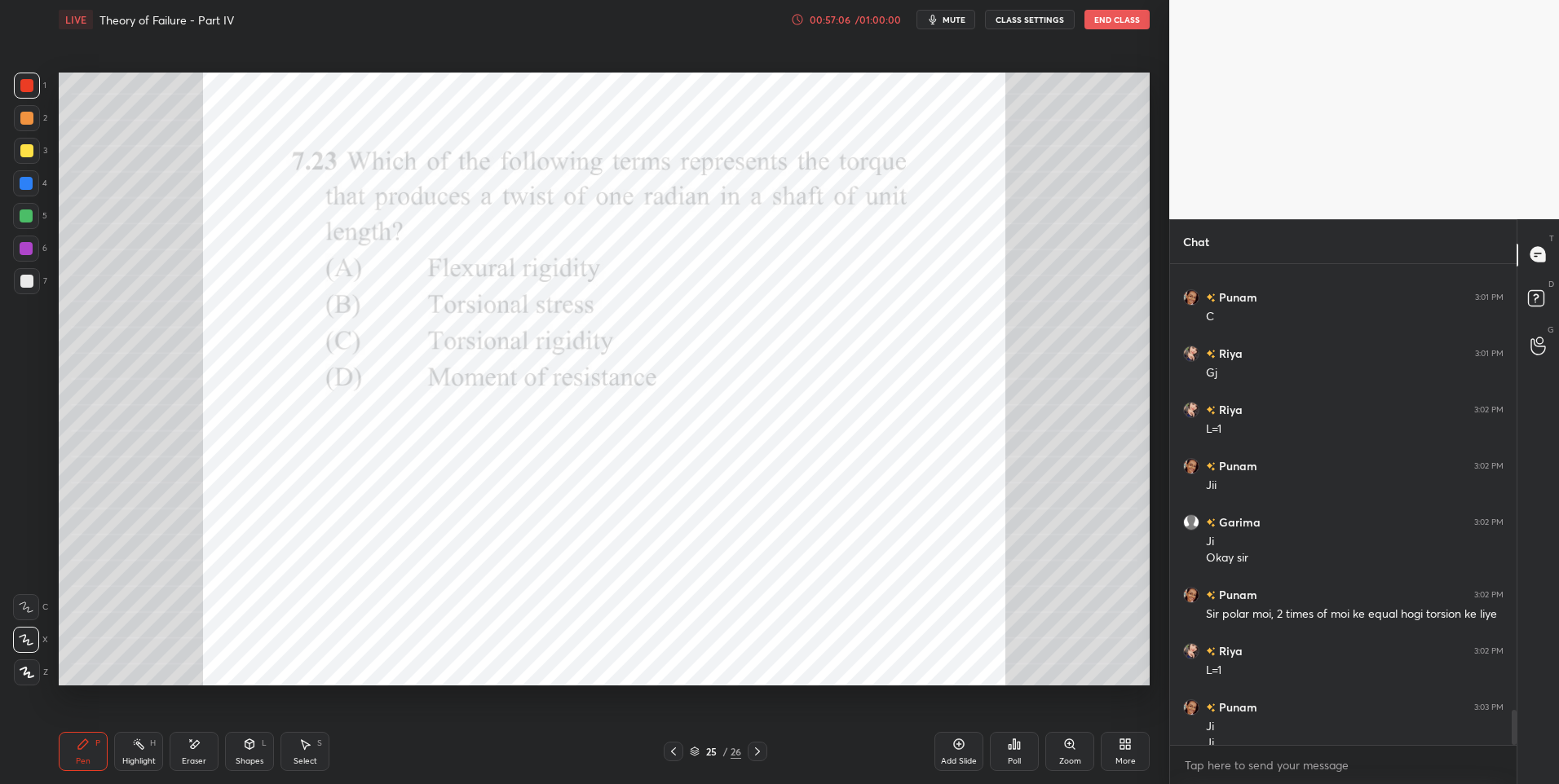
scroll to position [6130, 0]
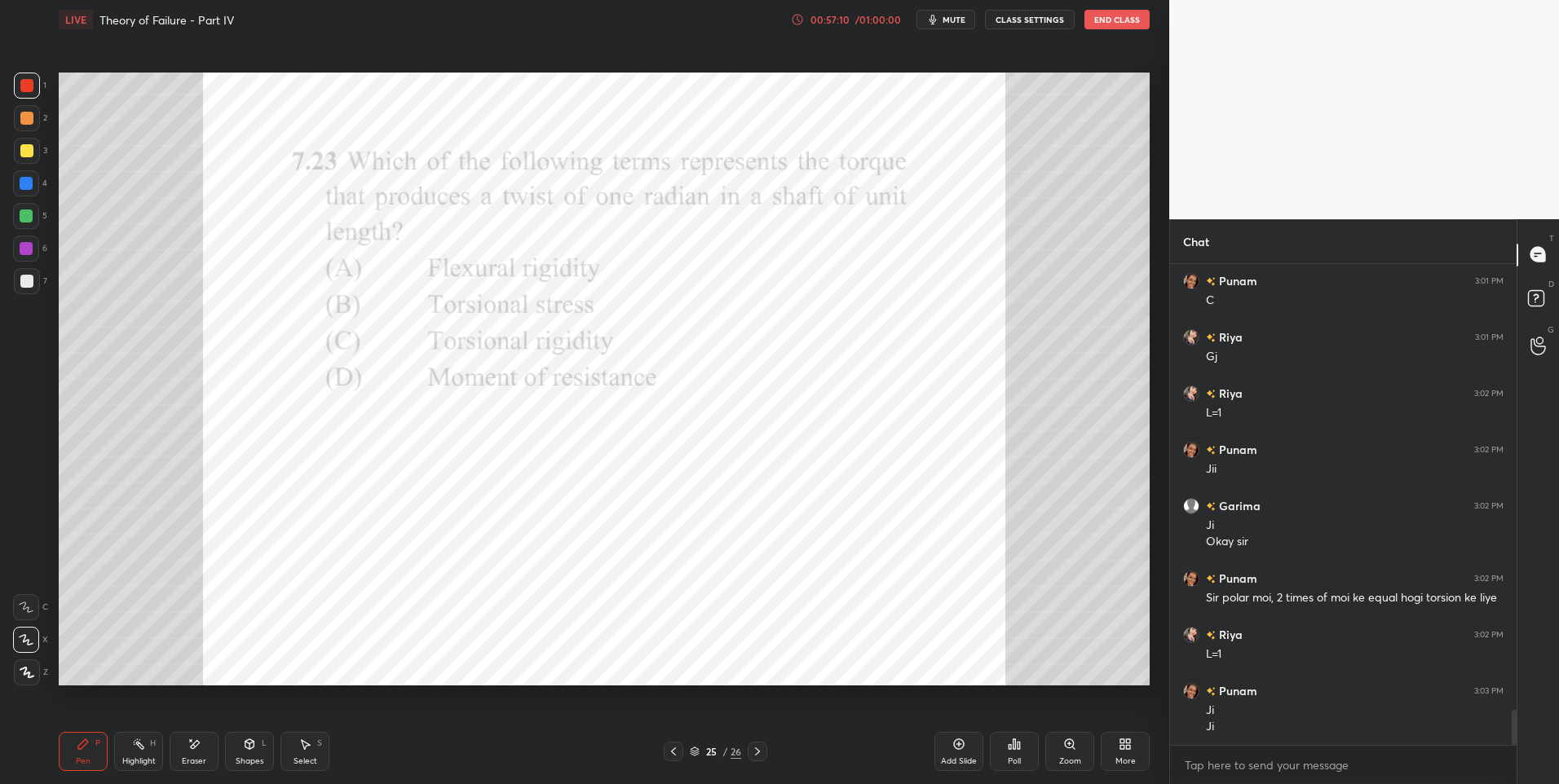
click at [200, 749] on icon at bounding box center [194, 744] width 13 height 14
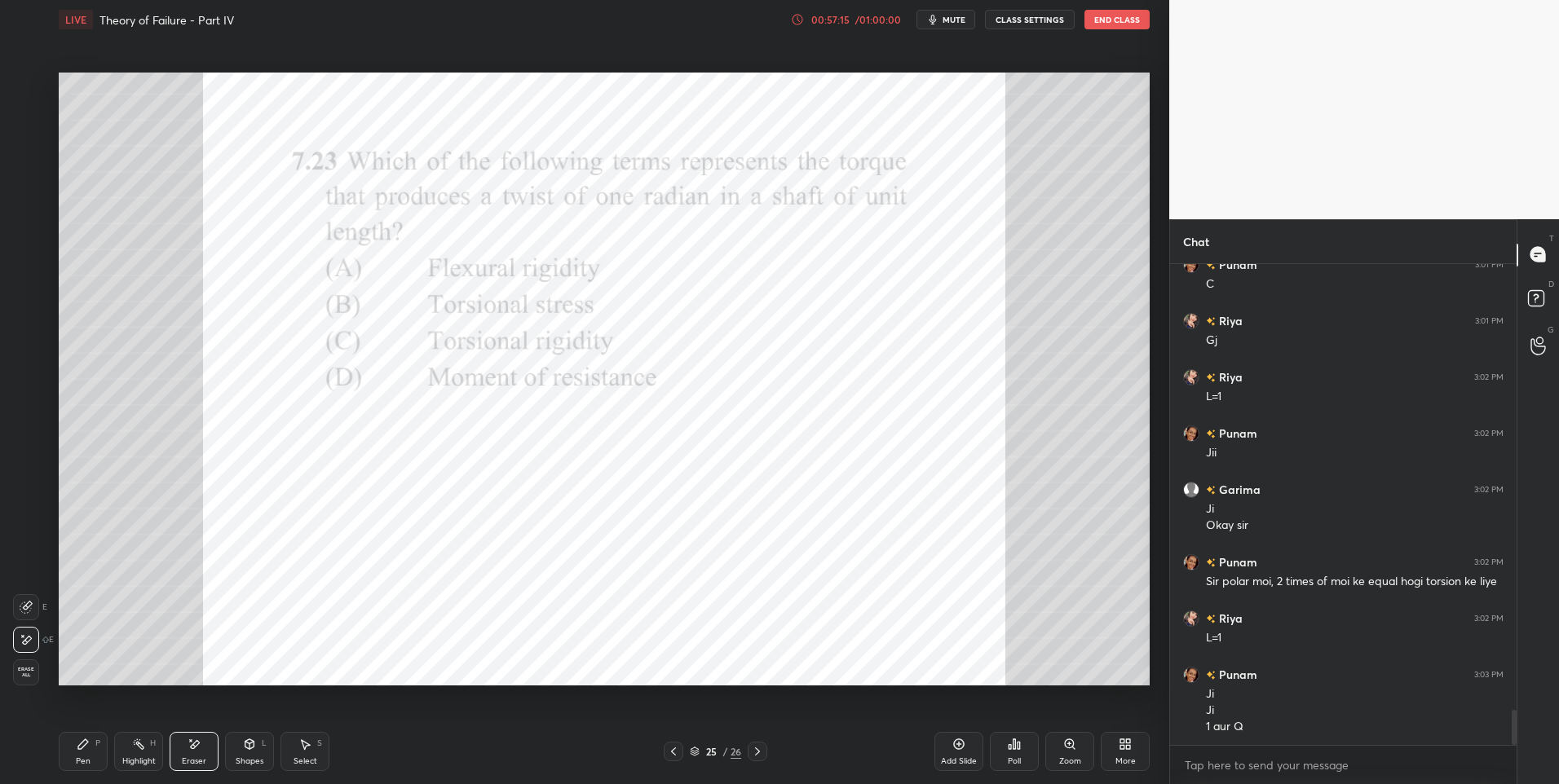
click at [94, 744] on div "Pen P" at bounding box center [82, 752] width 49 height 40
click at [26, 74] on div at bounding box center [27, 86] width 26 height 26
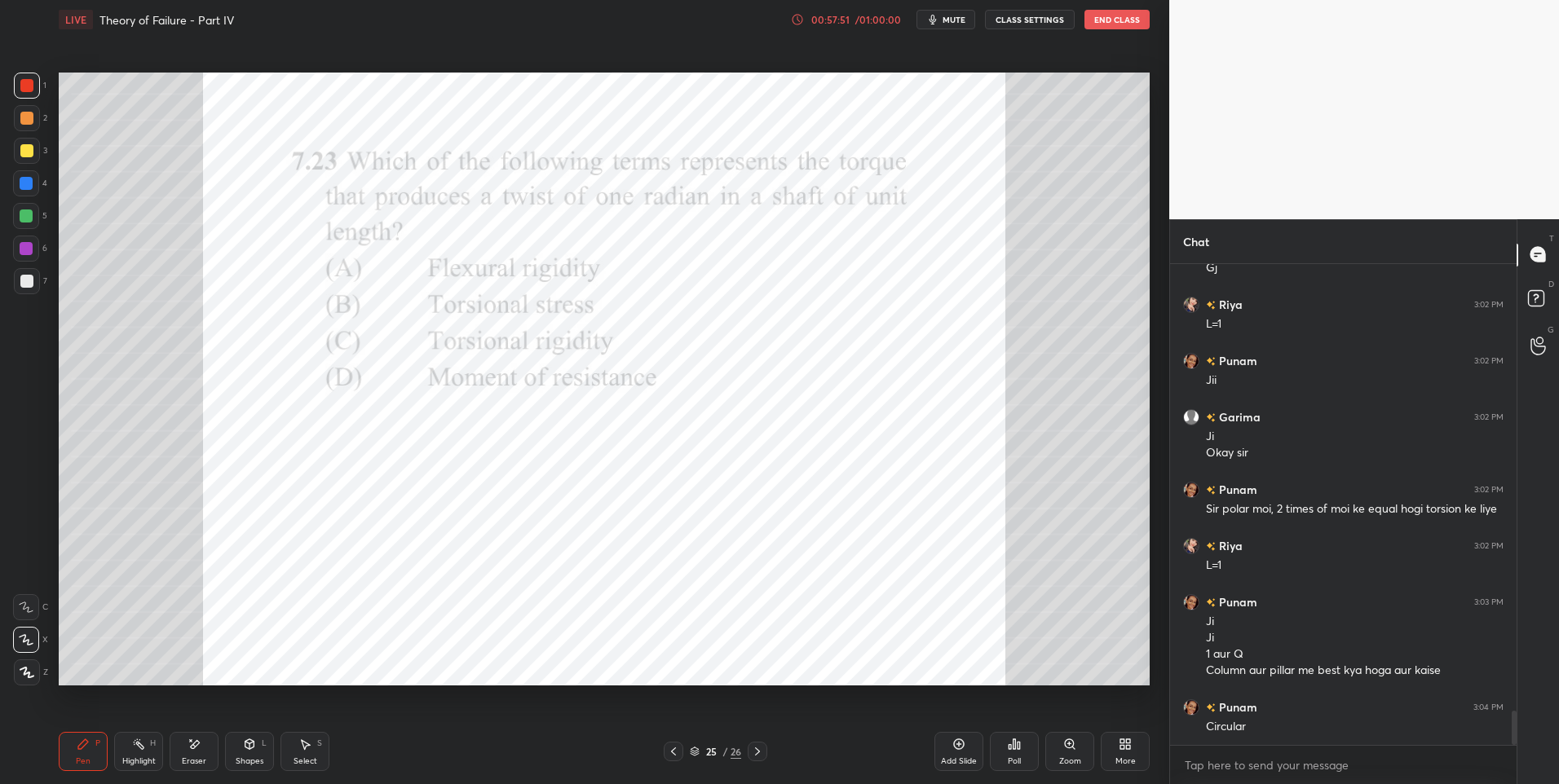
scroll to position [6274, 0]
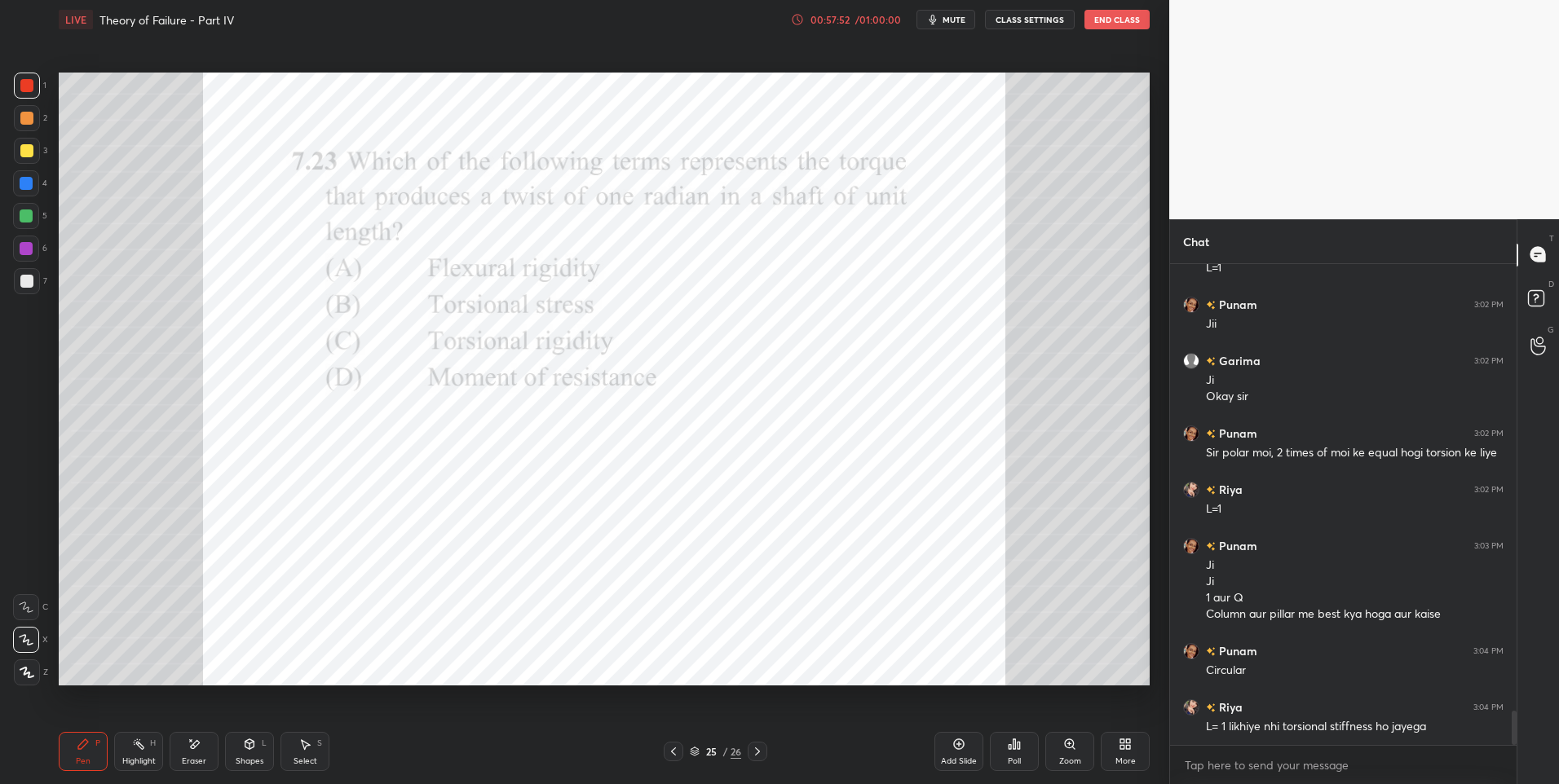
click at [86, 749] on icon at bounding box center [83, 744] width 13 height 13
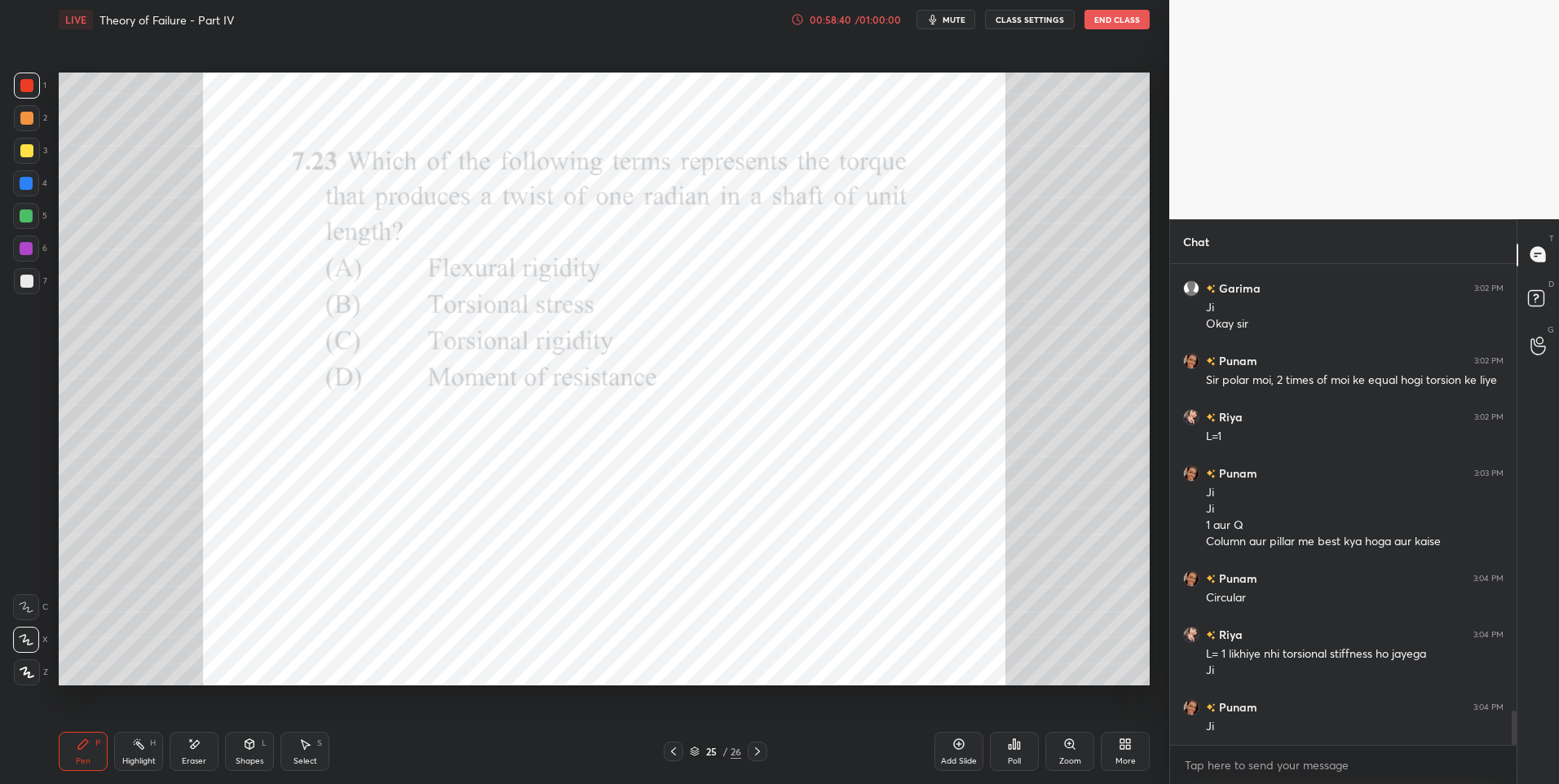
scroll to position [6404, 0]
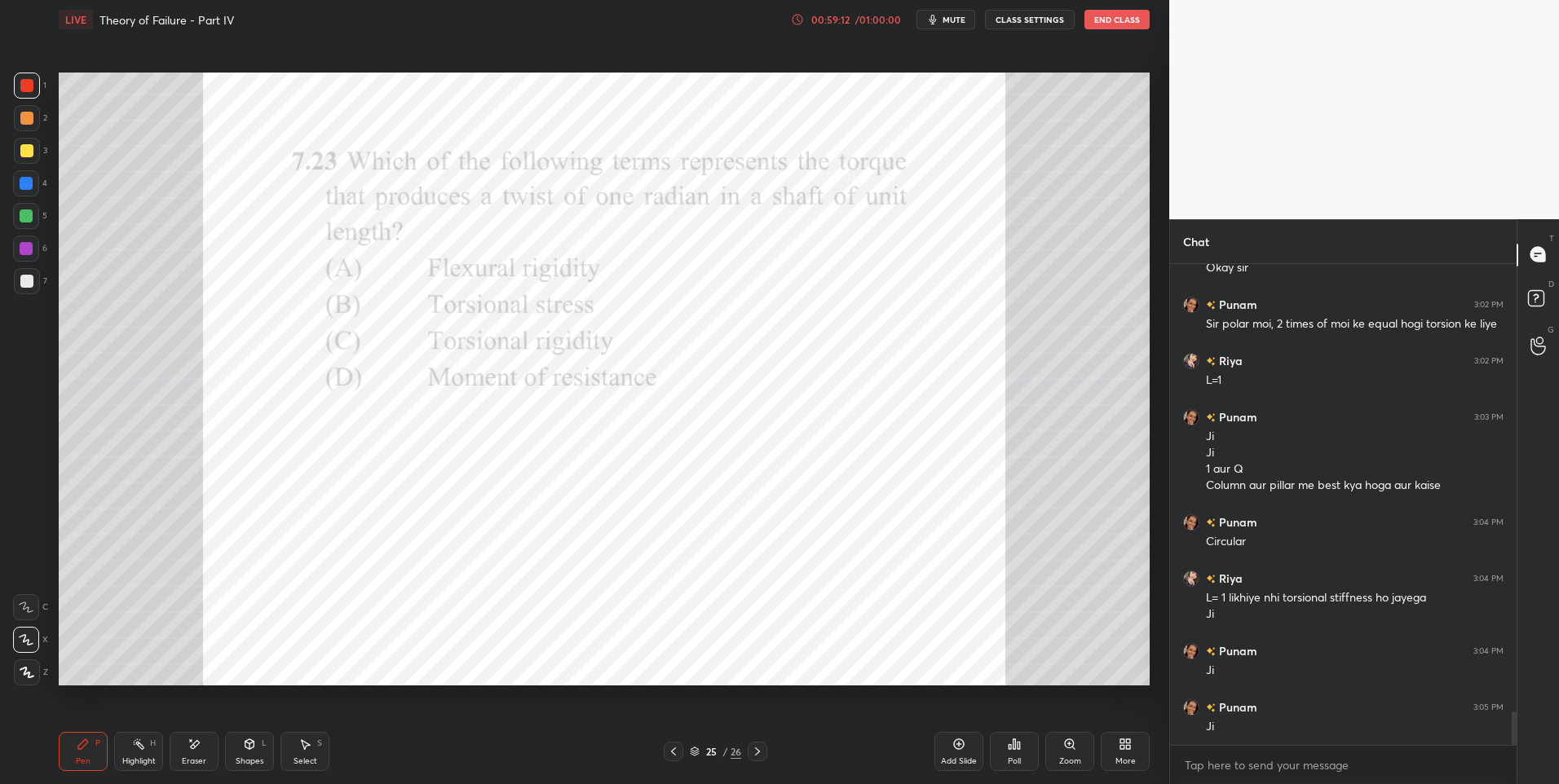
click at [26, 245] on div at bounding box center [26, 249] width 13 height 13
click at [87, 746] on icon at bounding box center [83, 744] width 13 height 13
click at [135, 750] on icon at bounding box center [138, 744] width 13 height 13
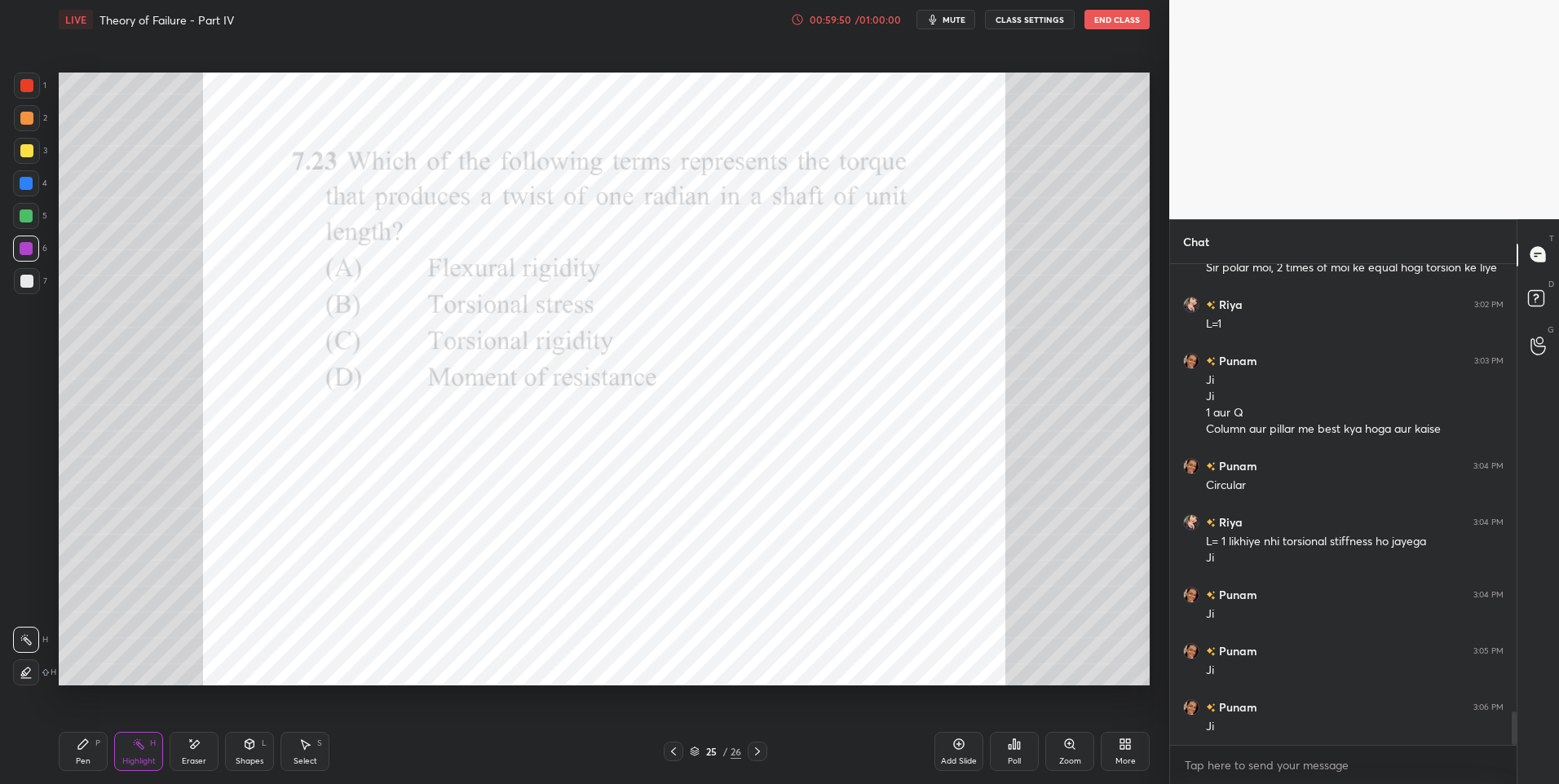
click at [85, 742] on icon at bounding box center [83, 744] width 10 height 10
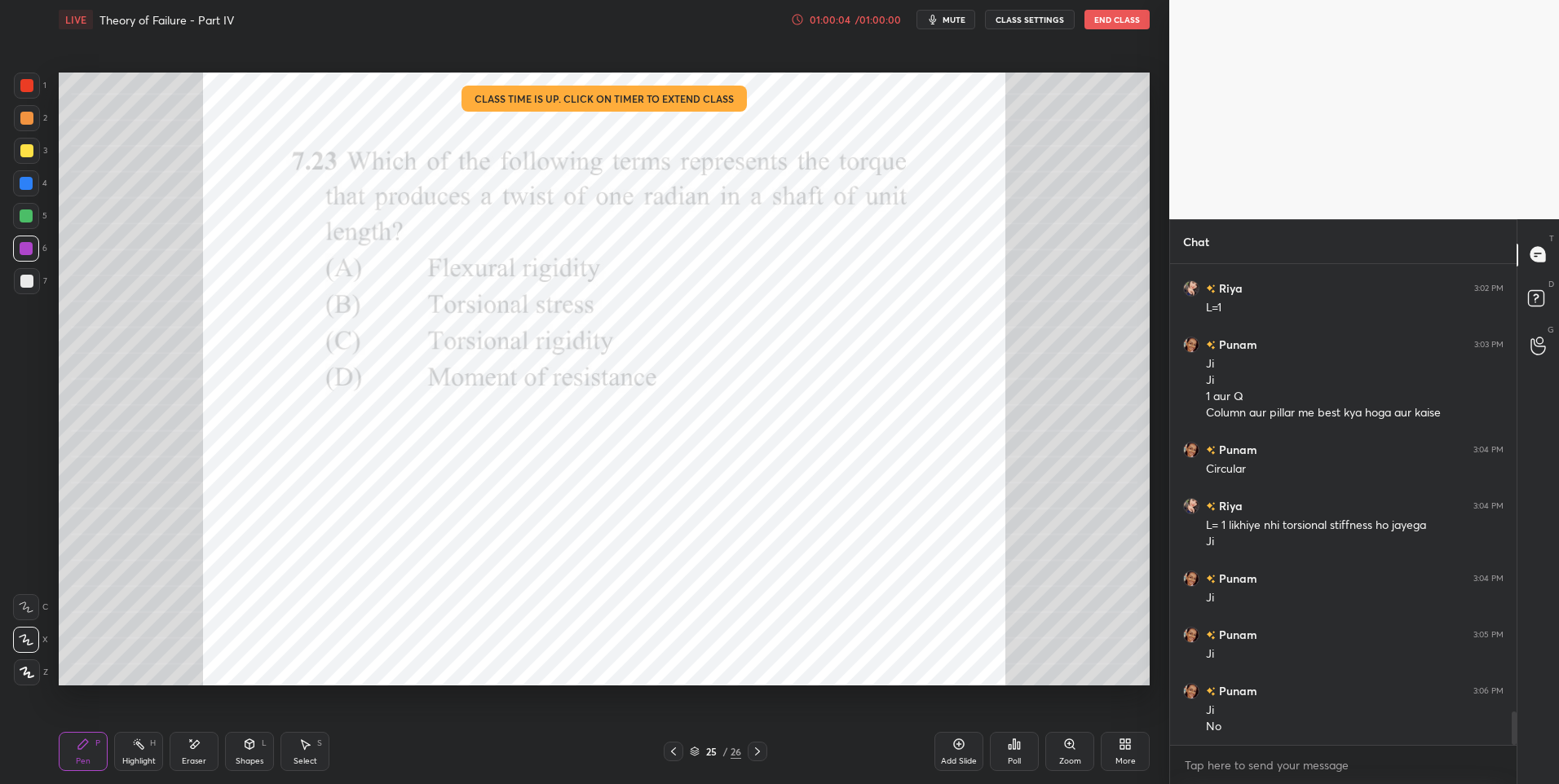
click at [139, 749] on icon at bounding box center [138, 744] width 13 height 13
click at [77, 749] on icon at bounding box center [83, 744] width 13 height 13
click at [755, 755] on icon at bounding box center [758, 752] width 13 height 13
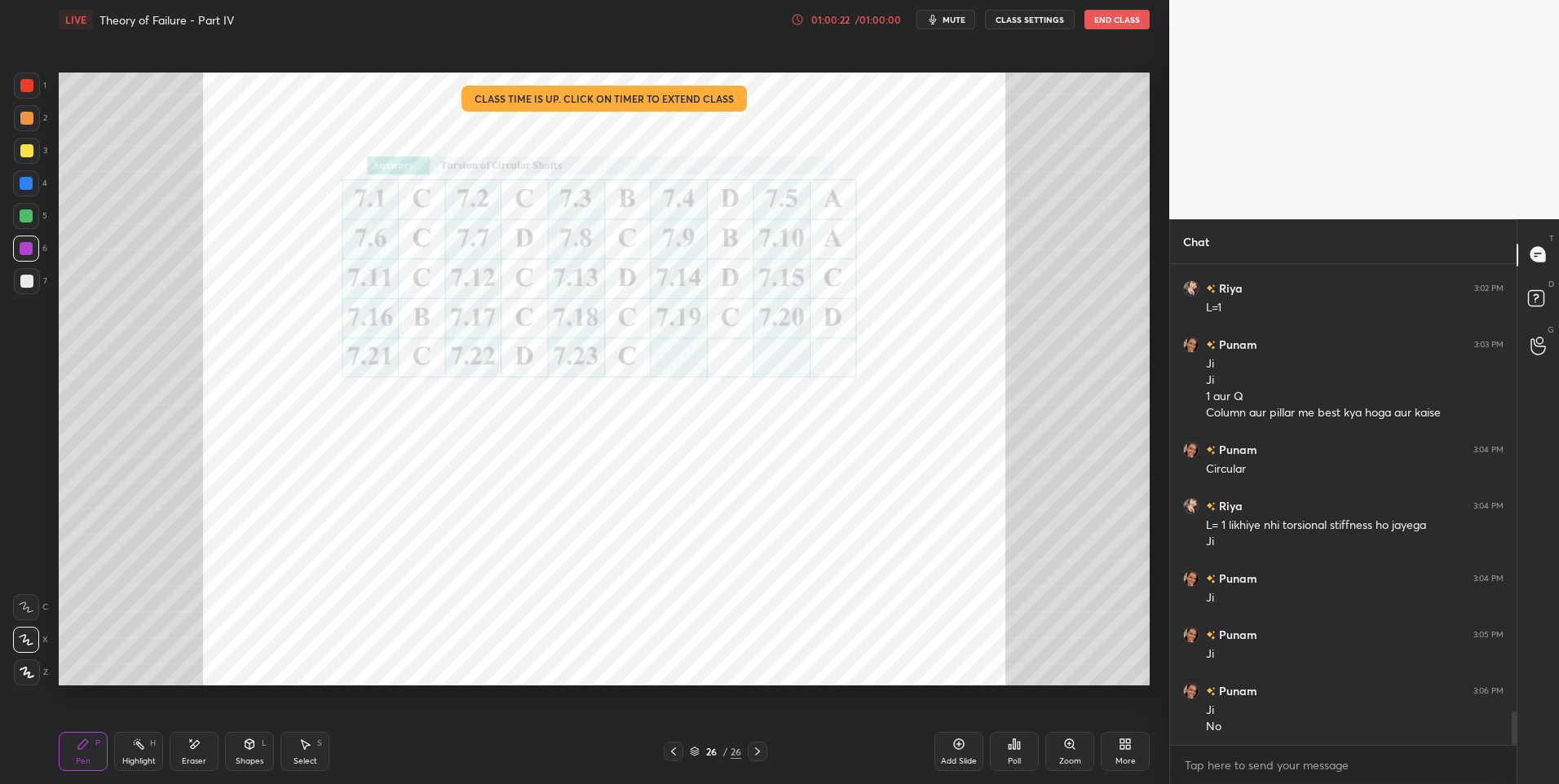
click at [265, 737] on div "Shapes L" at bounding box center [249, 752] width 49 height 40
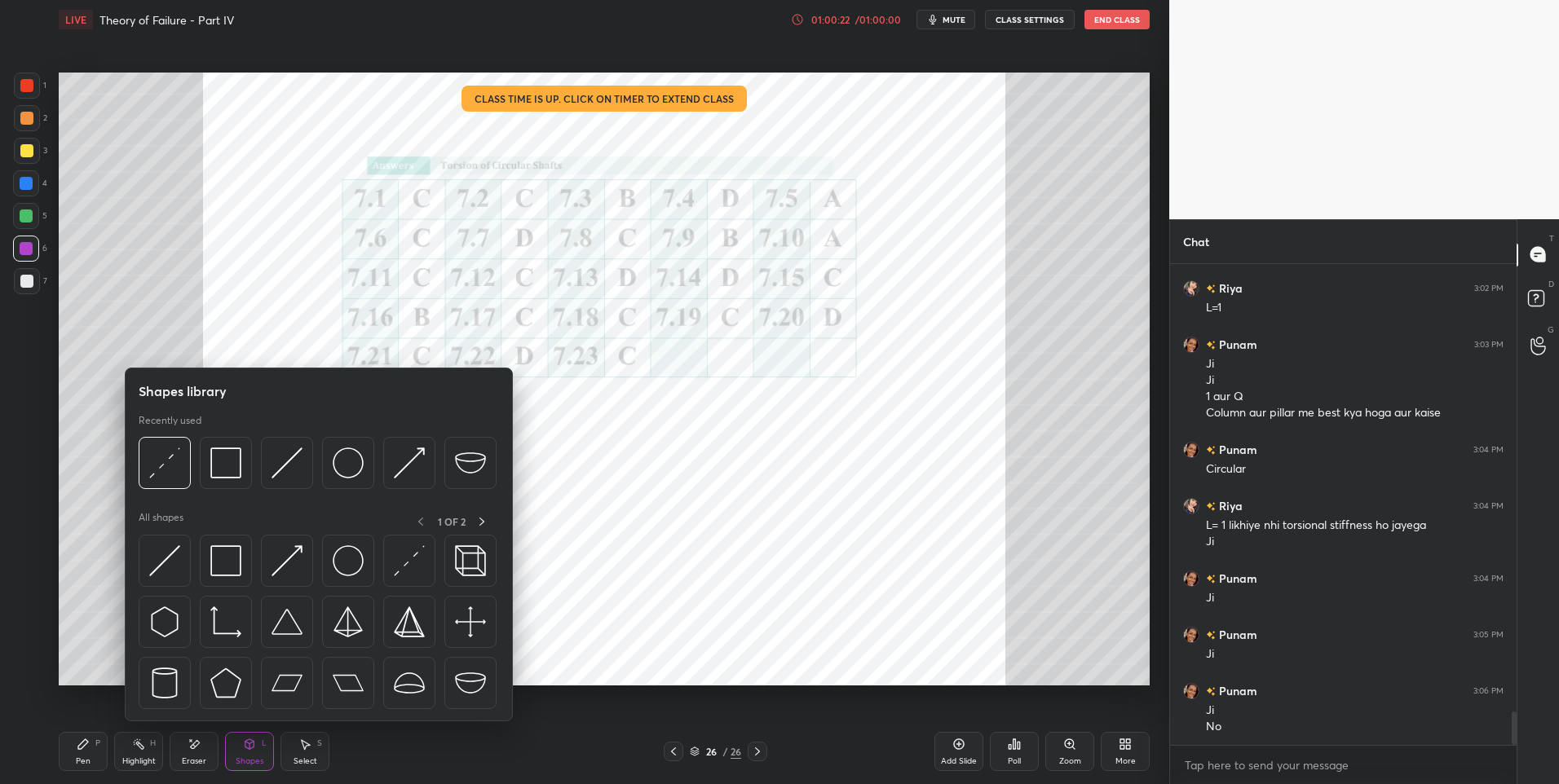
click at [89, 754] on div "Pen P" at bounding box center [82, 752] width 49 height 40
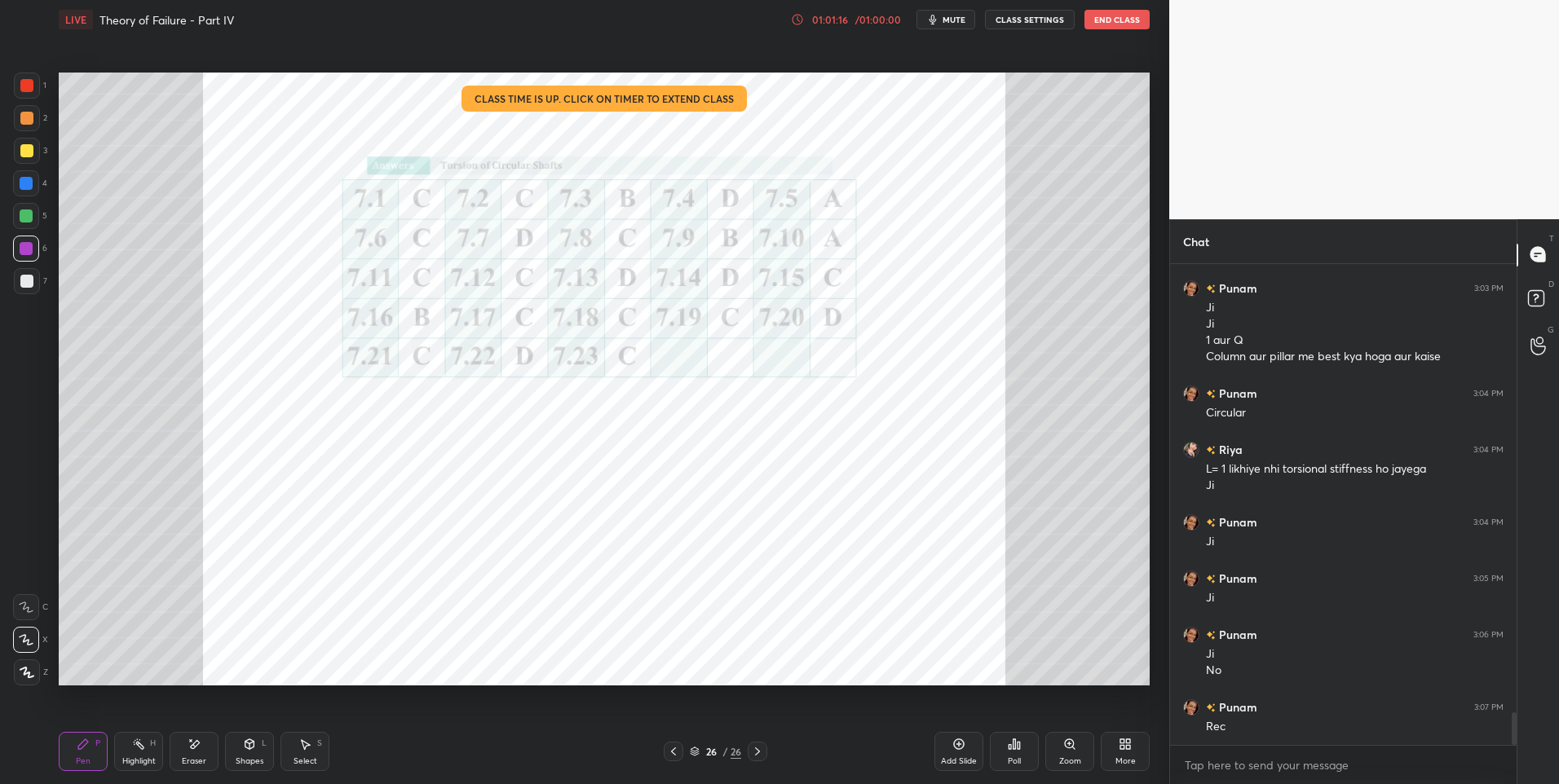
scroll to position [6589, 0]
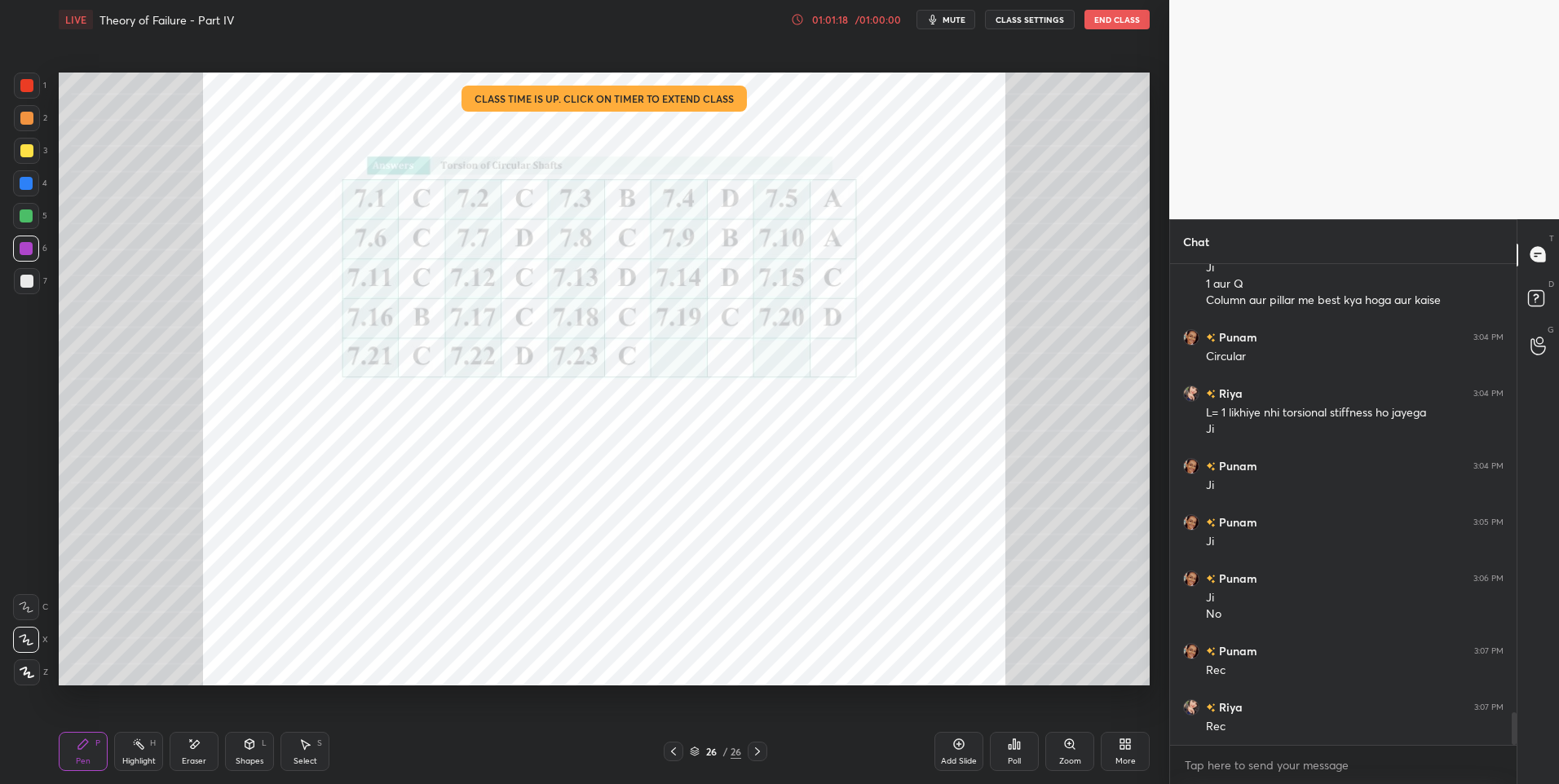
click at [147, 752] on div "Highlight H" at bounding box center [138, 752] width 49 height 40
click at [70, 749] on div "Pen P" at bounding box center [82, 752] width 49 height 40
click at [29, 123] on div at bounding box center [27, 119] width 13 height 13
click at [142, 750] on icon at bounding box center [138, 744] width 13 height 13
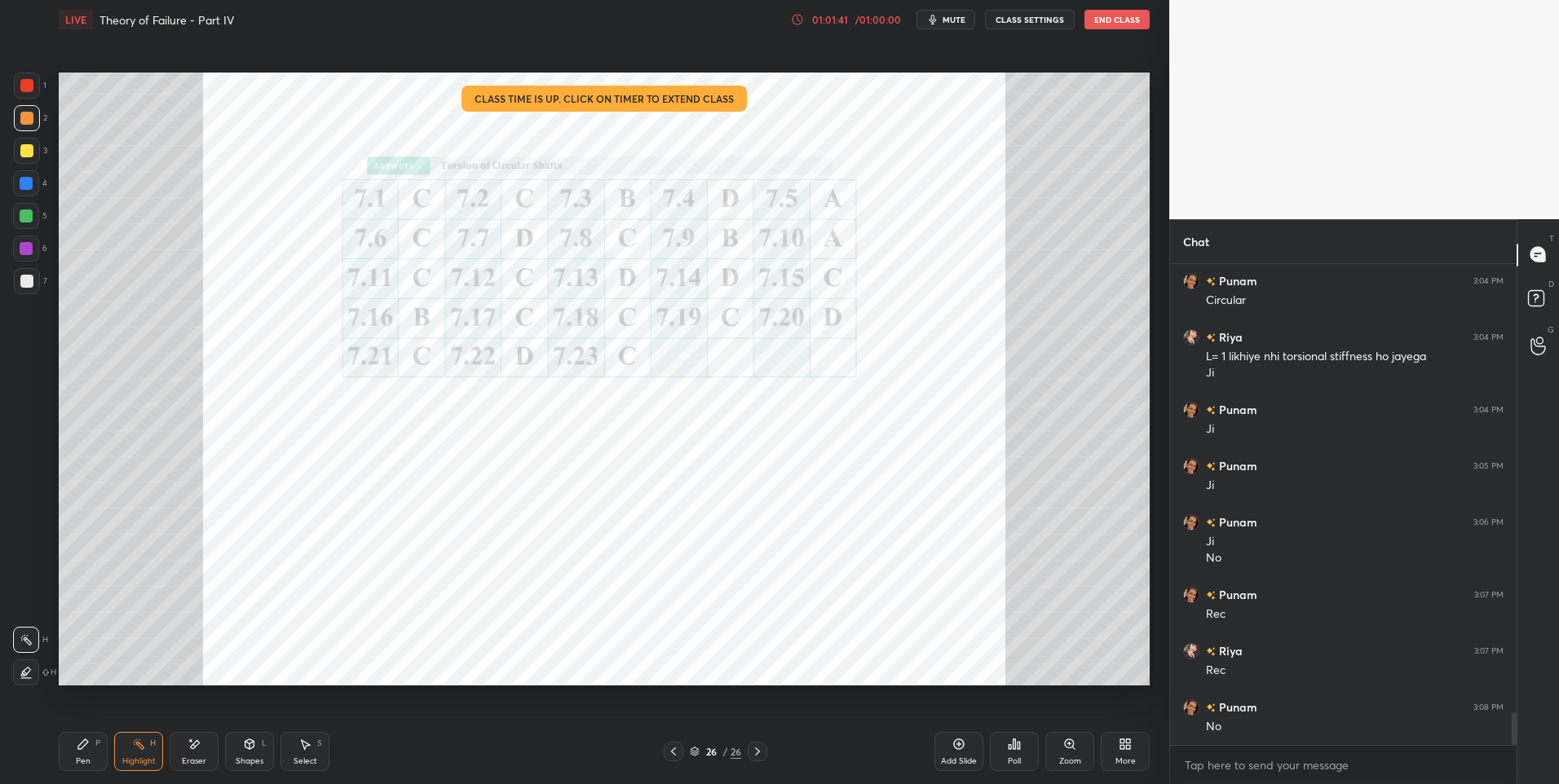
scroll to position [6701, 0]
click at [88, 758] on div "Pen" at bounding box center [83, 762] width 15 height 8
click at [24, 218] on div at bounding box center [26, 216] width 13 height 13
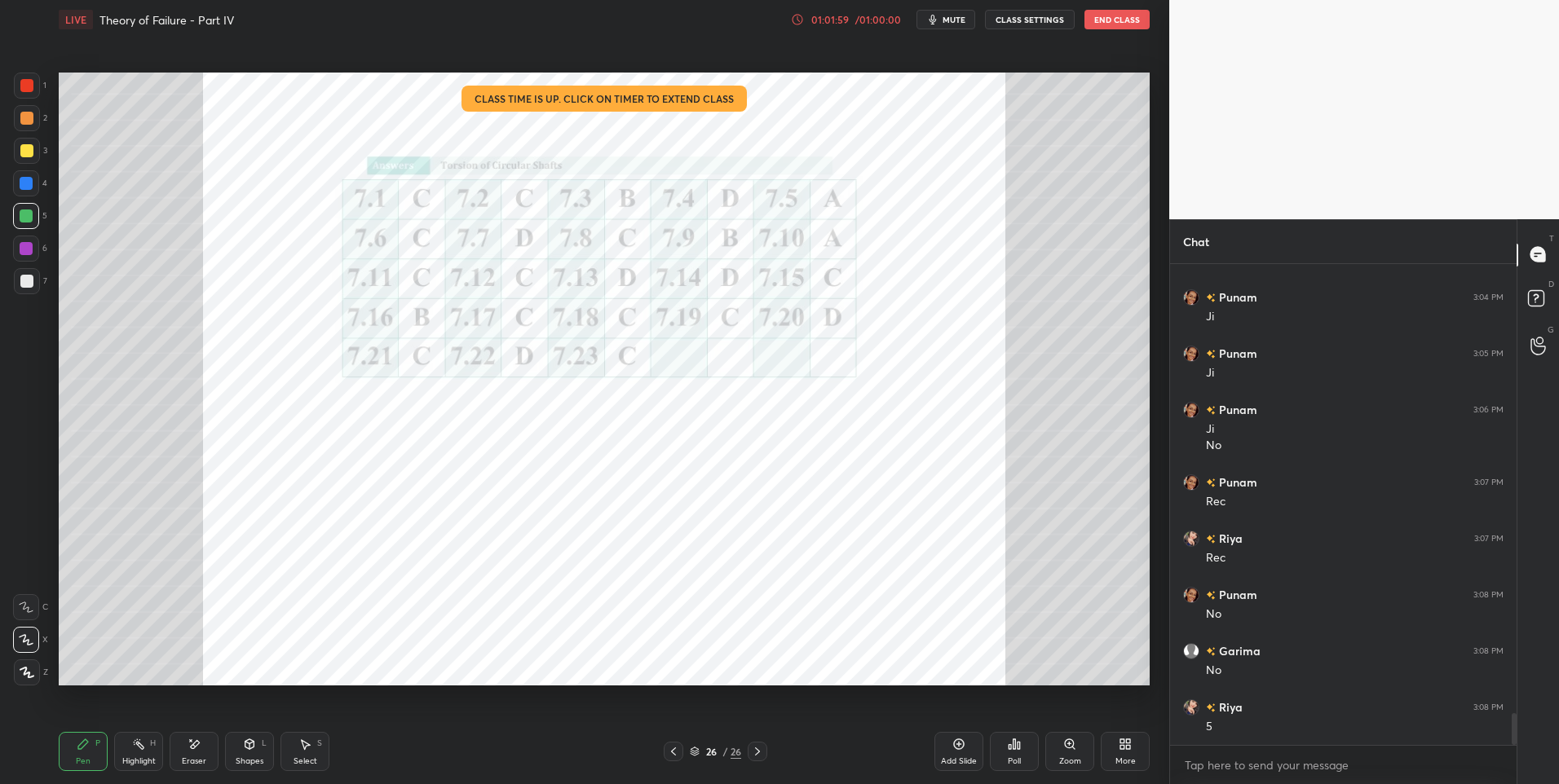
scroll to position [6814, 0]
click at [195, 755] on div "Eraser" at bounding box center [194, 752] width 49 height 40
click at [161, 749] on div "Highlight H" at bounding box center [138, 752] width 49 height 40
click at [153, 758] on div "Highlight" at bounding box center [139, 762] width 34 height 8
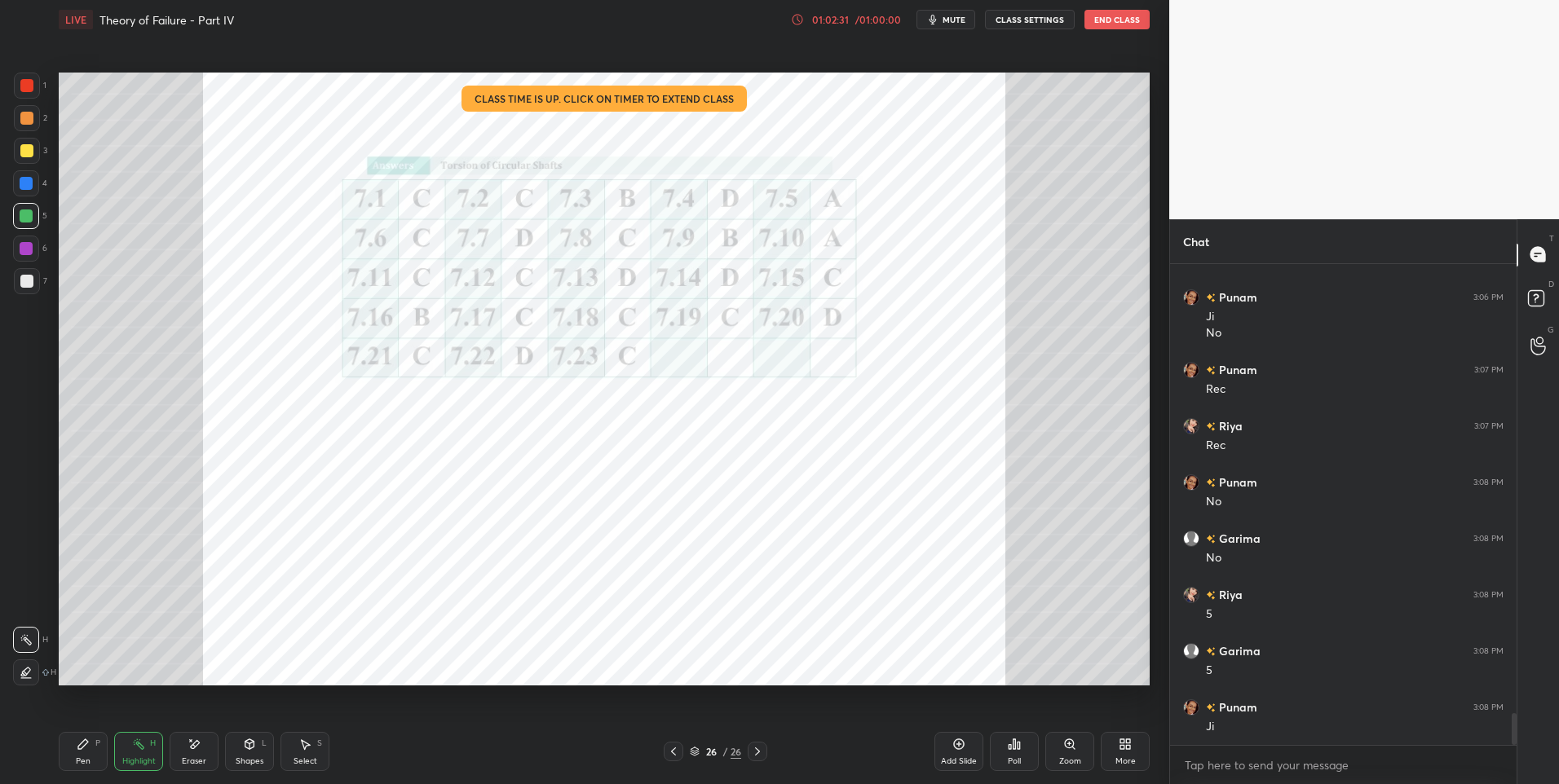
click at [300, 752] on div "Select S" at bounding box center [305, 752] width 49 height 40
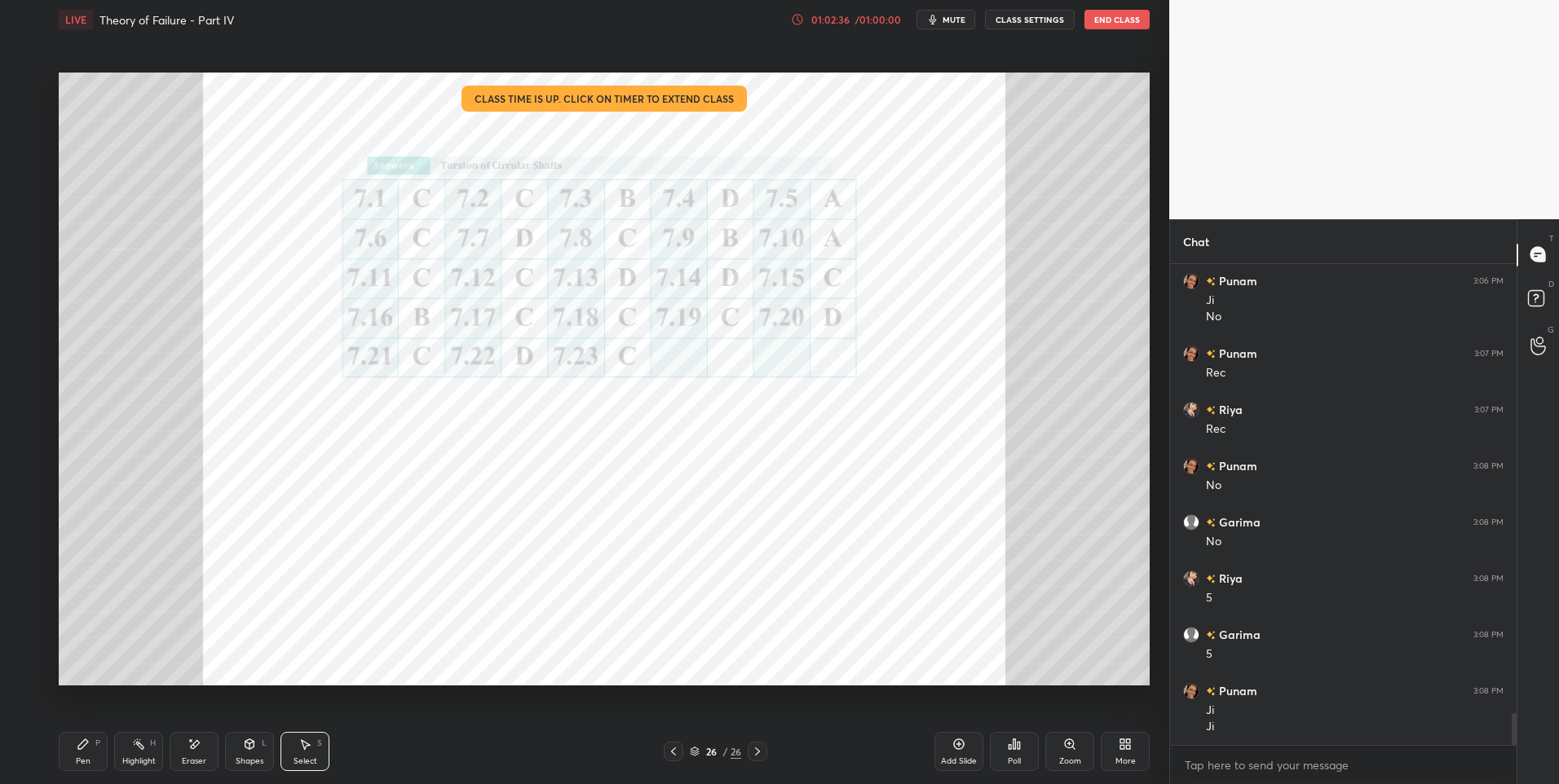
click at [301, 749] on icon at bounding box center [305, 744] width 13 height 13
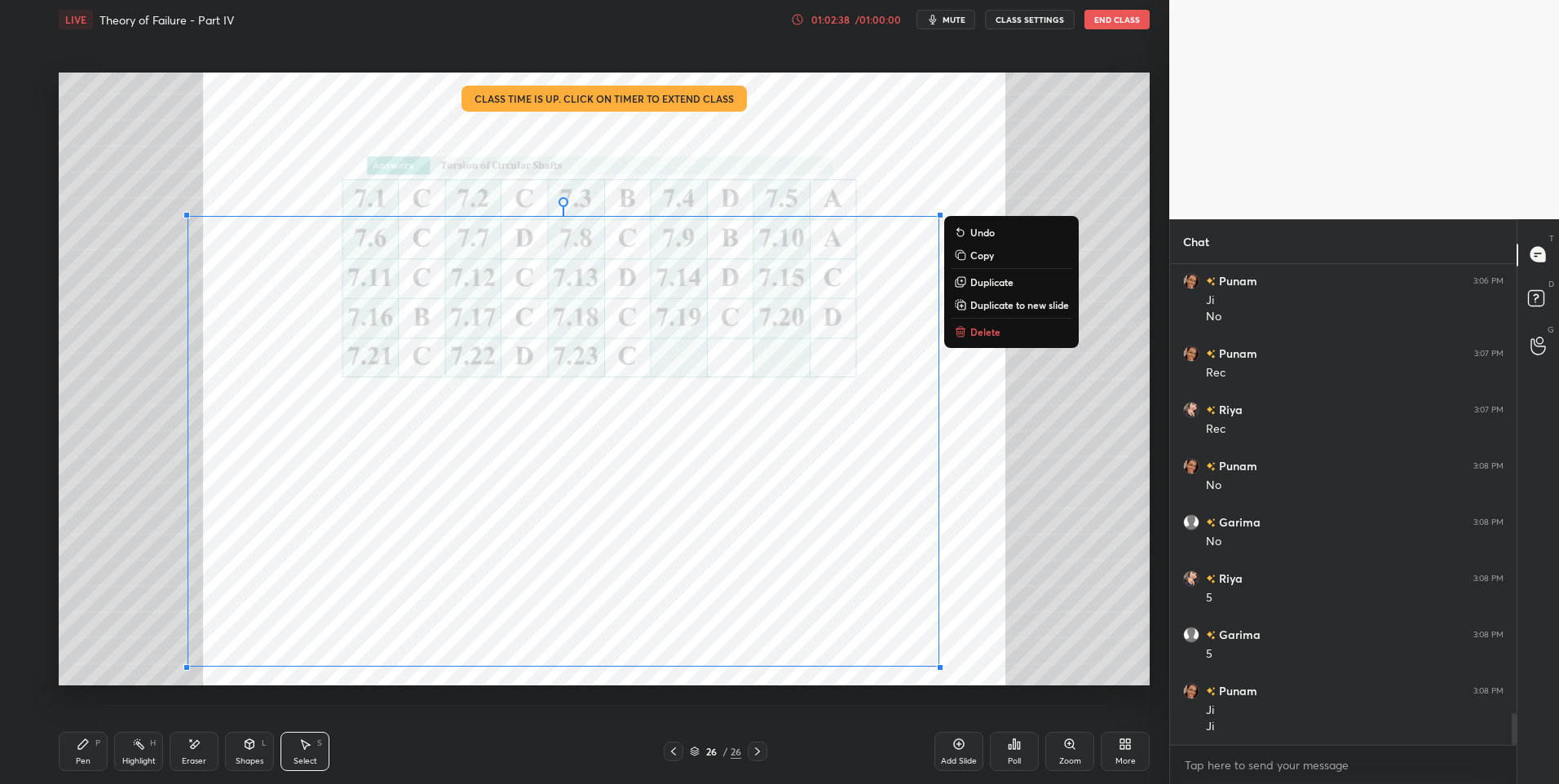
click at [980, 338] on button "Delete" at bounding box center [1011, 332] width 122 height 20
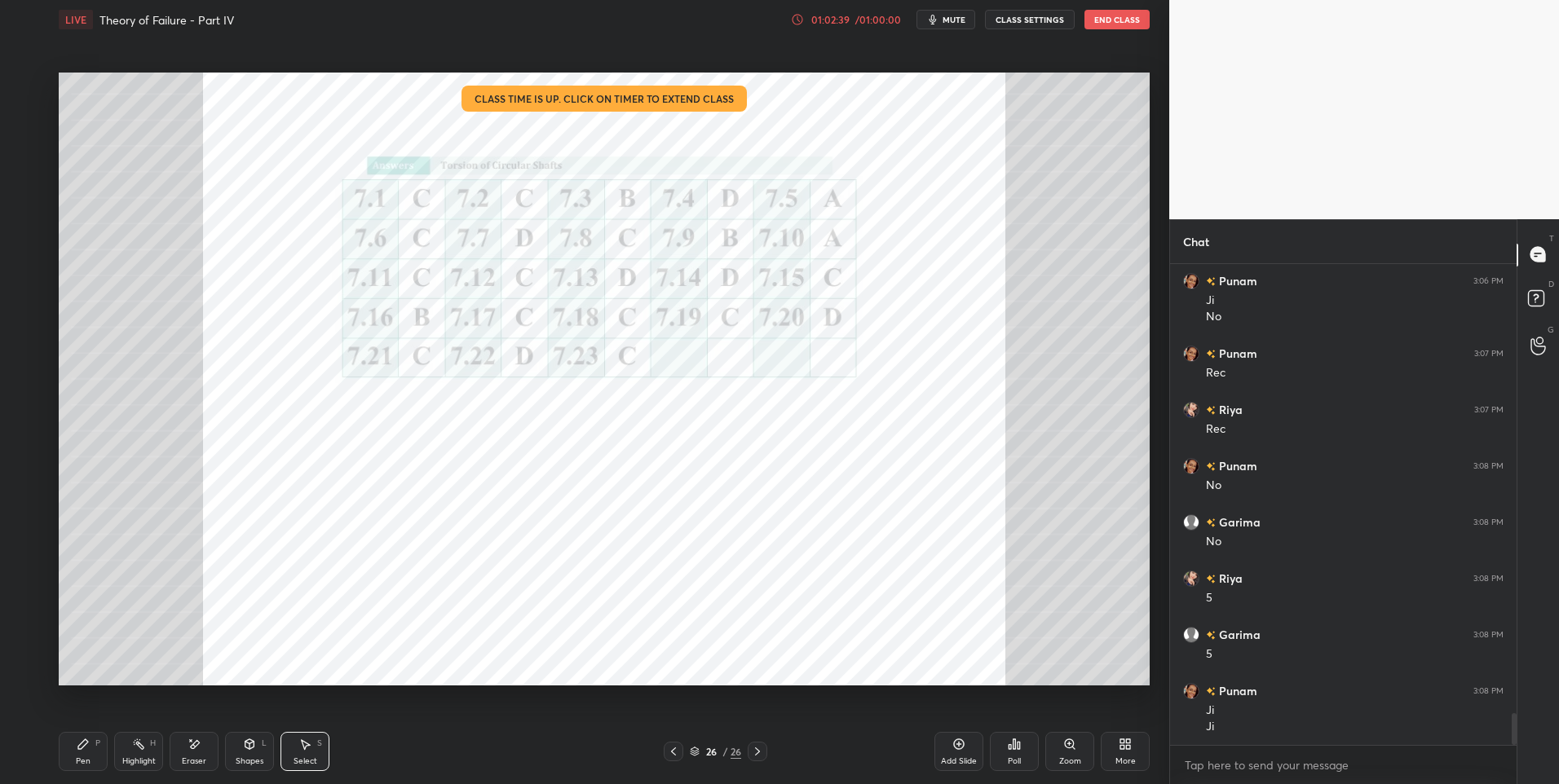
click at [924, 547] on div "0 ° Undo Copy Duplicate Duplicate to new slide Delete" at bounding box center [604, 380] width 1091 height 614
click at [82, 758] on div "Pen" at bounding box center [83, 762] width 15 height 8
click at [28, 91] on div at bounding box center [27, 86] width 13 height 13
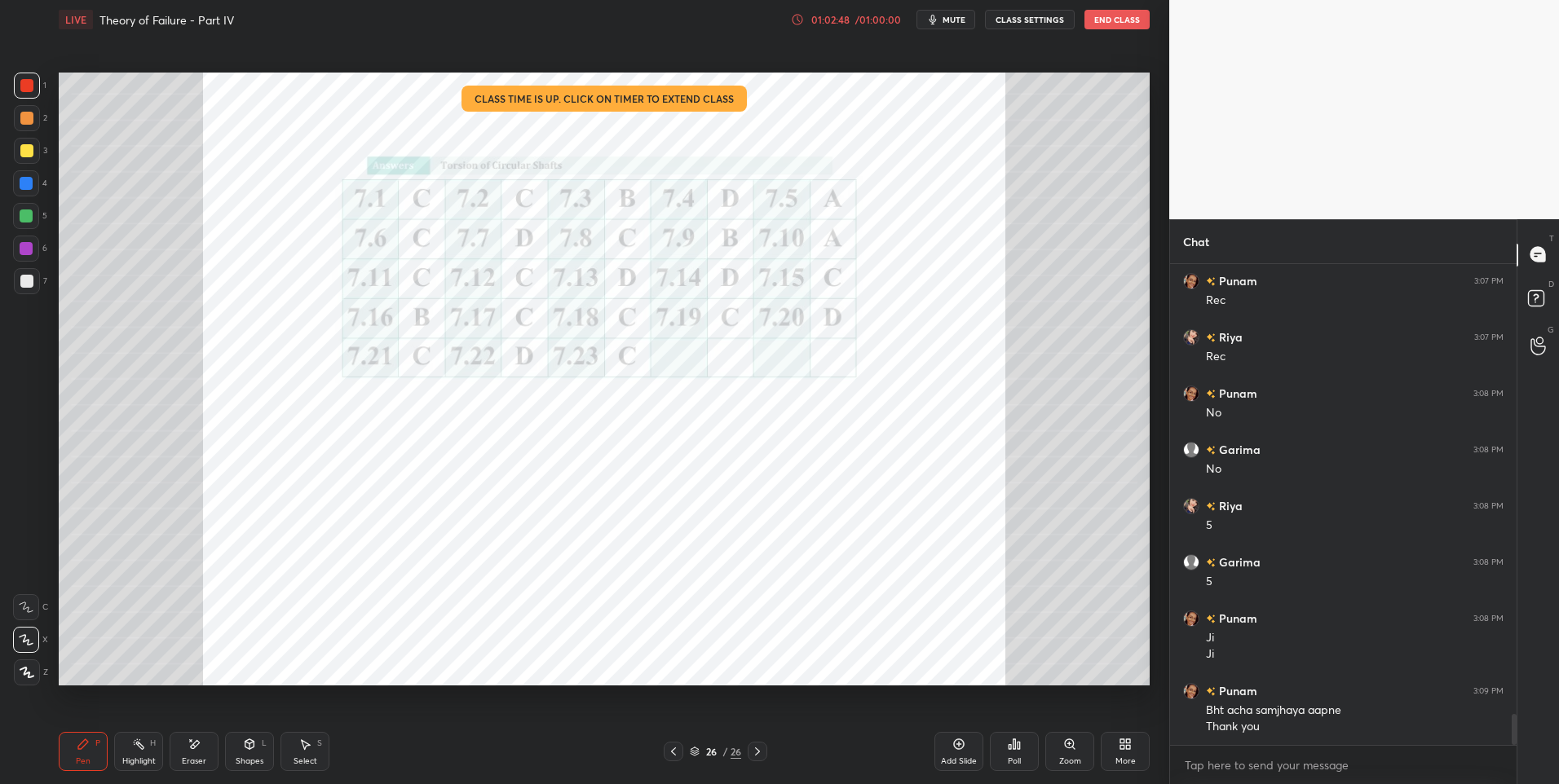
scroll to position [7015, 0]
click at [21, 188] on div at bounding box center [26, 184] width 13 height 13
click at [21, 190] on div at bounding box center [26, 184] width 26 height 26
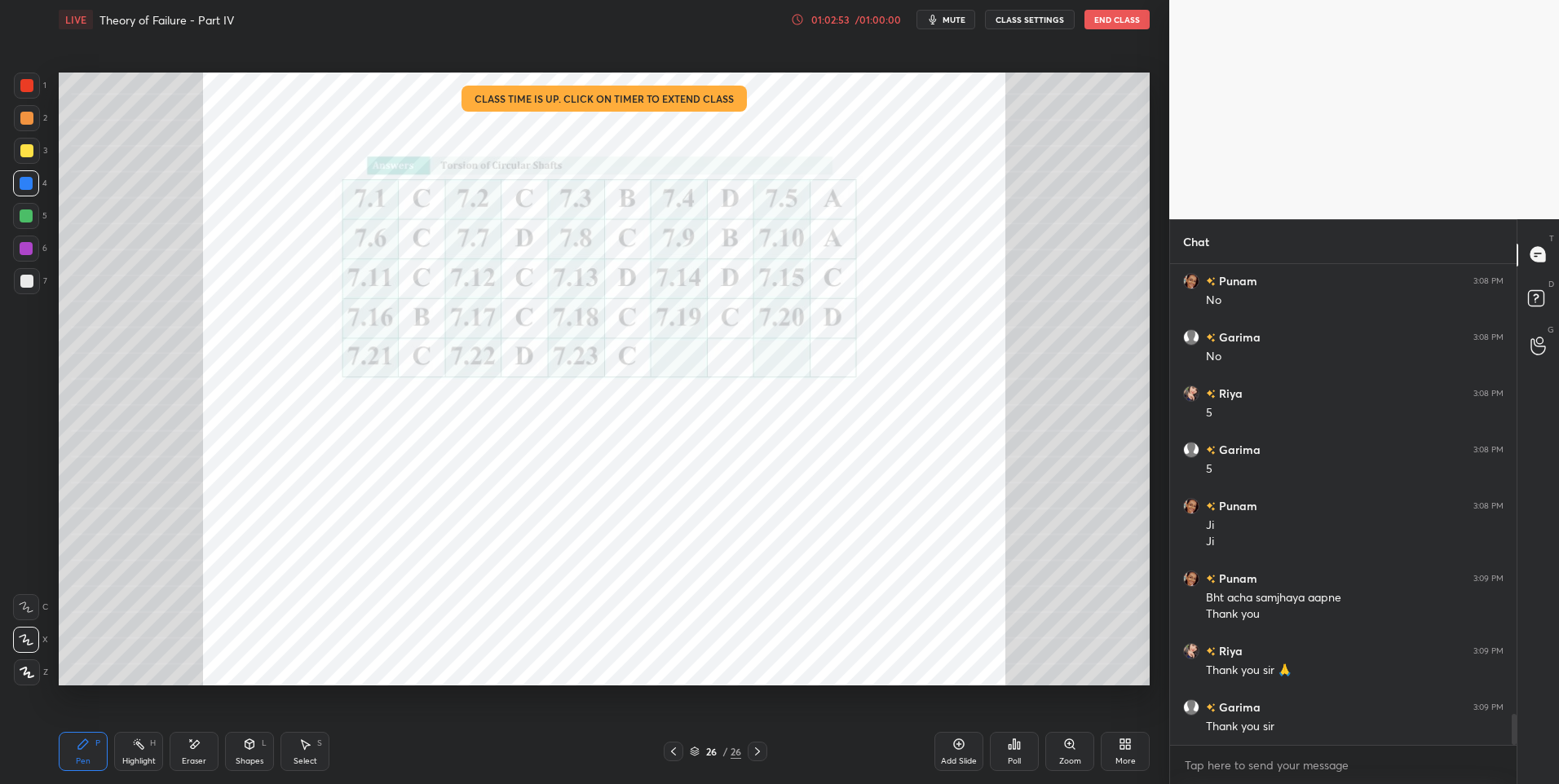
click at [1115, 20] on button "End Class" at bounding box center [1117, 20] width 65 height 20
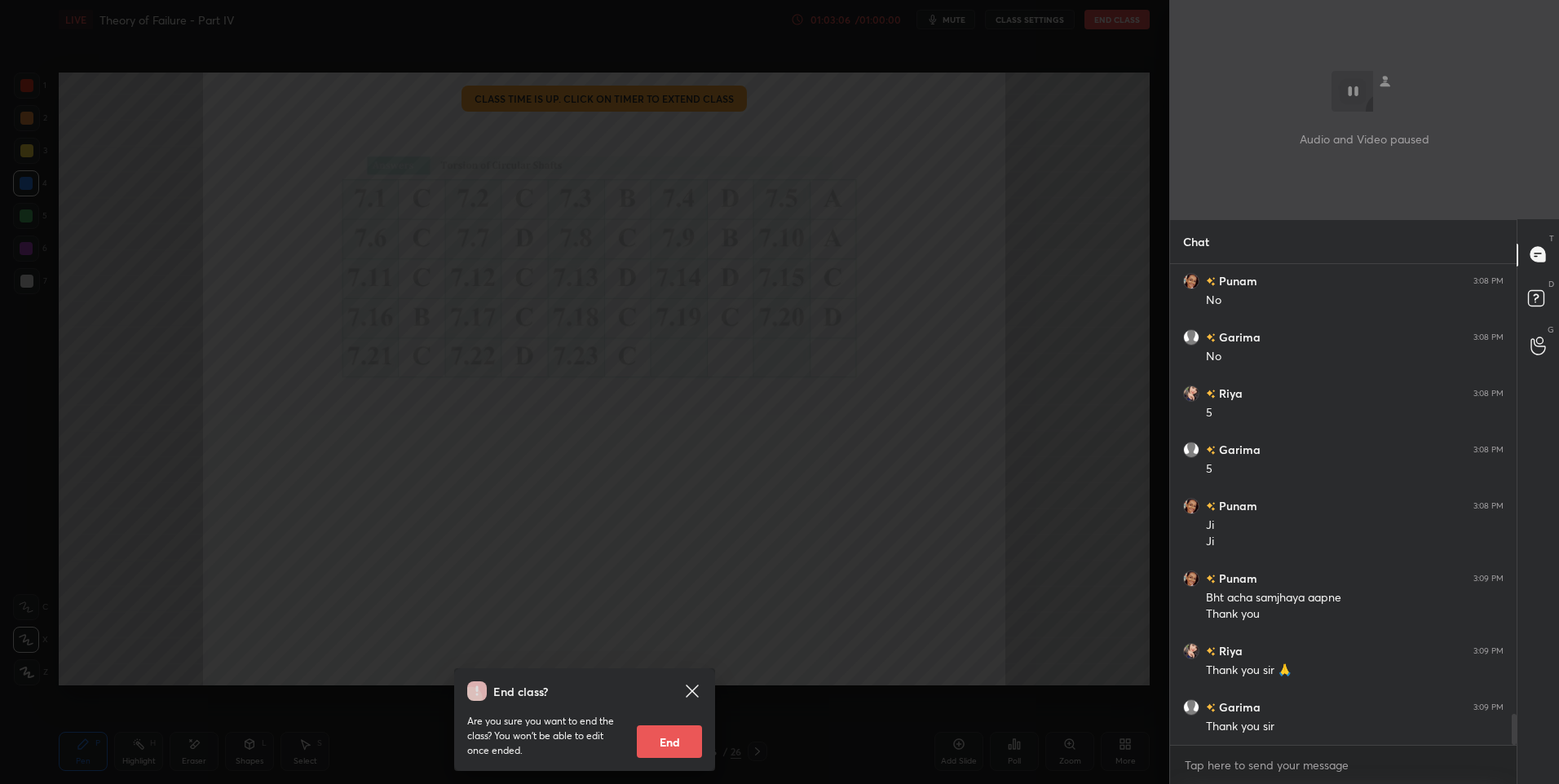
click at [682, 735] on button "End" at bounding box center [669, 742] width 65 height 33
type textarea "x"
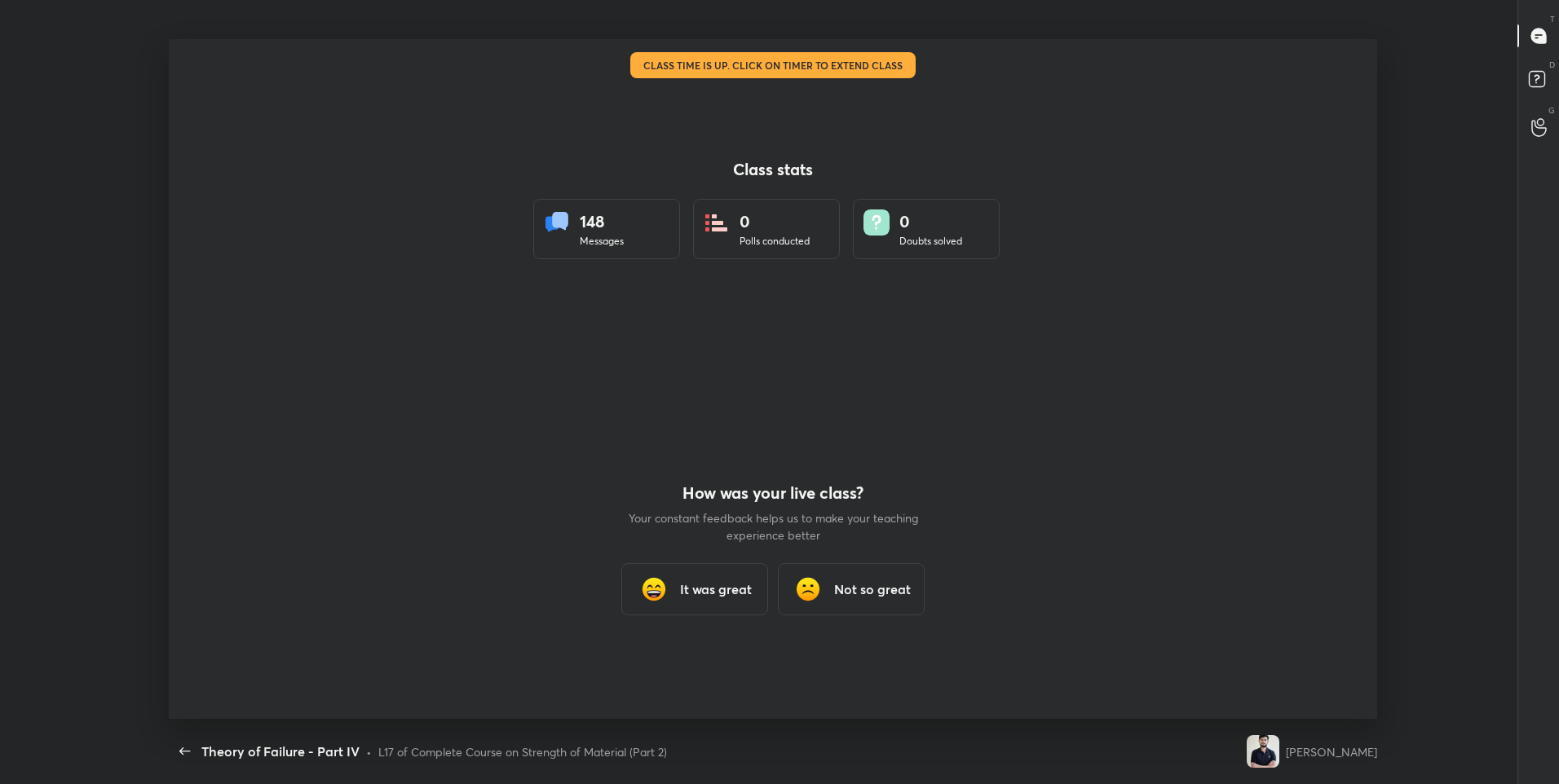
scroll to position [0, 0]
click at [725, 600] on div "It was great" at bounding box center [694, 589] width 147 height 52
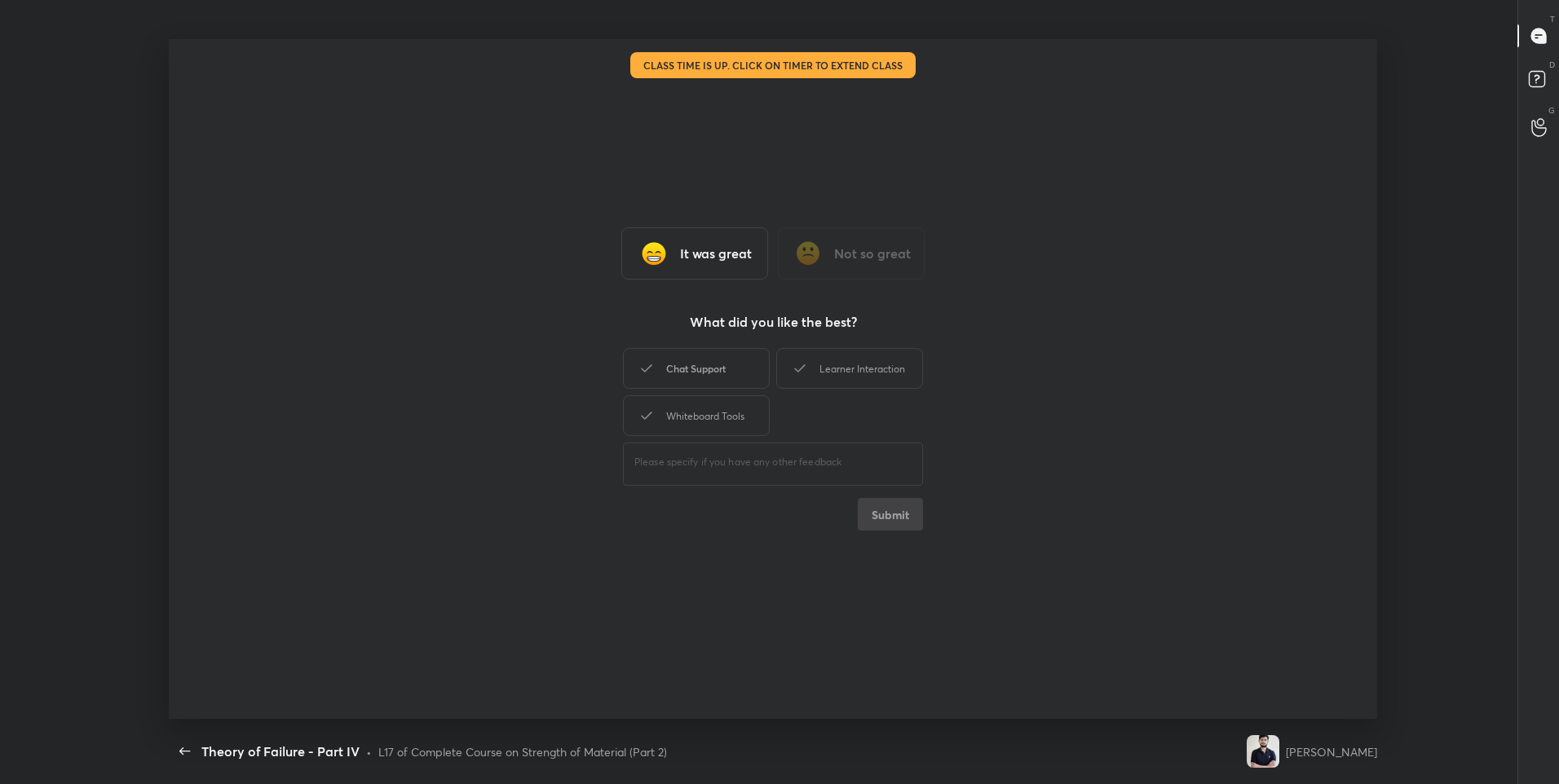
click at [713, 365] on div "Chat Support" at bounding box center [696, 369] width 147 height 41
click at [812, 363] on div "Learner Interaction" at bounding box center [850, 369] width 147 height 41
click at [731, 408] on div "Whiteboard Tools" at bounding box center [696, 416] width 147 height 41
click at [895, 522] on button "Submit" at bounding box center [890, 515] width 65 height 33
